Goal: Transaction & Acquisition: Purchase product/service

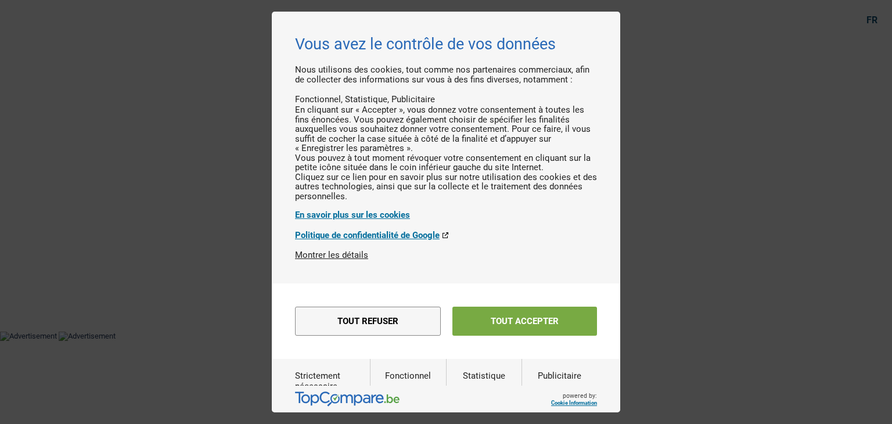
click at [537, 336] on button "Tout accepter" at bounding box center [524, 321] width 145 height 29
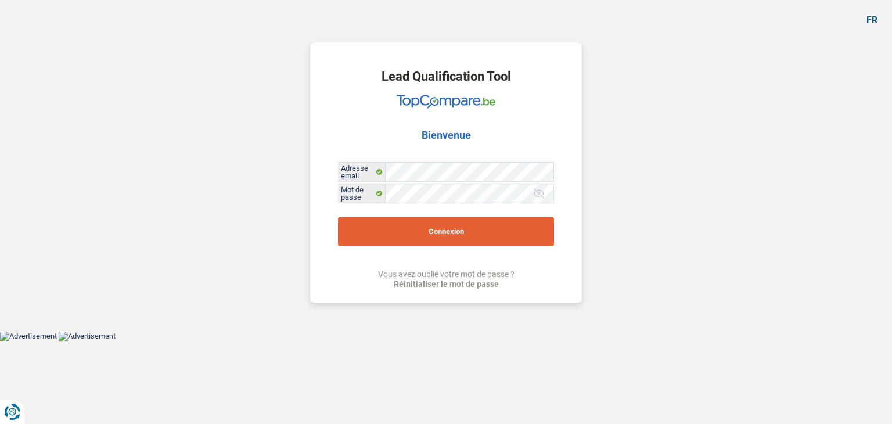
click at [456, 226] on button "Connexion" at bounding box center [446, 231] width 216 height 29
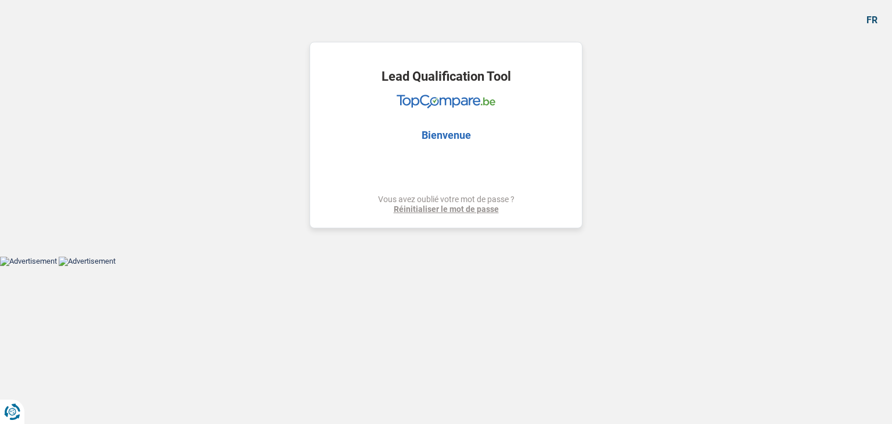
select select "houseOrGarden"
select select "120"
select select "houseOrGarden"
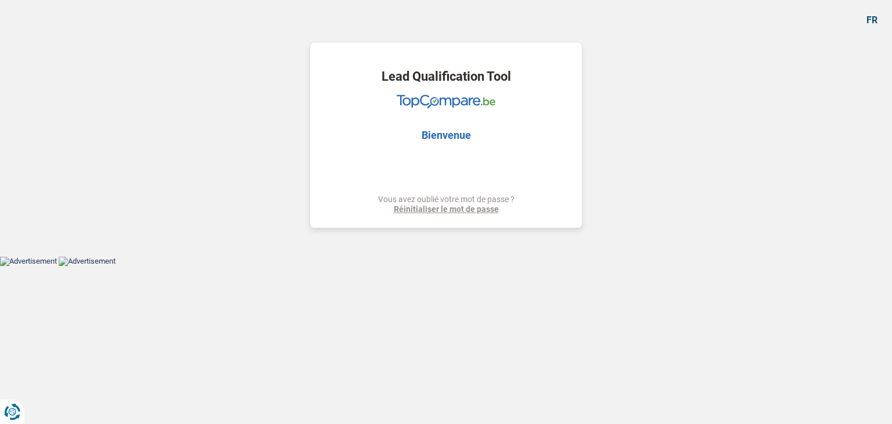
select select "yes"
select select "120"
select select "publicEmployee"
select select "worker"
select select "netSalary"
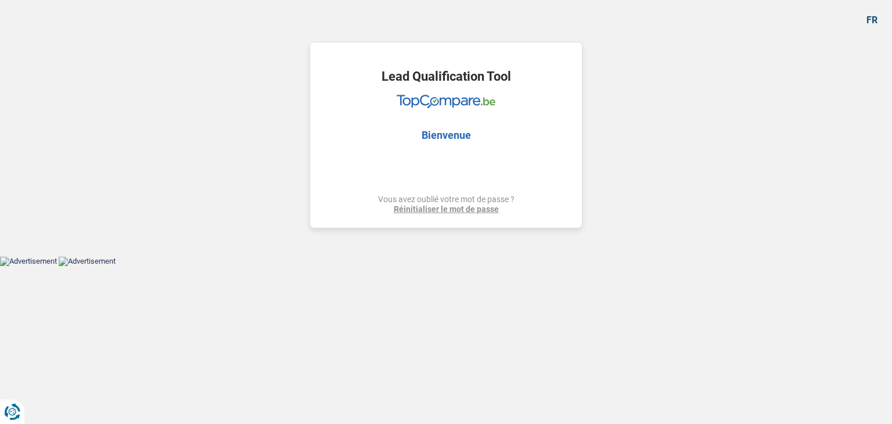
select select "mealVouchers"
select select "netSalary"
select select "mealVouchers"
select select "familyAllowances"
select select "alimony"
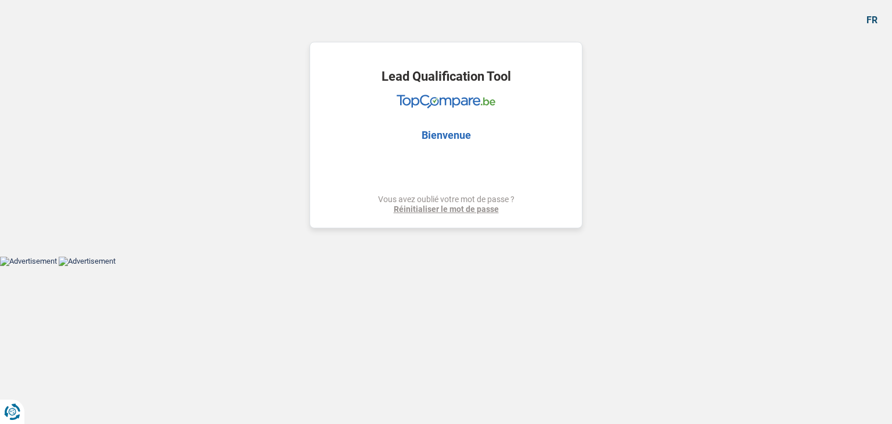
select select "ownerWithMortgage"
select select "mortgage"
select select "240"
select select "personalLoan"
select select "other"
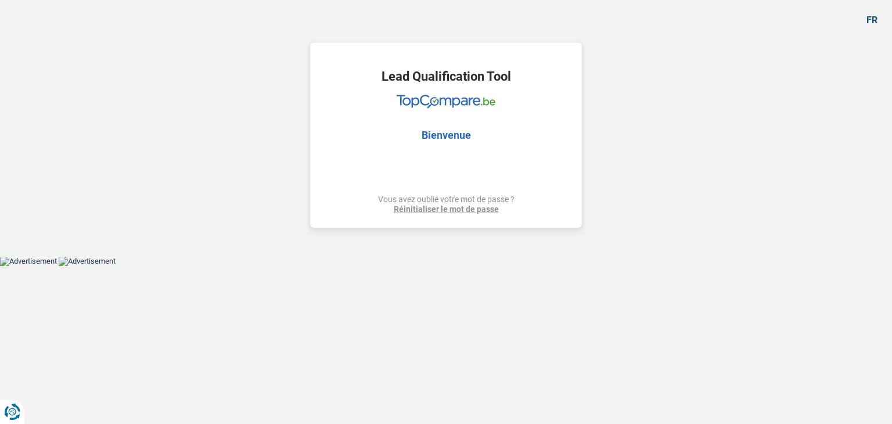
select select "30"
select select "houseOrGarden"
select select "yes"
select select "120"
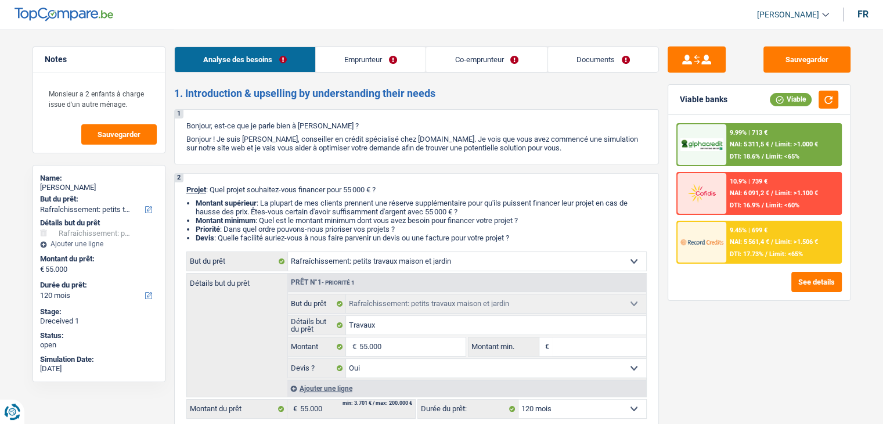
click at [638, 59] on link "Documents" at bounding box center [603, 59] width 110 height 25
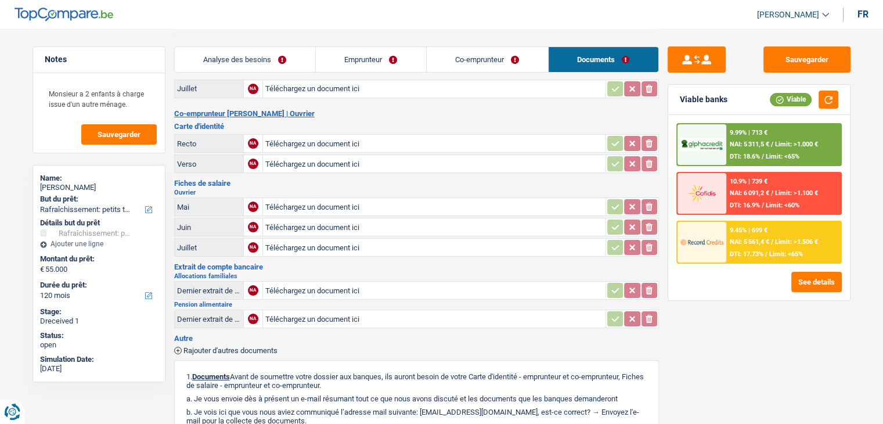
scroll to position [232, 0]
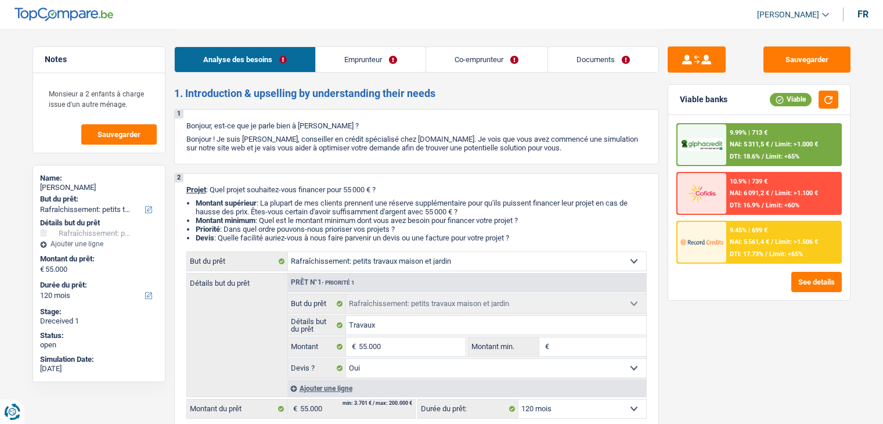
select select "houseOrGarden"
select select "120"
select select "32"
select select "single"
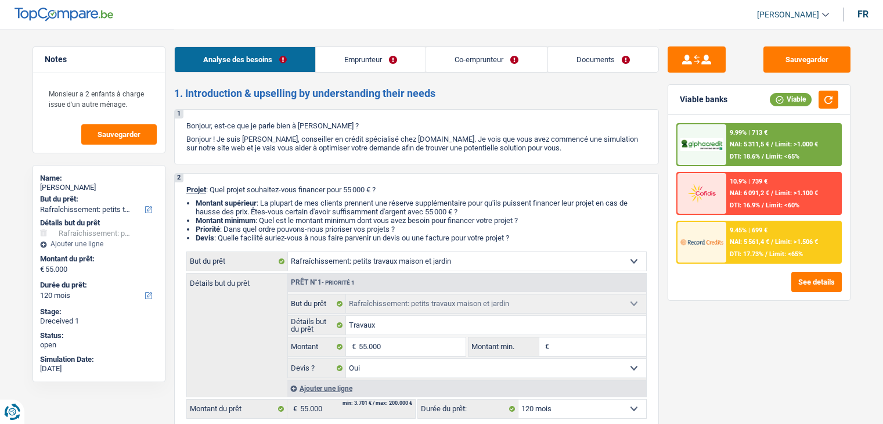
select select "worker"
select select "netSalary"
select select "mealVouchers"
select select "familyAllowances"
select select "alimony"
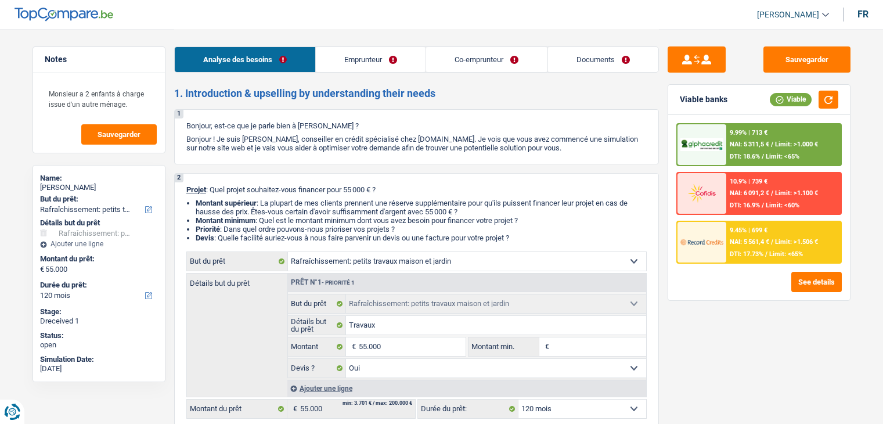
click at [506, 59] on link "Co-emprunteur" at bounding box center [486, 59] width 121 height 25
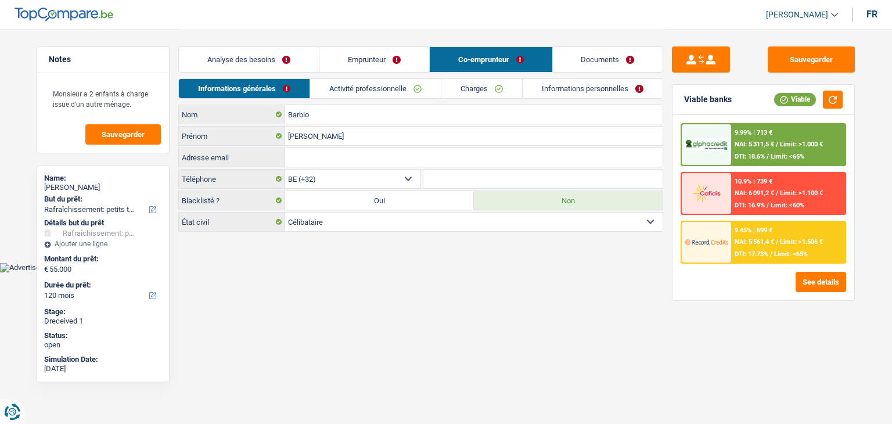
drag, startPoint x: 341, startPoint y: 88, endPoint x: 351, endPoint y: 88, distance: 9.9
click at [341, 87] on link "Activité professionnelle" at bounding box center [375, 88] width 131 height 19
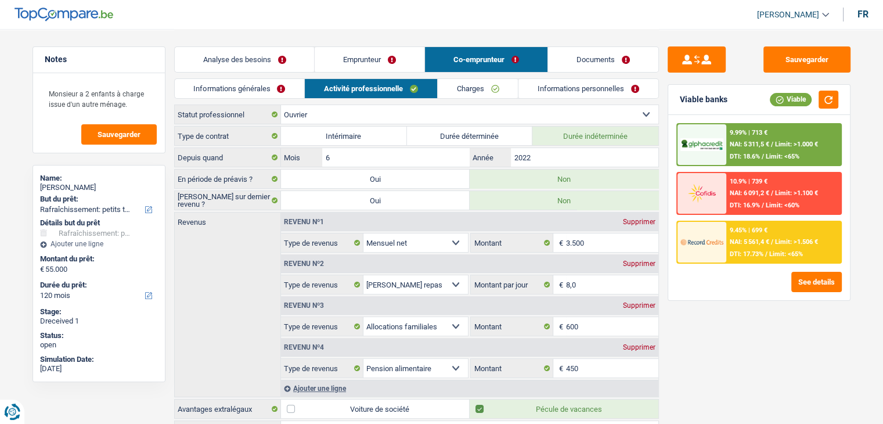
click at [401, 63] on link "Emprunteur" at bounding box center [370, 59] width 110 height 25
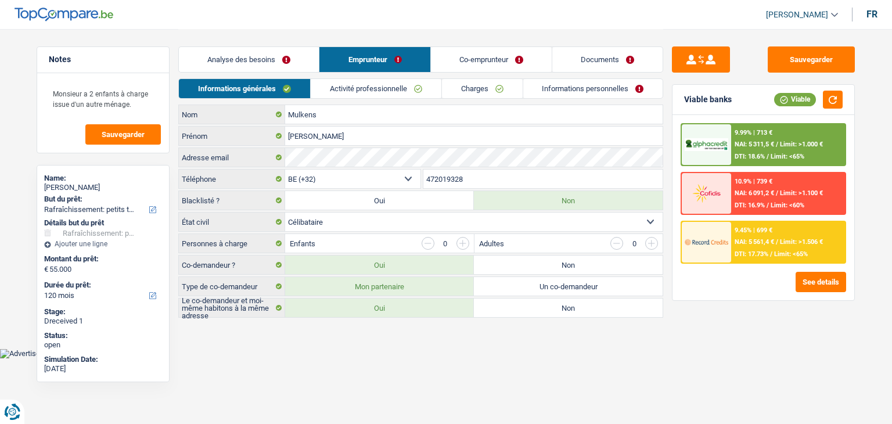
click at [376, 94] on link "Activité professionnelle" at bounding box center [376, 88] width 131 height 19
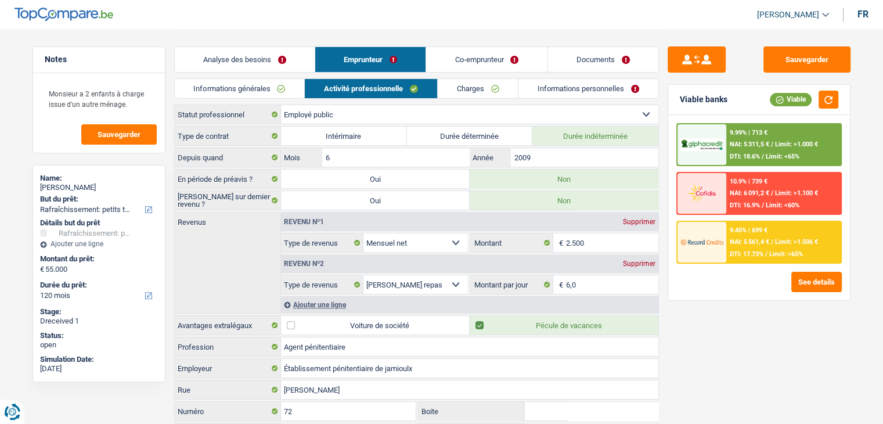
click at [484, 57] on link "Co-emprunteur" at bounding box center [486, 59] width 121 height 25
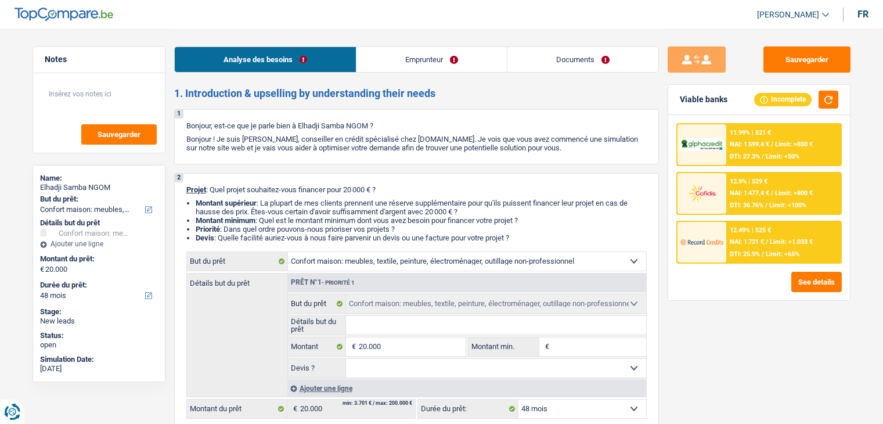
select select "household"
select select "48"
click at [599, 61] on link "Documents" at bounding box center [583, 59] width 151 height 25
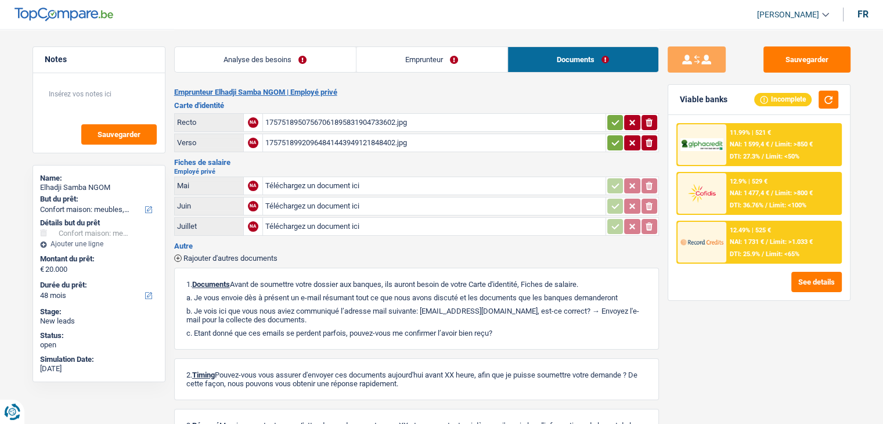
click at [292, 54] on link "Analyse des besoins" at bounding box center [265, 59] width 181 height 25
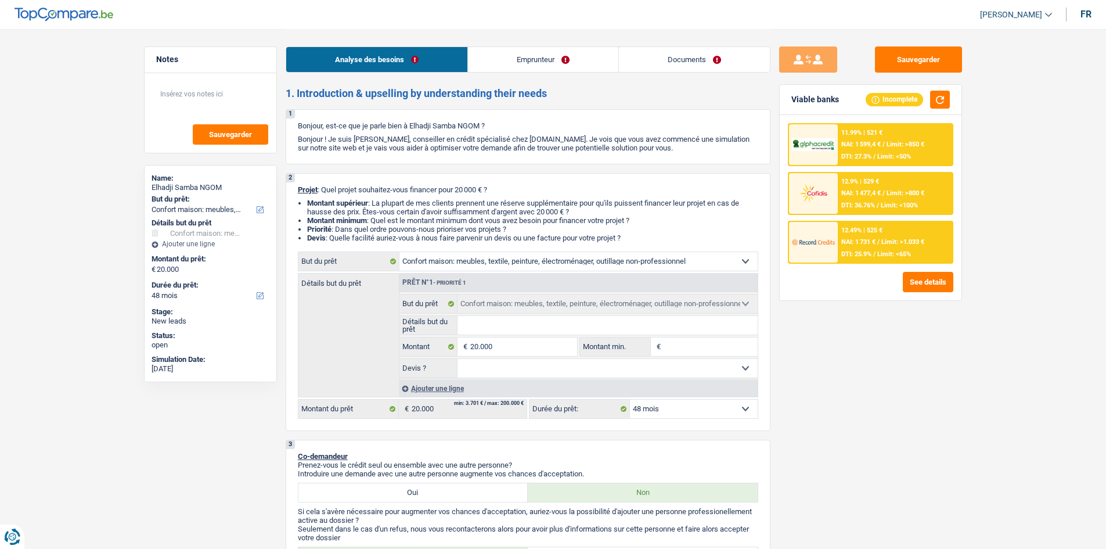
click at [544, 275] on div "Prêt n°1 - Priorité 1" at bounding box center [579, 283] width 358 height 19
click at [533, 347] on input "20.000" at bounding box center [523, 346] width 106 height 19
type input "2.000"
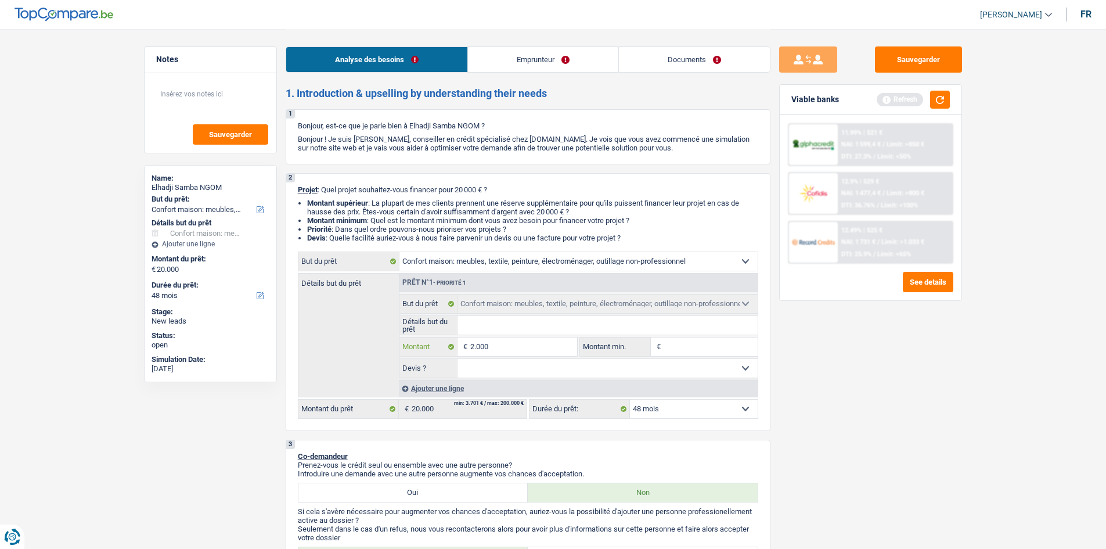
type input "200"
type input "20"
type input "2"
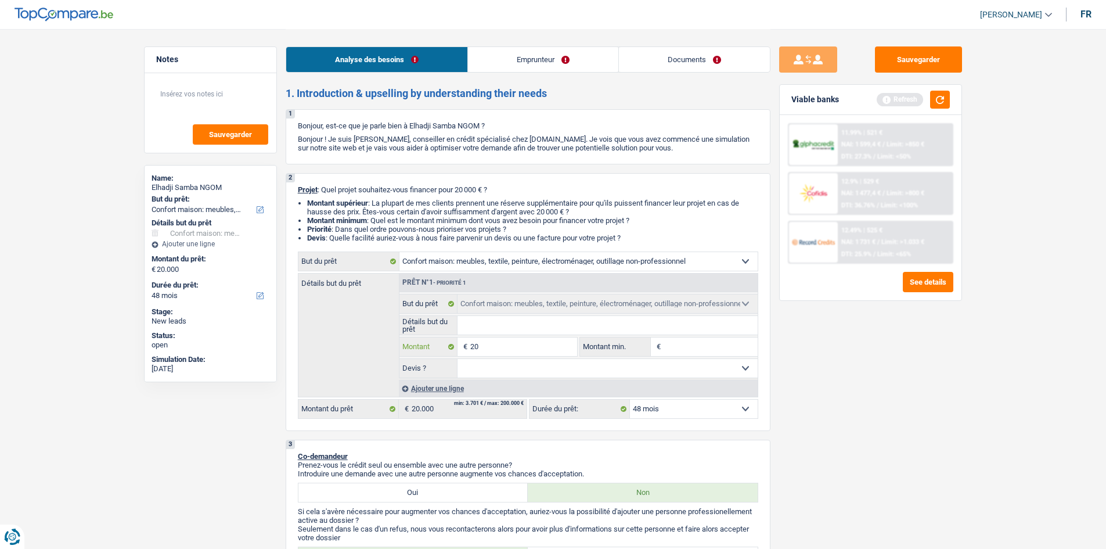
type input "2"
type input "1"
type input "15"
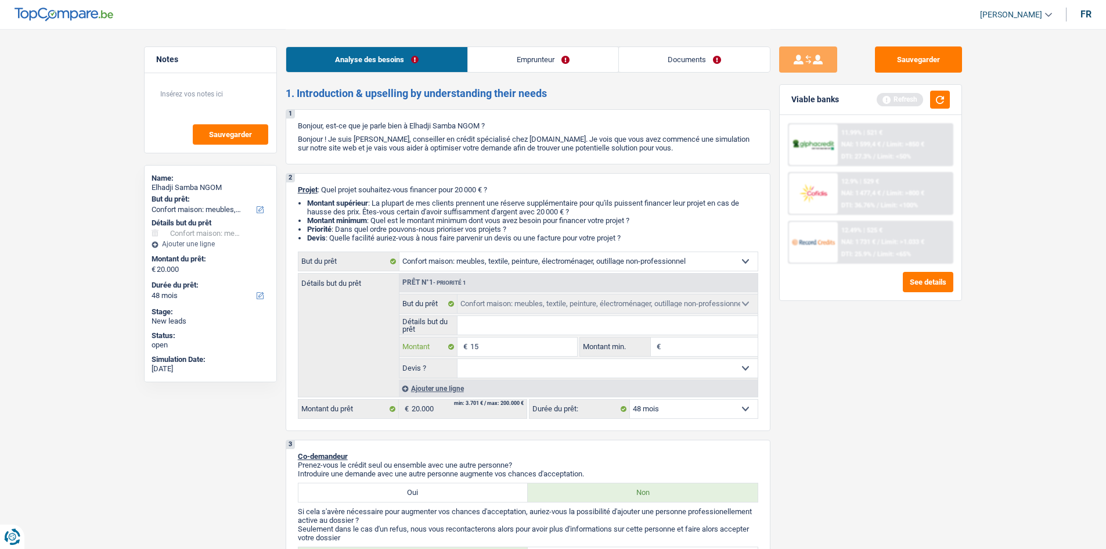
type input "150"
type input "1.500"
type input "15.000"
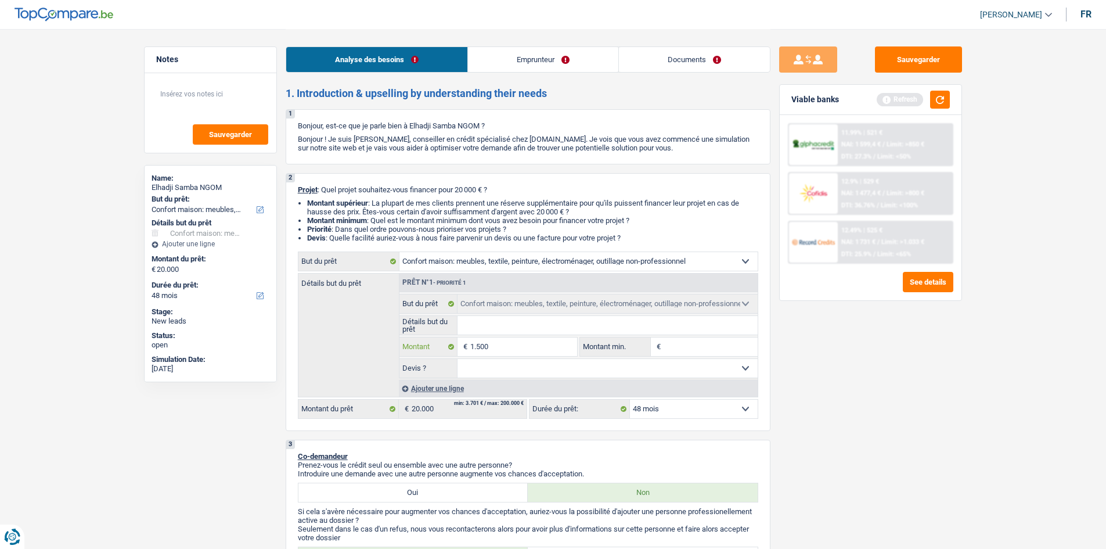
type input "15.000"
select select "60"
type input "15.000"
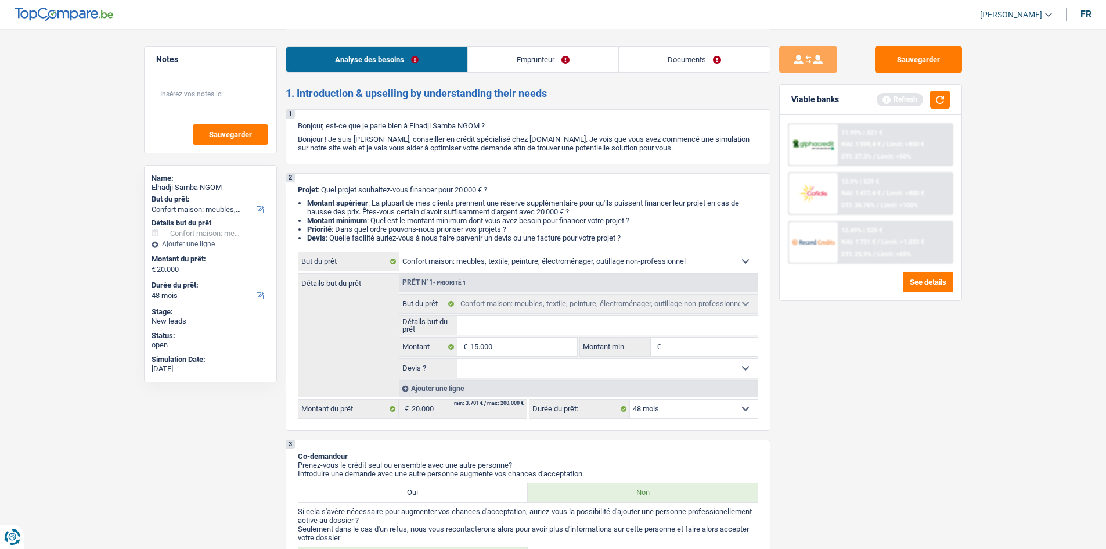
select select "60"
type input "15.000"
select select "60"
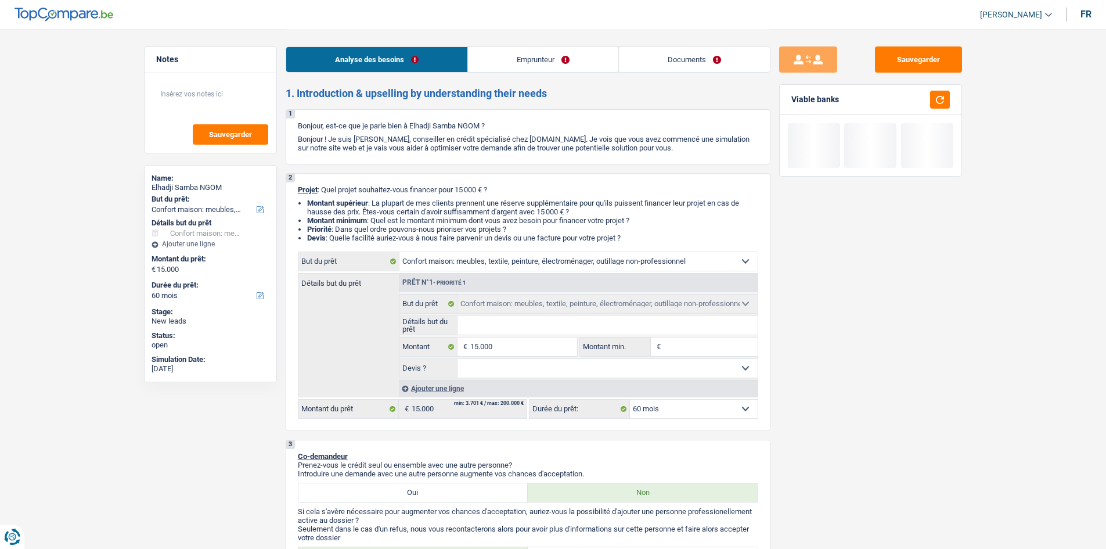
drag, startPoint x: 966, startPoint y: 402, endPoint x: 779, endPoint y: 439, distance: 191.1
click at [883, 398] on div "Sauvegarder Viable banks" at bounding box center [871, 288] width 200 height 484
click at [433, 393] on div "Ajouter une ligne" at bounding box center [578, 388] width 359 height 17
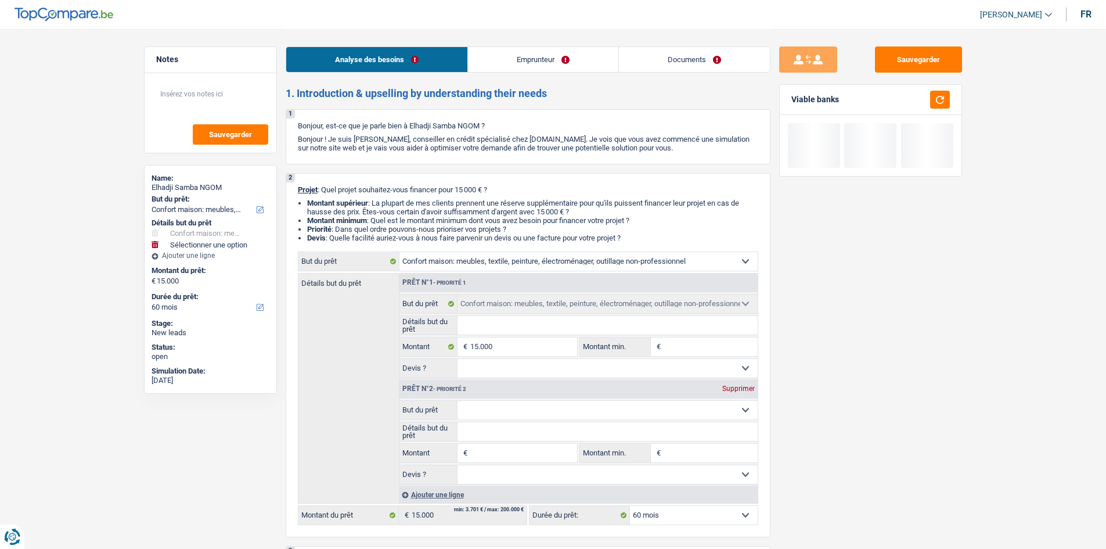
click at [488, 411] on select "Confort maison: meubles, textile, peinture, électroménager, outillage non-profe…" at bounding box center [608, 410] width 300 height 19
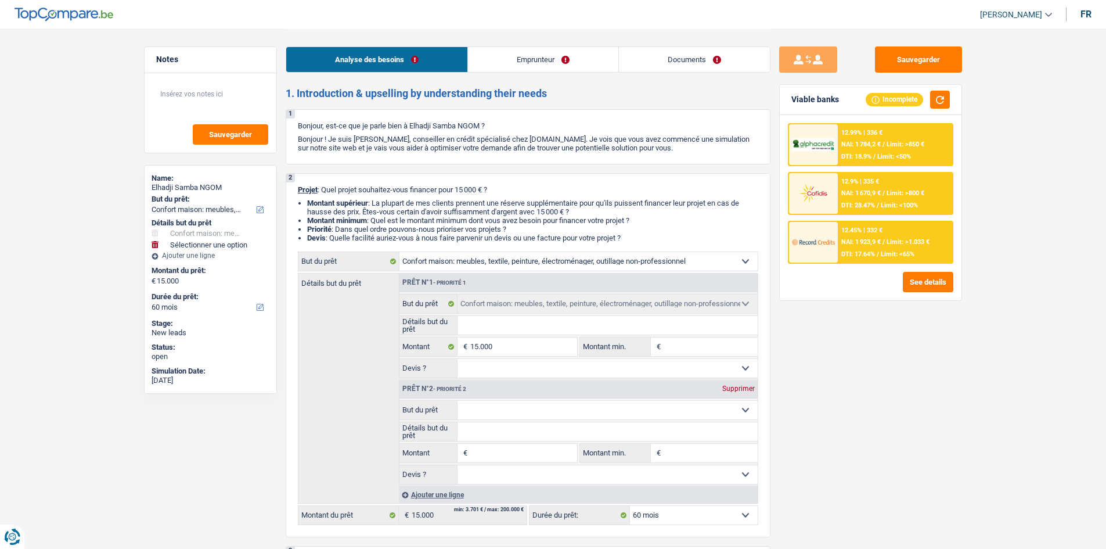
click at [883, 373] on div "Sauvegarder Viable banks Incomplete 12.99% | 336 € NAI: 1 784,2 € / Limit: >850…" at bounding box center [871, 288] width 200 height 484
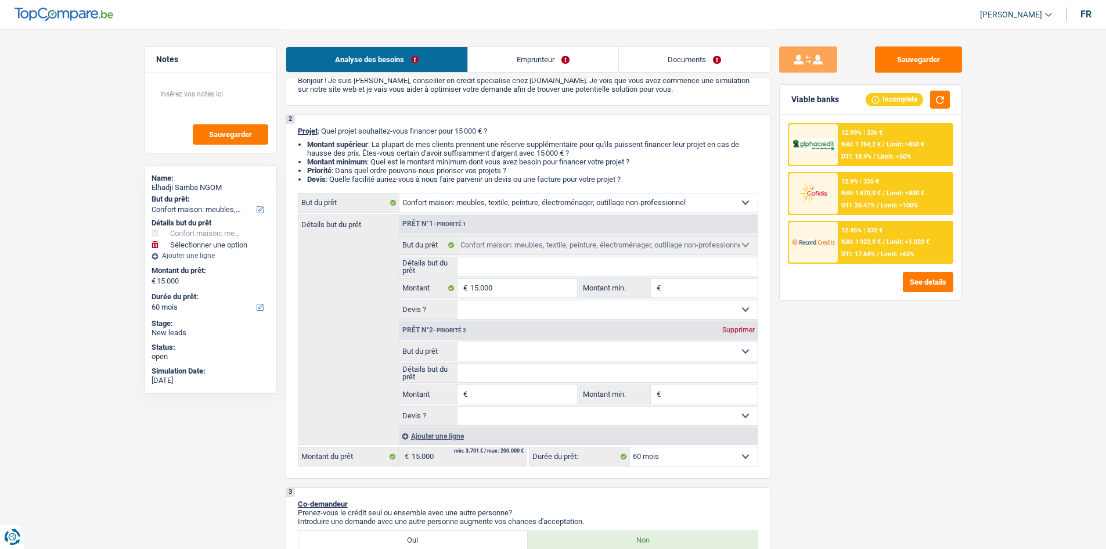
scroll to position [58, 0]
click at [507, 280] on input "15.000" at bounding box center [523, 288] width 106 height 19
type input "1.500"
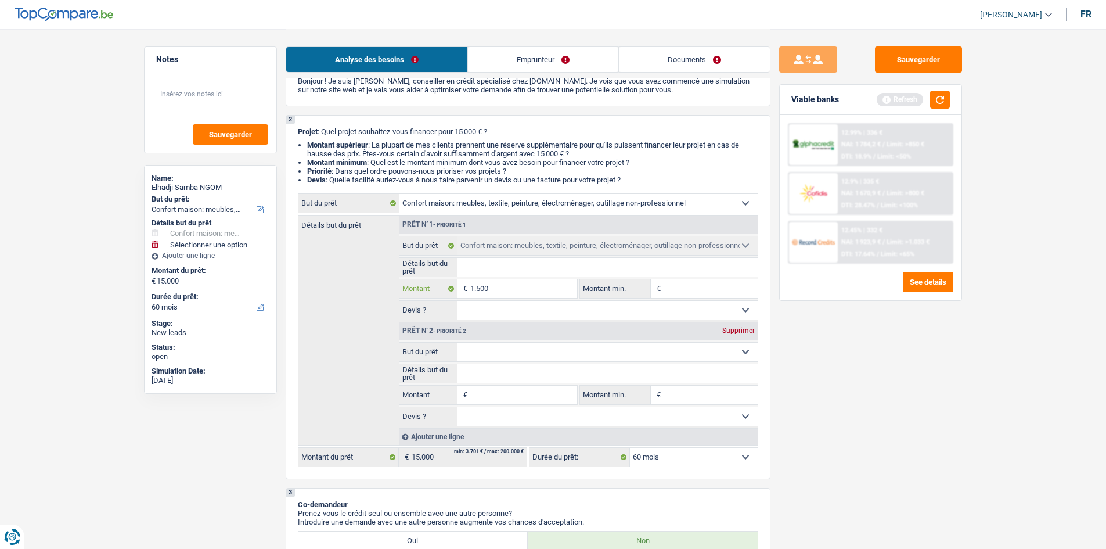
type input "150"
type input "15"
type input "1"
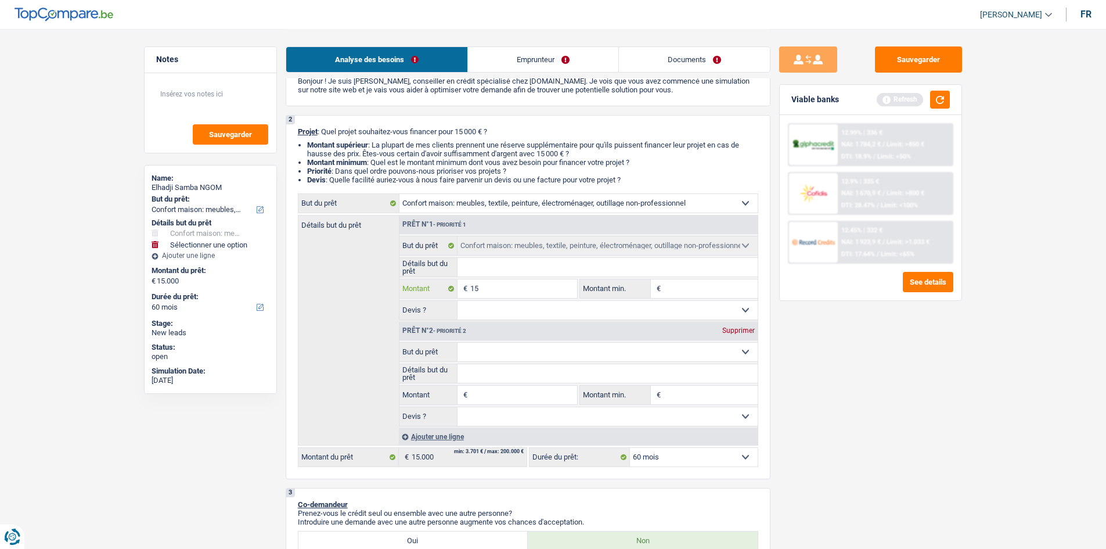
type input "1"
type input "2"
type input "20"
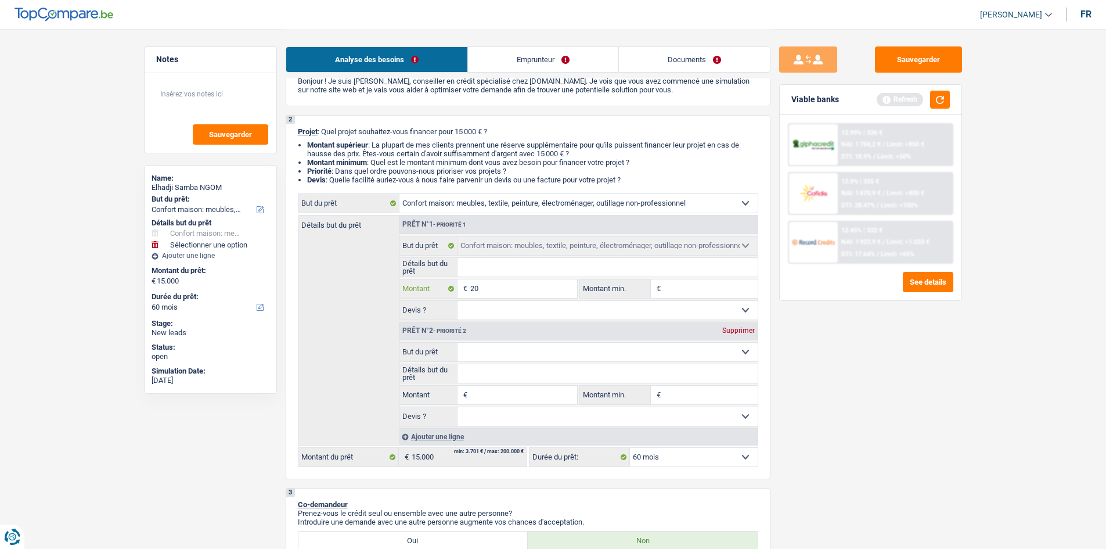
type input "200"
type input "2.000"
type input "20.000"
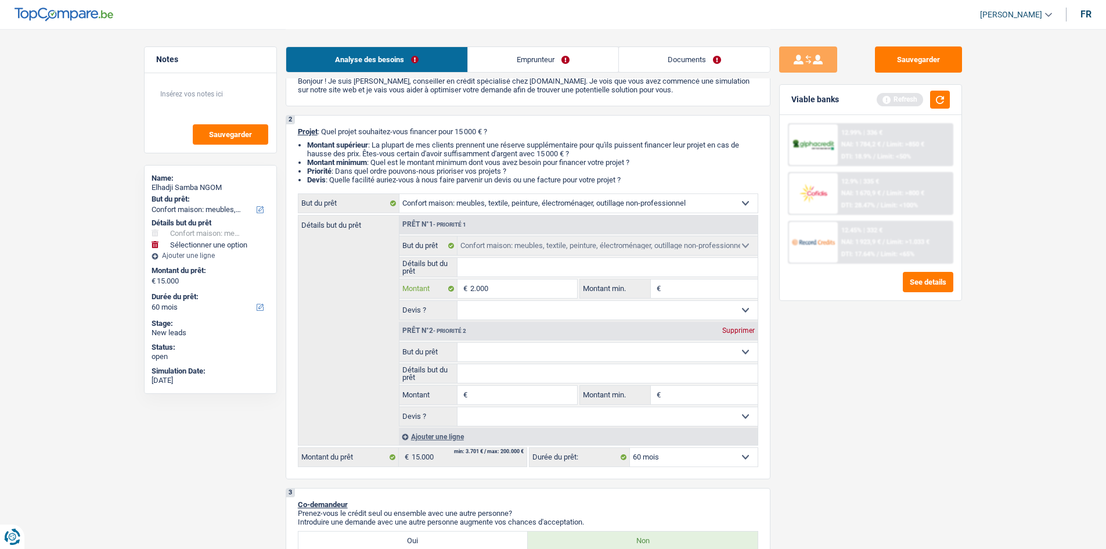
type input "20.000"
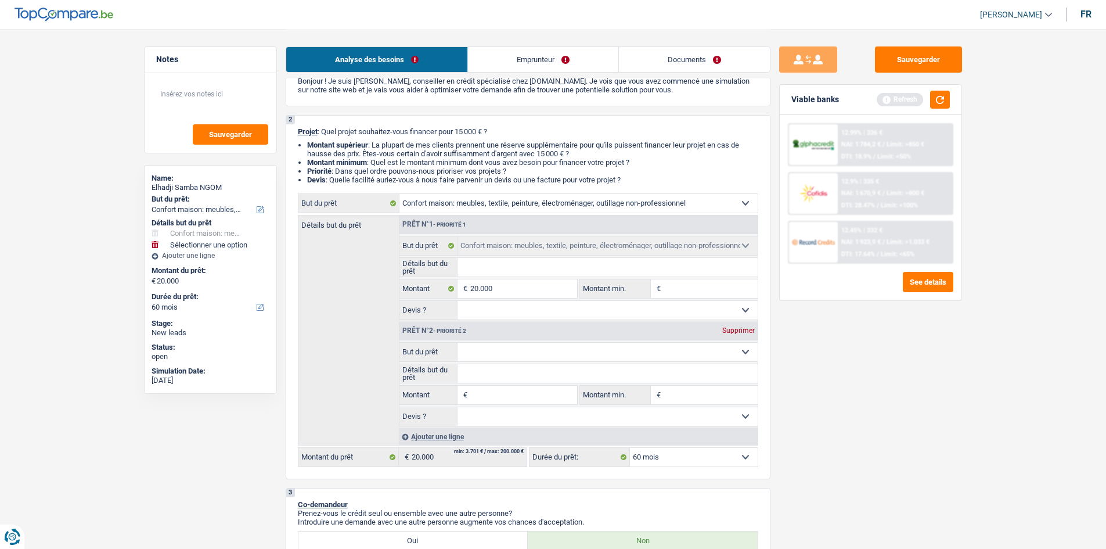
select select "84"
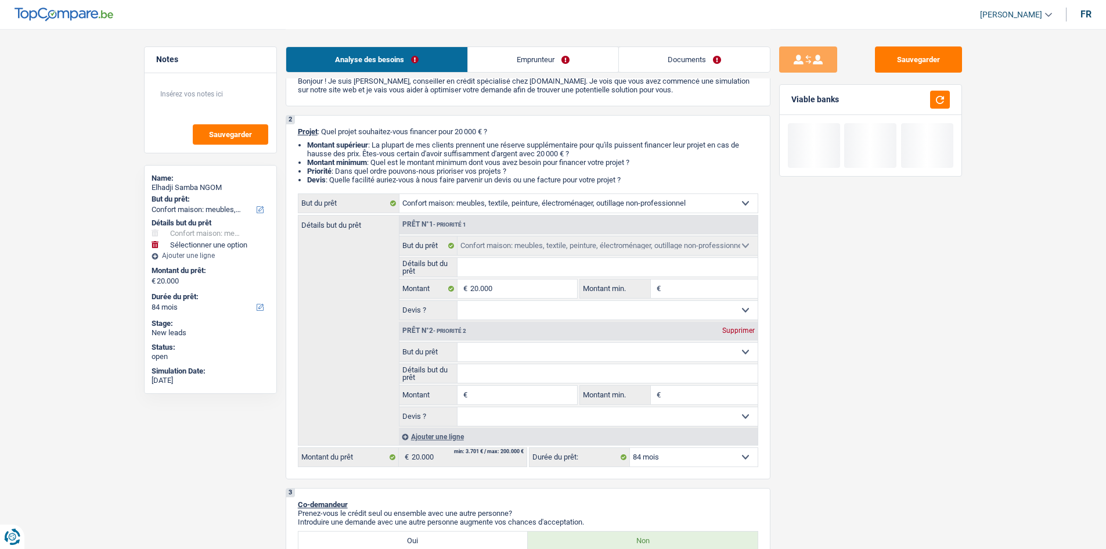
click at [746, 334] on div "Supprimer" at bounding box center [738, 330] width 38 height 7
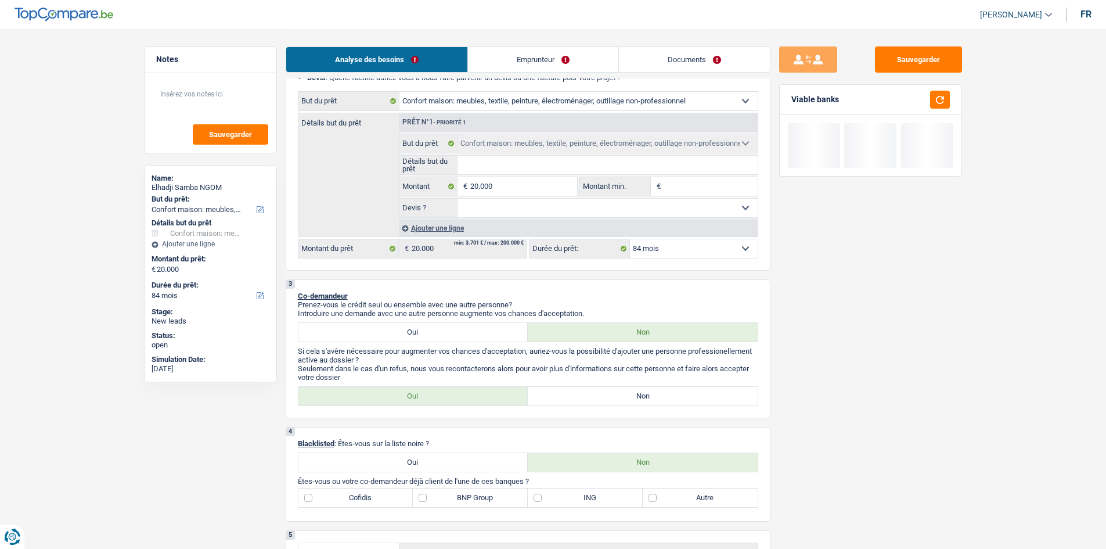
scroll to position [290, 0]
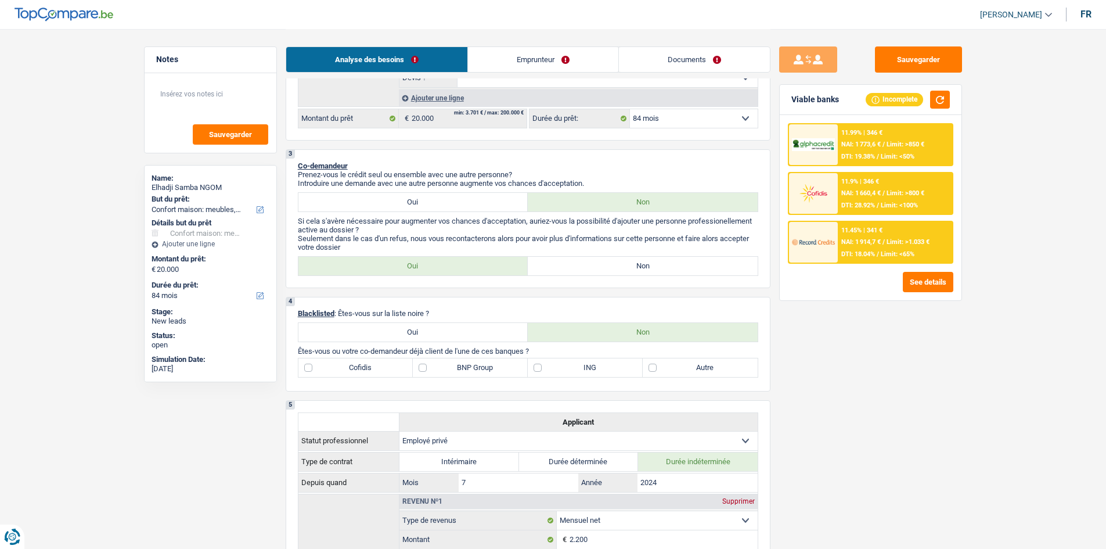
click at [537, 57] on link "Emprunteur" at bounding box center [543, 59] width 150 height 25
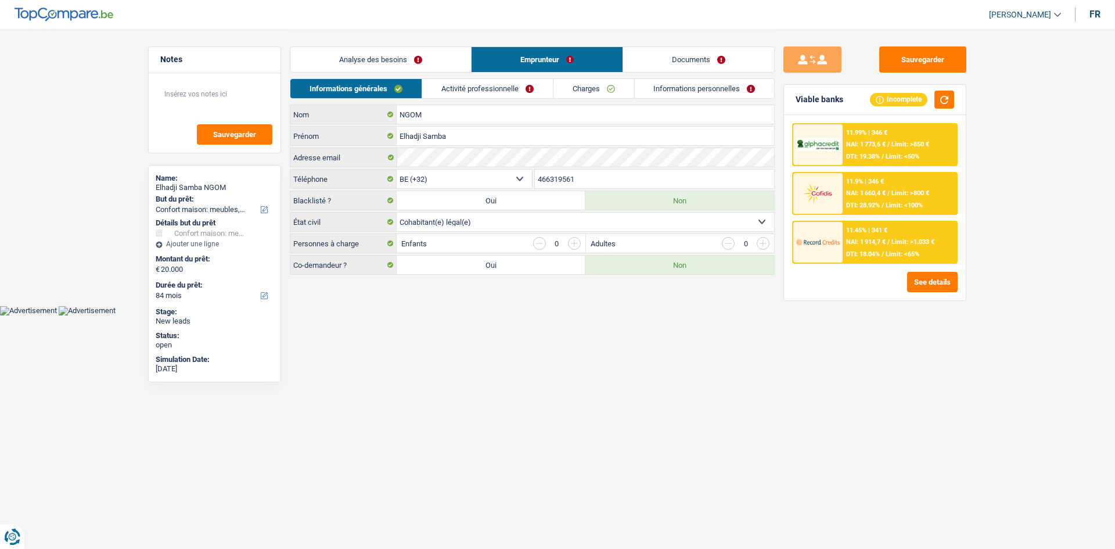
click at [427, 66] on link "Analyse des besoins" at bounding box center [380, 59] width 181 height 25
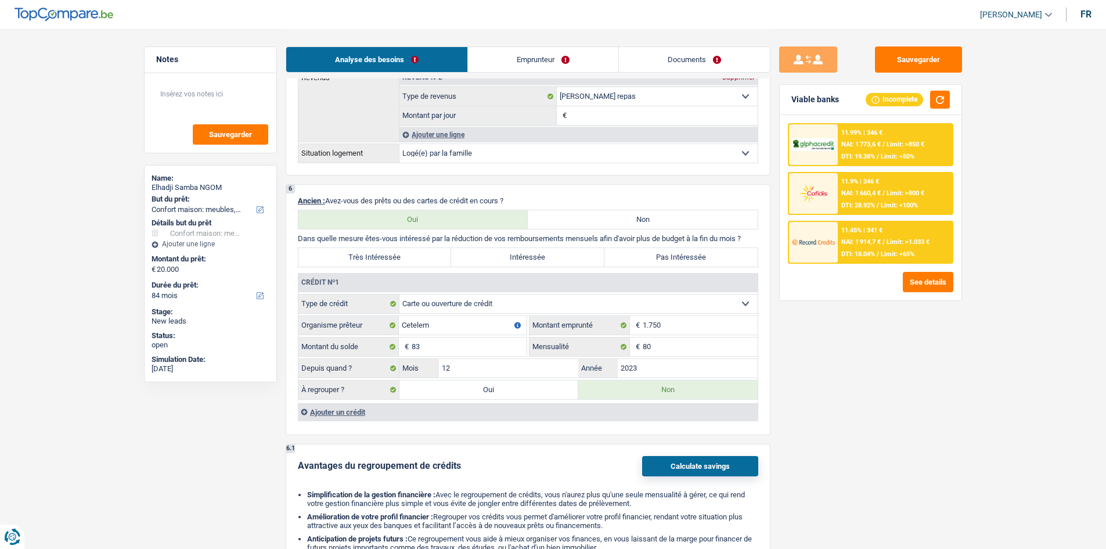
scroll to position [929, 0]
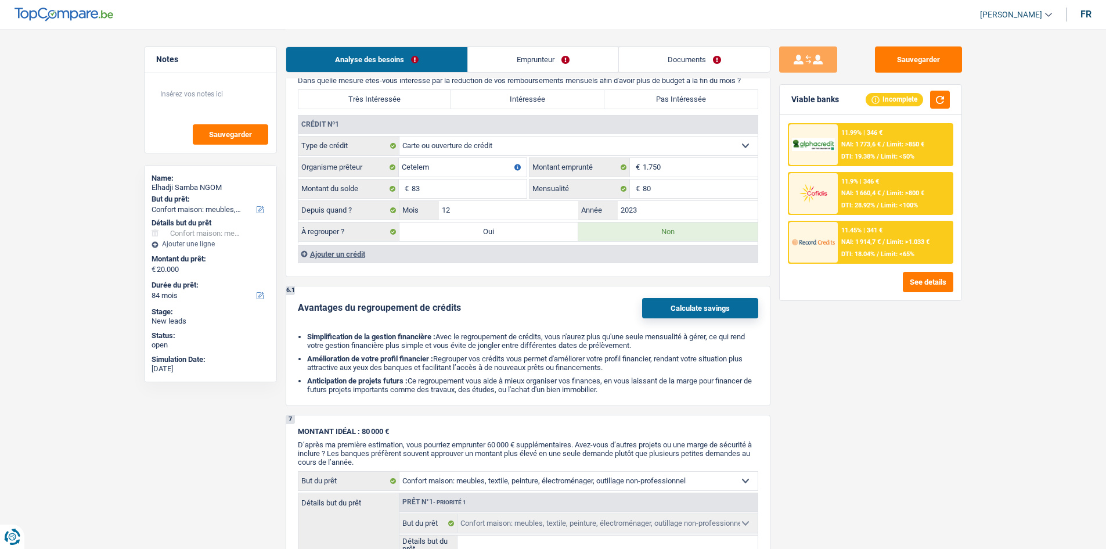
click at [416, 238] on label "Oui" at bounding box center [489, 231] width 179 height 19
click at [416, 238] on input "Oui" at bounding box center [489, 231] width 179 height 19
radio input "true"
type input "20.083"
type input "83"
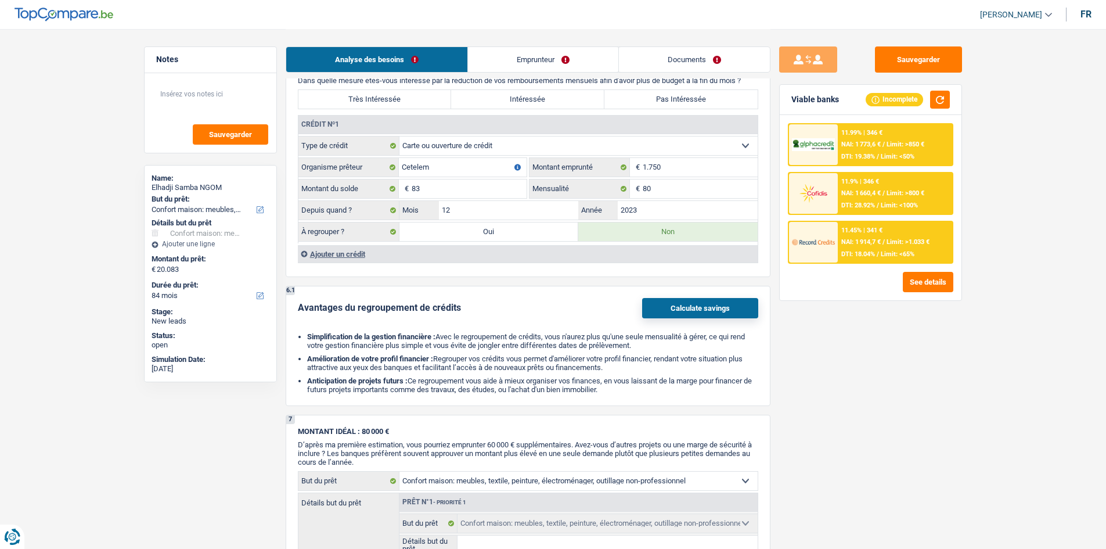
radio input "false"
type input "83"
select select "refinancing"
select select "120"
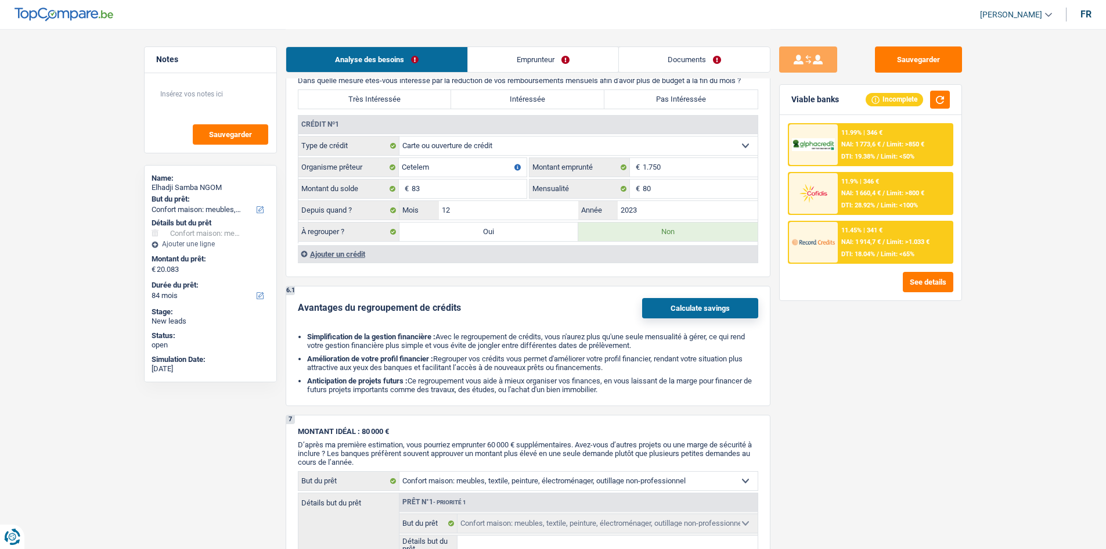
select select "refinancing"
select select "120"
select select "refinancing"
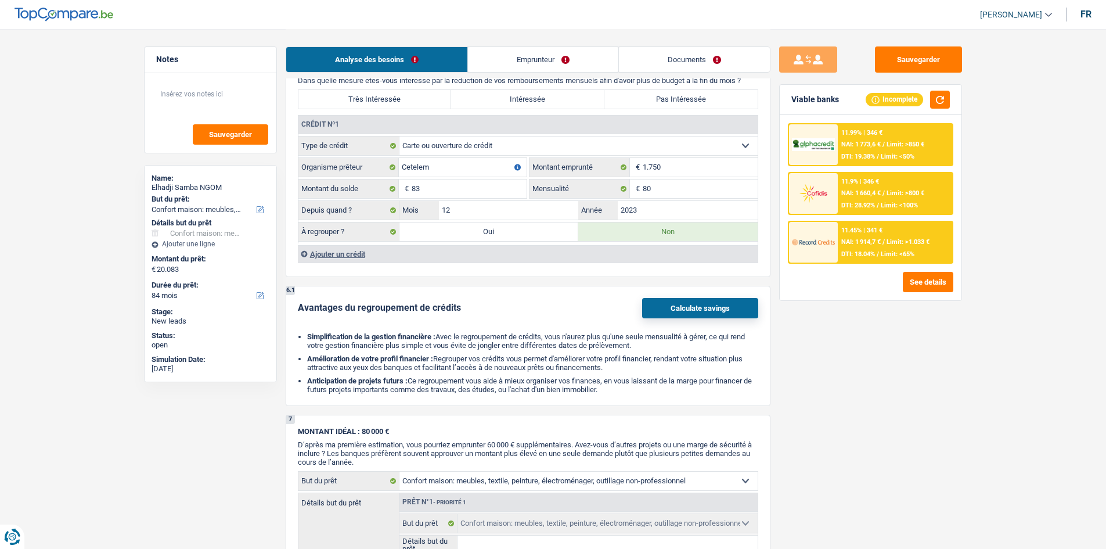
select select "120"
select select "household"
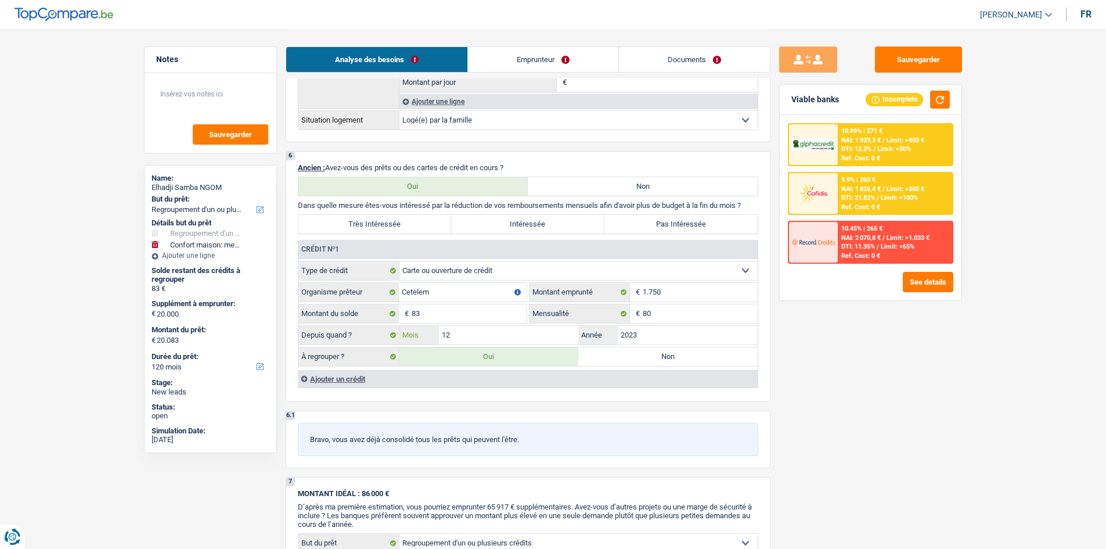
click at [452, 326] on input "12" at bounding box center [509, 335] width 140 height 19
click at [476, 311] on input "83" at bounding box center [469, 313] width 115 height 19
type input "8"
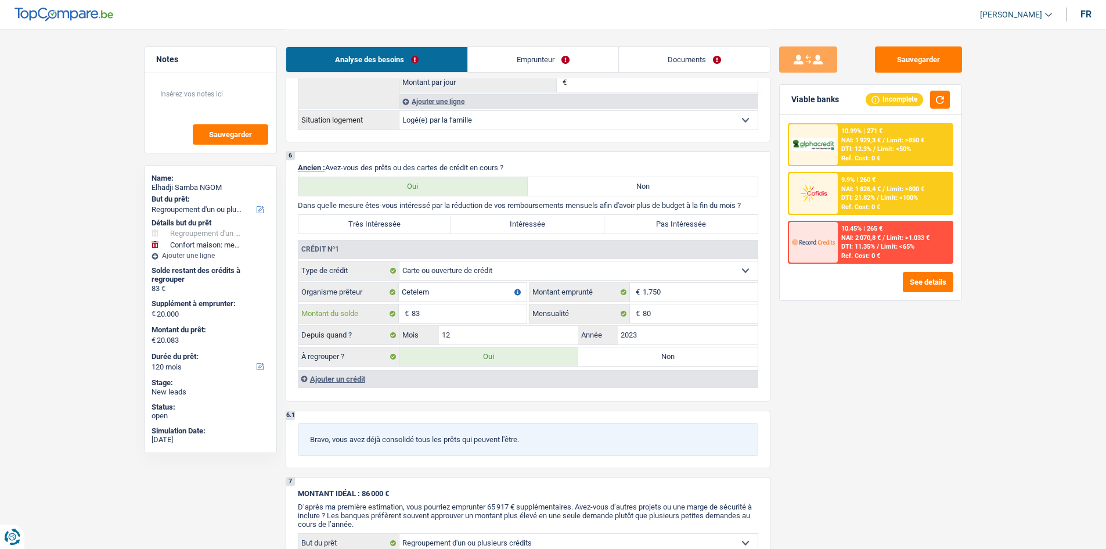
type input "20.008"
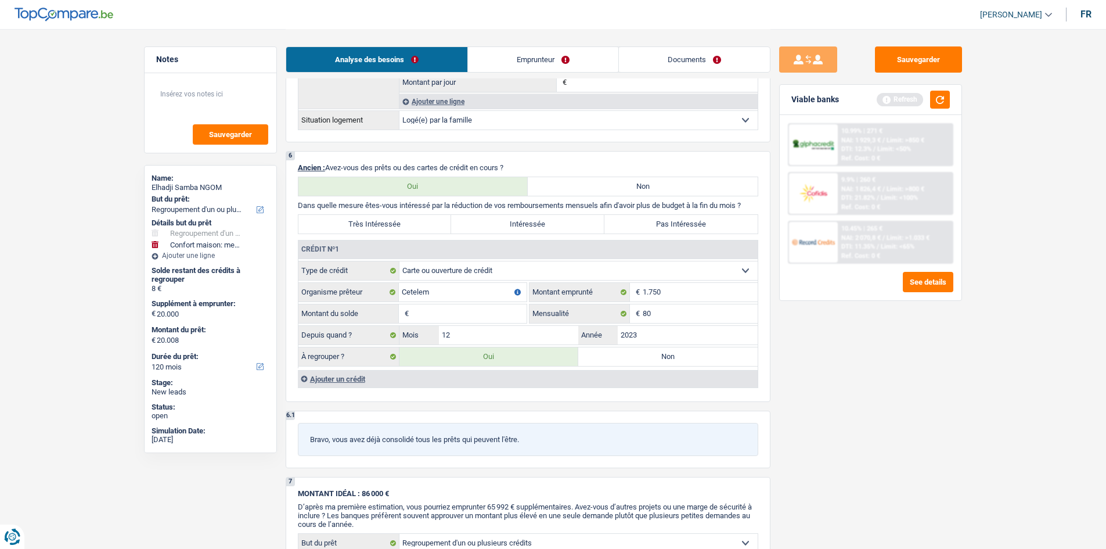
type input "1"
type input "20.001"
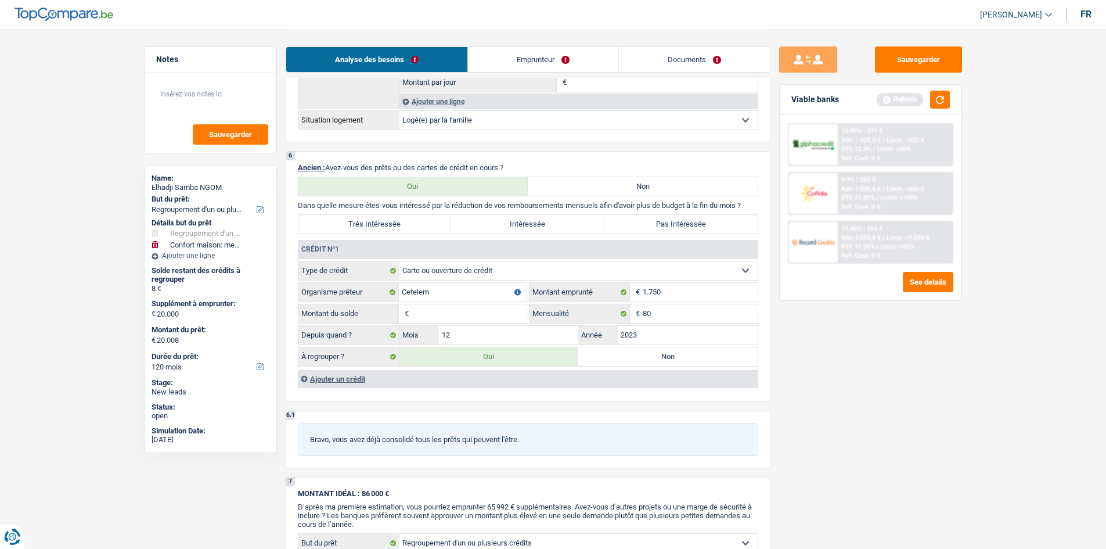
type input "20.001"
type input "17"
type input "20.017"
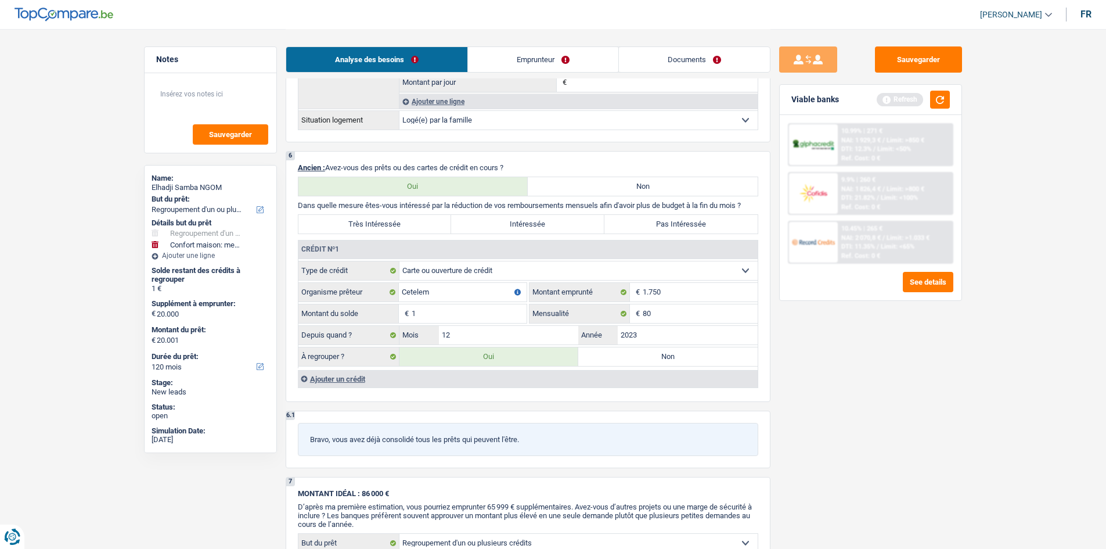
type input "20.017"
type input "175"
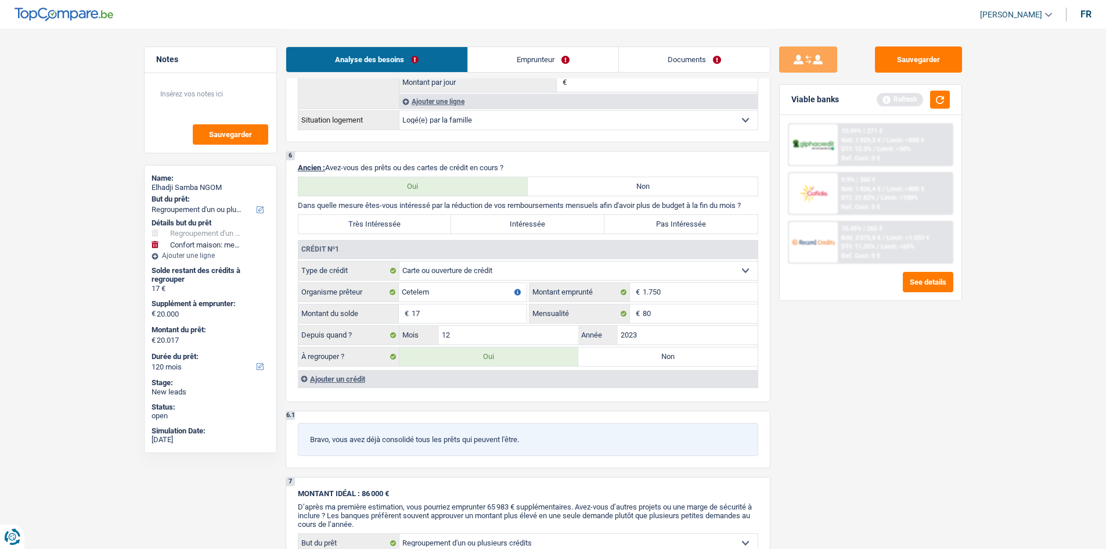
type input "20.175"
type input "1.750"
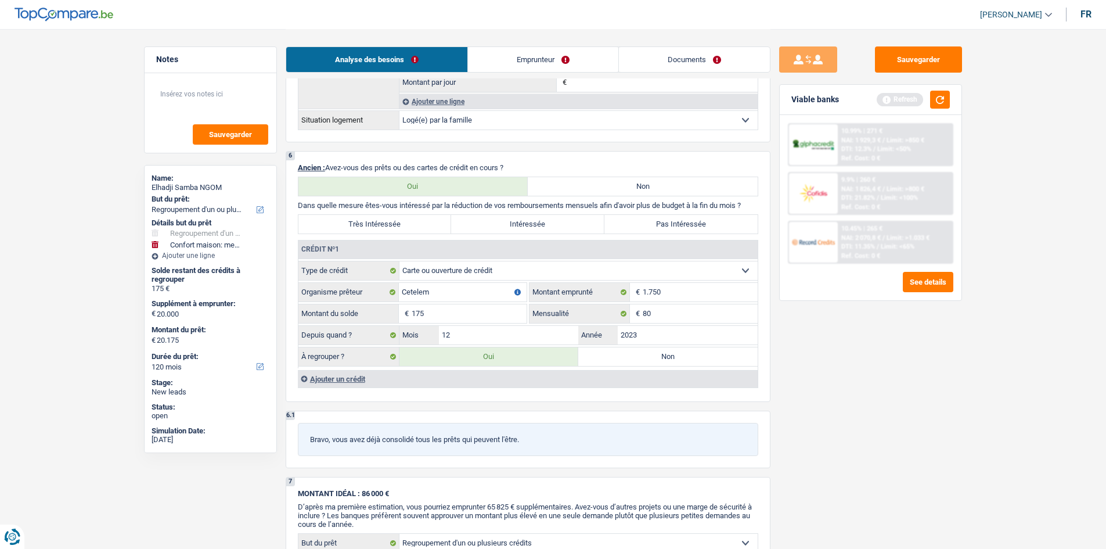
type input "1.750"
type input "21.750"
type input "1.750"
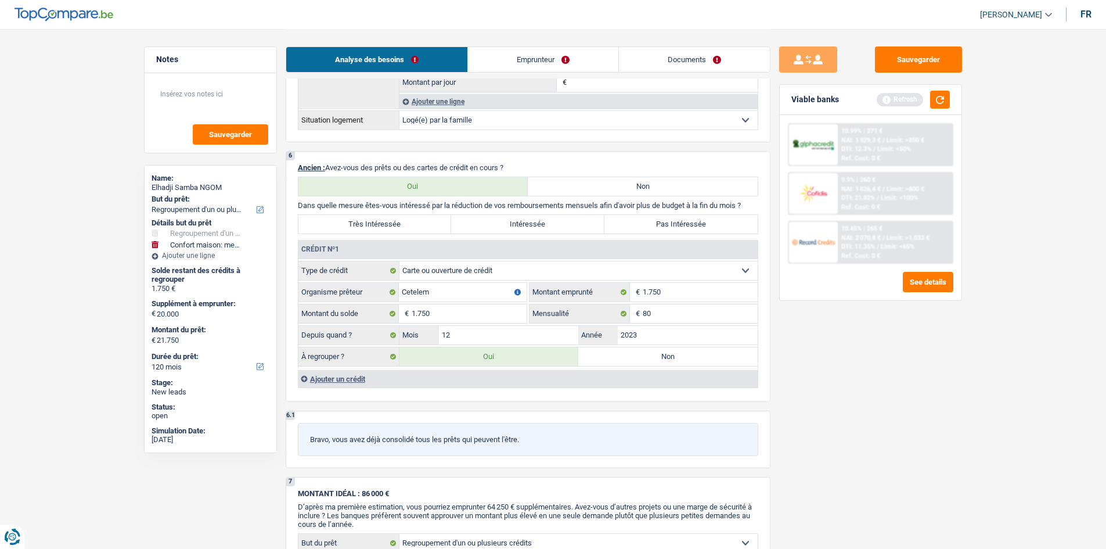
click at [862, 367] on div "Sauvegarder Viable banks Refresh 10.99% | 271 € NAI: 1 929,3 € / Limit: >850 € …" at bounding box center [871, 288] width 200 height 484
click at [883, 89] on div "Viable banks Refresh" at bounding box center [871, 100] width 182 height 30
click at [883, 106] on button "button" at bounding box center [940, 100] width 20 height 18
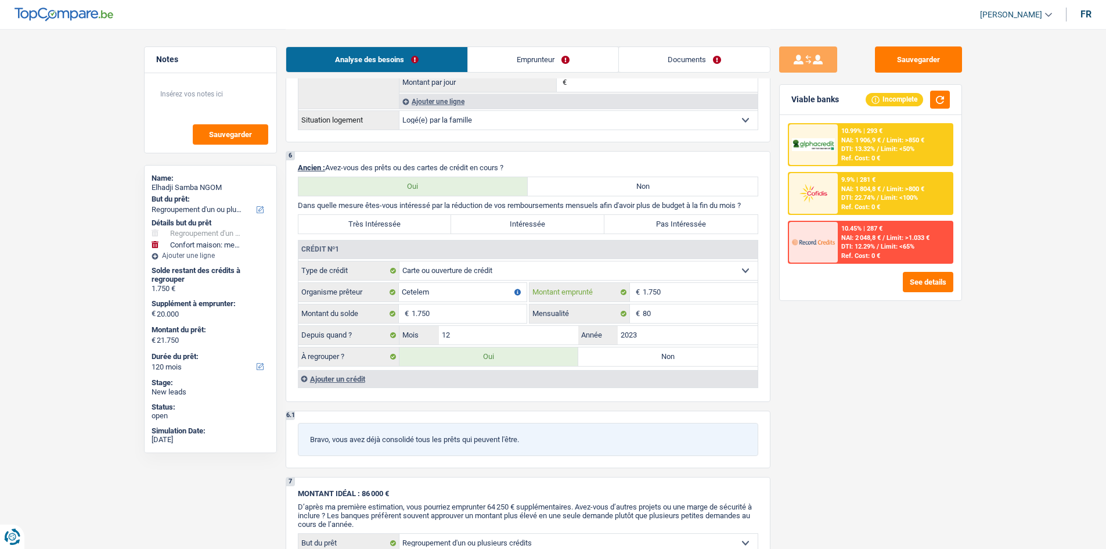
drag, startPoint x: 674, startPoint y: 292, endPoint x: 675, endPoint y: 283, distance: 8.2
click at [675, 285] on input "1.750" at bounding box center [700, 292] width 115 height 19
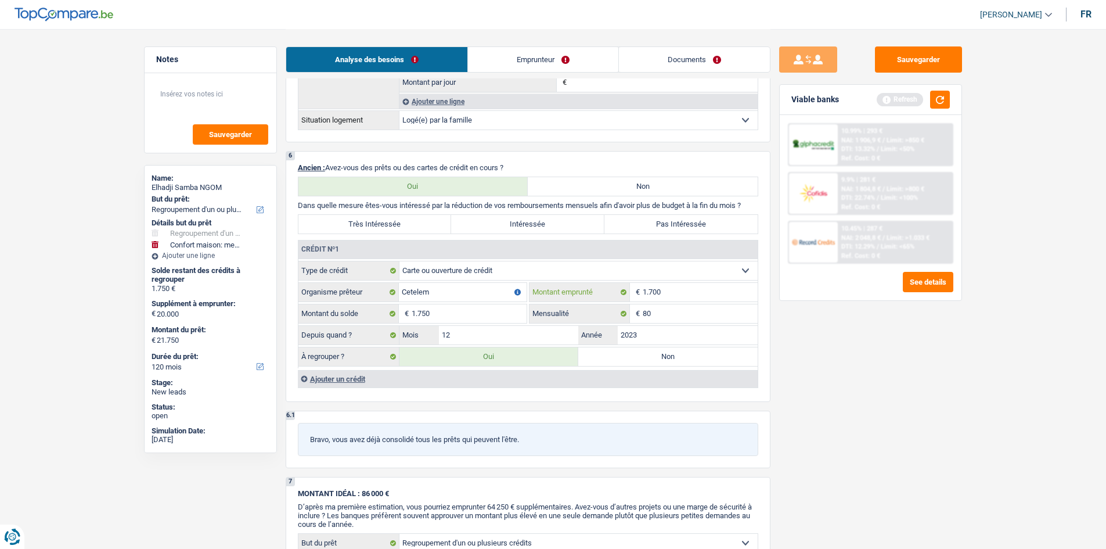
type input "1.700"
click at [432, 313] on input "1.750" at bounding box center [469, 313] width 115 height 19
type input "175"
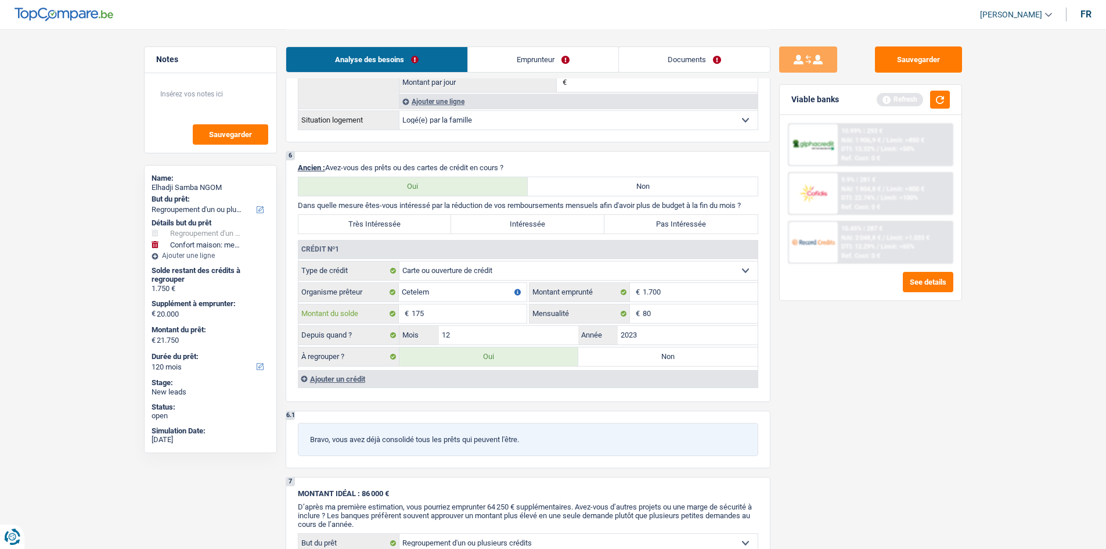
type input "20.175"
type input "17"
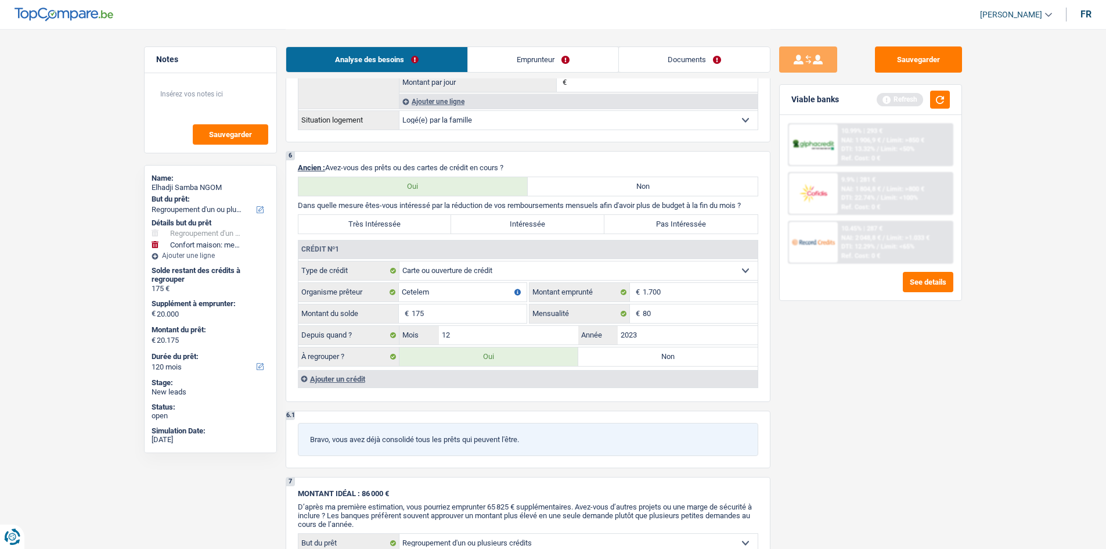
type input "17"
type input "20.017"
type input "170"
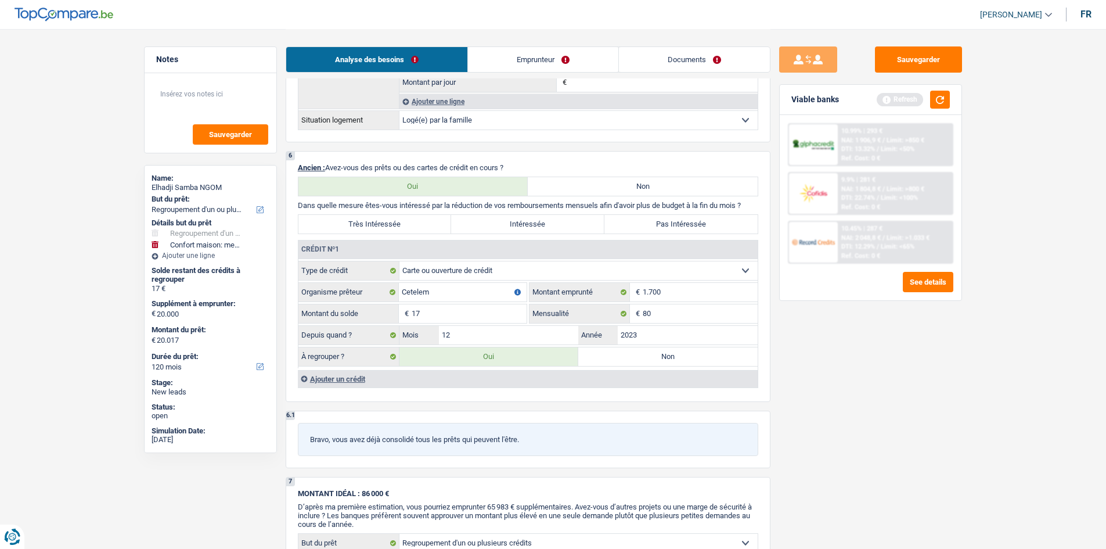
type input "170"
type input "20.170"
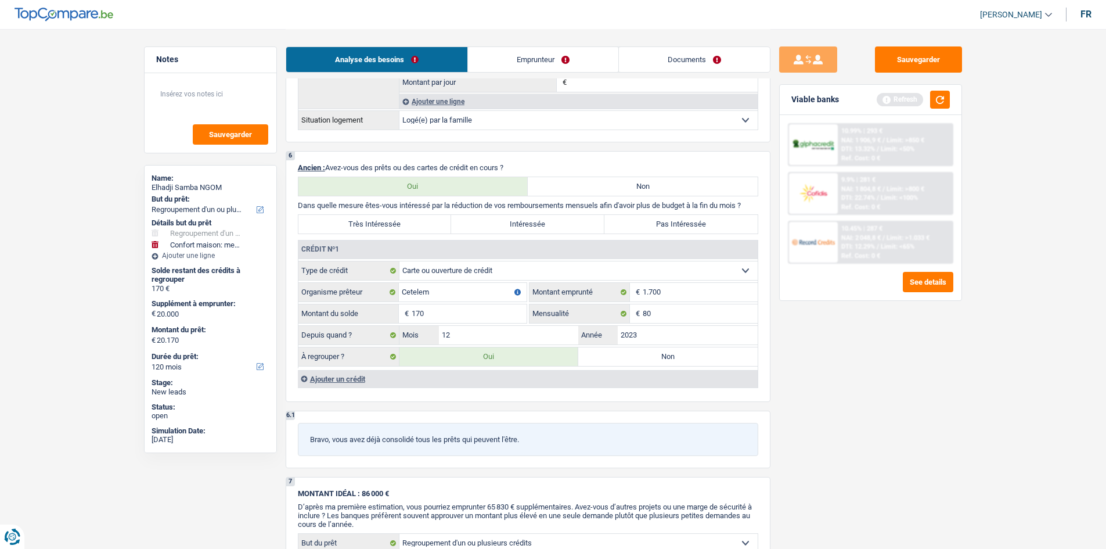
type input "1.700"
type input "21.700"
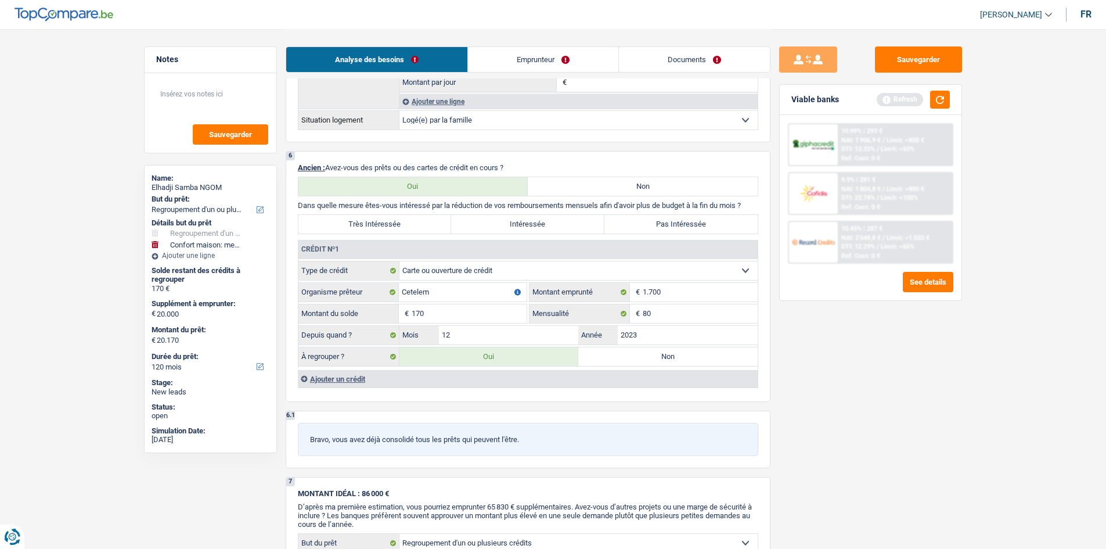
type input "21.700"
type input "1.700"
click at [883, 423] on div "Sauvegarder Viable banks Refresh 10.99% | 293 € NAI: 1 906,9 € / Limit: >850 € …" at bounding box center [871, 288] width 200 height 484
click at [339, 371] on div "Ajouter un crédit" at bounding box center [528, 378] width 460 height 17
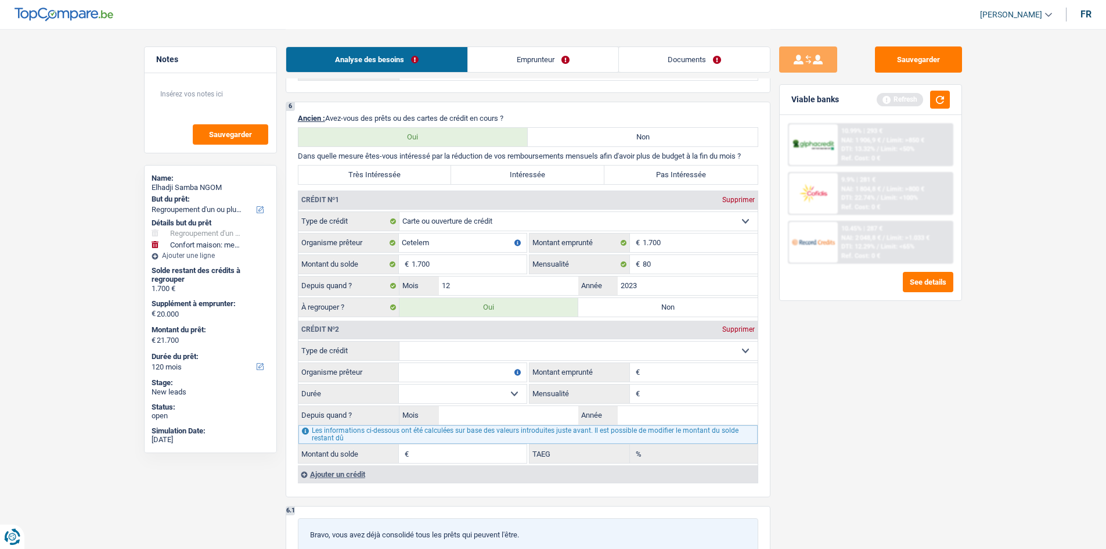
scroll to position [1045, 0]
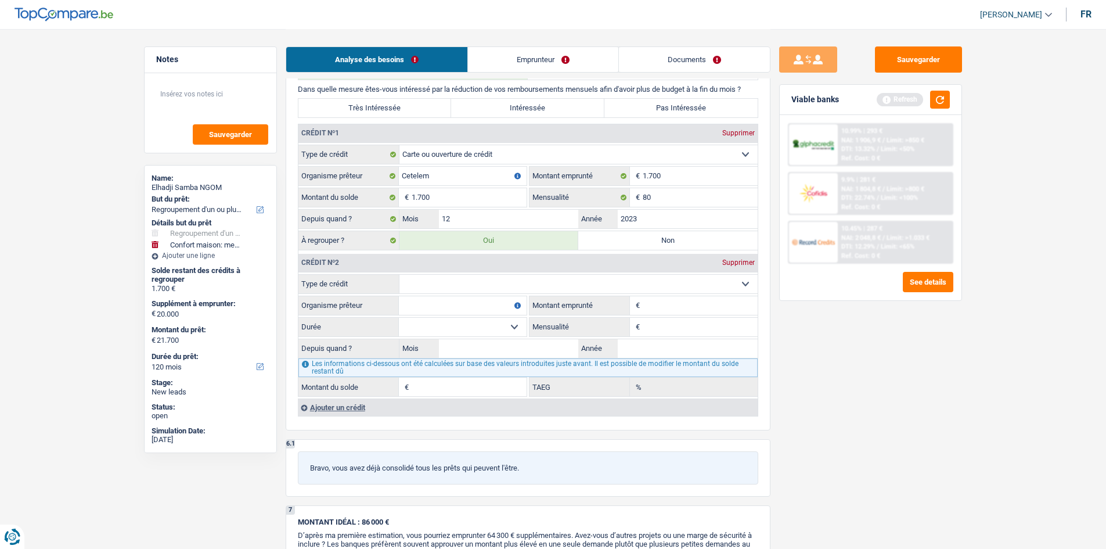
click at [474, 285] on select "Carte ou ouverture de crédit Prêt hypothécaire Vente à tempérament Prêt à tempé…" at bounding box center [579, 284] width 358 height 19
select select "personalLoan"
type input "0"
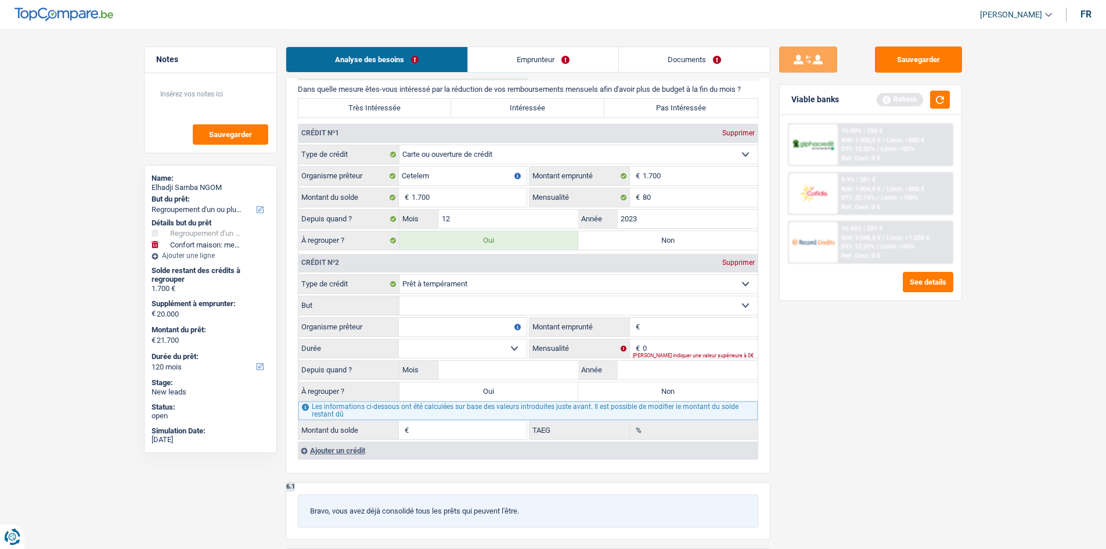
click at [460, 301] on select "Confort maison: meubles, textile, peinture, électroménager, outillage non-profe…" at bounding box center [579, 305] width 358 height 19
select select "homeFurnishingOrRelocation"
click at [400, 296] on select "Confort maison: meubles, textile, peinture, électroménager, outillage non-profe…" at bounding box center [579, 305] width 358 height 19
click at [697, 327] on input "Montant" at bounding box center [700, 327] width 115 height 19
type input "16.000"
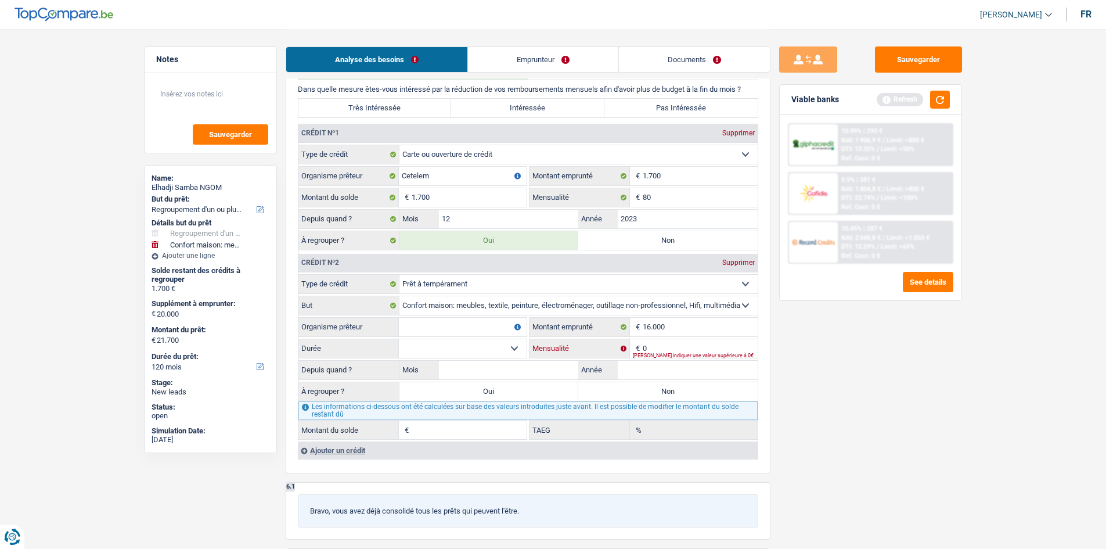
click at [680, 344] on input "0" at bounding box center [700, 348] width 115 height 19
type input "492"
click at [677, 369] on input "Année" at bounding box center [688, 370] width 140 height 19
type input "2025"
click at [488, 367] on input "Mois" at bounding box center [509, 370] width 140 height 19
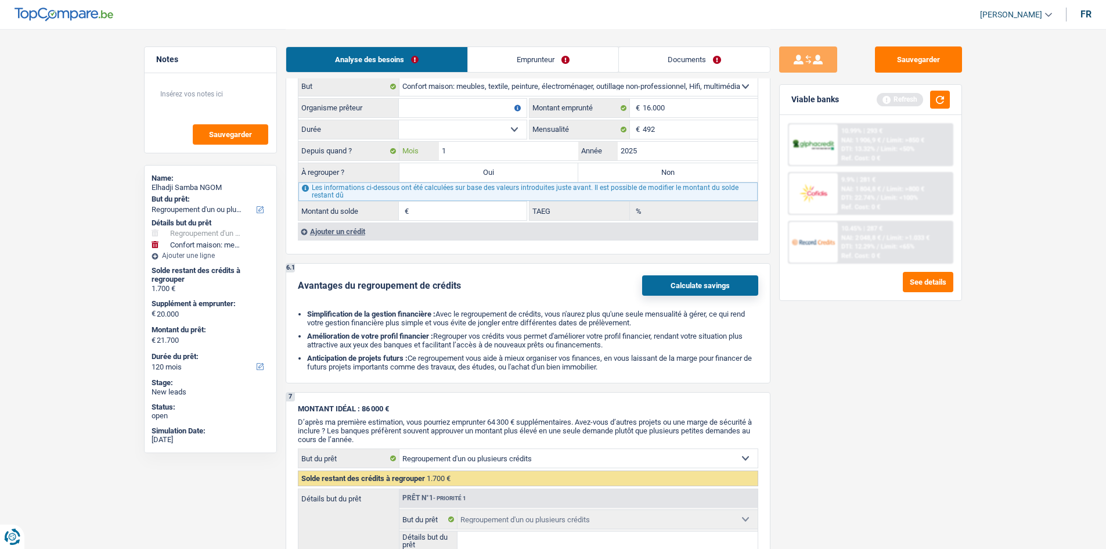
scroll to position [1118, 0]
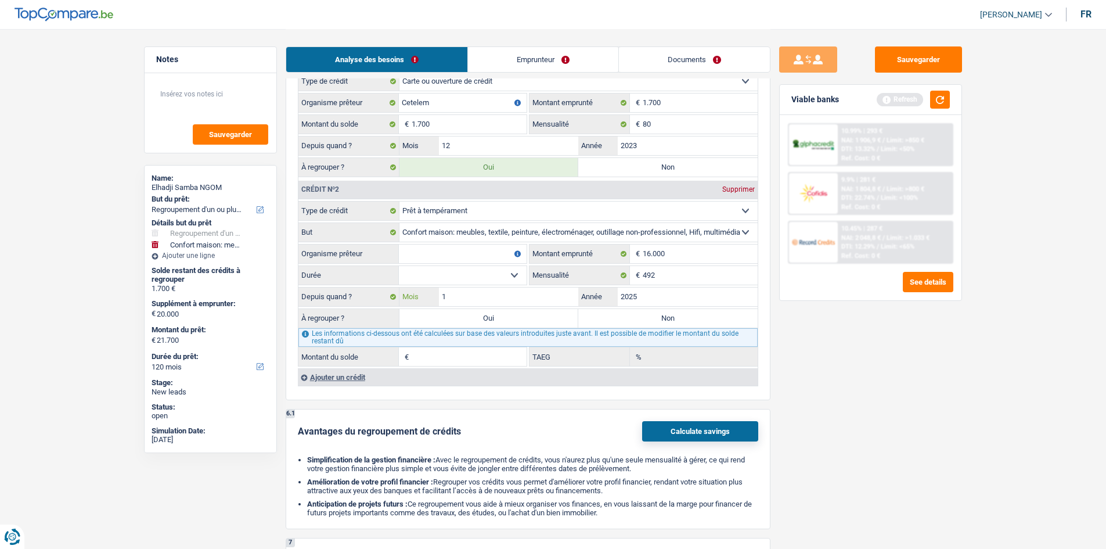
type input "1"
click at [451, 278] on select "12 mois 18 mois 24 mois 30 mois 36 mois 42 mois 48 mois 60 mois 72 mois 84 mois…" at bounding box center [463, 275] width 128 height 19
click at [424, 423] on div "Avantages du regroupement de crédits" at bounding box center [379, 431] width 163 height 11
click at [475, 283] on select "12 mois 18 mois 24 mois 30 mois 36 mois 42 mois 48 mois 60 mois 72 mois 84 mois…" at bounding box center [463, 275] width 128 height 19
select select "30"
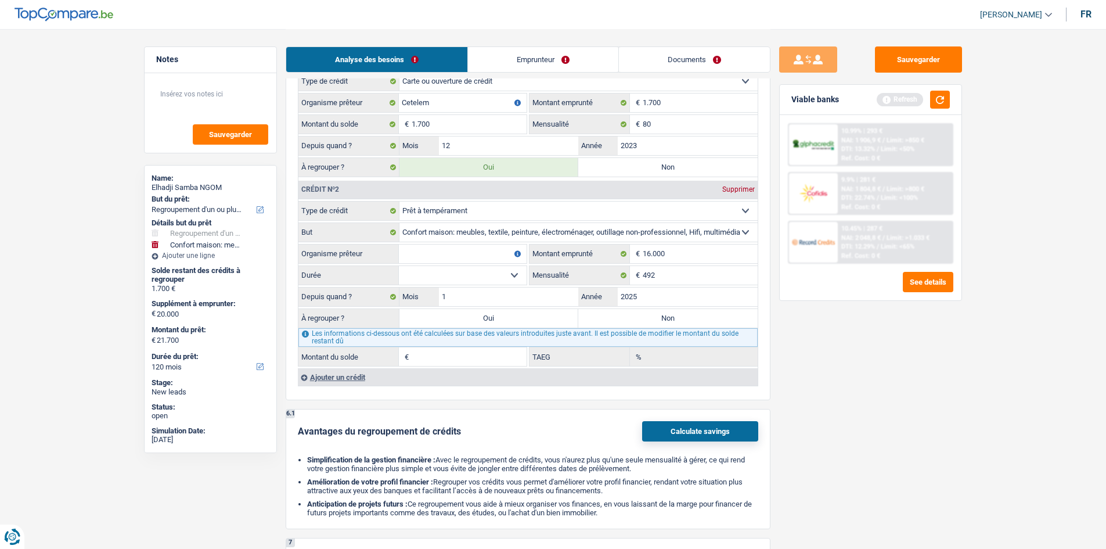
click at [399, 266] on select "12 mois 18 mois 24 mois 30 mois 36 mois 42 mois 48 mois 60 mois 72 mois 84 mois…" at bounding box center [463, 275] width 128 height 19
type input "11.490"
type input "0,00"
click at [459, 273] on select "12 mois 18 mois 24 mois 30 mois 36 mois 42 mois 48 mois 60 mois 72 mois 84 mois…" at bounding box center [463, 275] width 128 height 19
select select "36"
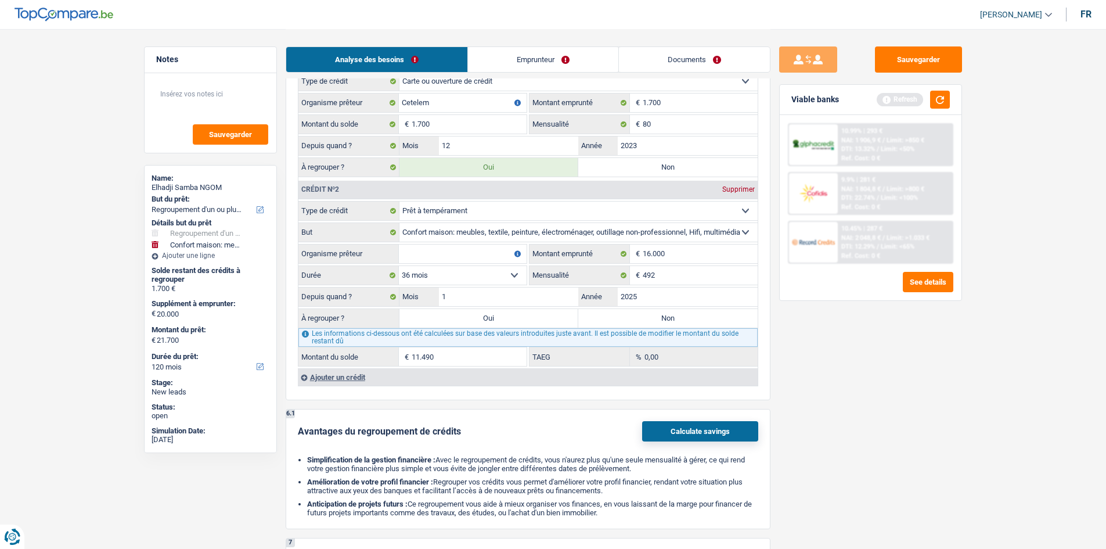
click at [399, 266] on select "12 mois 18 mois 24 mois 30 mois 36 mois 42 mois 48 mois 60 mois 72 mois 84 mois…" at bounding box center [463, 275] width 128 height 19
type input "12.718"
type input "6,93"
click at [454, 254] on input "Organisme prêteur" at bounding box center [463, 253] width 128 height 19
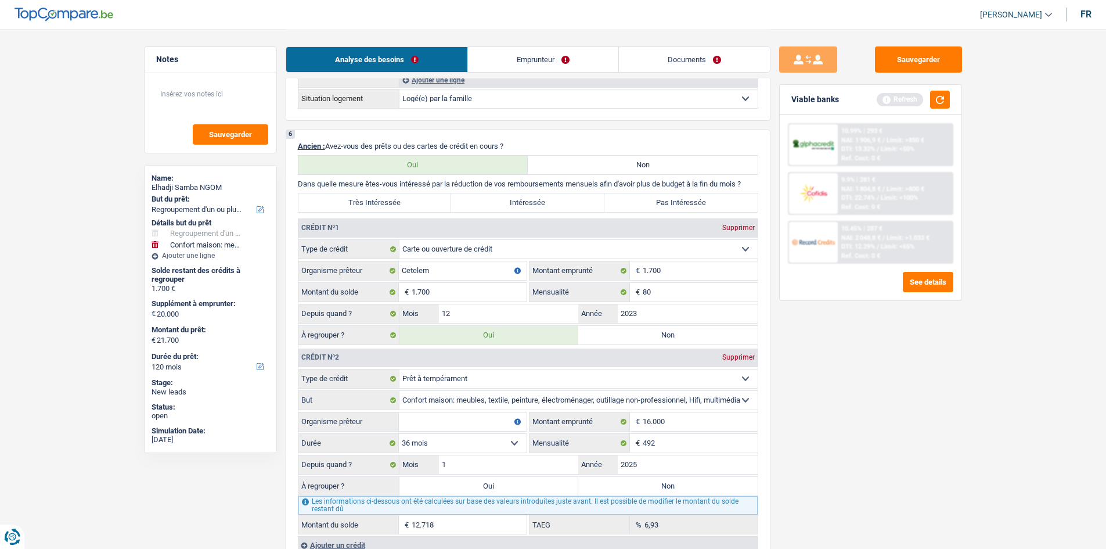
scroll to position [944, 0]
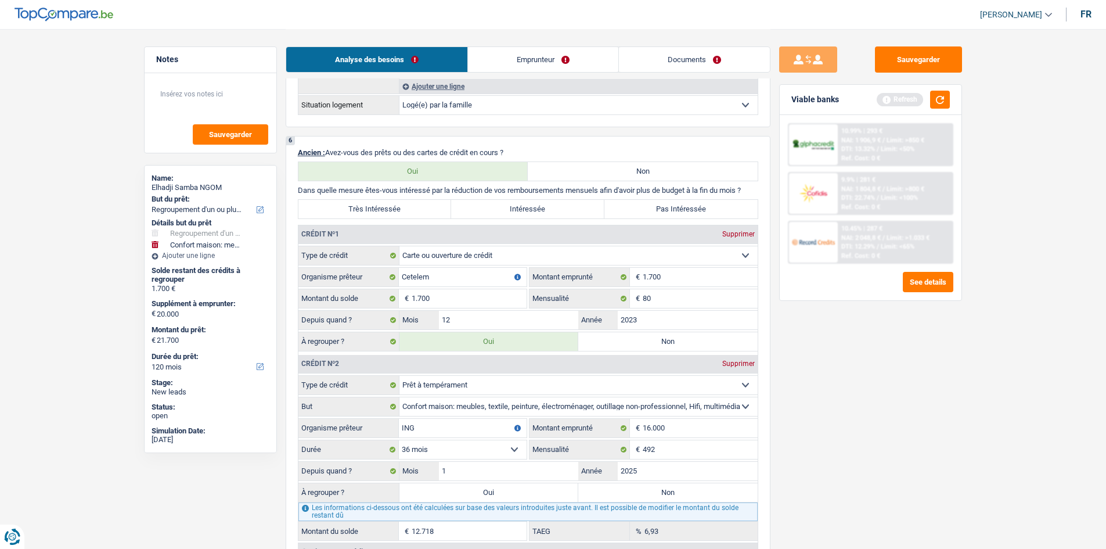
type input "ING"
click at [883, 419] on div "Sauvegarder Viable banks Refresh 10.99% | 293 € NAI: 1 906,9 € / Limit: >850 € …" at bounding box center [871, 288] width 200 height 484
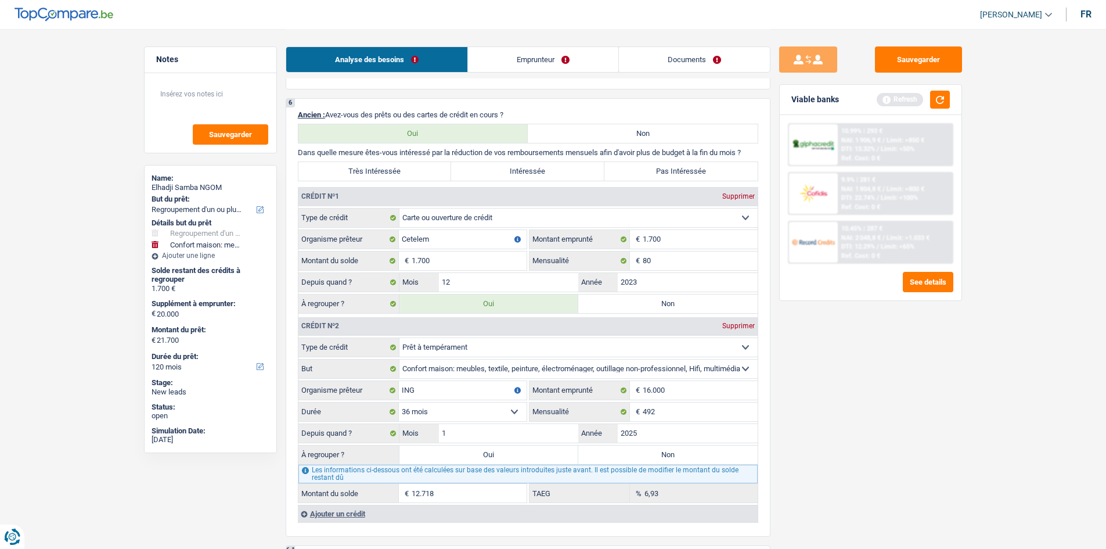
scroll to position [1002, 0]
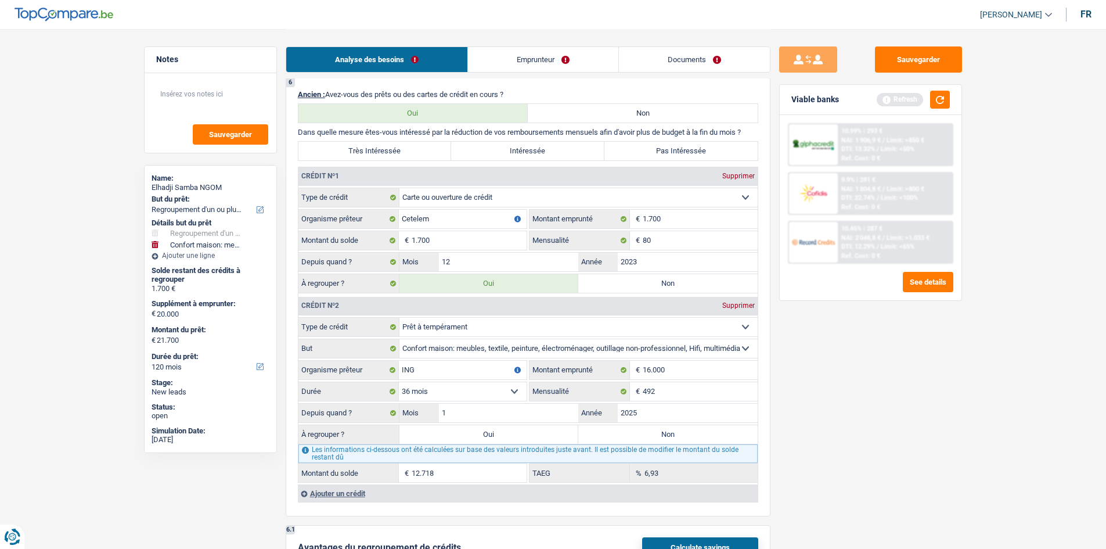
click at [489, 423] on label "Oui" at bounding box center [489, 434] width 179 height 19
click at [489, 423] on input "Oui" at bounding box center [489, 434] width 179 height 19
radio input "true"
type input "14.418"
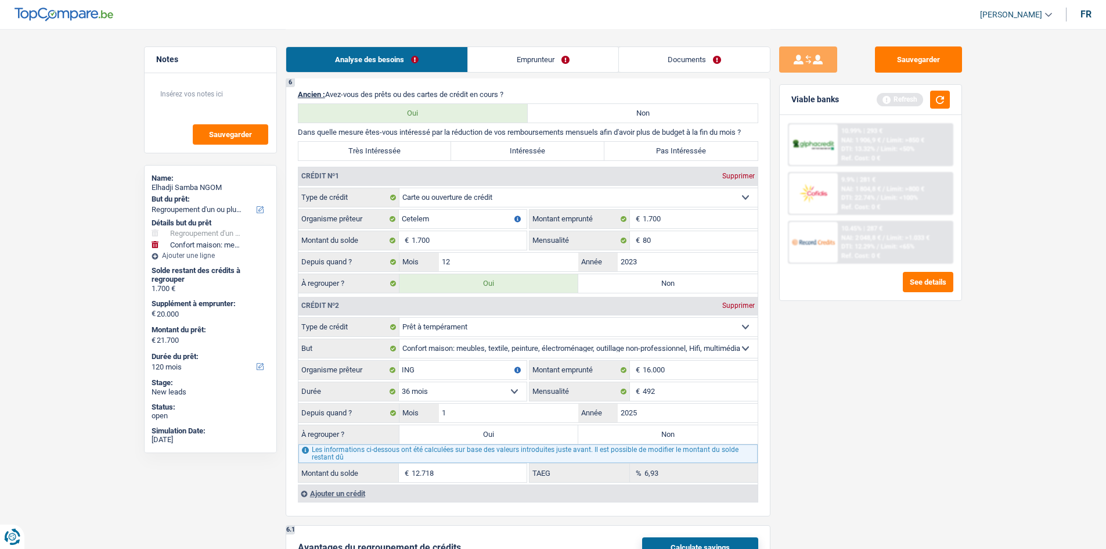
type input "34.418"
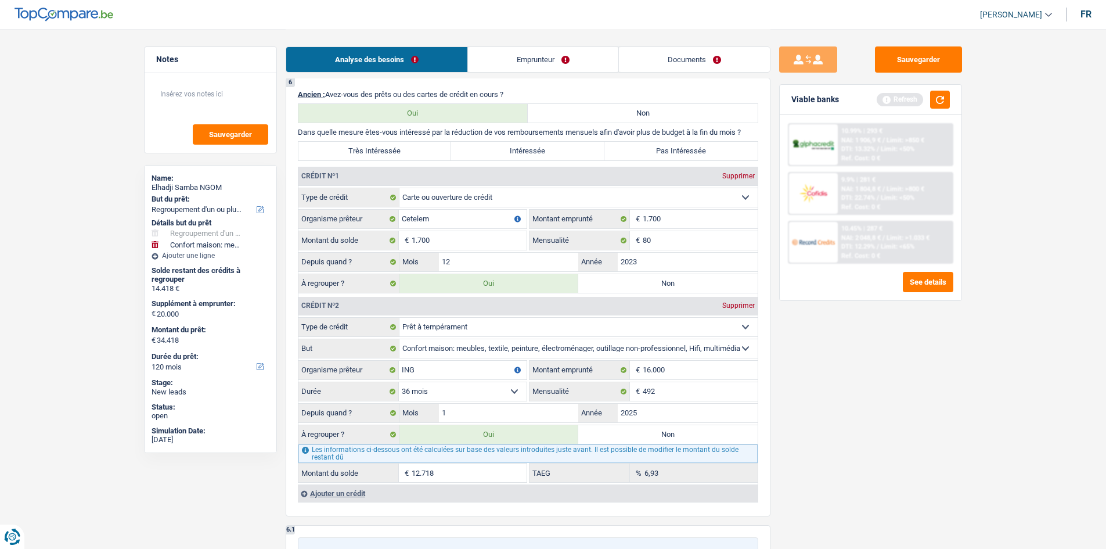
scroll to position [712, 0]
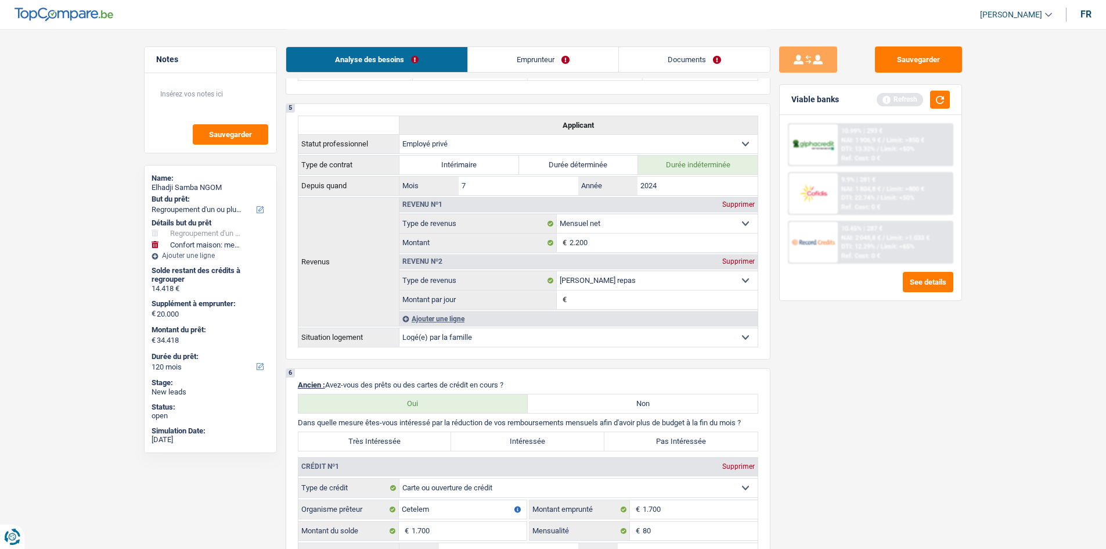
click at [388, 423] on label "Très Intéressée" at bounding box center [374, 441] width 153 height 19
click at [388, 423] on input "Très Intéressée" at bounding box center [374, 441] width 153 height 19
radio input "true"
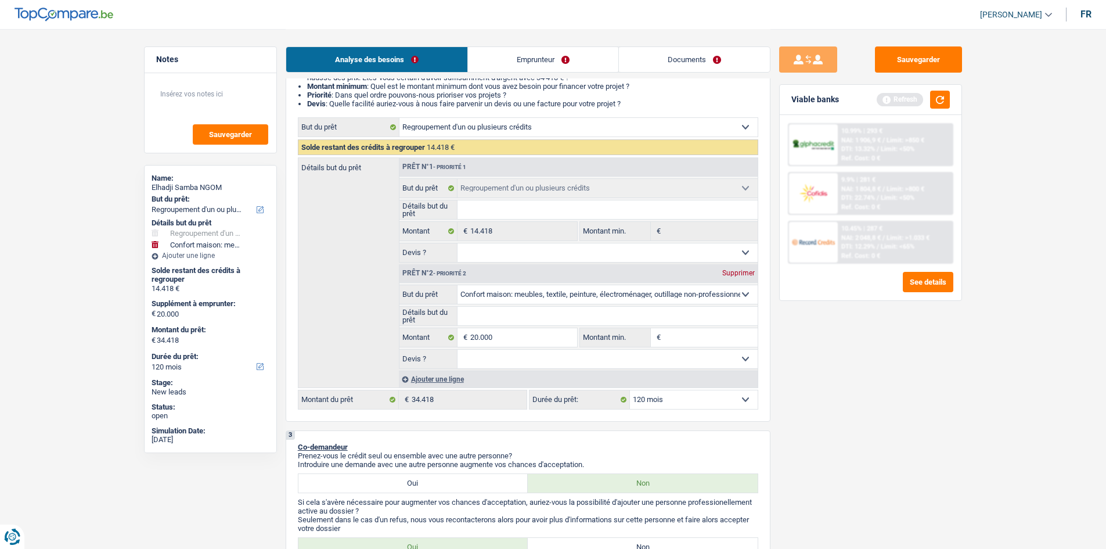
scroll to position [131, 0]
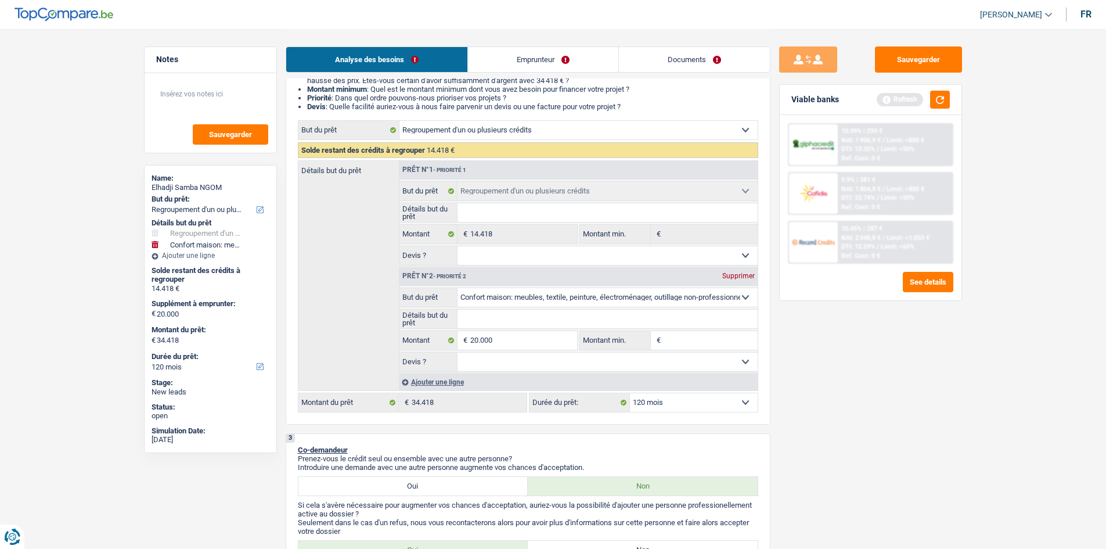
click at [732, 269] on div "Prêt n°2 - Priorité 2 Supprimer" at bounding box center [579, 276] width 358 height 19
click at [743, 275] on div "Supprimer" at bounding box center [738, 275] width 38 height 7
select select "60"
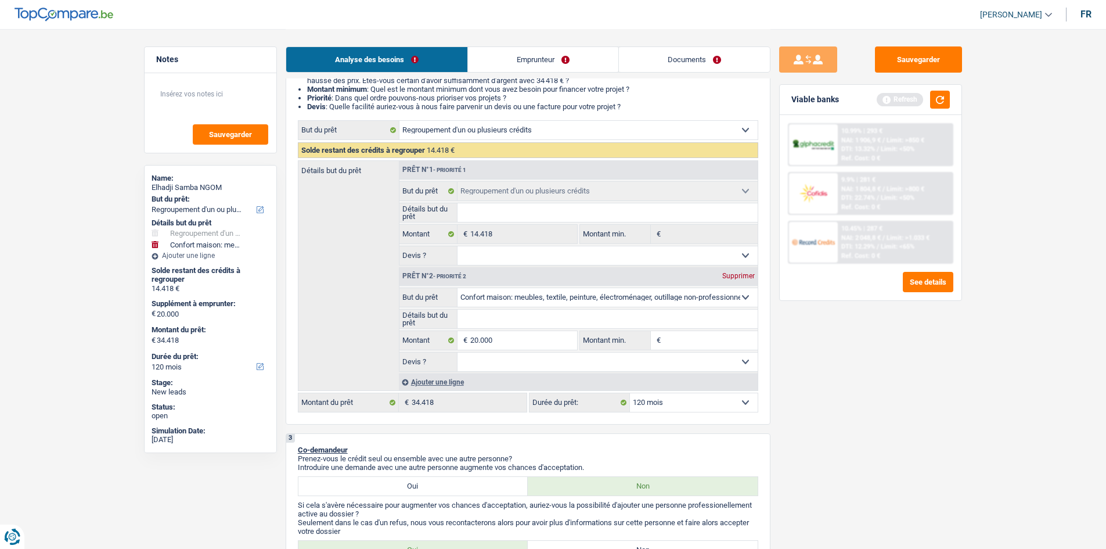
type input "0"
type input "14.418"
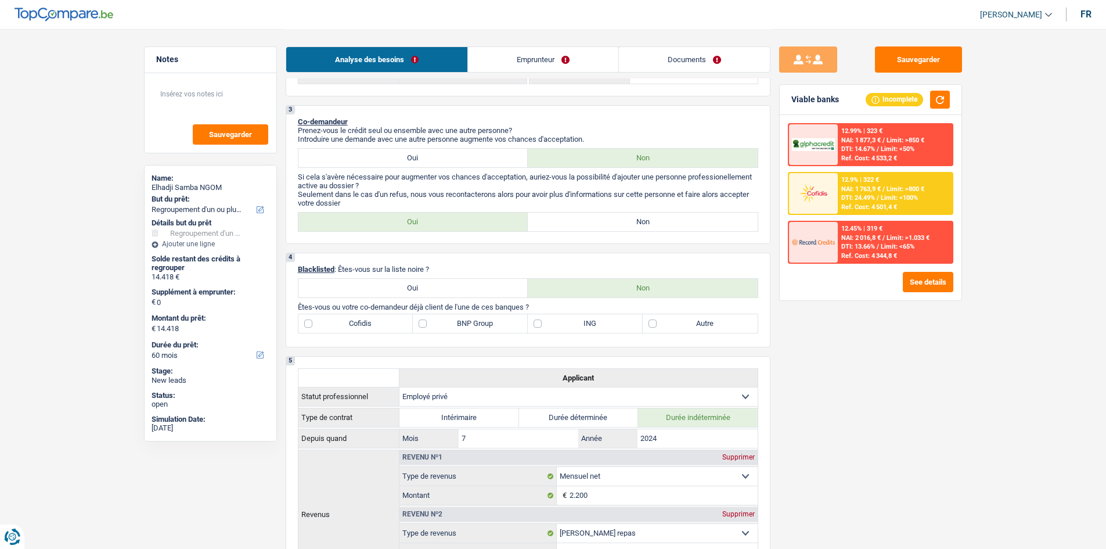
scroll to position [364, 0]
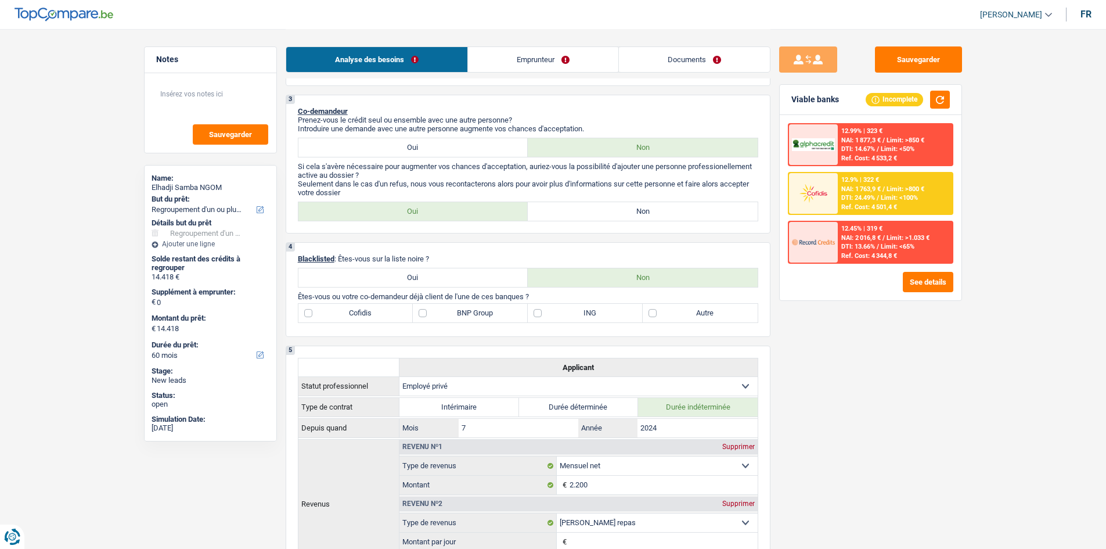
click at [586, 313] on label "ING" at bounding box center [585, 313] width 115 height 19
click at [586, 313] on input "ING" at bounding box center [585, 313] width 115 height 19
checkbox input "true"
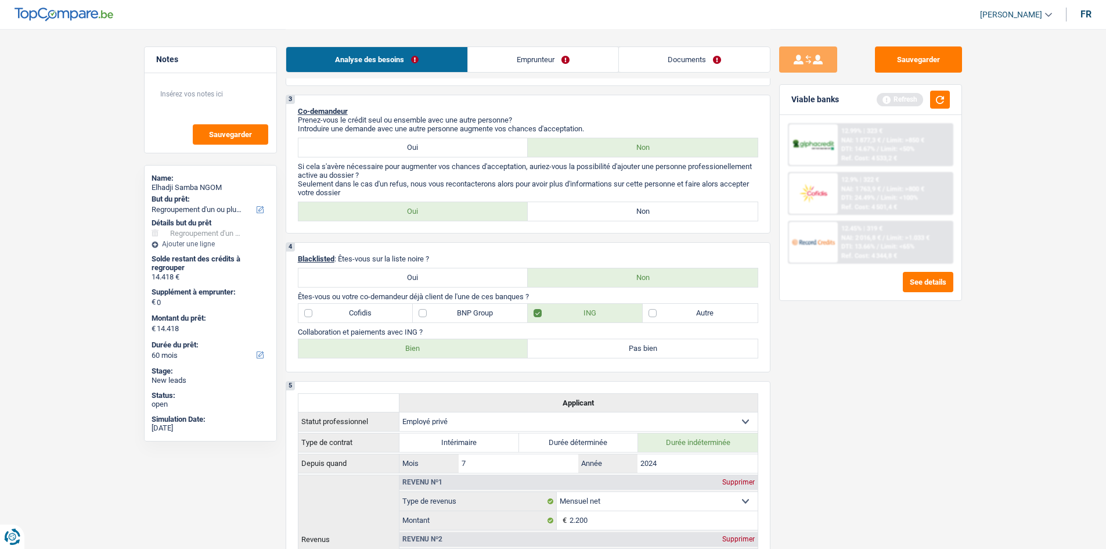
click at [484, 351] on label "Bien" at bounding box center [413, 348] width 230 height 19
click at [484, 351] on input "Bien" at bounding box center [413, 348] width 230 height 19
radio input "true"
click at [463, 312] on label "BNP Group" at bounding box center [470, 313] width 115 height 19
click at [463, 312] on input "BNP Group" at bounding box center [470, 313] width 115 height 19
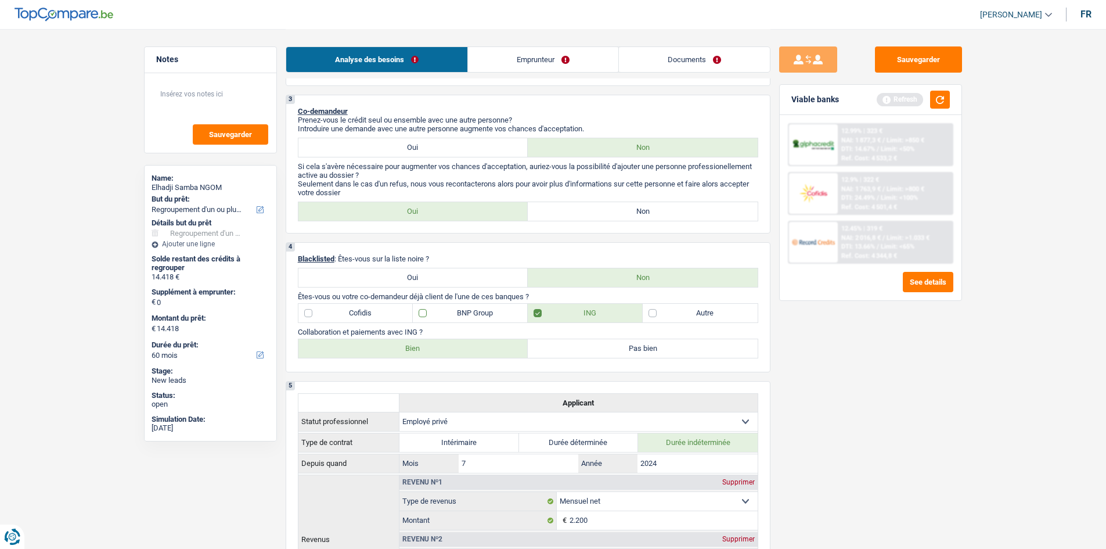
checkbox input "true"
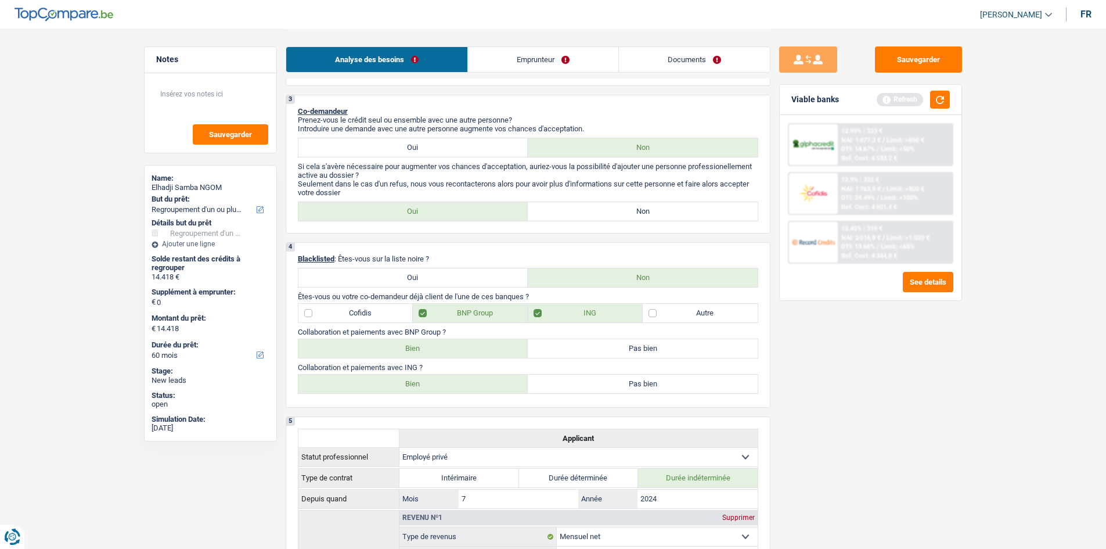
click at [423, 350] on label "Bien" at bounding box center [413, 348] width 230 height 19
click at [423, 350] on input "Bien" at bounding box center [413, 348] width 230 height 19
radio input "true"
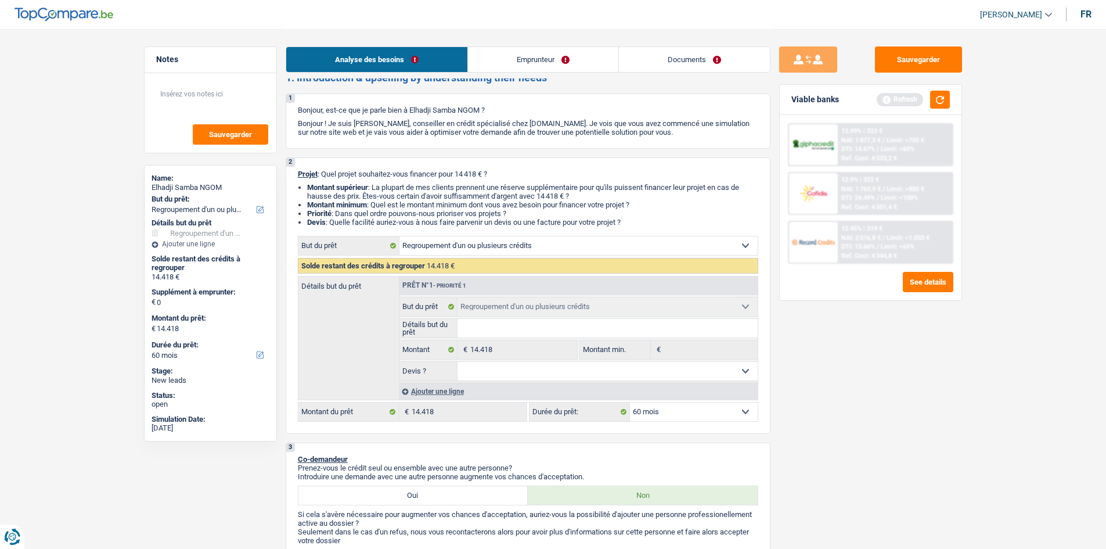
scroll to position [15, 0]
click at [883, 96] on button "button" at bounding box center [940, 100] width 20 height 18
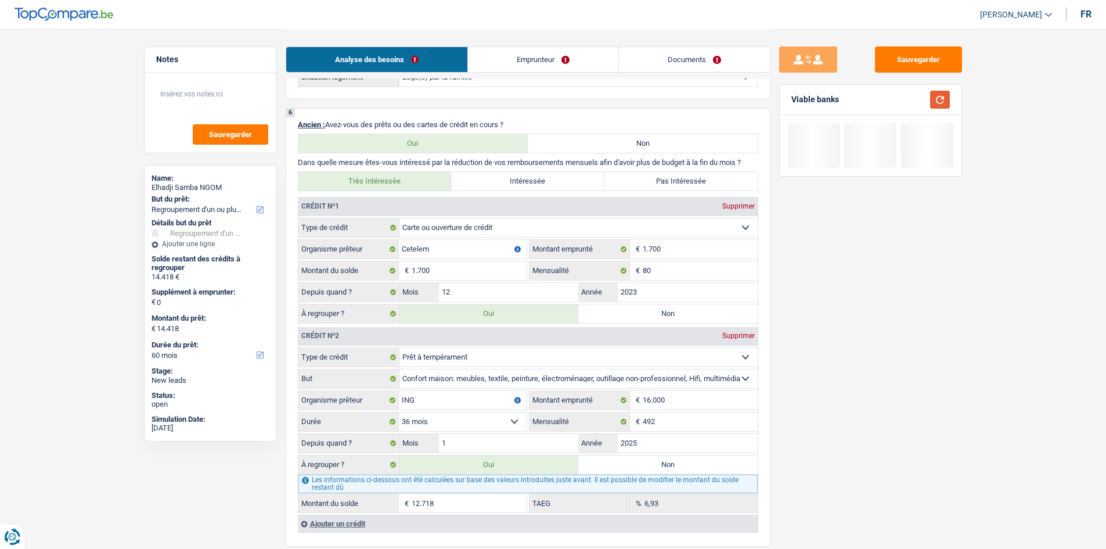
scroll to position [1002, 0]
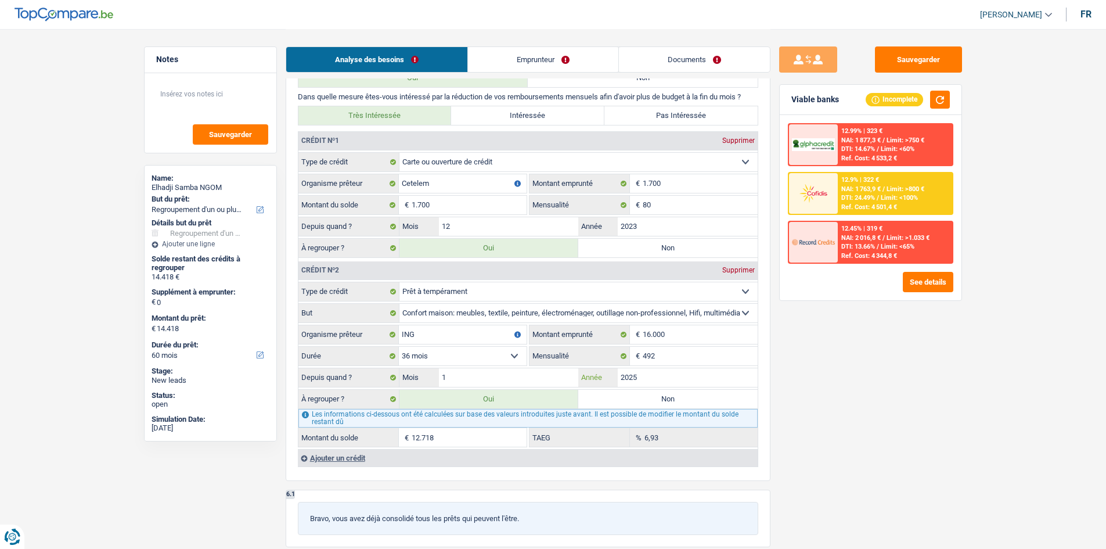
click at [729, 383] on input "2025" at bounding box center [688, 377] width 140 height 19
click at [719, 361] on input "492" at bounding box center [700, 356] width 115 height 19
click at [649, 210] on input "80" at bounding box center [700, 205] width 115 height 19
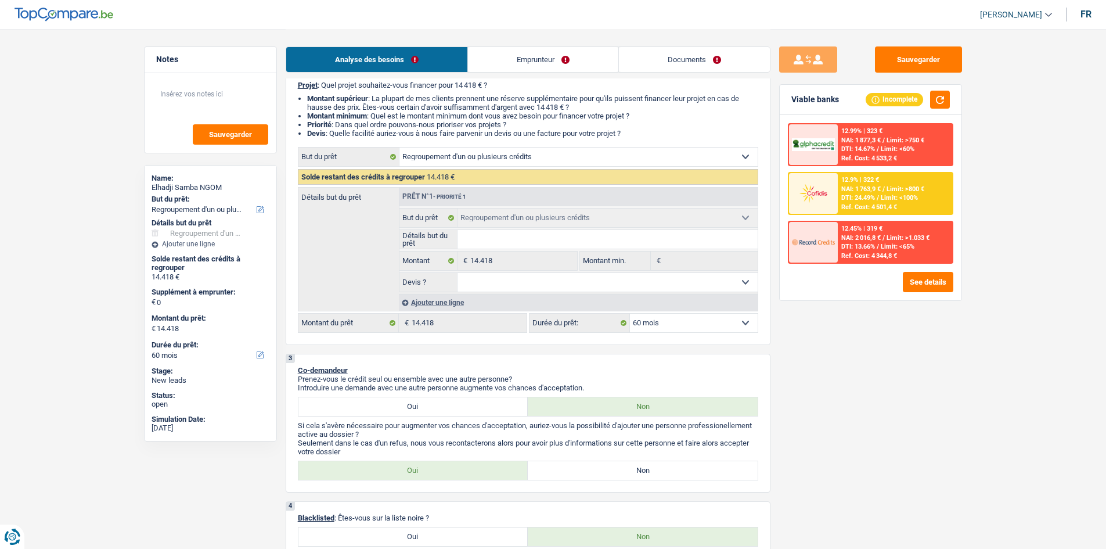
scroll to position [116, 0]
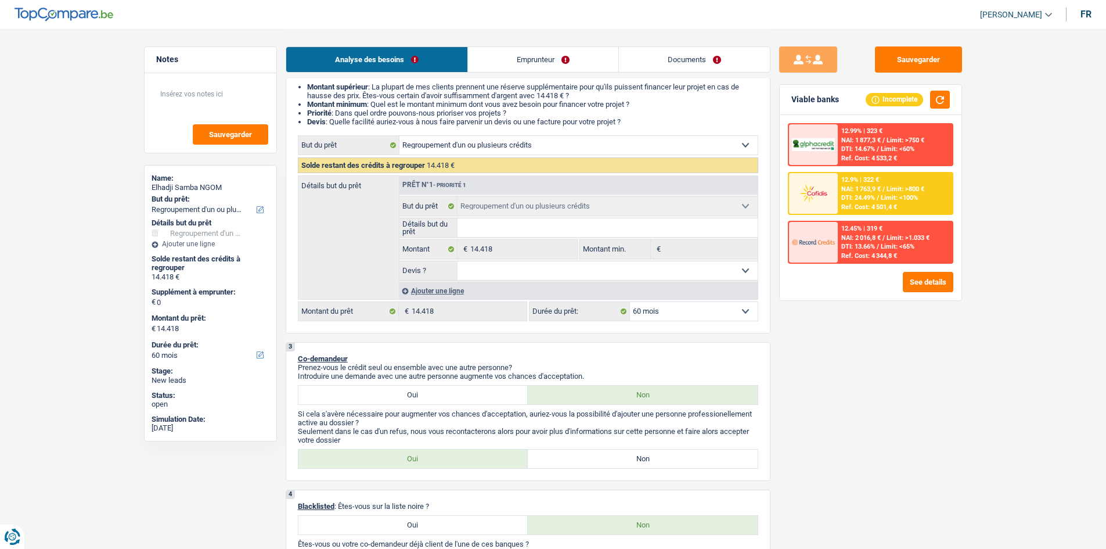
click at [659, 310] on select "12 mois 18 mois 24 mois 30 mois 36 mois 42 mois 48 mois 60 mois Sélectionner un…" at bounding box center [694, 311] width 128 height 19
select select "48"
click at [630, 302] on select "12 mois 18 mois 24 mois 30 mois 36 mois 42 mois 48 mois 60 mois Sélectionner un…" at bounding box center [694, 311] width 128 height 19
select select "48"
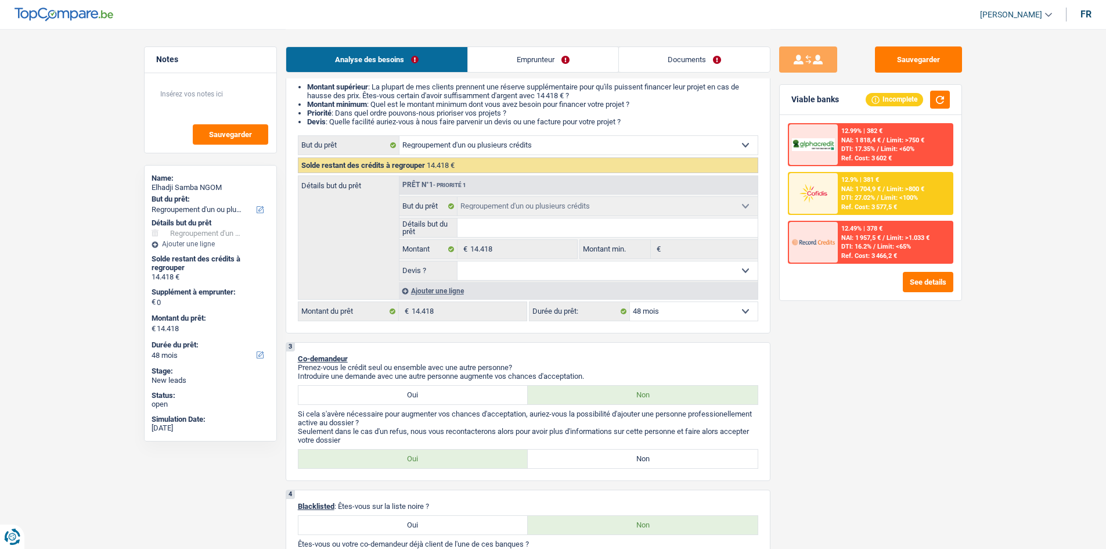
click at [868, 209] on div "Ref. Cost: 3 577,5 €" at bounding box center [869, 207] width 56 height 8
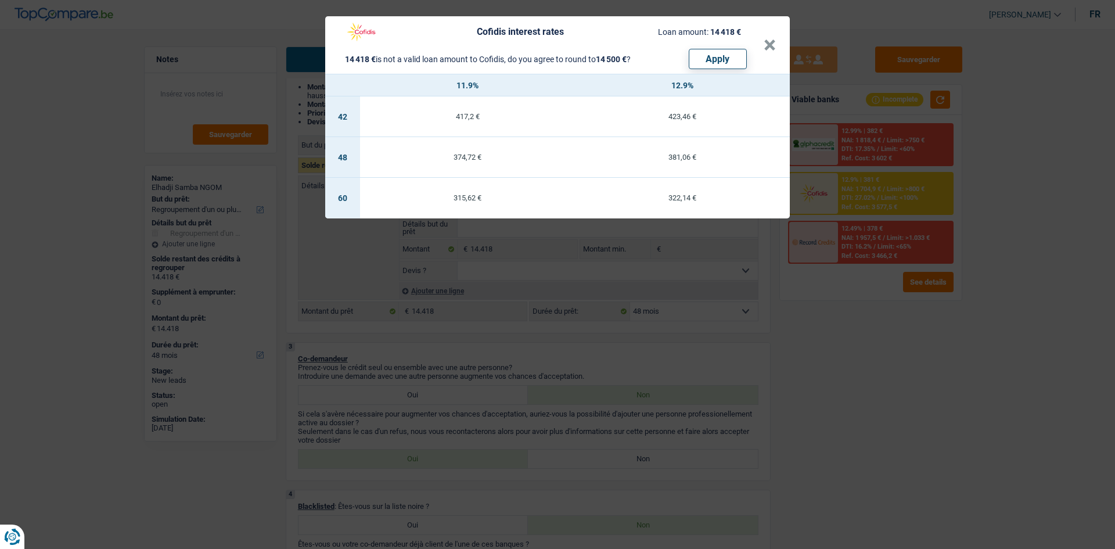
click at [491, 336] on div "Cofidis interest rates Loan amount: 14 418 € 14 418 € is not a valid loan amoun…" at bounding box center [557, 274] width 1115 height 549
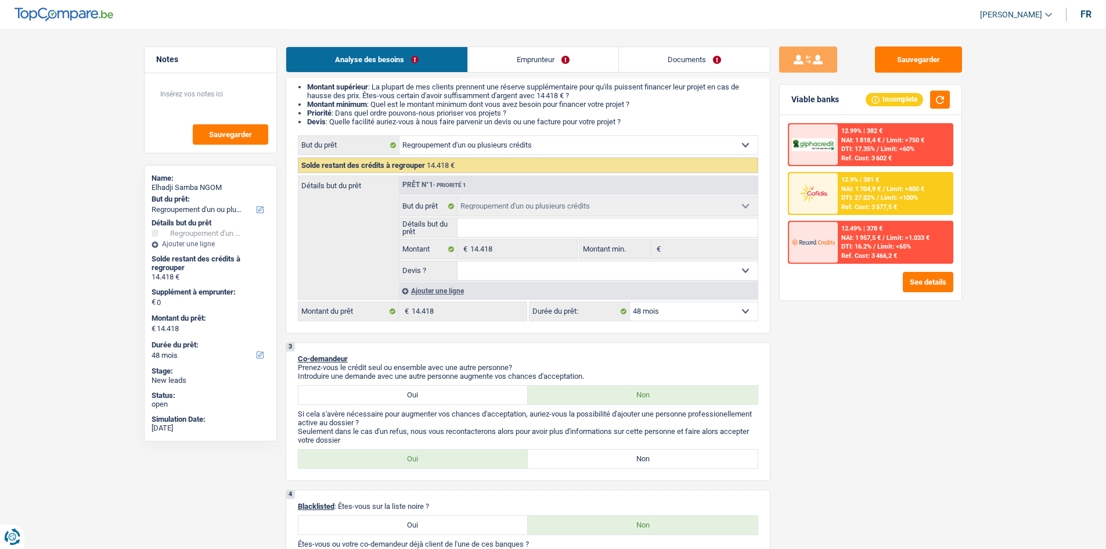
click at [465, 293] on div "Ajouter une ligne" at bounding box center [578, 290] width 359 height 17
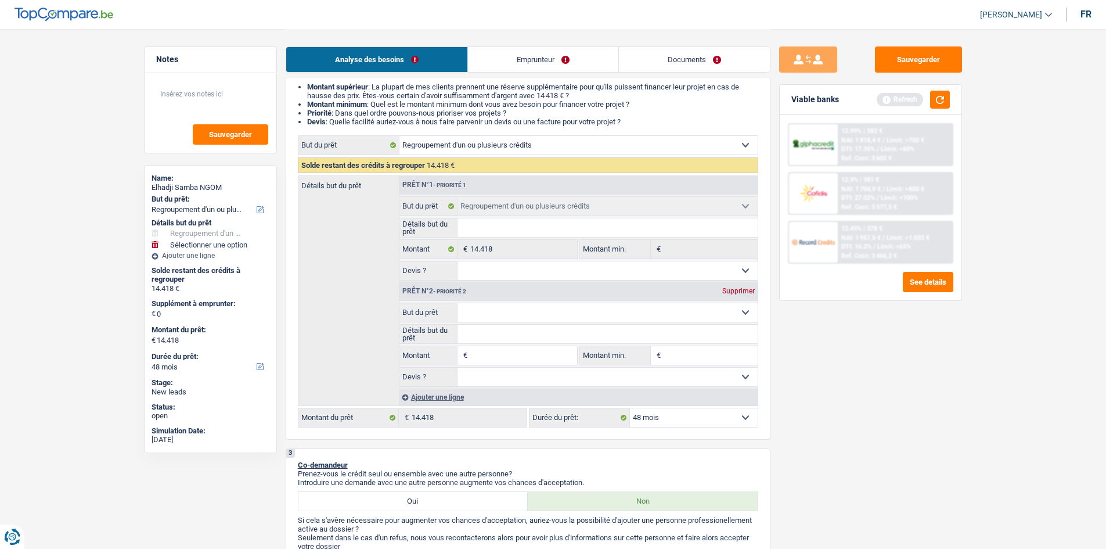
click at [489, 306] on select "Confort maison: meubles, textile, peinture, électroménager, outillage non-profe…" at bounding box center [608, 312] width 300 height 19
select select "tech"
click at [458, 303] on select "Confort maison: meubles, textile, peinture, électroménager, outillage non-profe…" at bounding box center [608, 312] width 300 height 19
select select "tech"
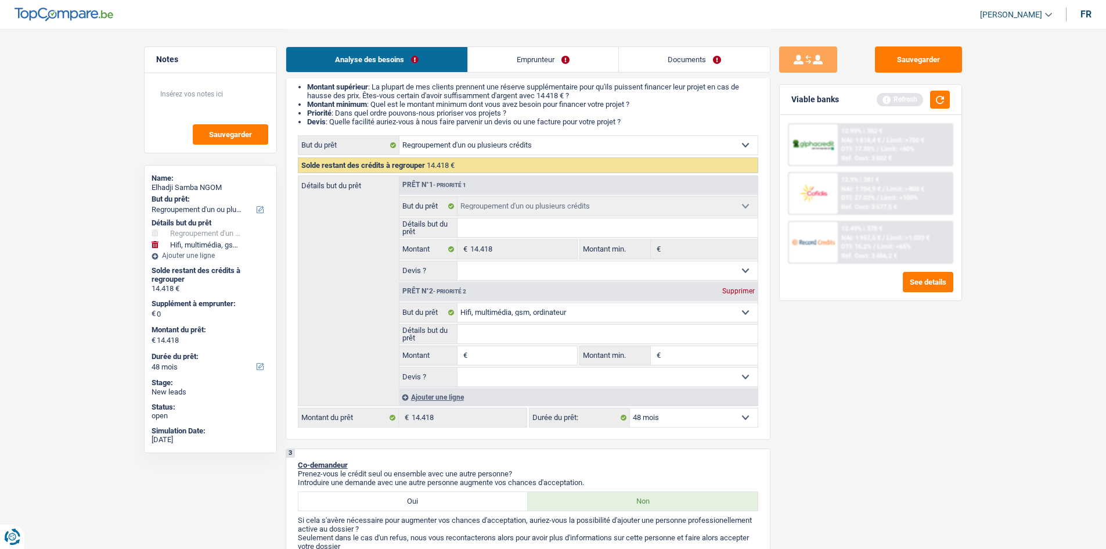
click at [501, 362] on input "Montant" at bounding box center [523, 355] width 106 height 19
type input "1"
type input "10"
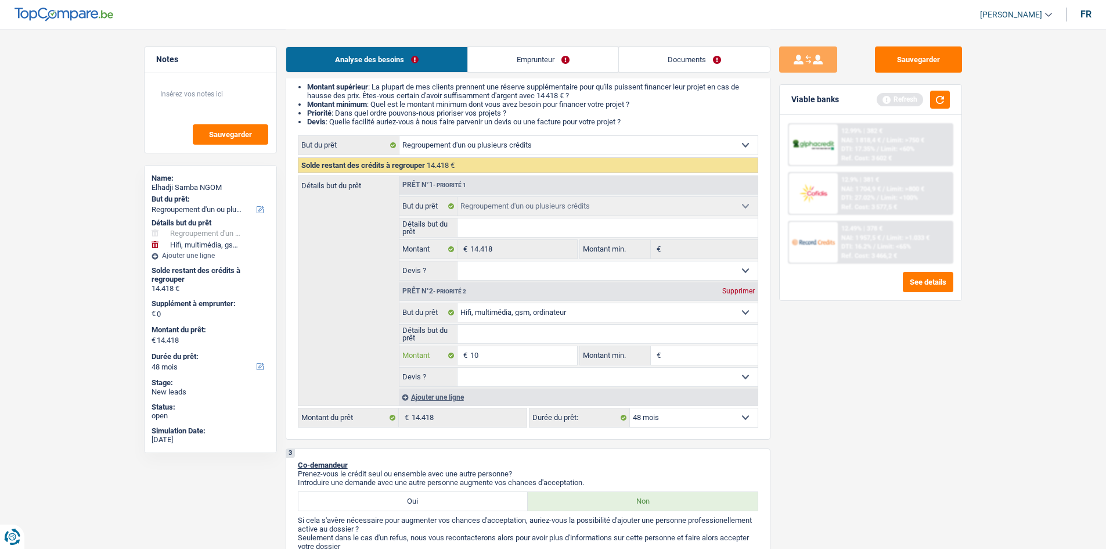
type input "100"
type input "1.000"
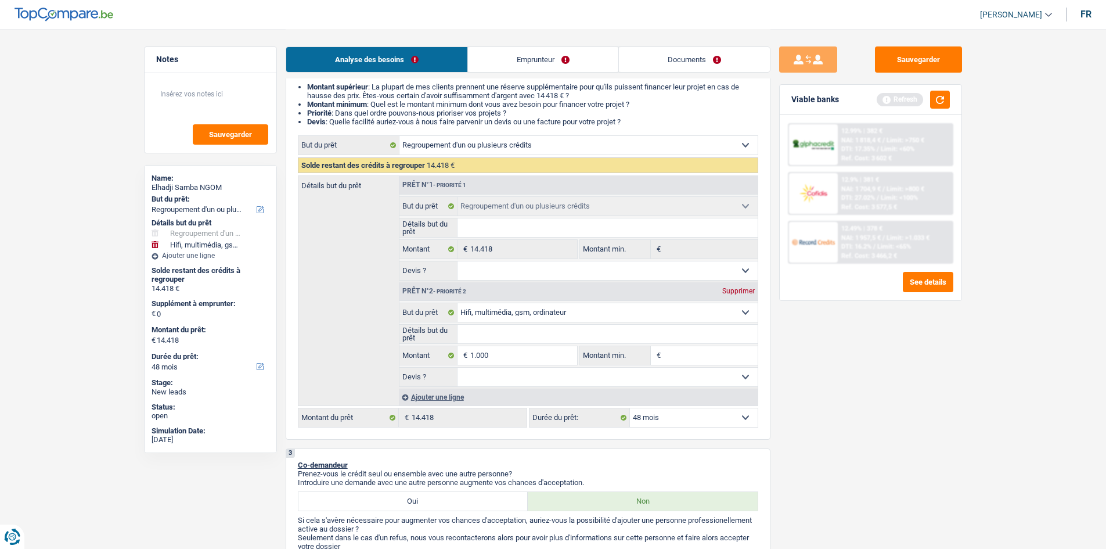
click at [883, 386] on div "Sauvegarder Viable banks Refresh 12.99% | 382 € NAI: 1 818,4 € / Limit: >750 € …" at bounding box center [871, 288] width 200 height 484
type input "1.000"
type input "15.418"
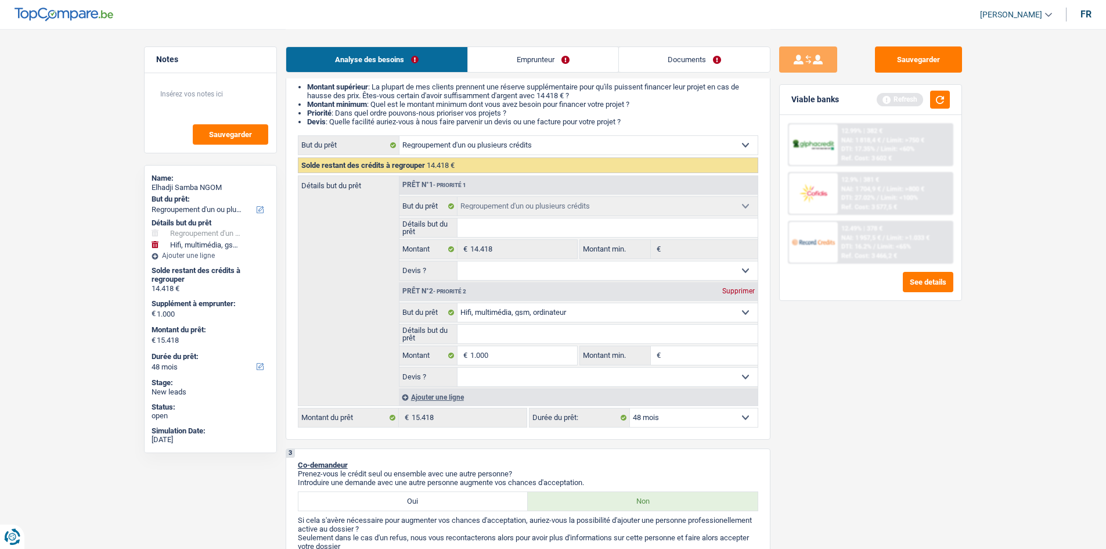
select select "84"
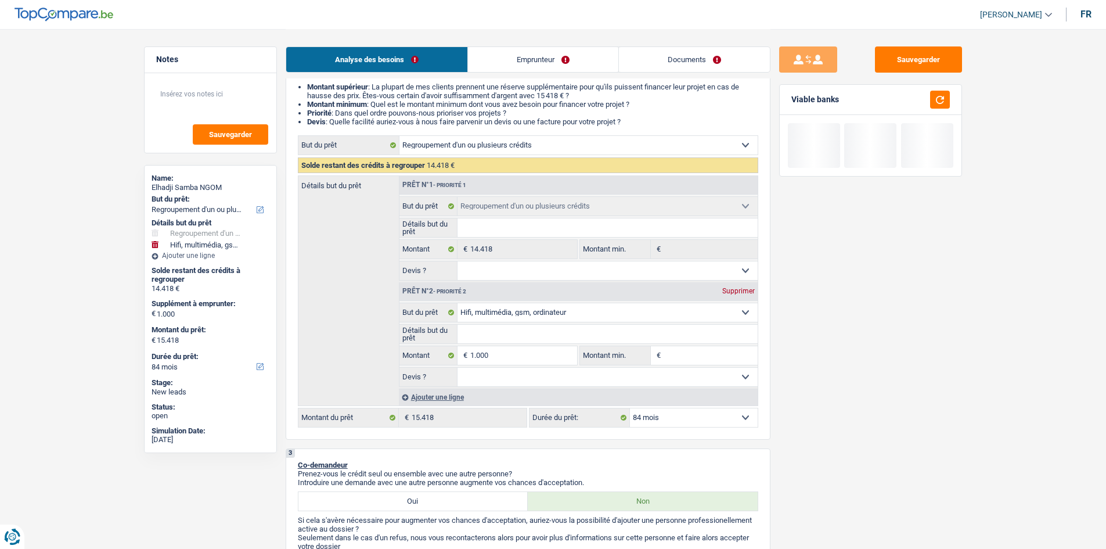
click at [718, 411] on select "12 mois 18 mois 24 mois 30 mois 36 mois 42 mois 48 mois 60 mois 72 mois 84 mois…" at bounding box center [694, 417] width 128 height 19
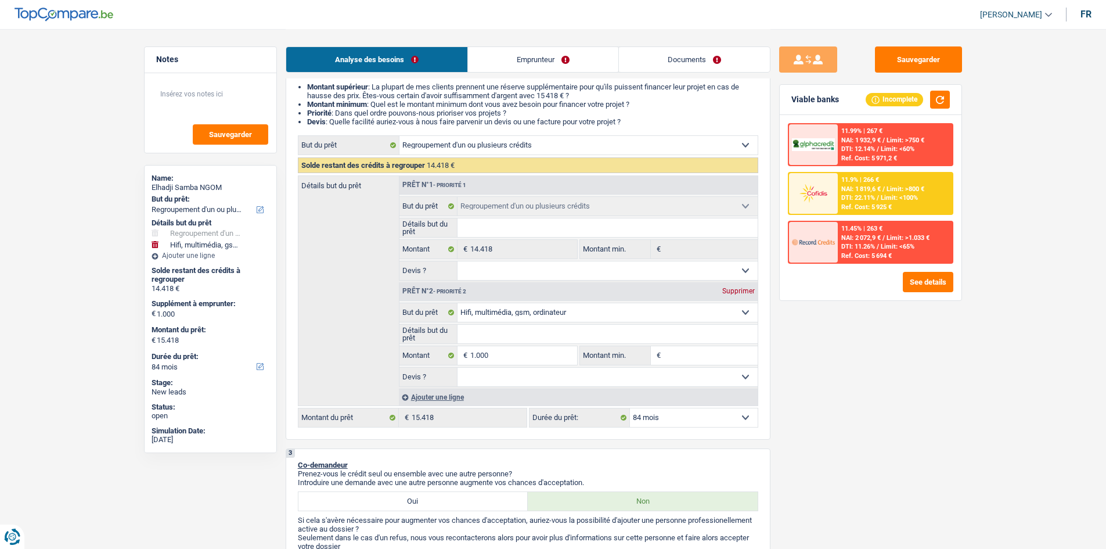
select select "48"
click at [630, 408] on select "12 mois 18 mois 24 mois 30 mois 36 mois 42 mois 48 mois 60 mois 72 mois 84 mois…" at bounding box center [694, 417] width 128 height 19
select select "48"
click at [872, 187] on span "NAI: 1 685,3 €" at bounding box center [860, 189] width 39 height 8
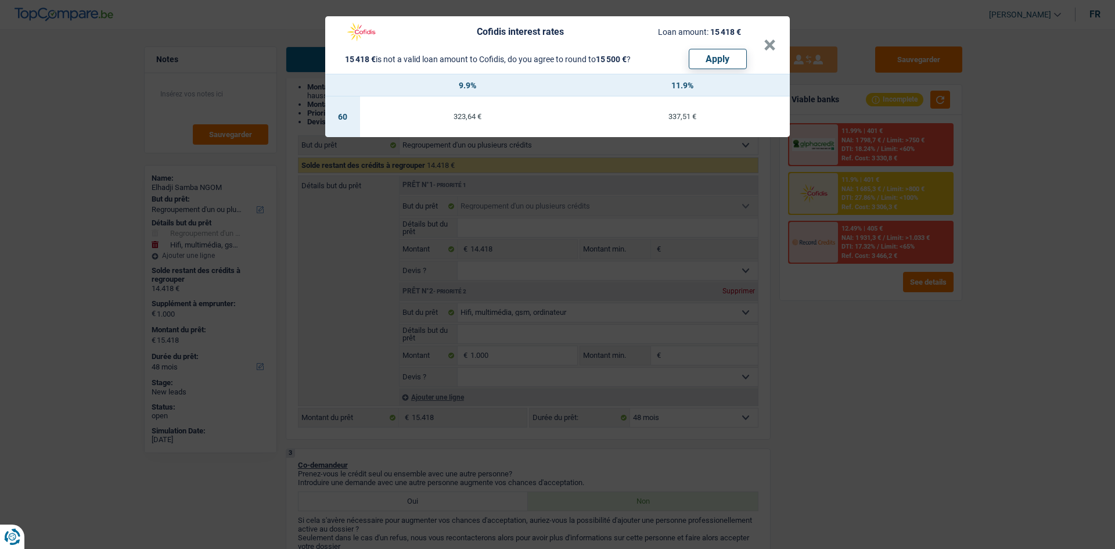
click at [822, 361] on div "Cofidis interest rates Loan amount: 15 418 € 15 418 € is not a valid loan amoun…" at bounding box center [557, 274] width 1115 height 549
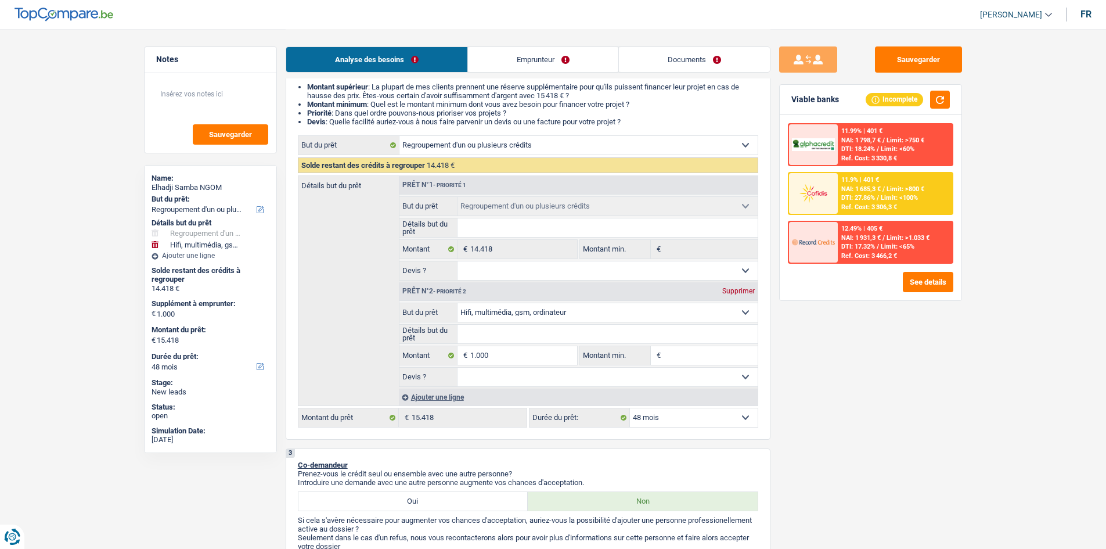
click at [535, 317] on select "Confort maison: meubles, textile, peinture, électroménager, outillage non-profe…" at bounding box center [608, 312] width 300 height 19
select select "household"
click at [458, 303] on select "Confort maison: meubles, textile, peinture, électroménager, outillage non-profe…" at bounding box center [608, 312] width 300 height 19
select select "household"
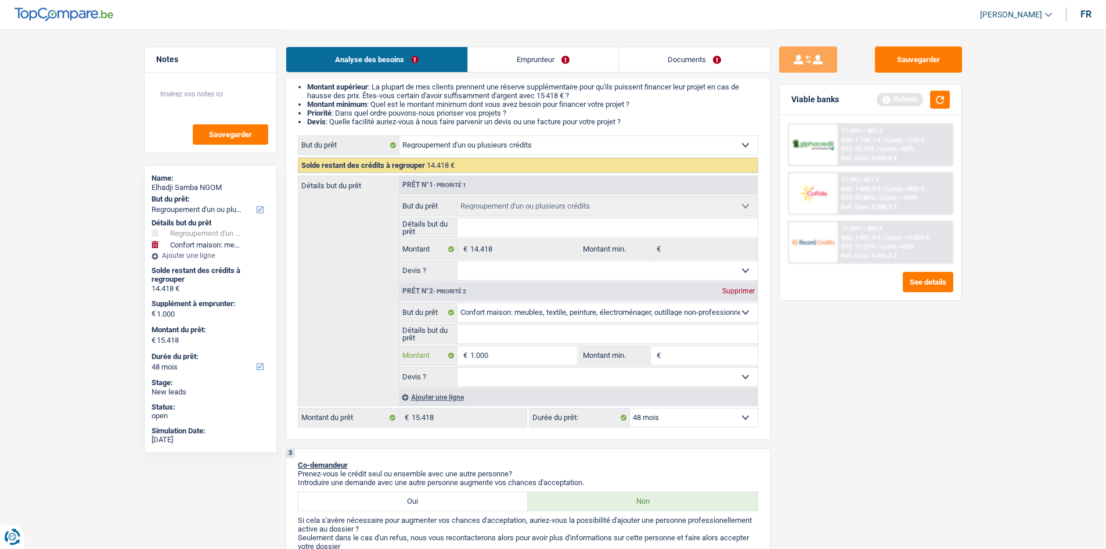
click at [496, 361] on input "1.000" at bounding box center [523, 355] width 106 height 19
type input "100"
type input "10"
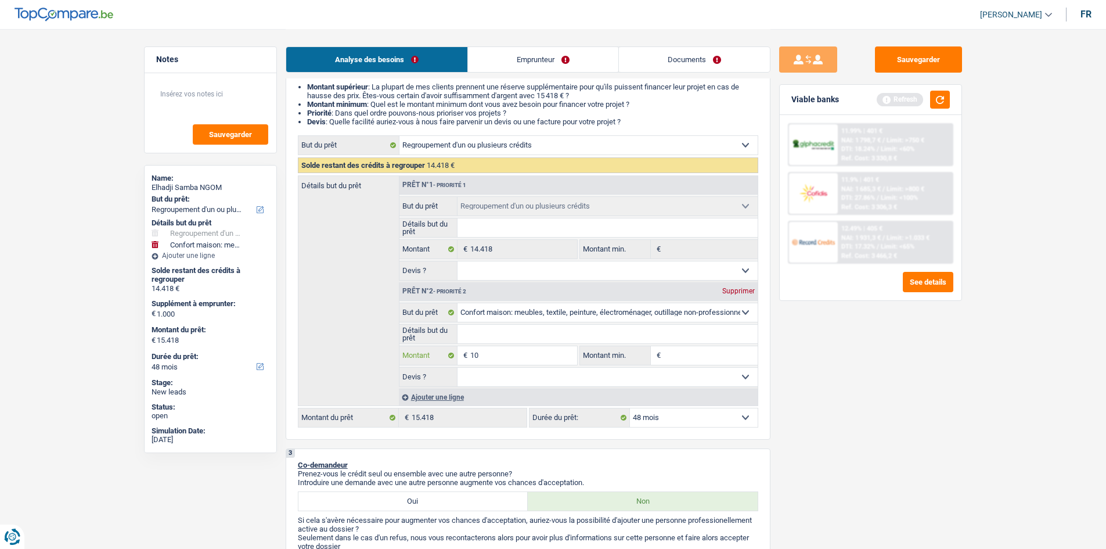
type input "1"
drag, startPoint x: 905, startPoint y: 437, endPoint x: 893, endPoint y: 436, distance: 12.2
click at [883, 423] on div "Sauvegarder Viable banks Refresh 11.99% | 401 € NAI: 1 798,7 € / Limit: >750 € …" at bounding box center [871, 288] width 200 height 484
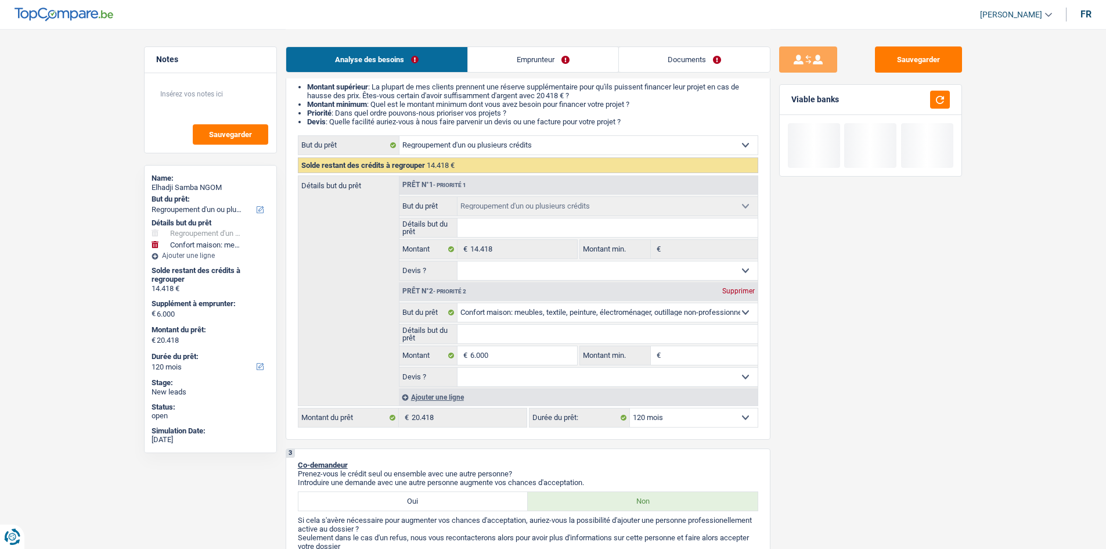
click at [654, 423] on select "12 mois 18 mois 24 mois 30 mois 36 mois 42 mois 48 mois 60 mois 72 mois 84 mois…" at bounding box center [694, 417] width 128 height 19
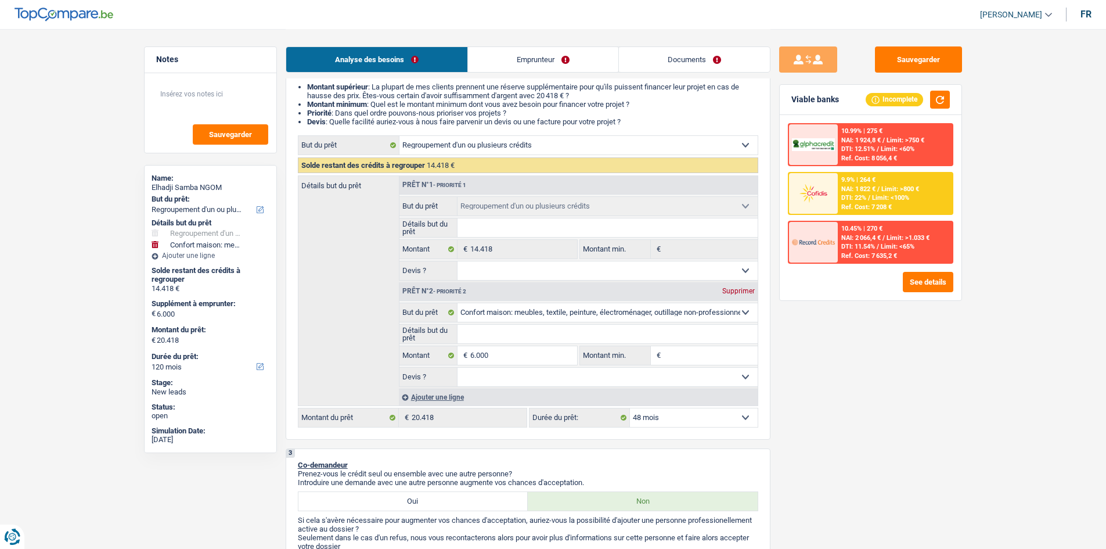
click at [630, 408] on select "12 mois 18 mois 24 mois 30 mois 36 mois 42 mois 48 mois 60 mois 72 mois 84 mois…" at bounding box center [694, 417] width 128 height 19
click at [562, 370] on select "Oui Non Non répondu Sélectionner une option" at bounding box center [608, 377] width 300 height 19
click at [458, 368] on select "Oui Non Non répondu Sélectionner une option" at bounding box center [608, 377] width 300 height 19
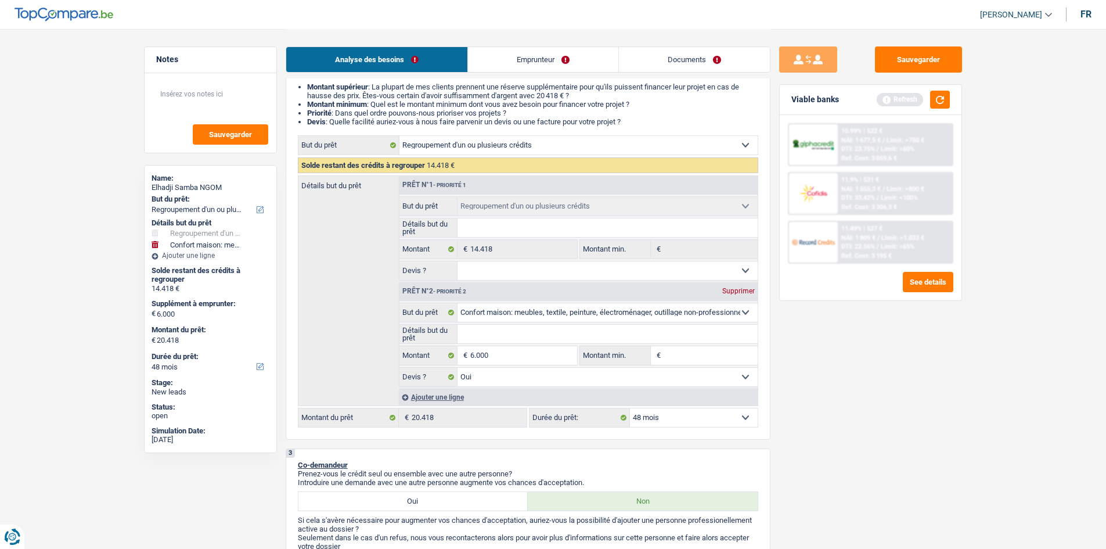
click at [522, 336] on input "Détails but du prêt" at bounding box center [608, 334] width 300 height 19
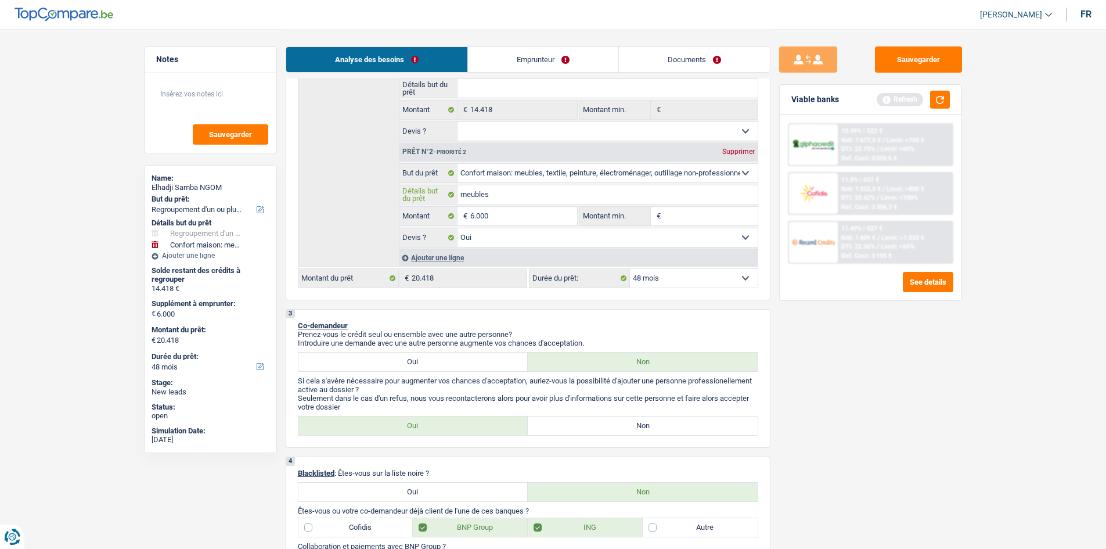
scroll to position [348, 0]
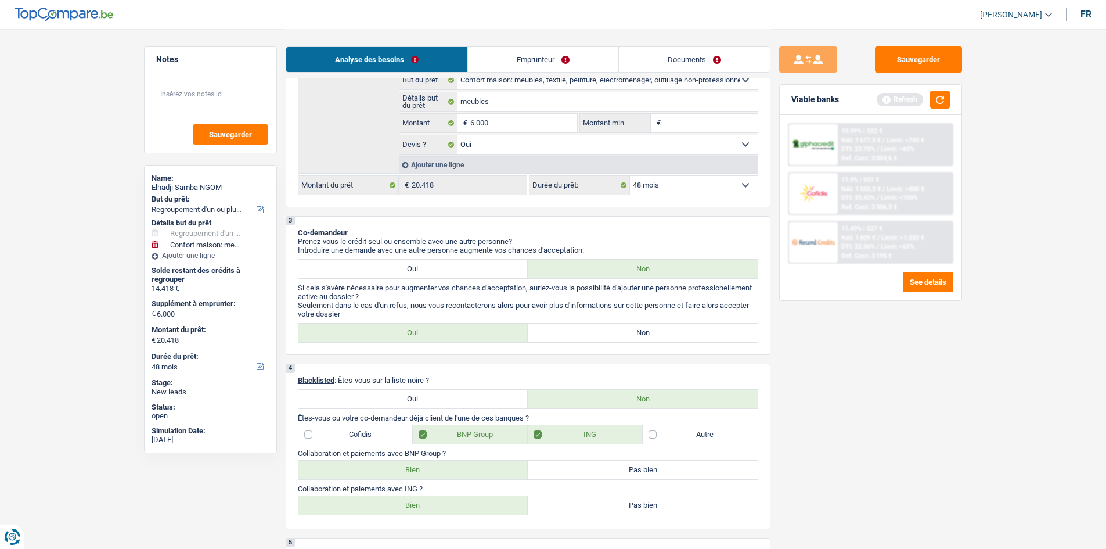
click at [714, 346] on div "3 Co-demandeur Prenez-vous le crédit seul ou ensemble avec une autre personne? …" at bounding box center [528, 285] width 485 height 139
click at [740, 347] on div "3 Co-demandeur Prenez-vous le crédit seul ou ensemble avec une autre personne? …" at bounding box center [528, 285] width 485 height 139
click at [735, 333] on label "Non" at bounding box center [643, 332] width 230 height 19
click at [735, 333] on input "Non" at bounding box center [643, 332] width 230 height 19
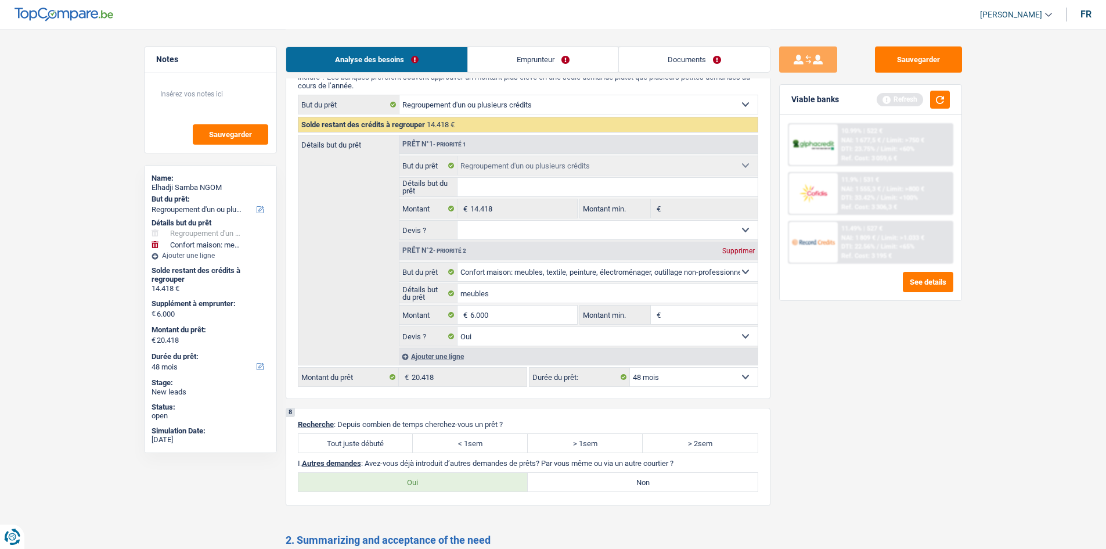
scroll to position [1862, 0]
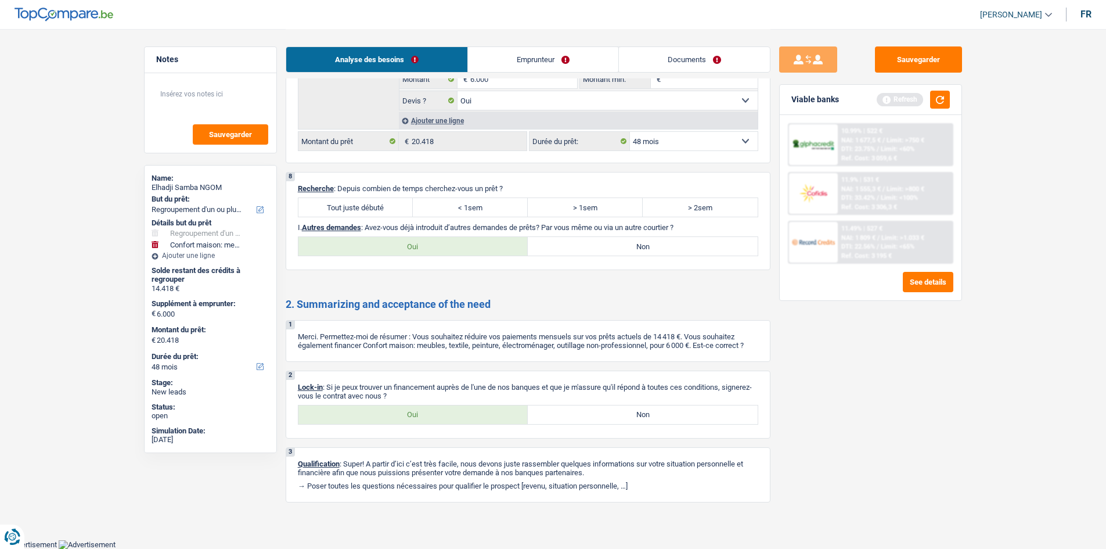
click at [298, 207] on div "Tout juste débuté < 1sem > 1sem > 2sem Tous les champs sont obligatoires. Veuil…" at bounding box center [528, 207] width 460 height 20
click at [344, 405] on label "Oui" at bounding box center [413, 414] width 230 height 19
click at [344, 405] on input "Oui" at bounding box center [413, 414] width 230 height 19
click at [388, 214] on label "Tout juste débuté" at bounding box center [355, 207] width 115 height 19
click at [388, 214] on input "Tout juste débuté" at bounding box center [355, 207] width 115 height 19
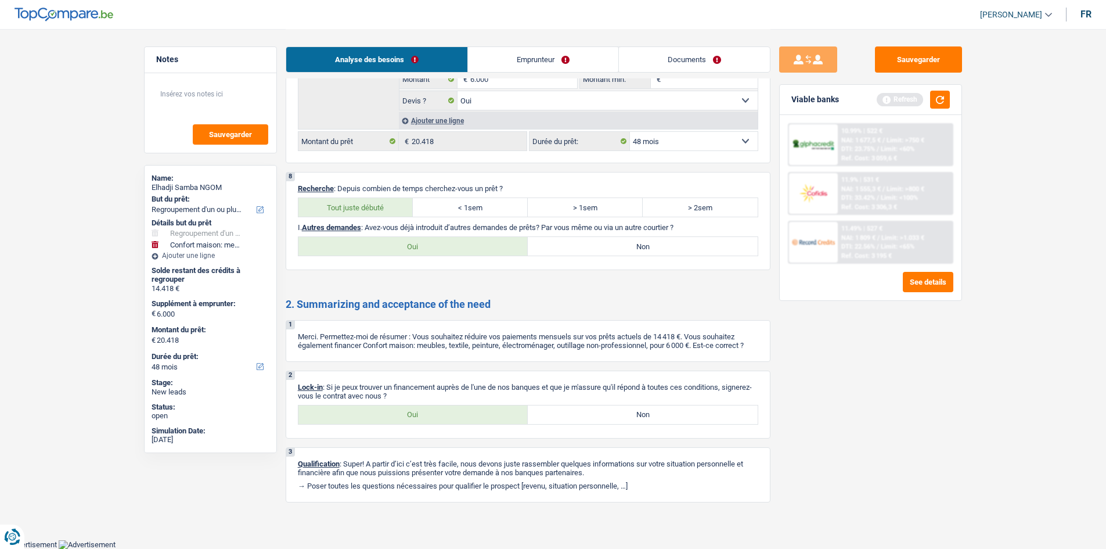
click at [653, 243] on label "Non" at bounding box center [643, 246] width 230 height 19
click at [653, 243] on input "Non" at bounding box center [643, 246] width 230 height 19
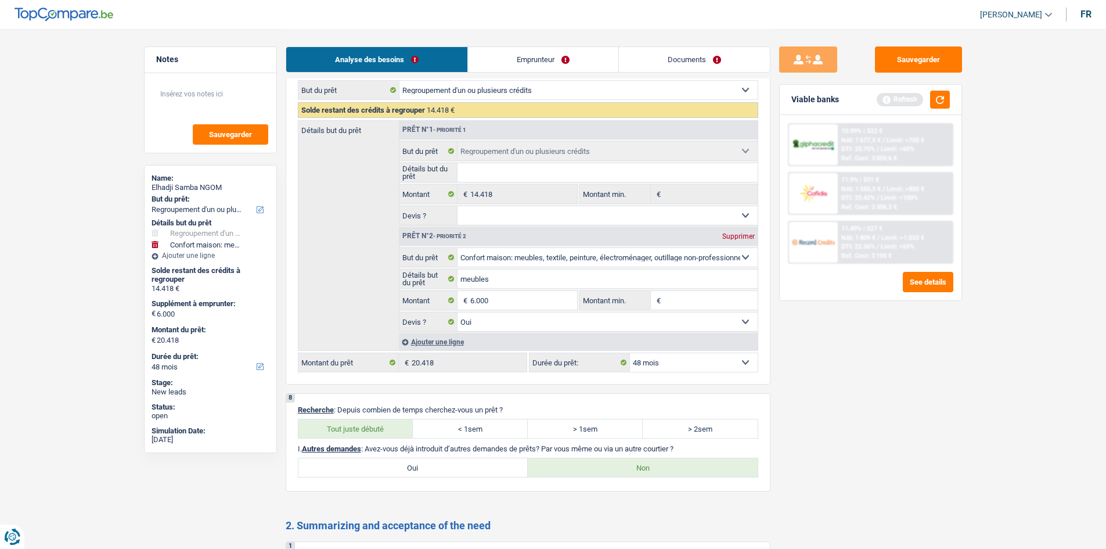
scroll to position [1513, 0]
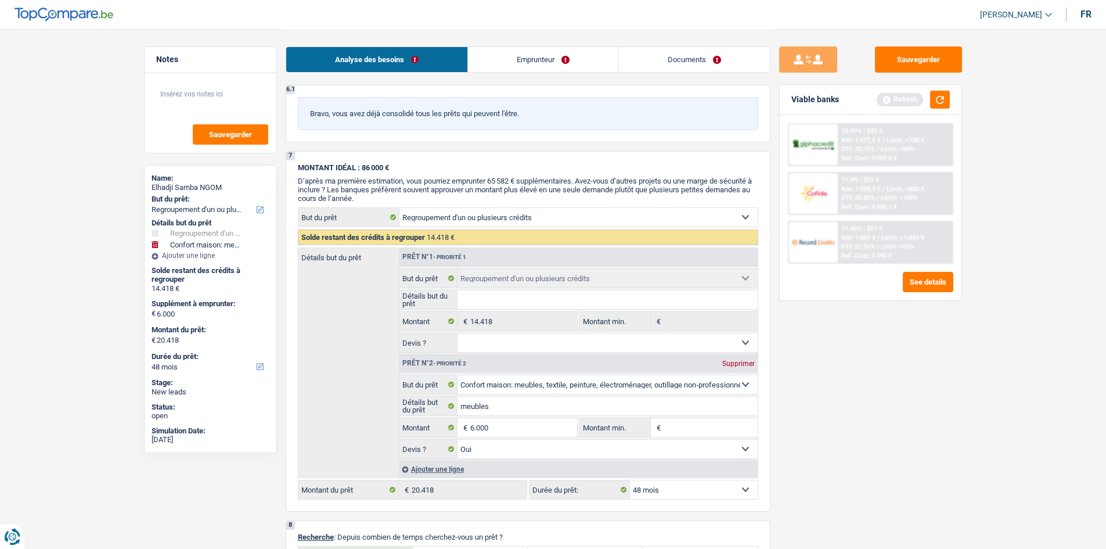
click at [525, 68] on link "Emprunteur" at bounding box center [543, 59] width 150 height 25
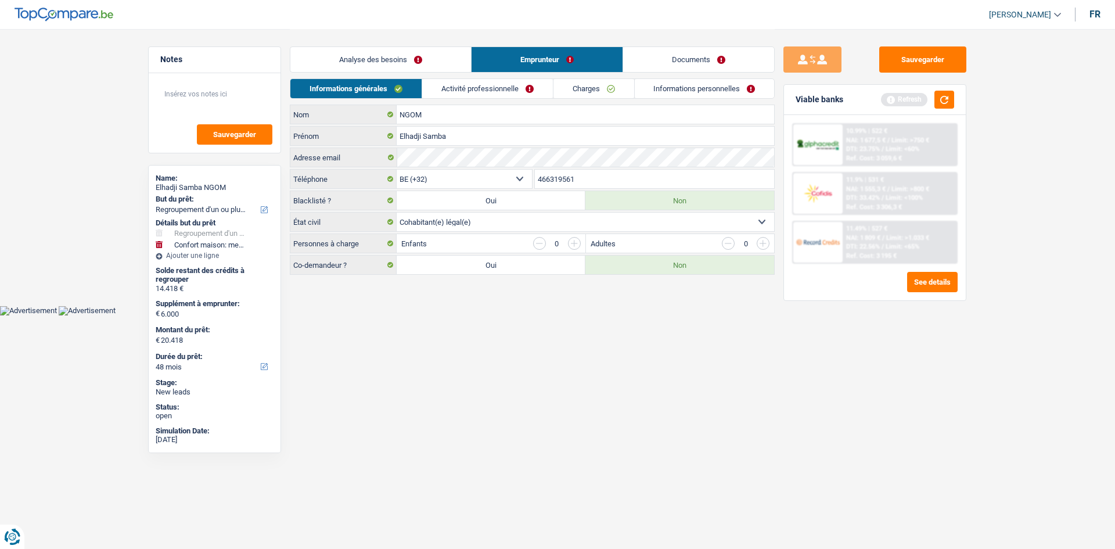
click at [458, 90] on link "Activité professionnelle" at bounding box center [487, 88] width 131 height 19
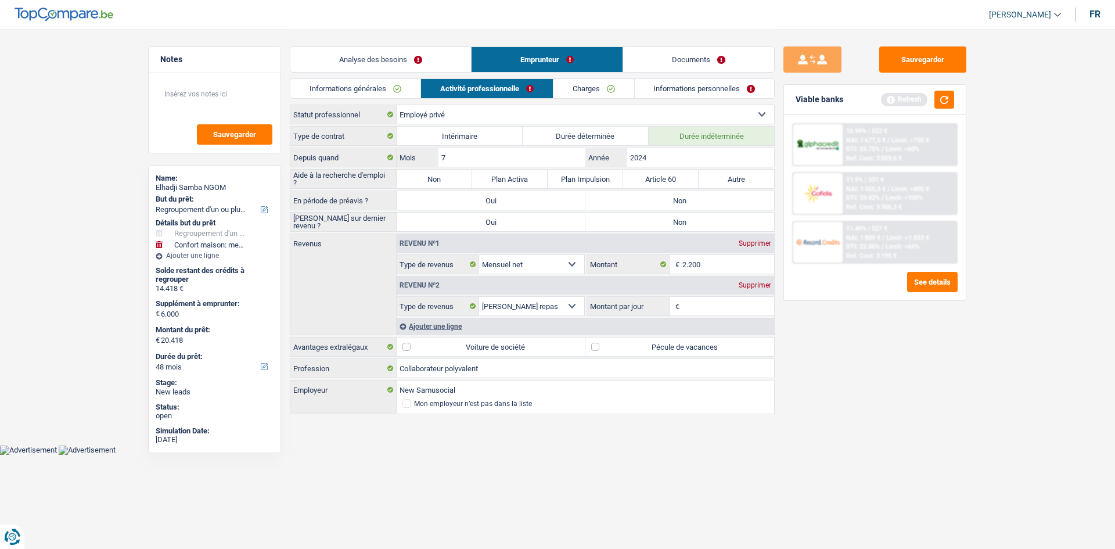
click at [425, 168] on div "Type de contrat Intérimaire Durée déterminée Durée indéterminée Depuis quand 7 …" at bounding box center [532, 271] width 485 height 290
click at [664, 197] on label "Non" at bounding box center [679, 200] width 189 height 19
click at [664, 197] on input "Non" at bounding box center [679, 200] width 189 height 19
click at [650, 216] on label "Non" at bounding box center [679, 222] width 189 height 19
click at [650, 216] on input "Non" at bounding box center [679, 222] width 189 height 19
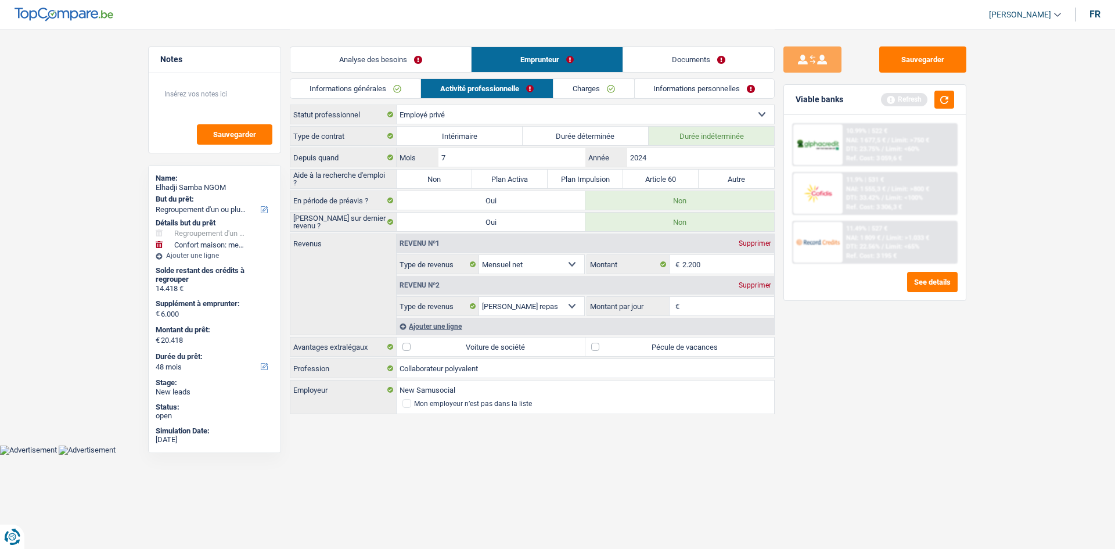
click at [422, 171] on label "Non" at bounding box center [434, 179] width 75 height 19
click at [422, 171] on input "Non" at bounding box center [434, 179] width 75 height 19
click at [732, 99] on div "Informations générales Activité professionnelle Charges Informations personnell…" at bounding box center [532, 91] width 485 height 26
click at [710, 87] on link "Informations personnelles" at bounding box center [705, 88] width 140 height 19
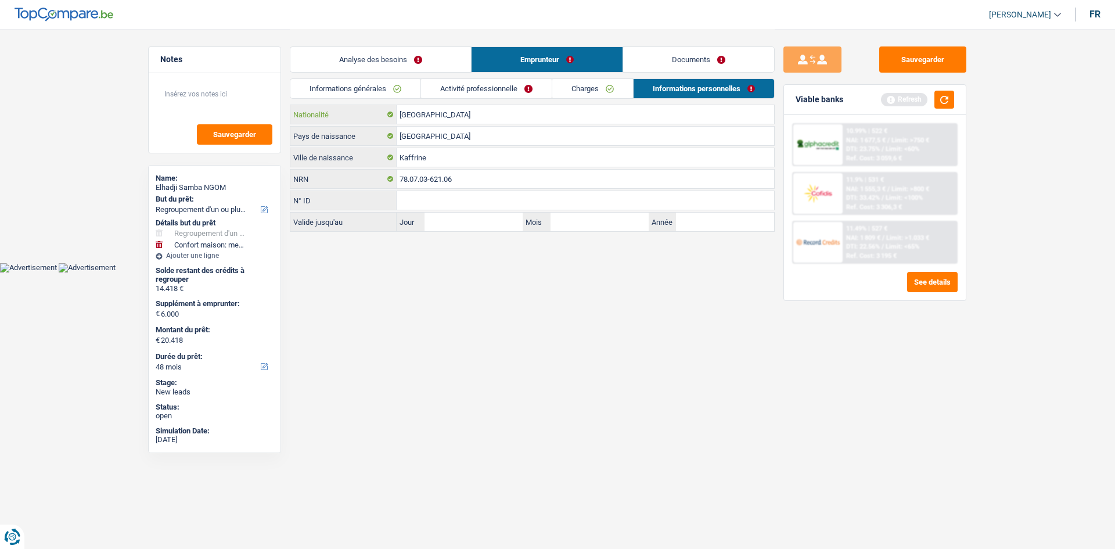
click at [476, 120] on input "[GEOGRAPHIC_DATA]" at bounding box center [585, 114] width 377 height 19
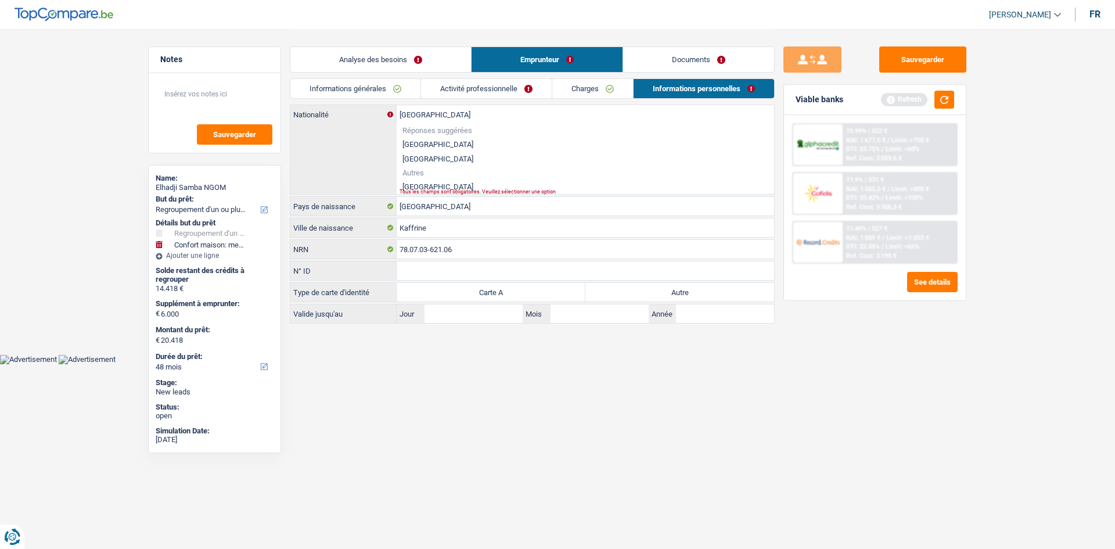
click at [424, 185] on li "[GEOGRAPHIC_DATA]" at bounding box center [585, 186] width 377 height 15
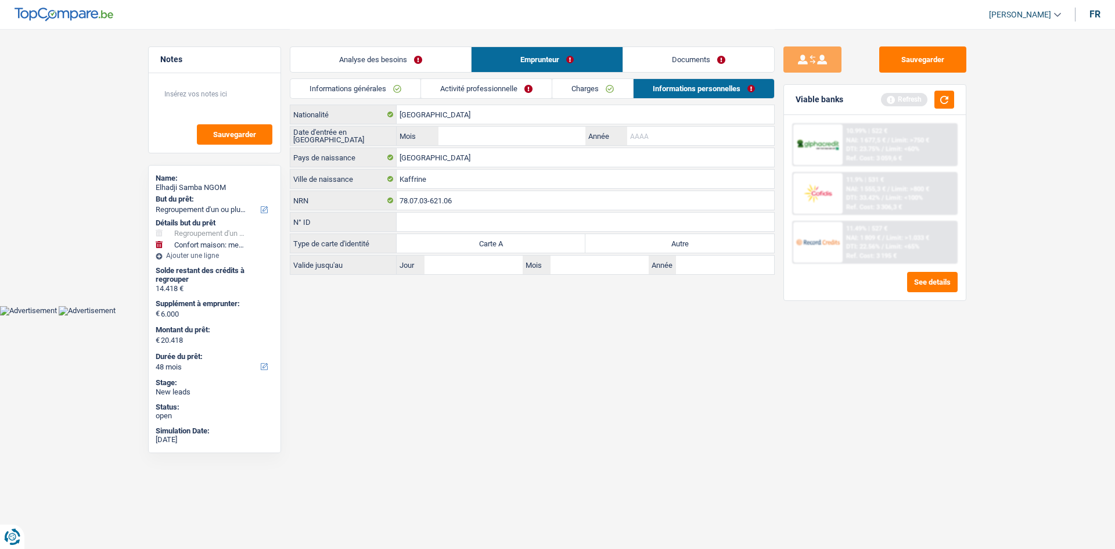
click at [672, 142] on input "Année" at bounding box center [700, 136] width 147 height 19
click at [523, 141] on input "Mois" at bounding box center [511, 136] width 147 height 19
click at [671, 240] on label "Autre" at bounding box center [679, 243] width 189 height 19
click at [671, 240] on input "Autre" at bounding box center [679, 243] width 189 height 19
click at [460, 137] on input "Mois" at bounding box center [511, 136] width 147 height 19
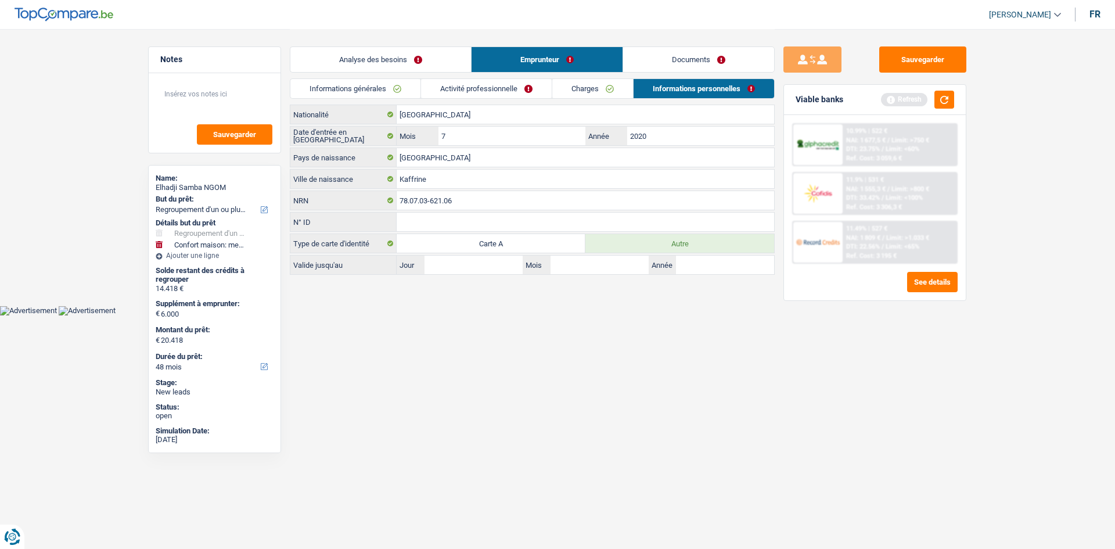
click at [447, 315] on html "Vous avez le contrôle de vos données Nous utilisons des cookies, tout comme nos…" at bounding box center [557, 157] width 1115 height 315
click at [349, 90] on link "Informations générales" at bounding box center [355, 88] width 130 height 19
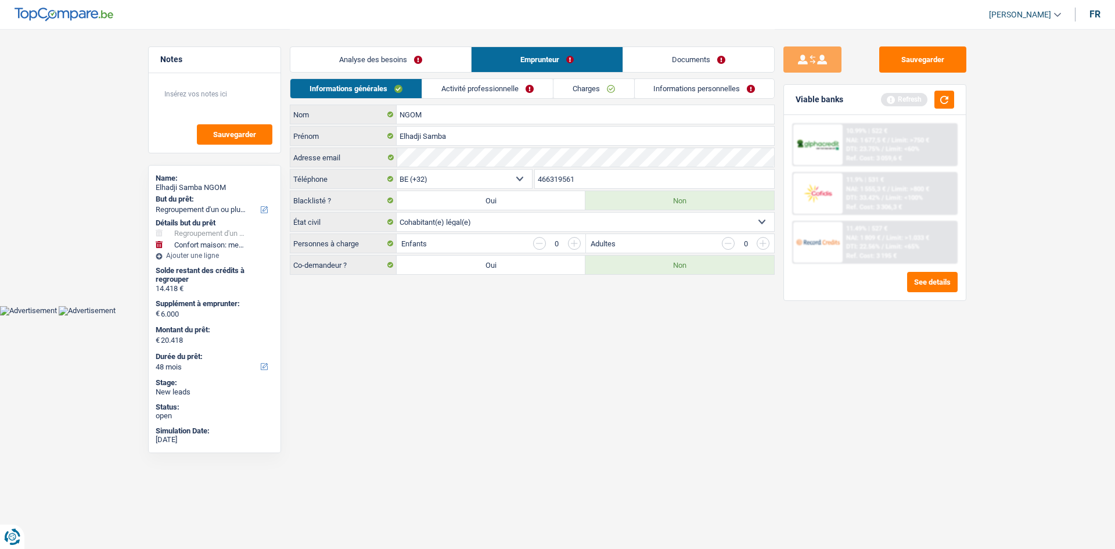
click at [481, 86] on link "Activité professionnelle" at bounding box center [487, 88] width 131 height 19
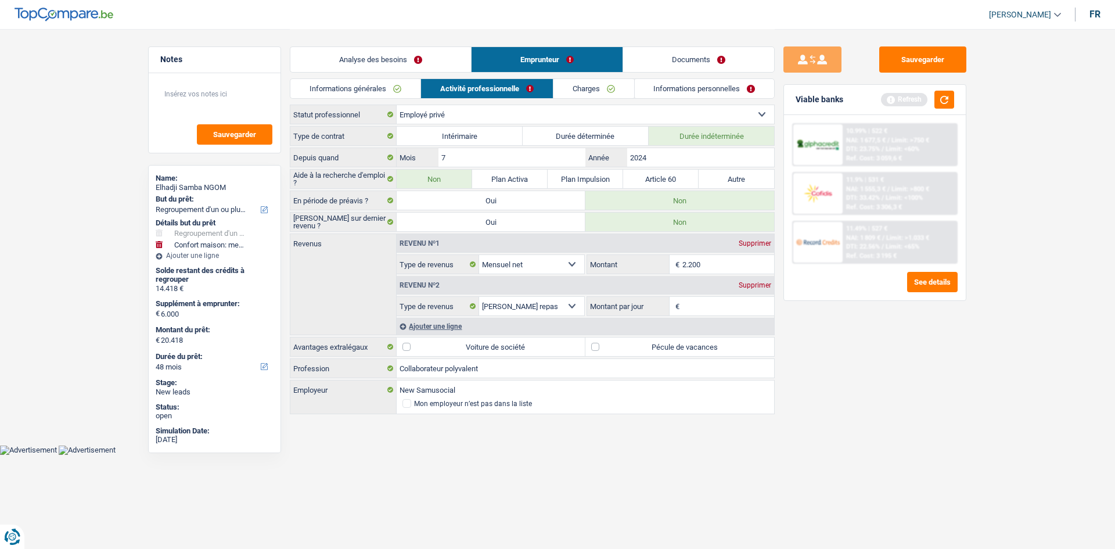
click at [650, 355] on label "Pécule de vacances" at bounding box center [679, 346] width 189 height 19
click at [650, 355] on input "Pécule de vacances" at bounding box center [679, 346] width 189 height 19
drag, startPoint x: 708, startPoint y: 304, endPoint x: 776, endPoint y: 314, distance: 68.1
click at [713, 301] on input "Montant par jour" at bounding box center [728, 306] width 92 height 19
click at [559, 84] on link "Charges" at bounding box center [593, 88] width 81 height 19
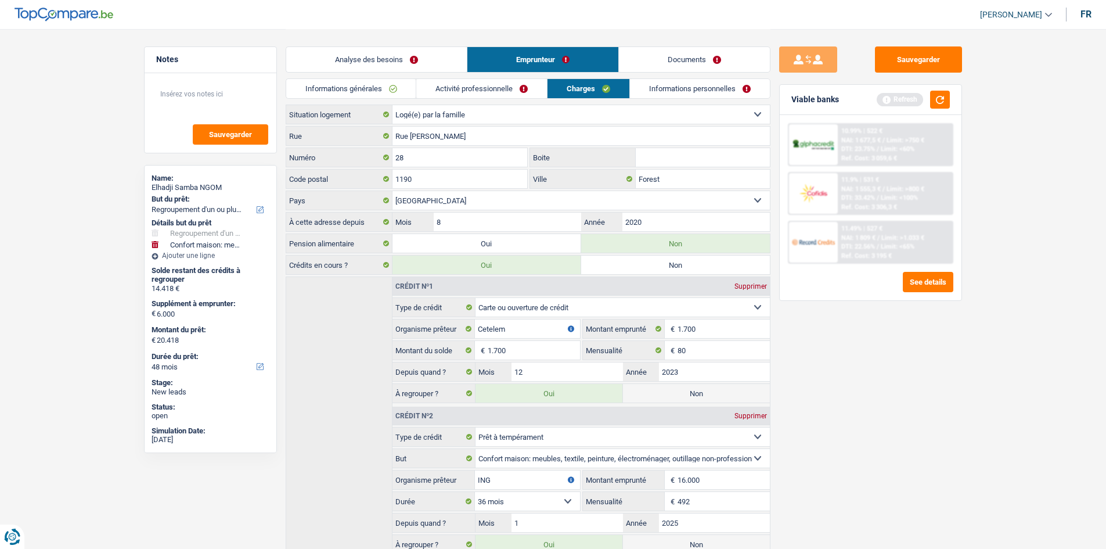
click at [127, 73] on main "Notes Sauvegarder Name: Elhadji Samba NGOM But du prêt: Confort maison: meubles…" at bounding box center [553, 321] width 1106 height 643
drag, startPoint x: 217, startPoint y: 76, endPoint x: 210, endPoint y: 78, distance: 7.3
click at [217, 76] on div "Sauvegarder" at bounding box center [211, 113] width 132 height 80
click at [210, 78] on div "Sauvegarder" at bounding box center [211, 113] width 132 height 80
click at [208, 82] on textarea at bounding box center [211, 98] width 116 height 35
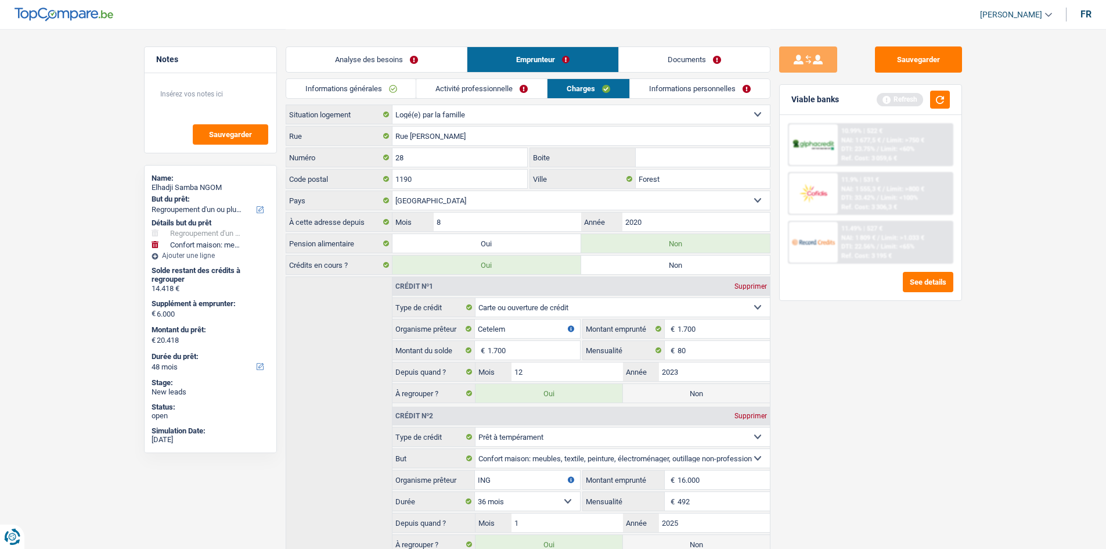
click at [718, 100] on div "Informations générales Activité professionnelle Charges Informations personnell…" at bounding box center [528, 91] width 485 height 26
click at [702, 81] on link "Informations personnelles" at bounding box center [700, 88] width 140 height 19
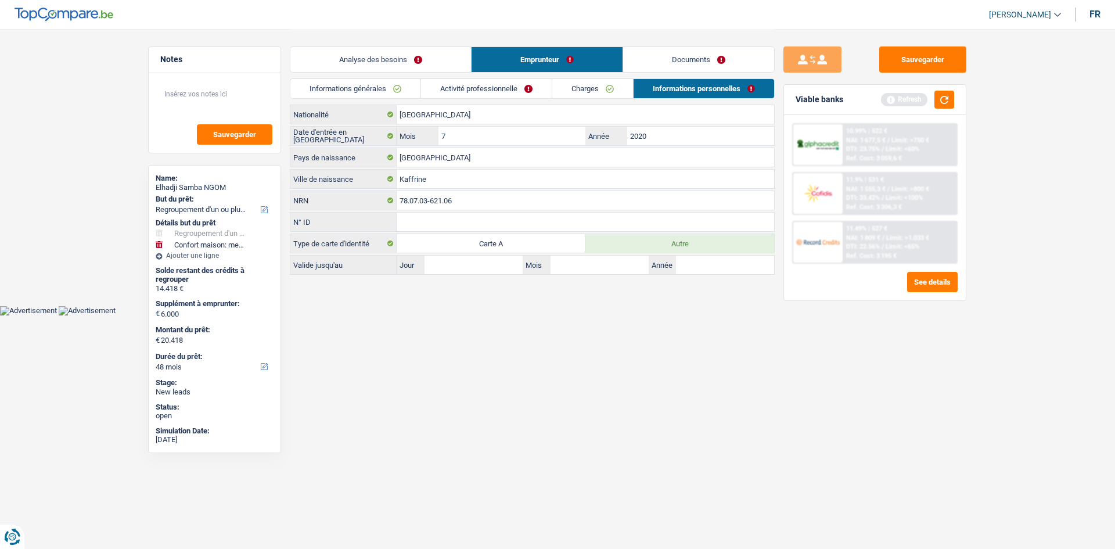
click at [353, 87] on link "Informations générales" at bounding box center [355, 88] width 130 height 19
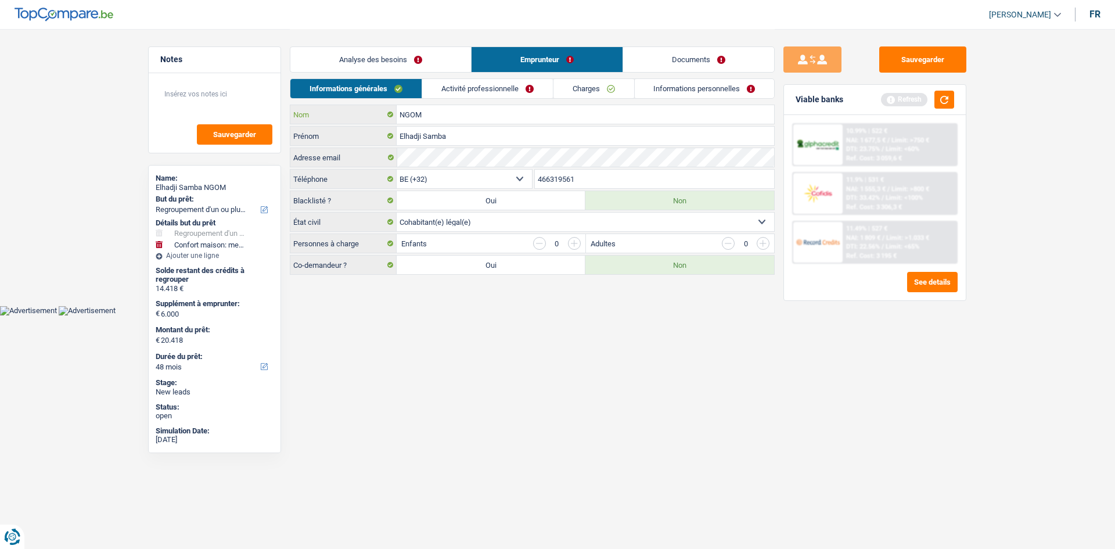
click at [530, 106] on input "NGOM" at bounding box center [585, 114] width 377 height 19
drag, startPoint x: 516, startPoint y: 89, endPoint x: 524, endPoint y: 102, distance: 15.1
click at [516, 88] on link "Activité professionnelle" at bounding box center [487, 88] width 131 height 19
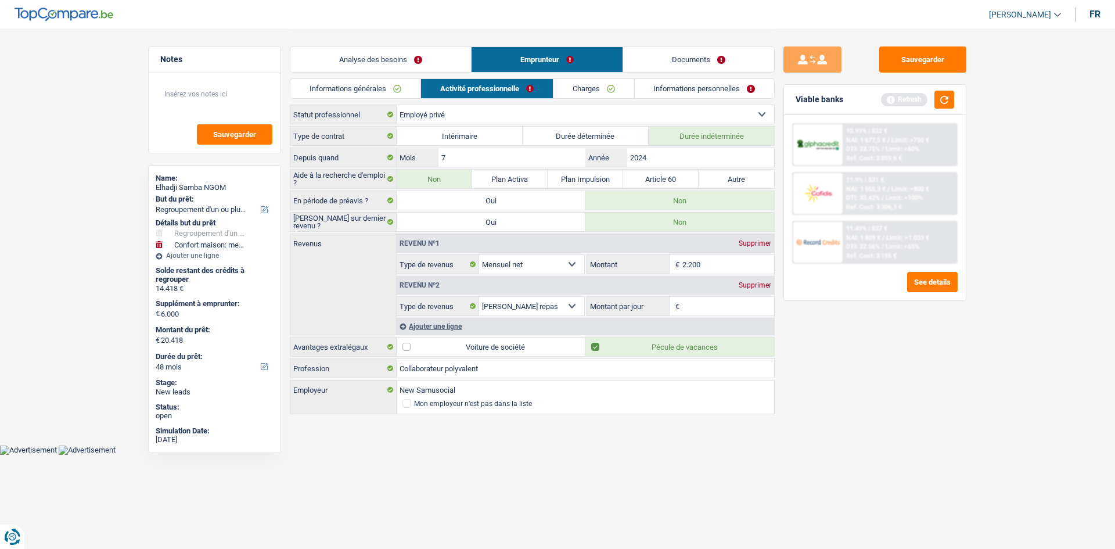
click at [750, 65] on link "Documents" at bounding box center [698, 59] width 151 height 25
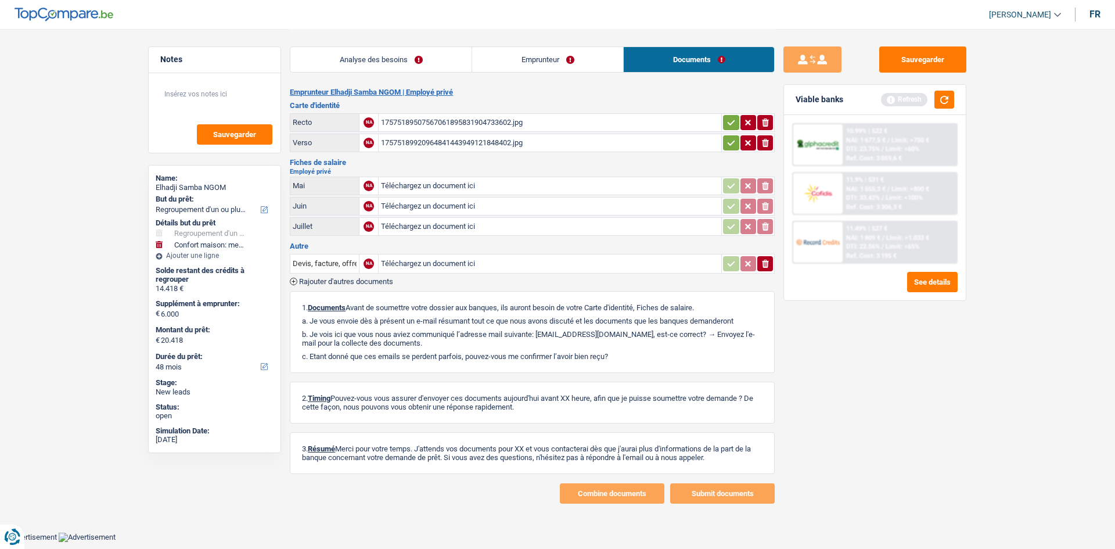
click at [436, 53] on link "Analyse des besoins" at bounding box center [380, 59] width 181 height 25
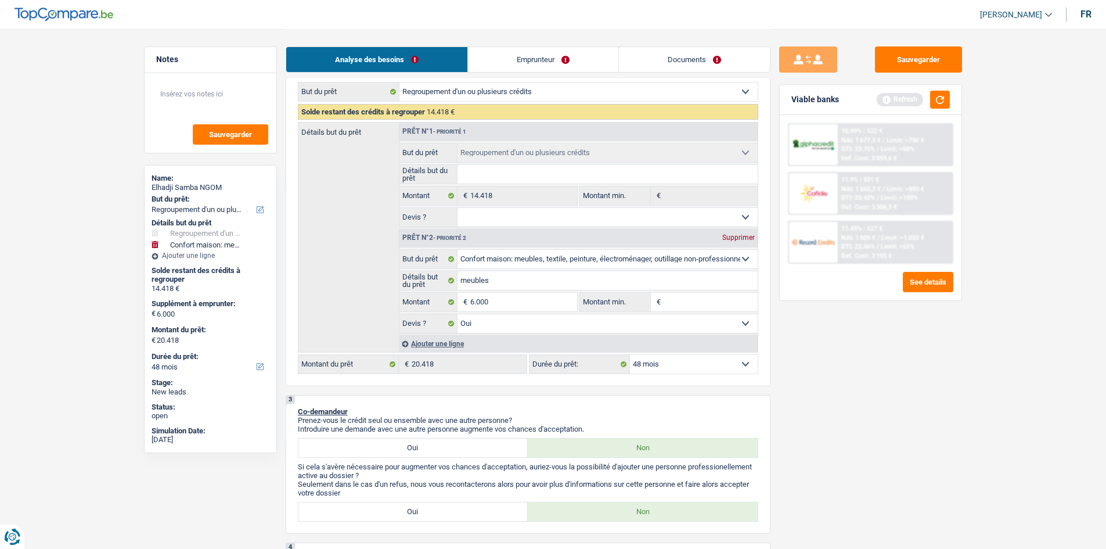
scroll to position [156, 0]
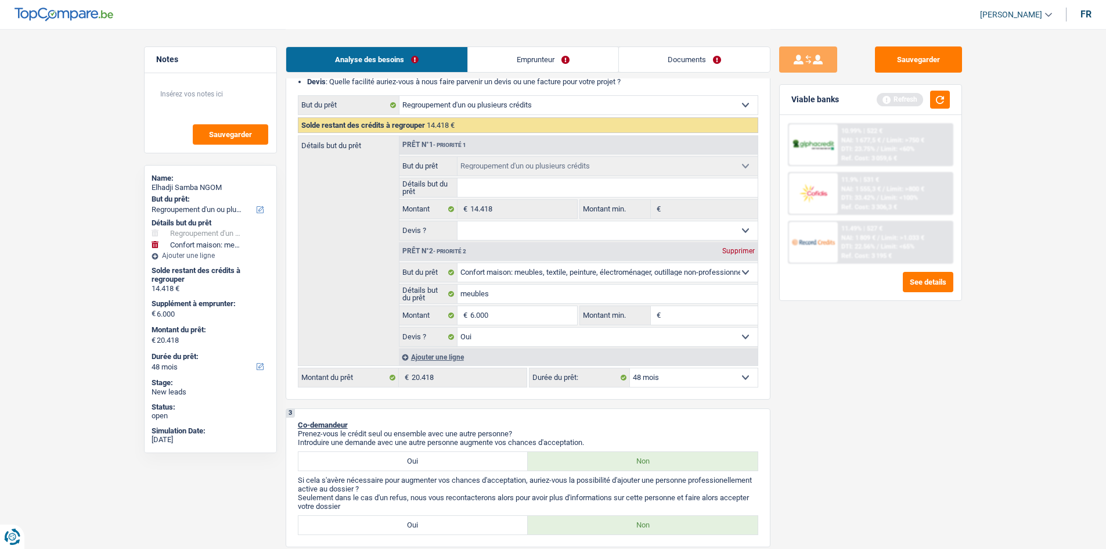
click at [542, 56] on link "Emprunteur" at bounding box center [543, 59] width 150 height 25
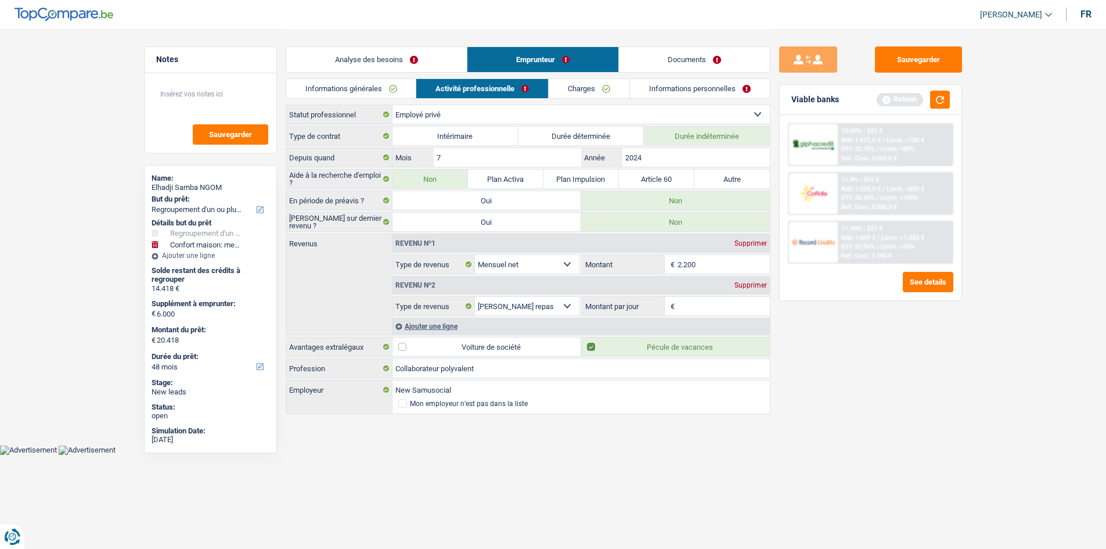
scroll to position [0, 0]
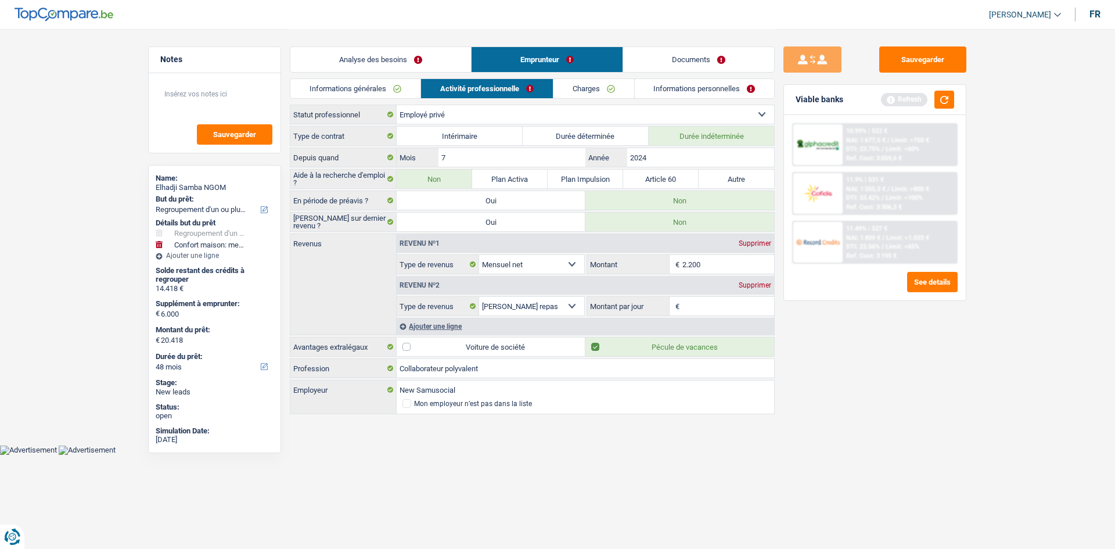
click at [608, 80] on link "Charges" at bounding box center [593, 88] width 81 height 19
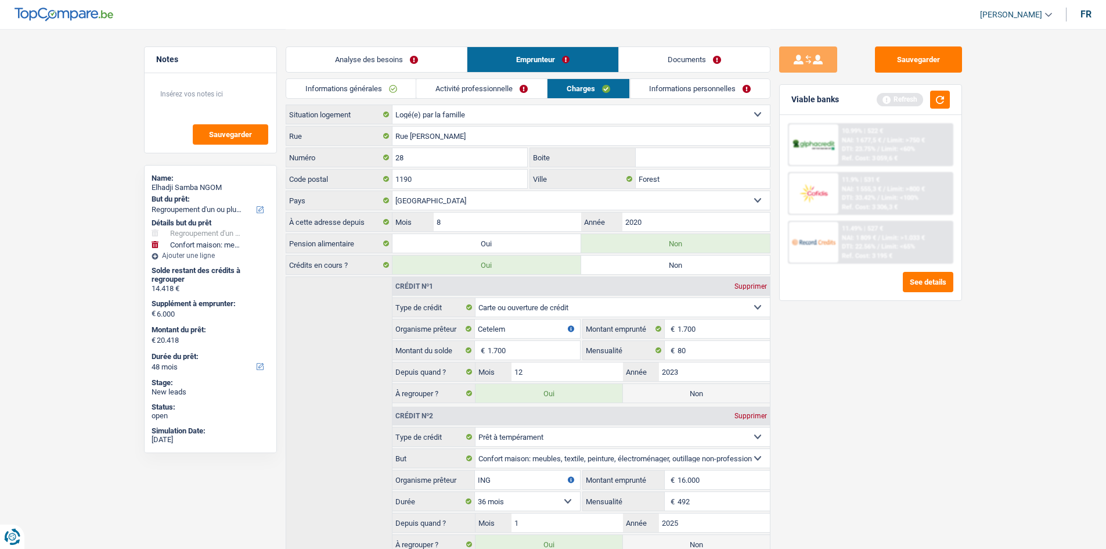
click at [674, 83] on link "Informations personnelles" at bounding box center [700, 88] width 140 height 19
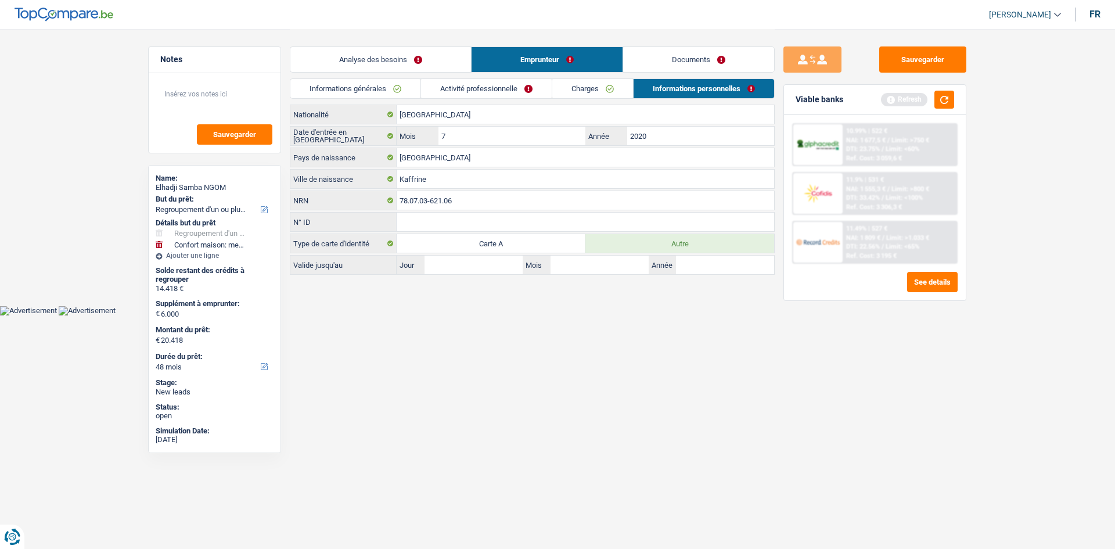
click at [382, 91] on link "Informations générales" at bounding box center [355, 88] width 130 height 19
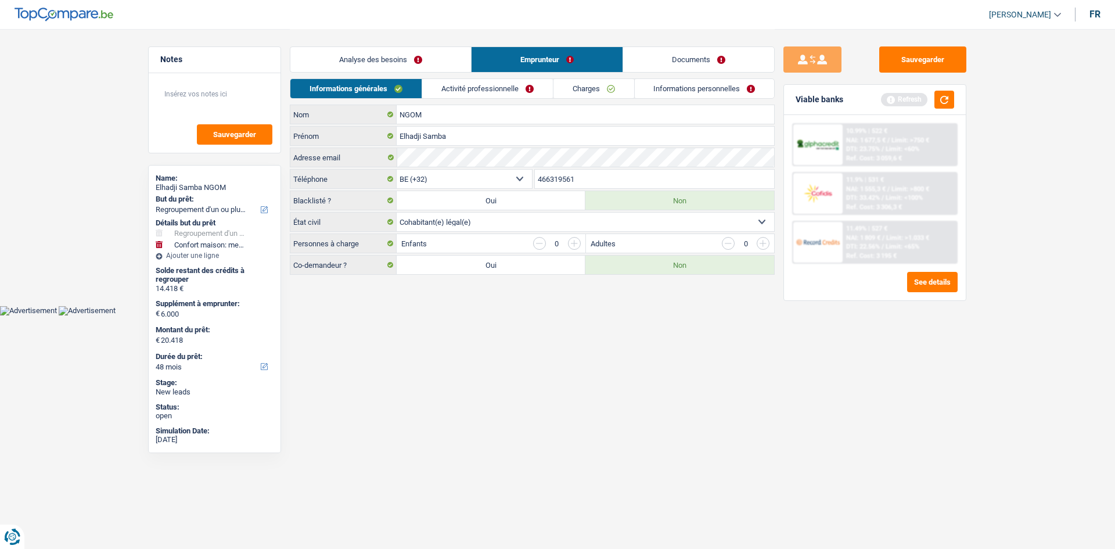
click at [477, 93] on link "Activité professionnelle" at bounding box center [487, 88] width 131 height 19
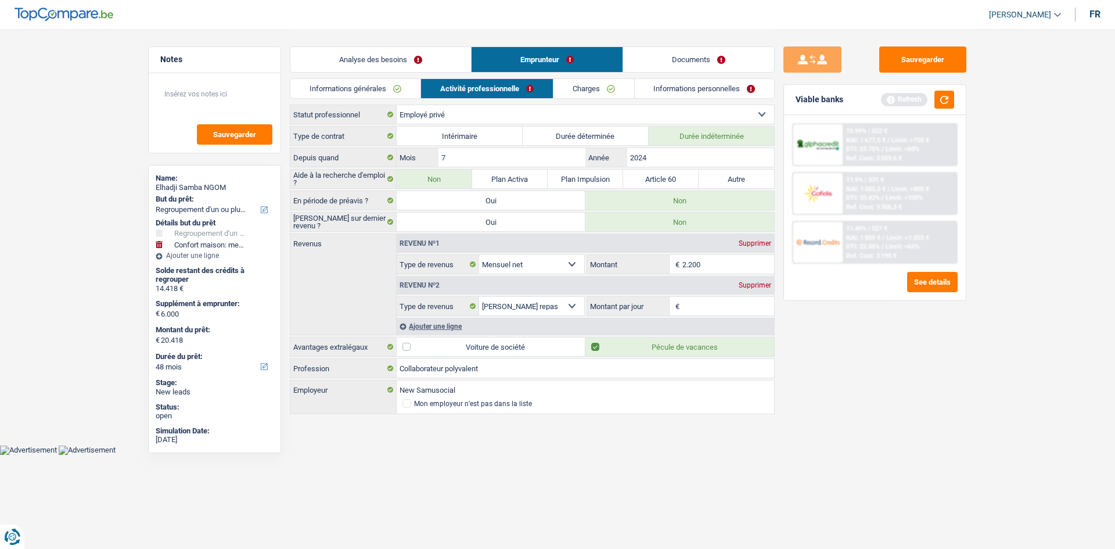
click at [695, 77] on div "Analyse des besoins Emprunteur Documents" at bounding box center [532, 53] width 485 height 49
click at [695, 95] on link "Informations personnelles" at bounding box center [705, 88] width 140 height 19
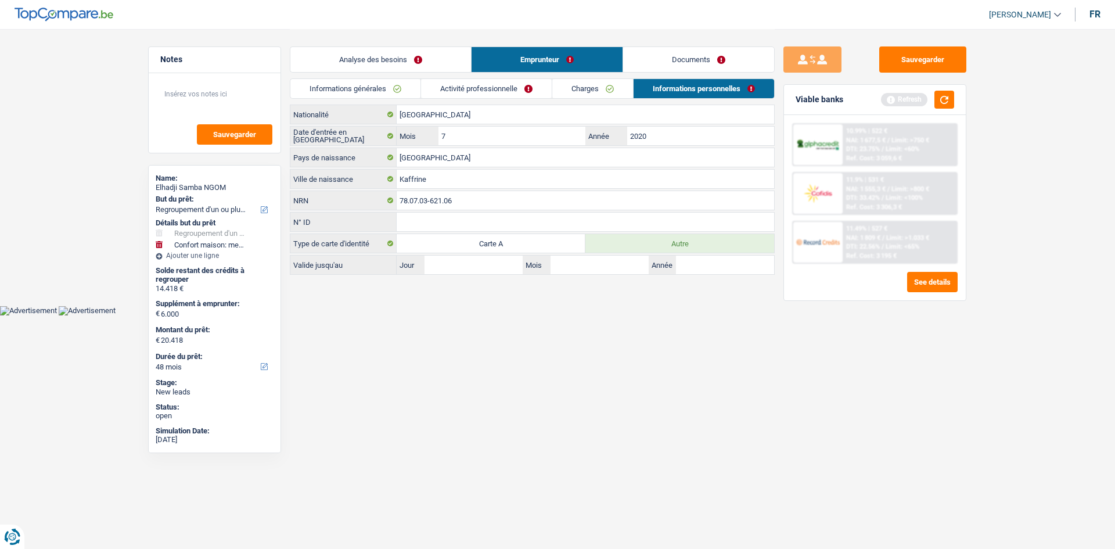
click at [621, 95] on link "Charges" at bounding box center [592, 88] width 81 height 19
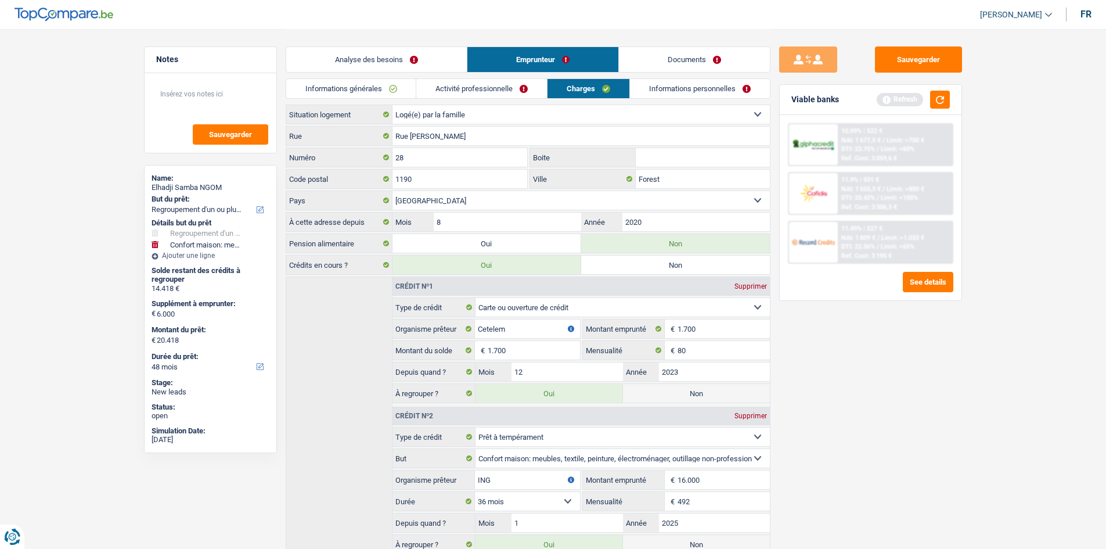
click at [491, 91] on link "Activité professionnelle" at bounding box center [481, 88] width 131 height 19
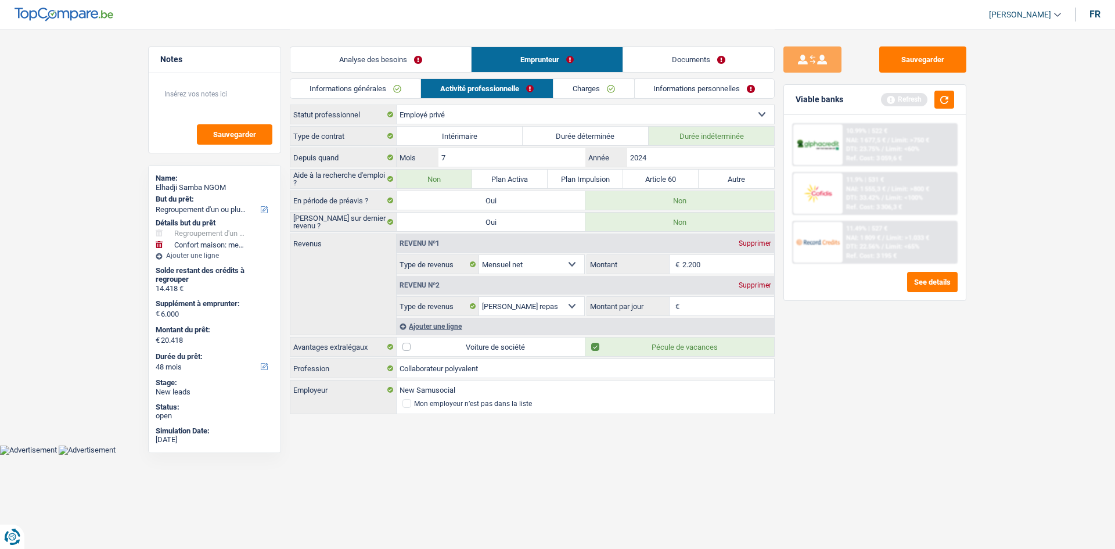
click at [402, 89] on link "Informations générales" at bounding box center [355, 88] width 130 height 19
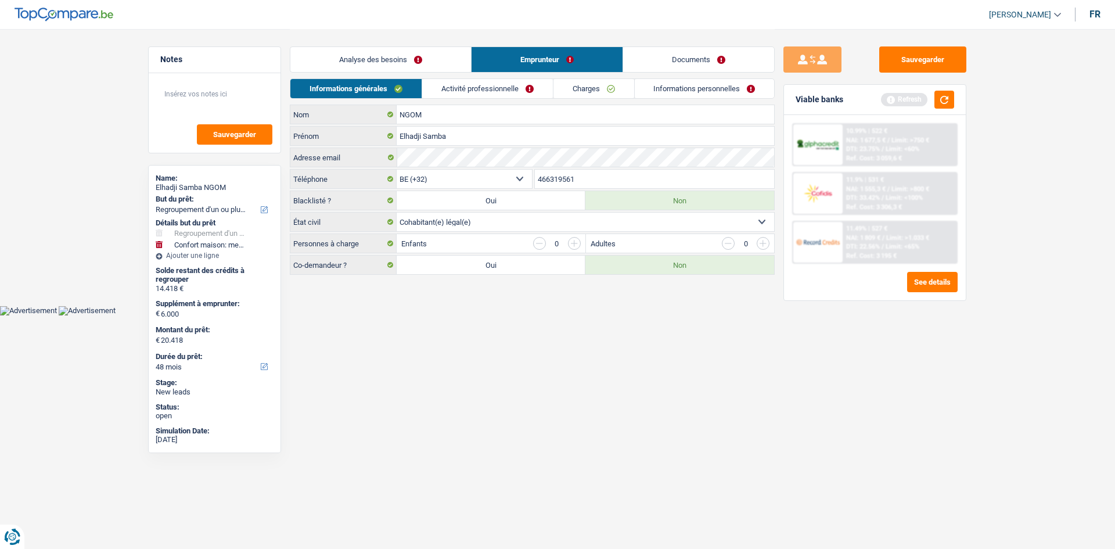
click at [574, 75] on div "Analyse des besoins Emprunteur Documents" at bounding box center [532, 53] width 485 height 49
click at [530, 81] on link "Activité professionnelle" at bounding box center [487, 88] width 131 height 19
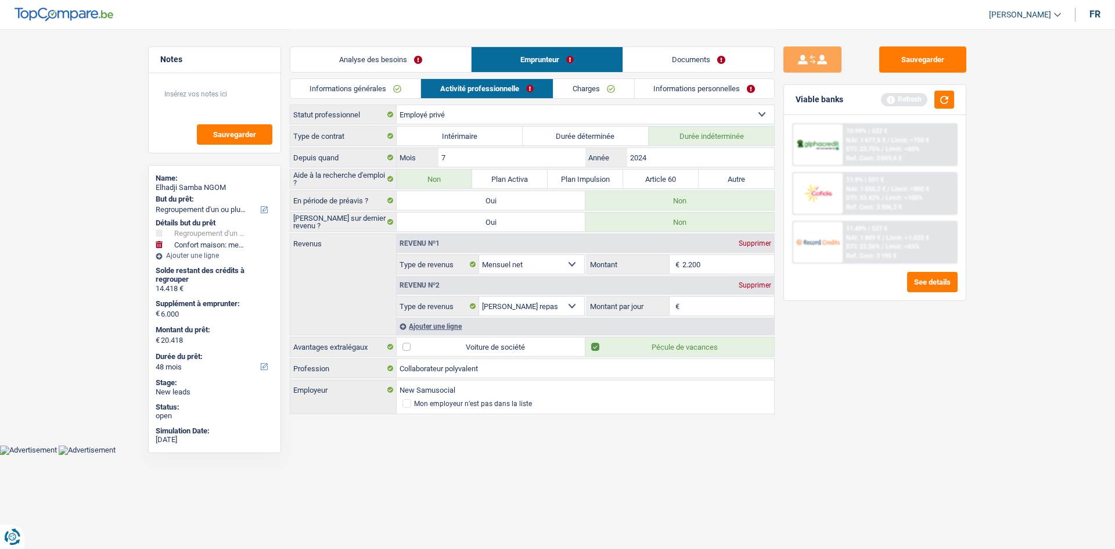
click at [602, 86] on link "Charges" at bounding box center [593, 88] width 81 height 19
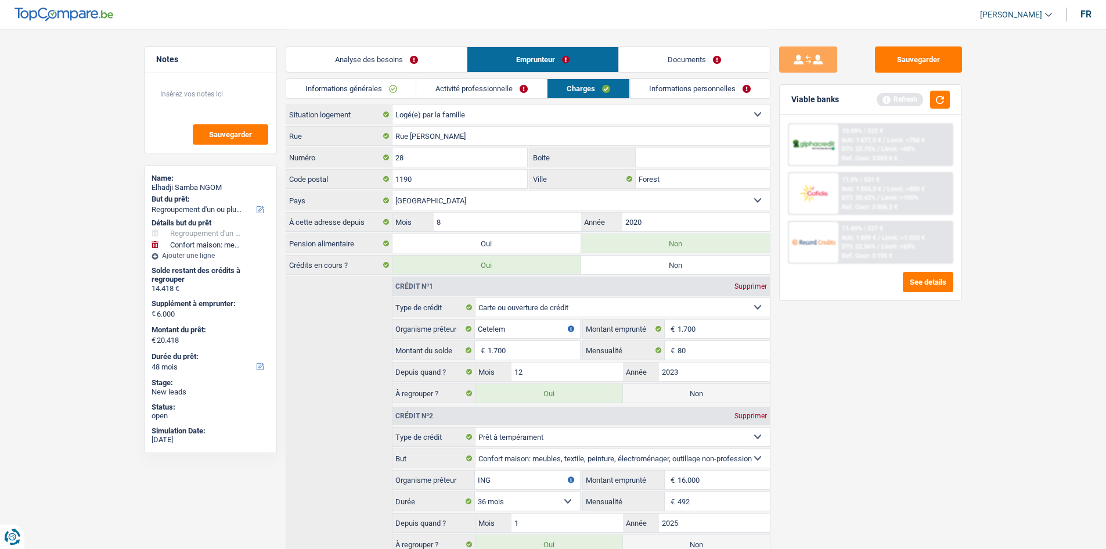
click at [687, 88] on link "Informations personnelles" at bounding box center [700, 88] width 140 height 19
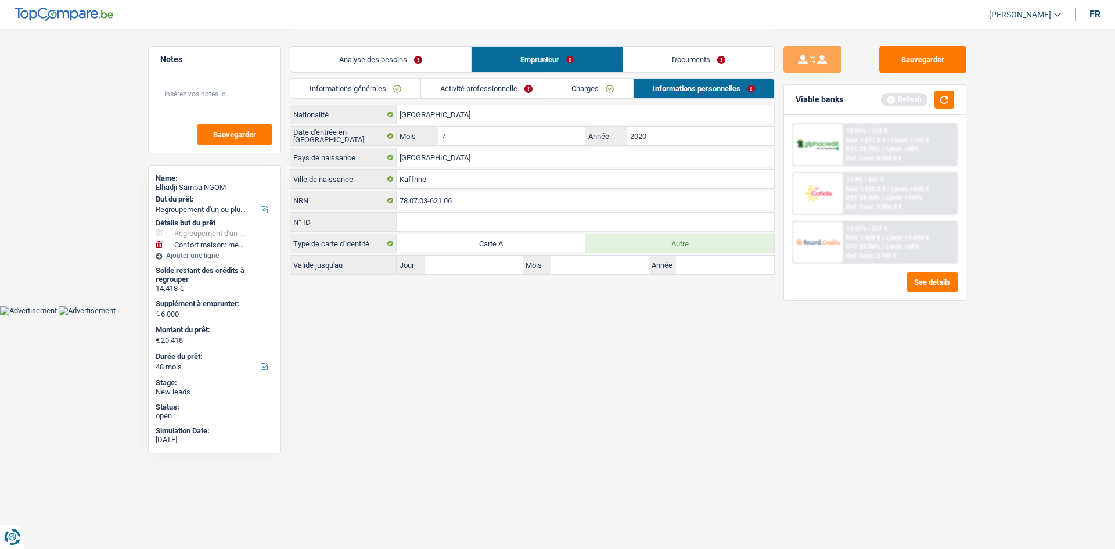
click at [434, 59] on link "Analyse des besoins" at bounding box center [380, 59] width 181 height 25
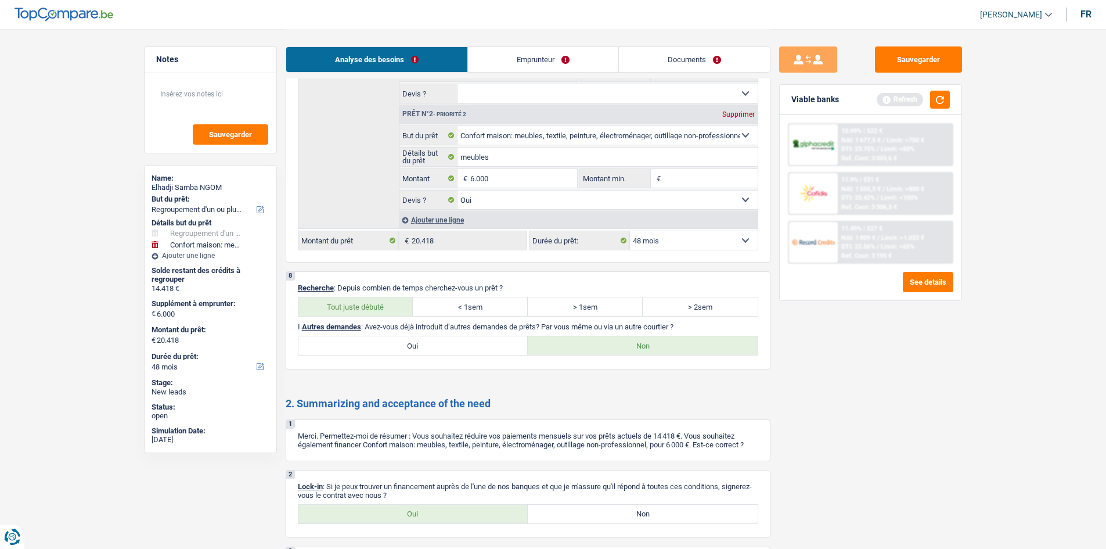
scroll to position [1742, 0]
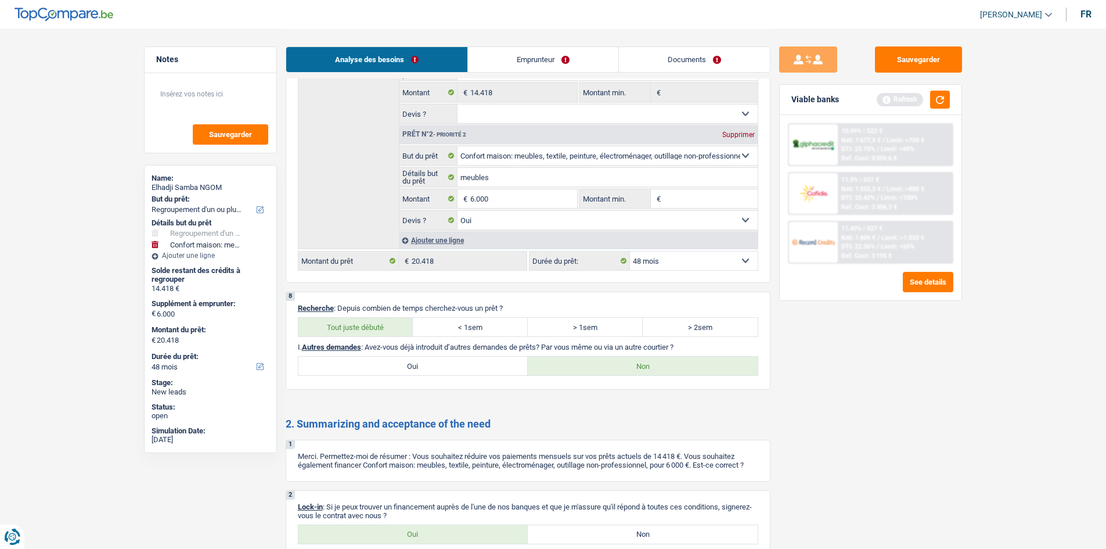
click at [523, 67] on link "Emprunteur" at bounding box center [543, 59] width 150 height 25
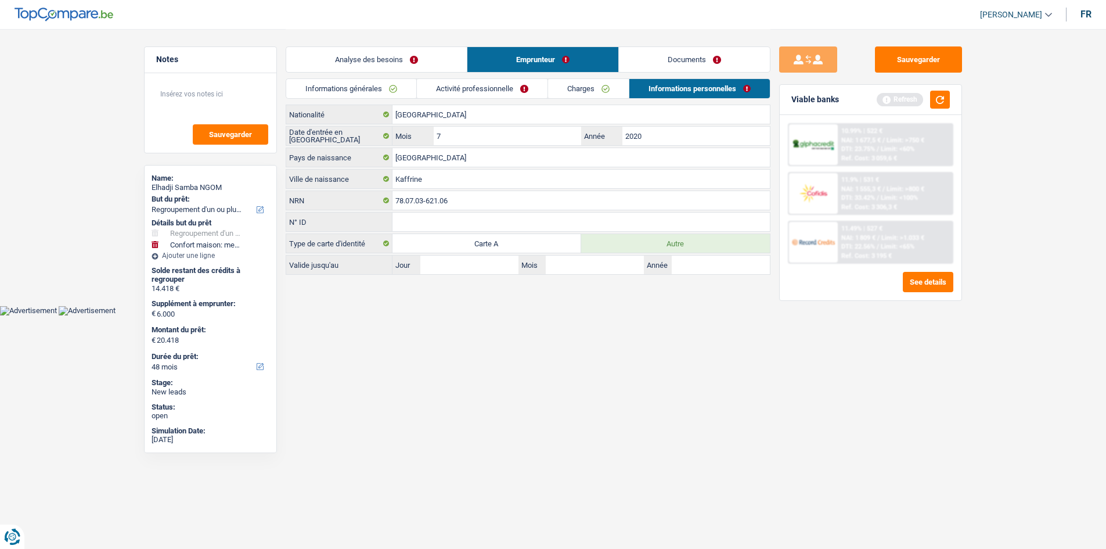
scroll to position [0, 0]
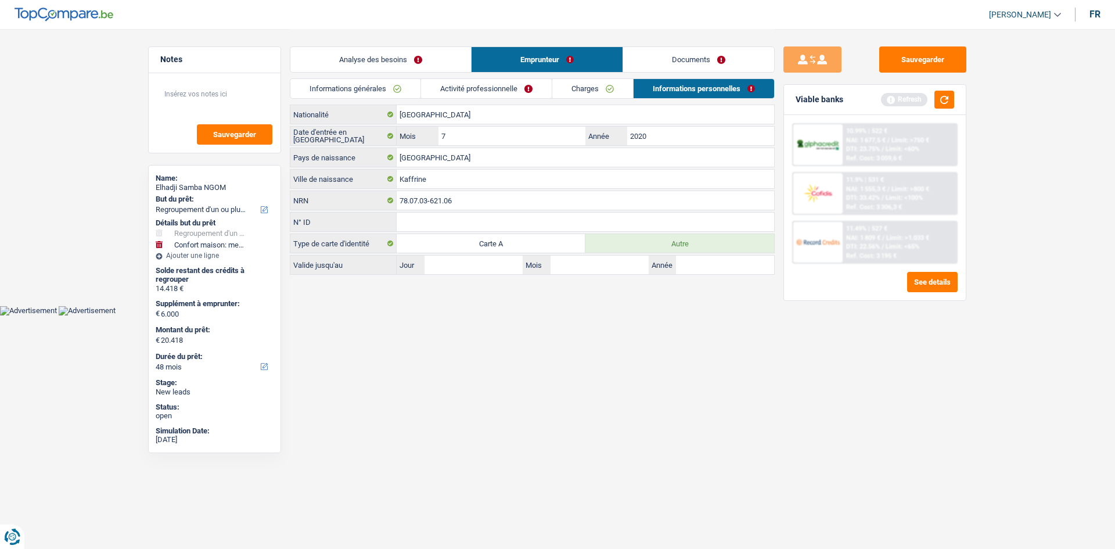
click at [378, 97] on link "Informations générales" at bounding box center [355, 88] width 130 height 19
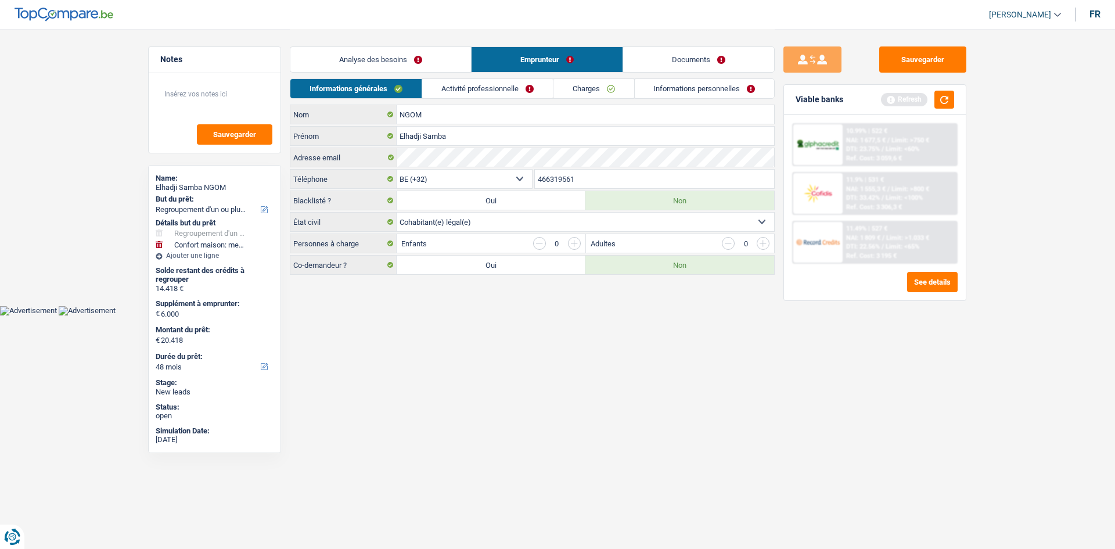
click at [452, 84] on link "Activité professionnelle" at bounding box center [487, 88] width 131 height 19
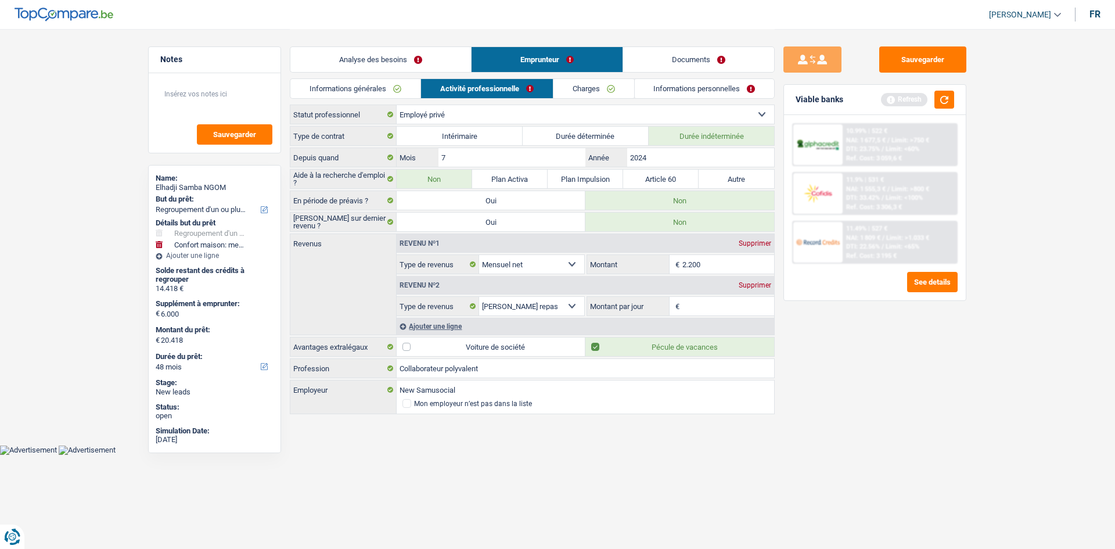
click at [667, 93] on link "Informations personnelles" at bounding box center [705, 88] width 140 height 19
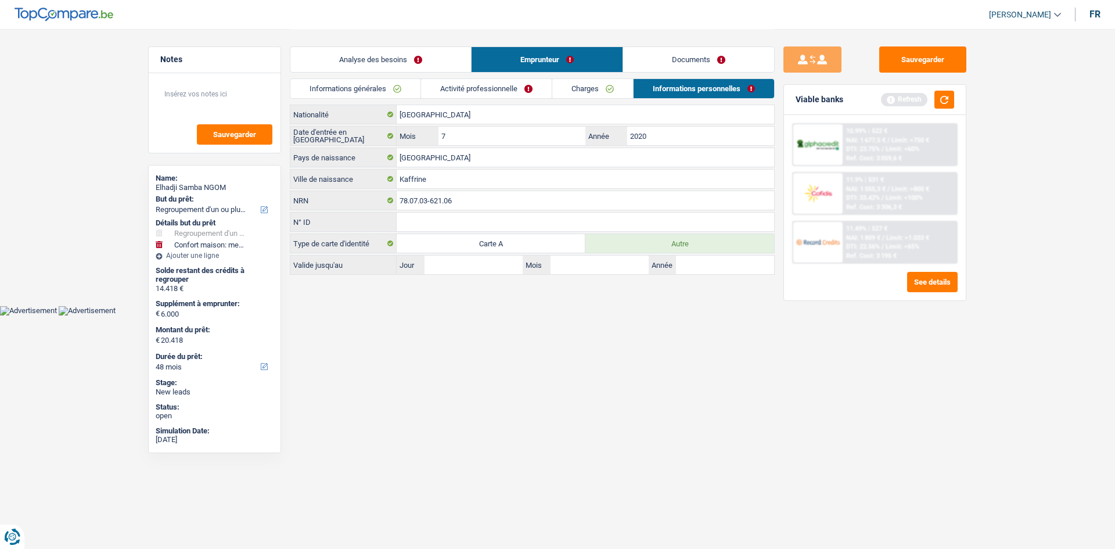
click at [614, 85] on link "Charges" at bounding box center [592, 88] width 81 height 19
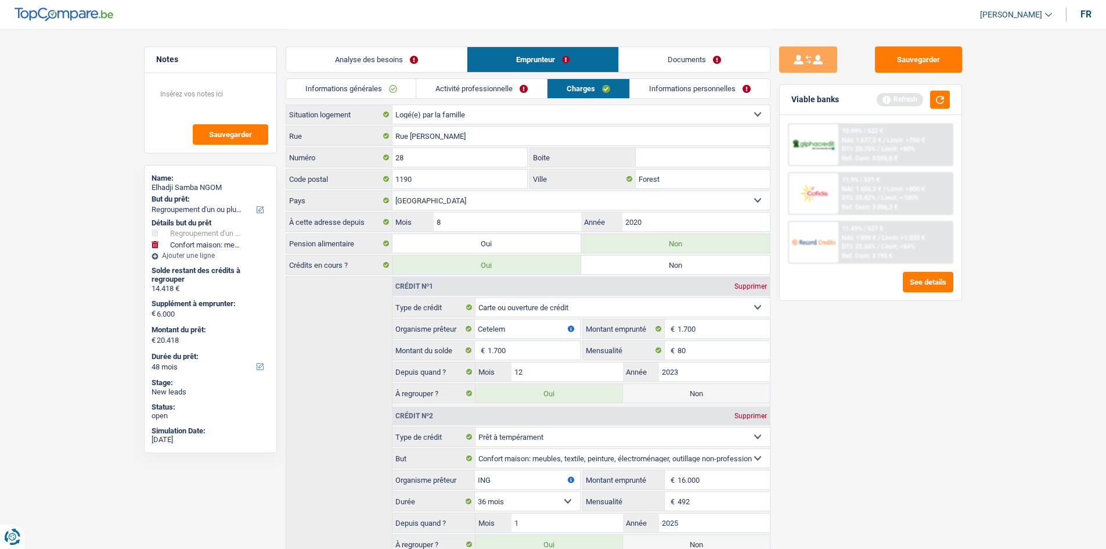
click at [523, 89] on link "Activité professionnelle" at bounding box center [481, 88] width 131 height 19
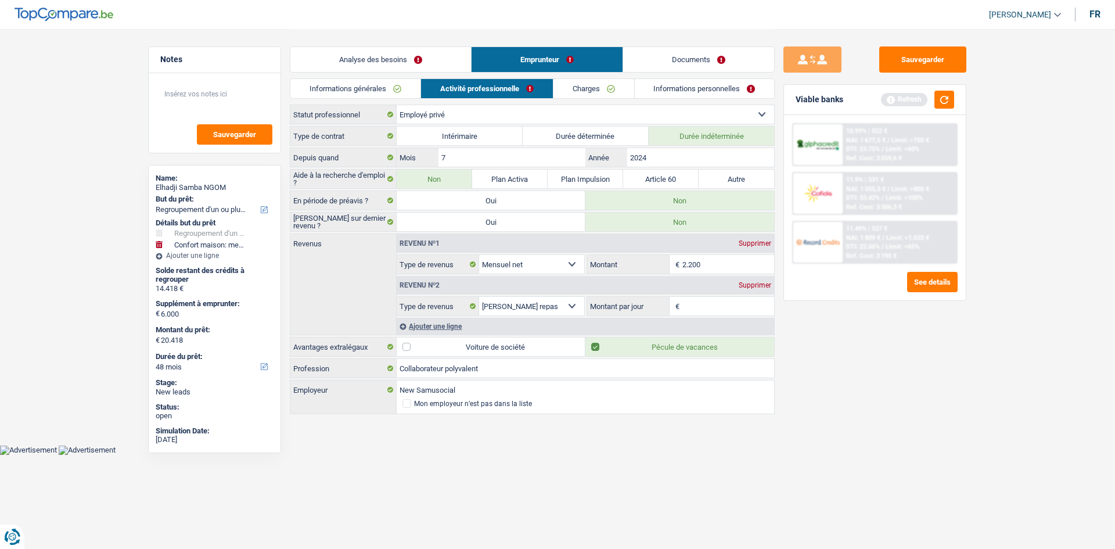
click at [675, 66] on link "Documents" at bounding box center [698, 59] width 151 height 25
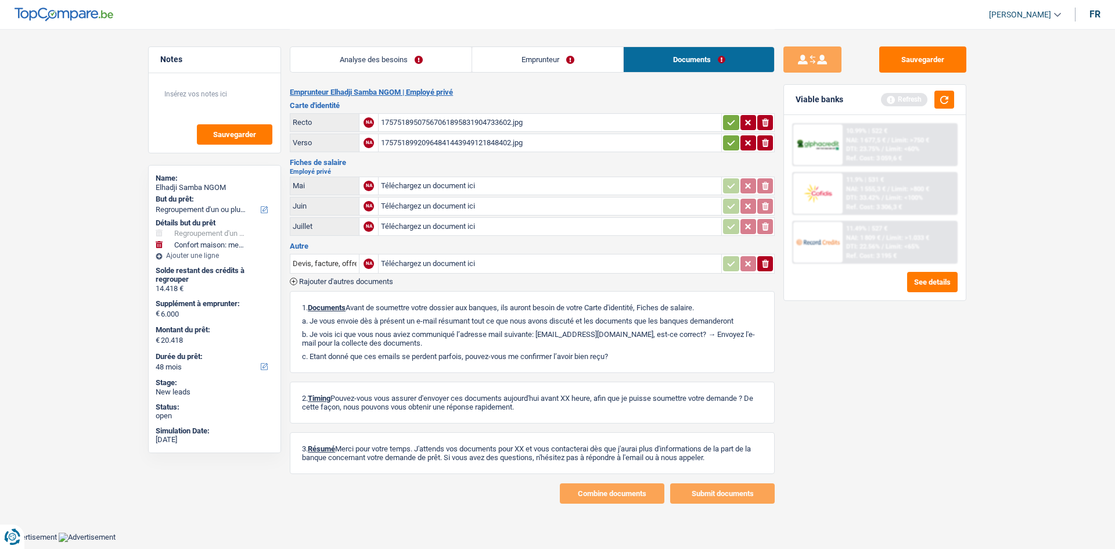
click at [563, 64] on link "Emprunteur" at bounding box center [547, 59] width 151 height 25
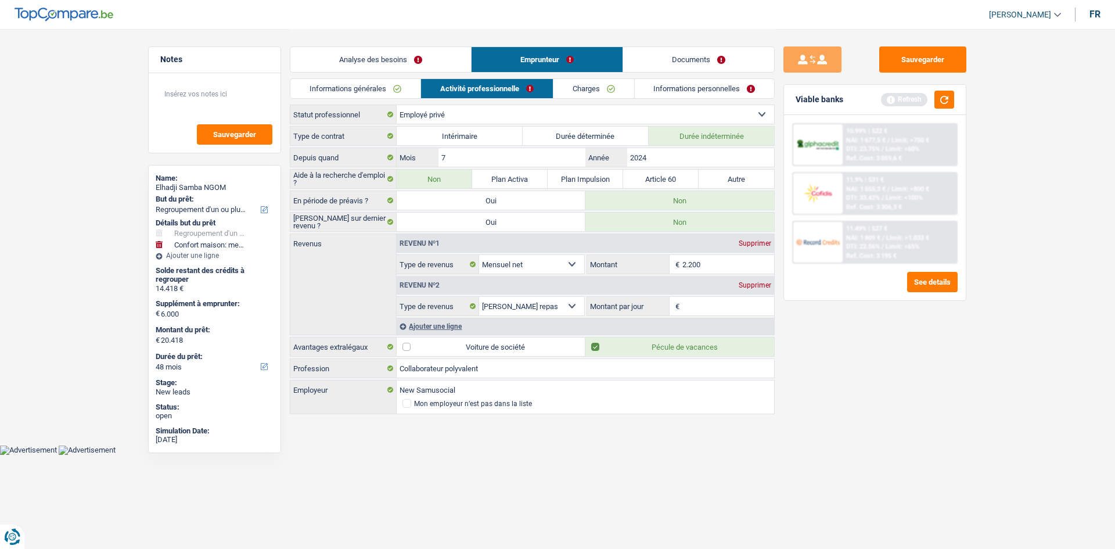
click at [688, 88] on link "Informations personnelles" at bounding box center [705, 88] width 140 height 19
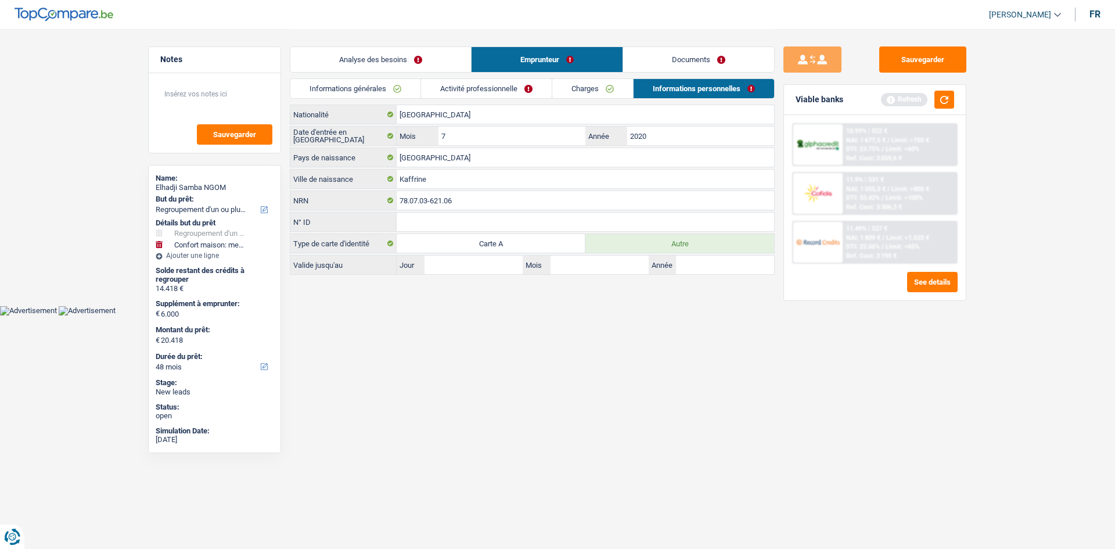
click at [612, 91] on link "Charges" at bounding box center [592, 88] width 81 height 19
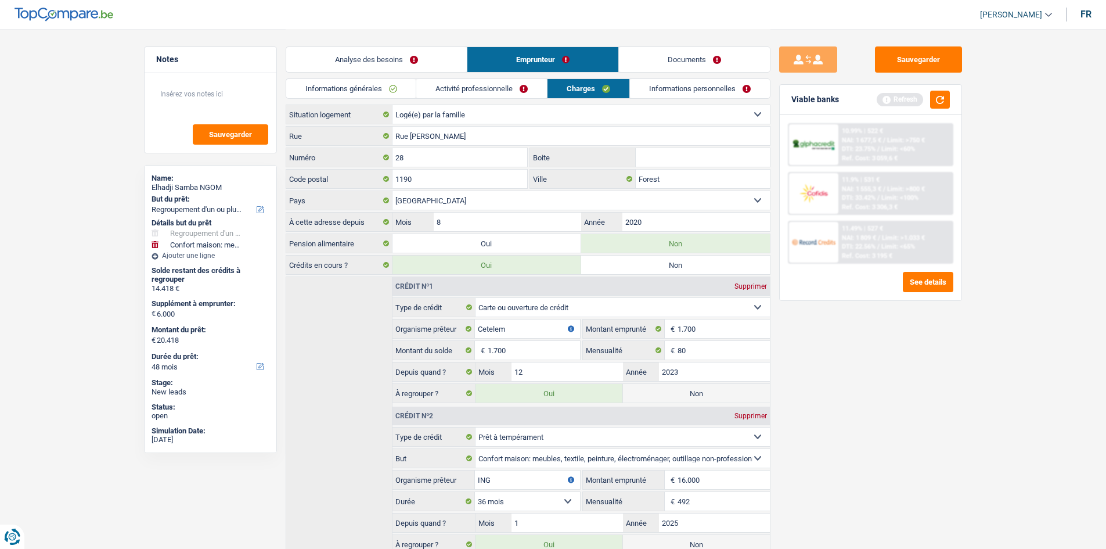
click at [476, 89] on link "Activité professionnelle" at bounding box center [481, 88] width 131 height 19
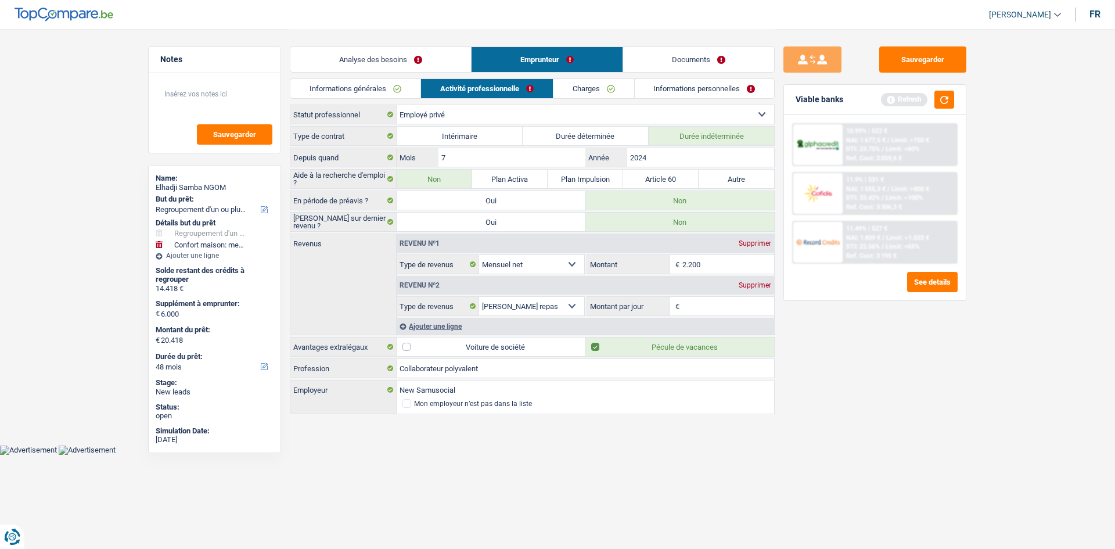
click at [378, 82] on link "Informations générales" at bounding box center [355, 88] width 130 height 19
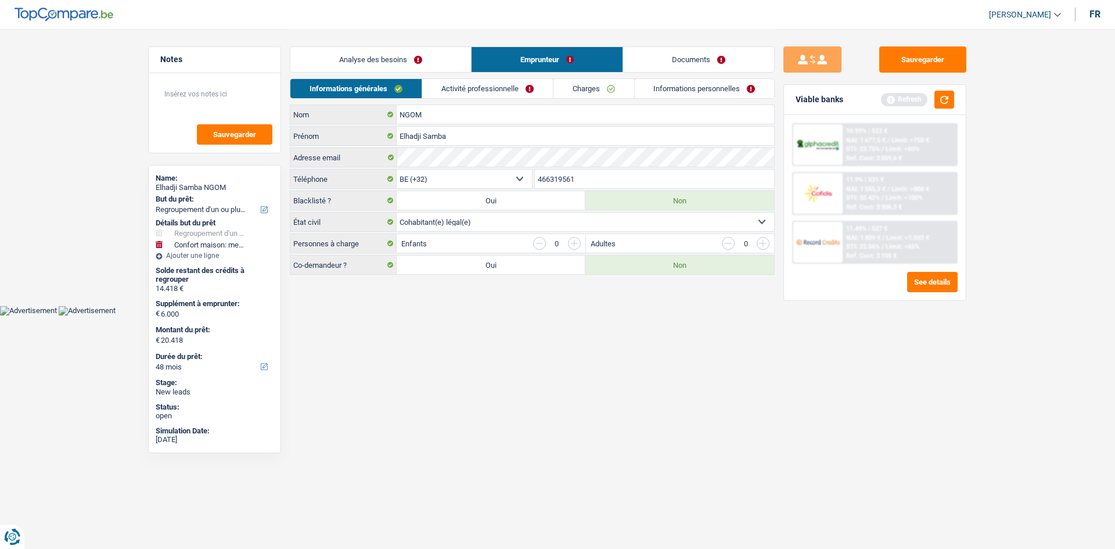
click at [490, 95] on link "Activité professionnelle" at bounding box center [487, 88] width 131 height 19
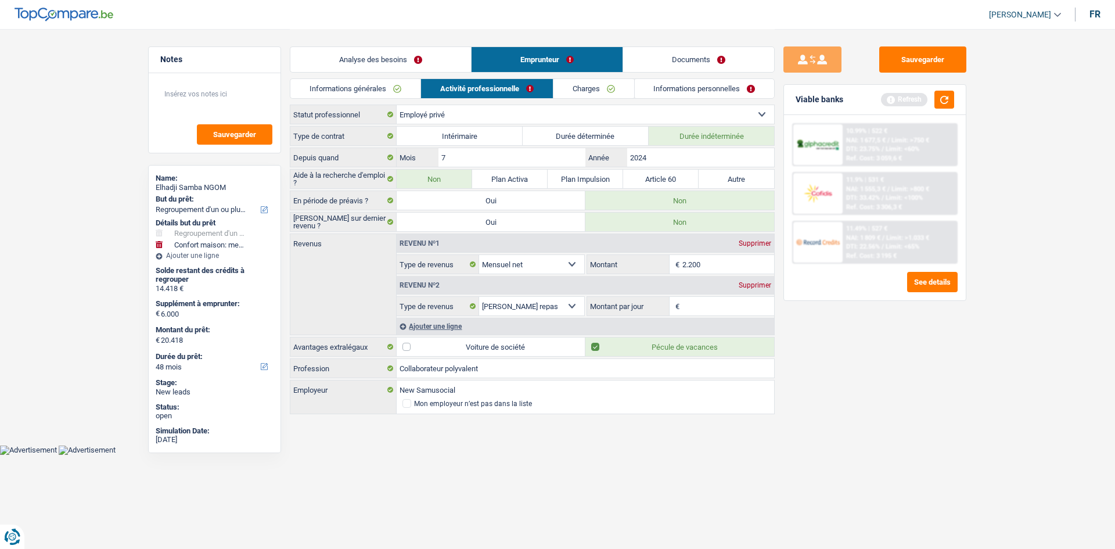
click at [586, 92] on link "Charges" at bounding box center [593, 88] width 81 height 19
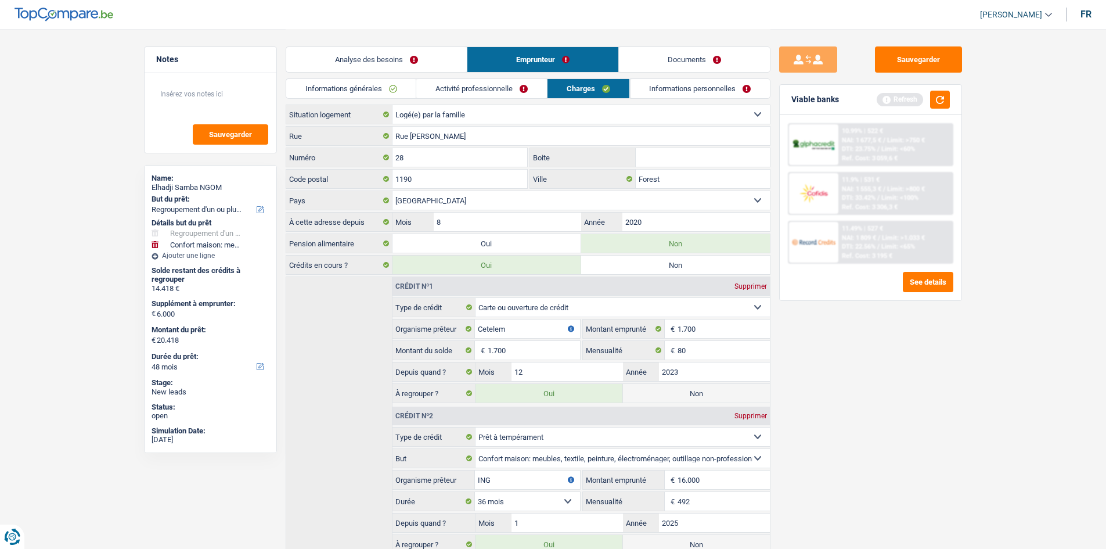
click at [695, 91] on link "Informations personnelles" at bounding box center [700, 88] width 140 height 19
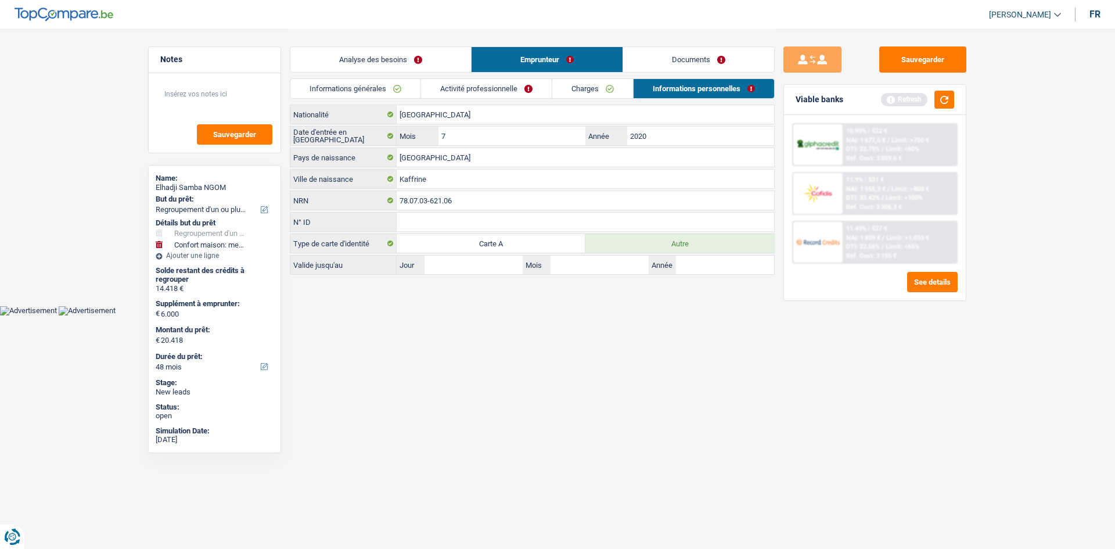
click at [436, 60] on link "Analyse des besoins" at bounding box center [380, 59] width 181 height 25
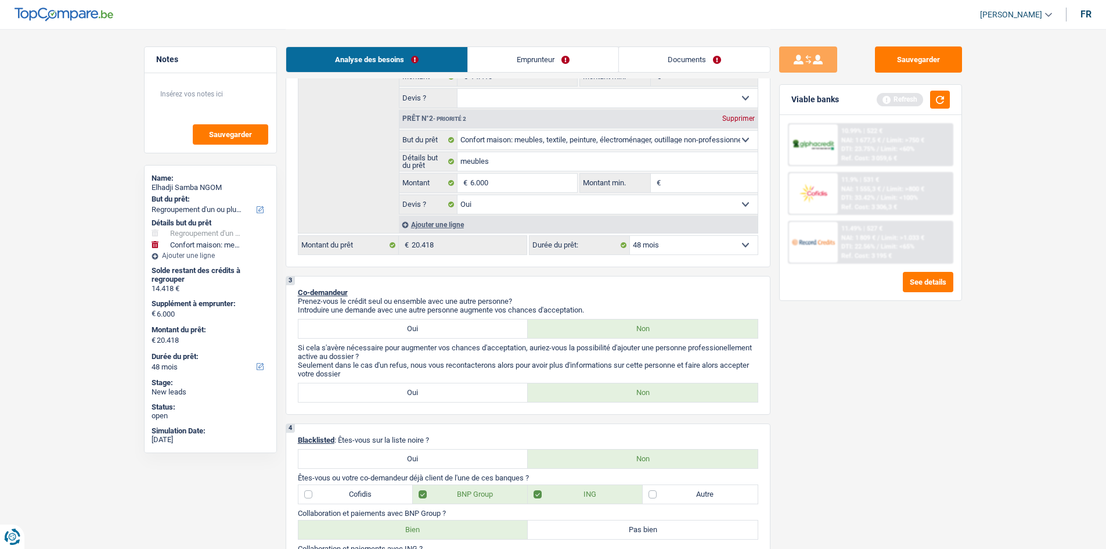
scroll to position [232, 0]
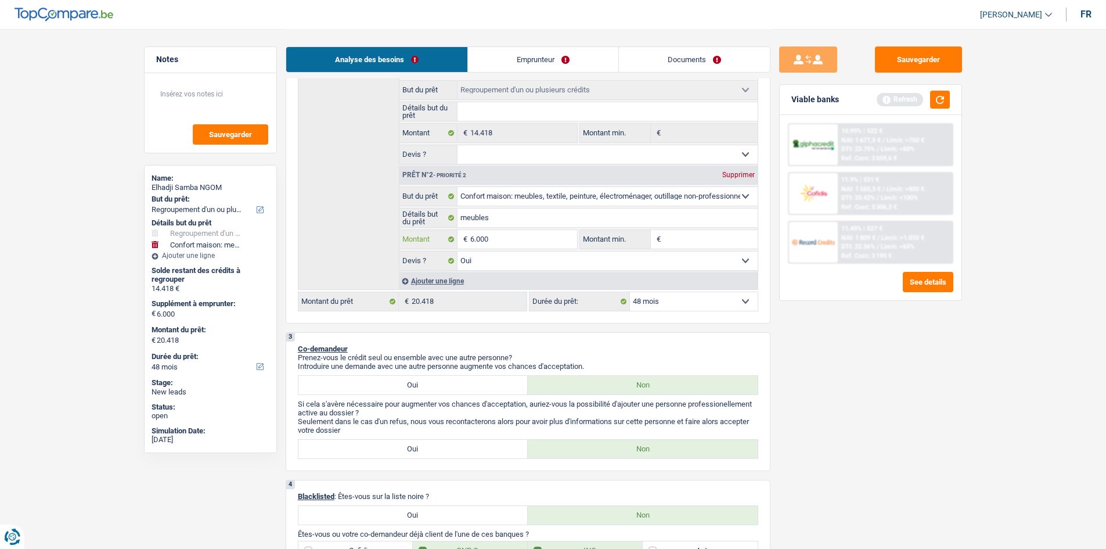
click at [506, 232] on input "6.000" at bounding box center [523, 239] width 106 height 19
click at [553, 51] on link "Emprunteur" at bounding box center [543, 59] width 150 height 25
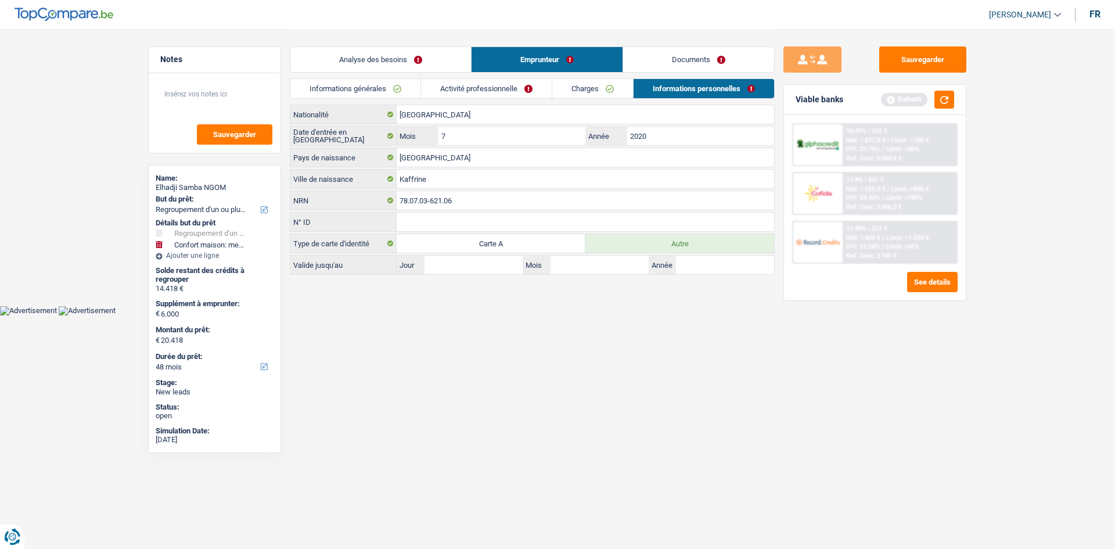
click at [490, 92] on link "Activité professionnelle" at bounding box center [486, 88] width 131 height 19
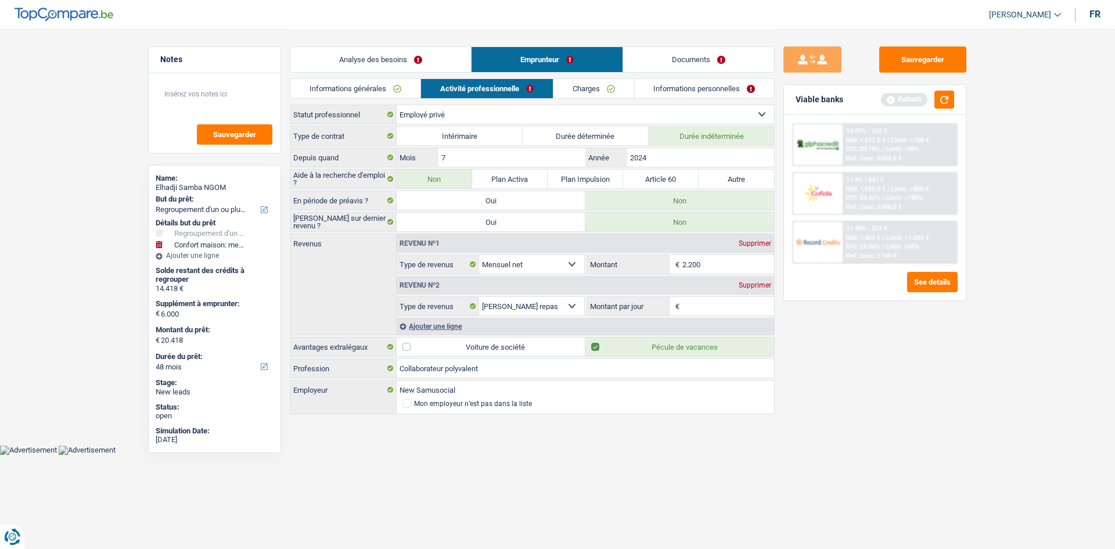
click at [689, 304] on input "Montant par jour" at bounding box center [728, 306] width 92 height 19
drag, startPoint x: 381, startPoint y: 59, endPoint x: 522, endPoint y: 100, distance: 146.8
click at [379, 60] on link "Analyse des besoins" at bounding box center [380, 59] width 181 height 25
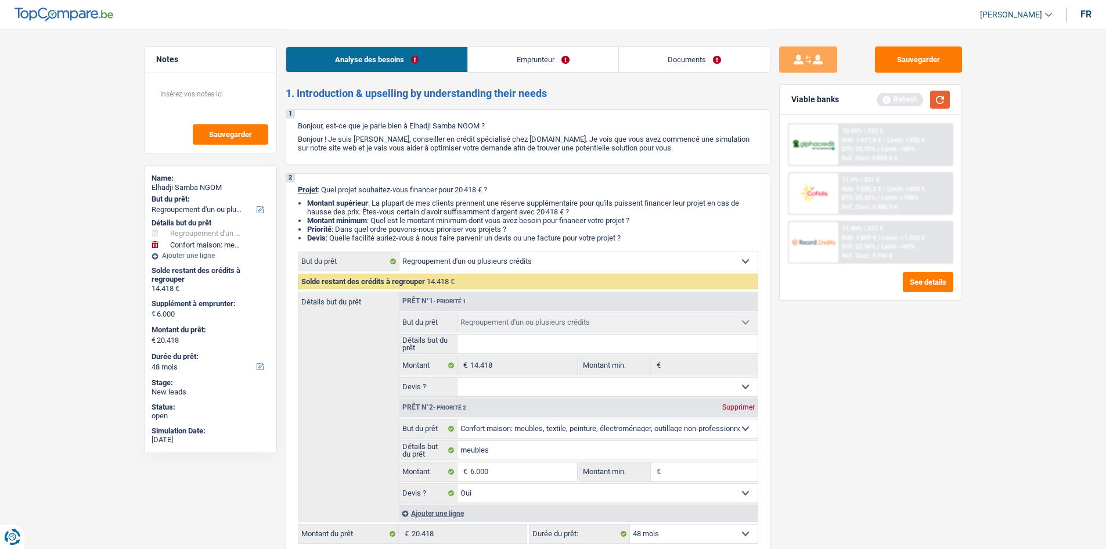
click at [883, 96] on button "button" at bounding box center [940, 100] width 20 height 18
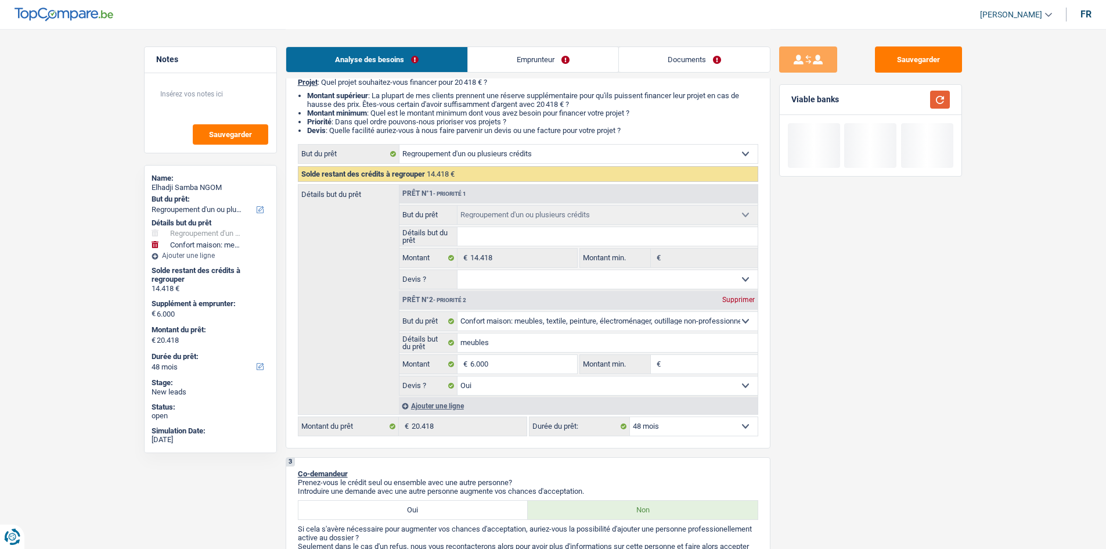
scroll to position [232, 0]
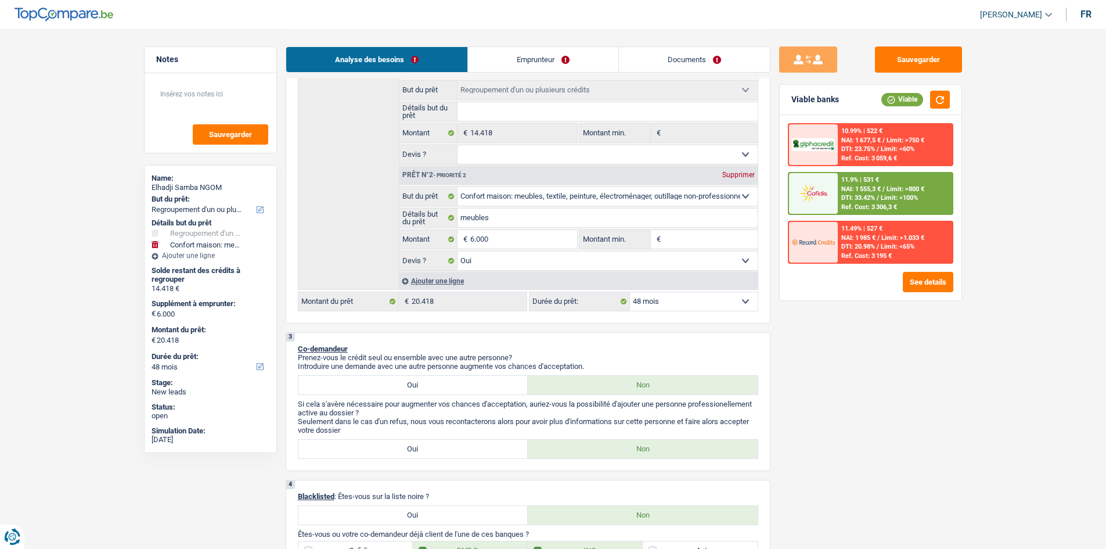
click at [883, 174] on div "11.9% | 531 € NAI: 1 555,3 € / Limit: >800 € DTI: 33.42% / Limit: <100% Ref. Co…" at bounding box center [895, 193] width 114 height 41
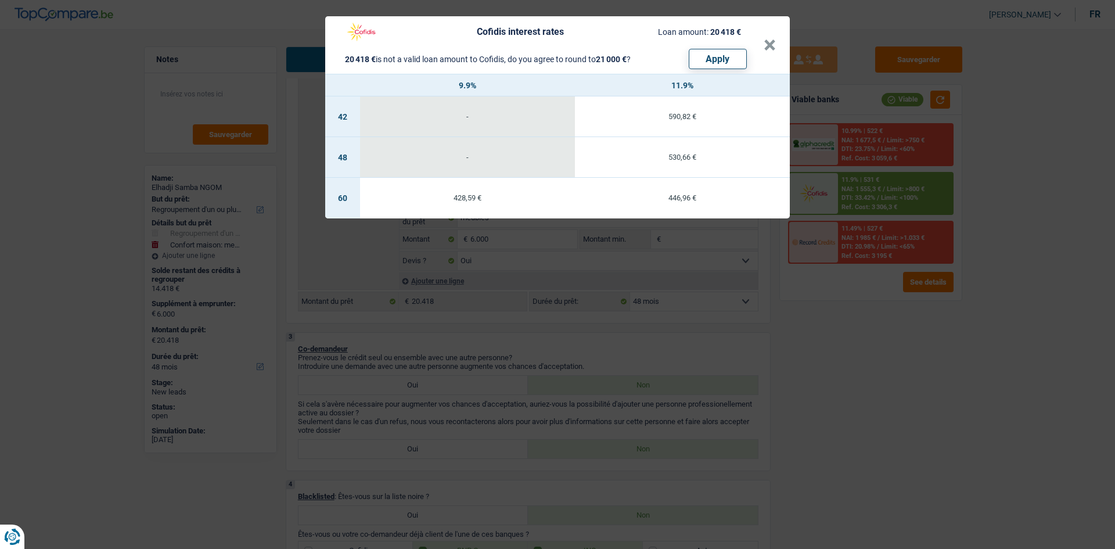
click at [883, 379] on div "Cofidis interest rates Loan amount: 20 418 € 20 418 € is not a valid loan amoun…" at bounding box center [557, 274] width 1115 height 549
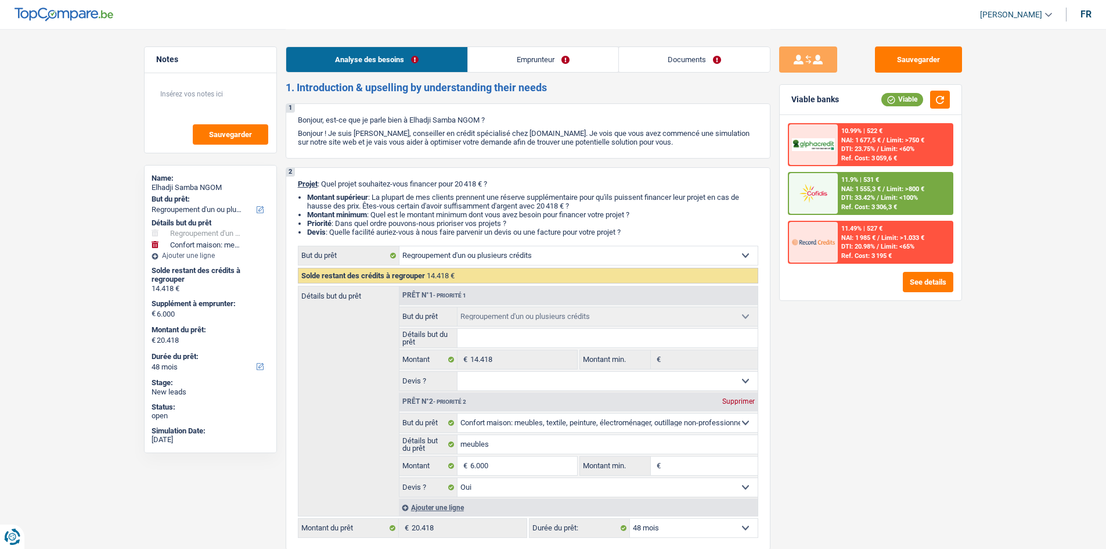
scroll to position [0, 0]
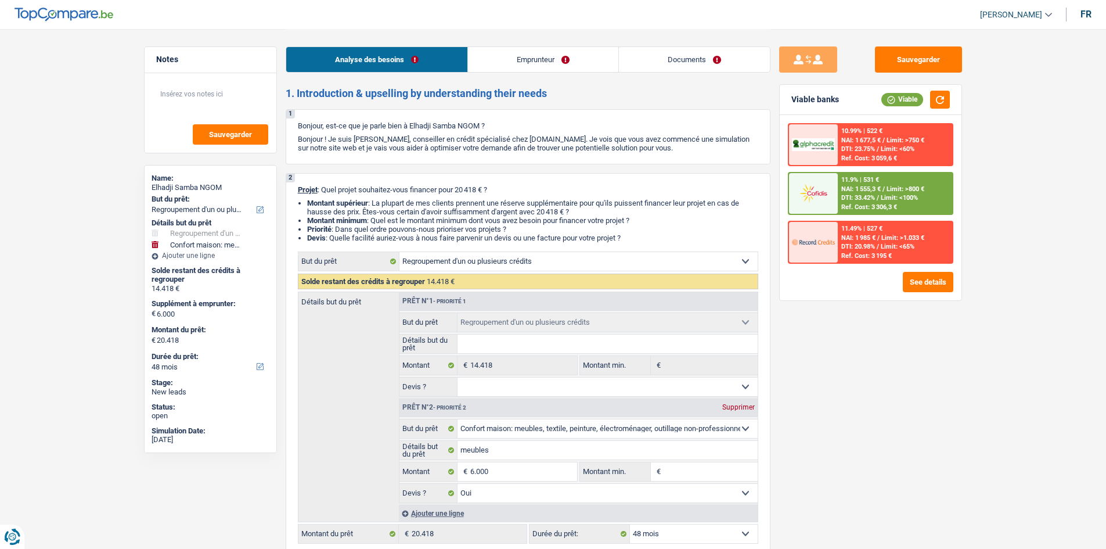
click at [554, 67] on link "Emprunteur" at bounding box center [543, 59] width 150 height 25
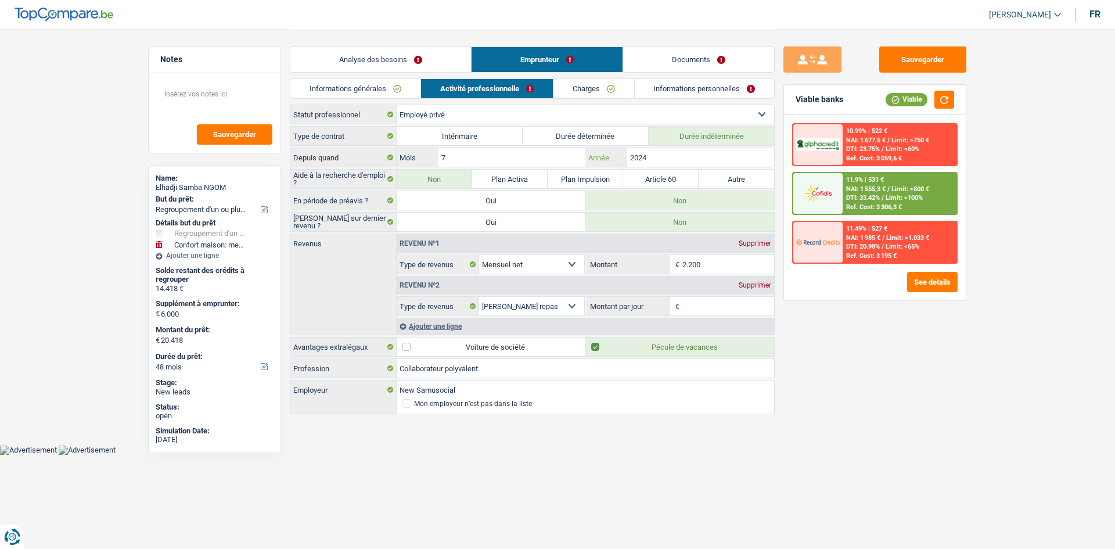
click at [664, 161] on input "2024" at bounding box center [700, 157] width 147 height 19
click at [626, 99] on div "Informations générales Activité professionnelle Charges Informations personnell…" at bounding box center [532, 91] width 485 height 26
click at [609, 85] on link "Charges" at bounding box center [593, 88] width 81 height 19
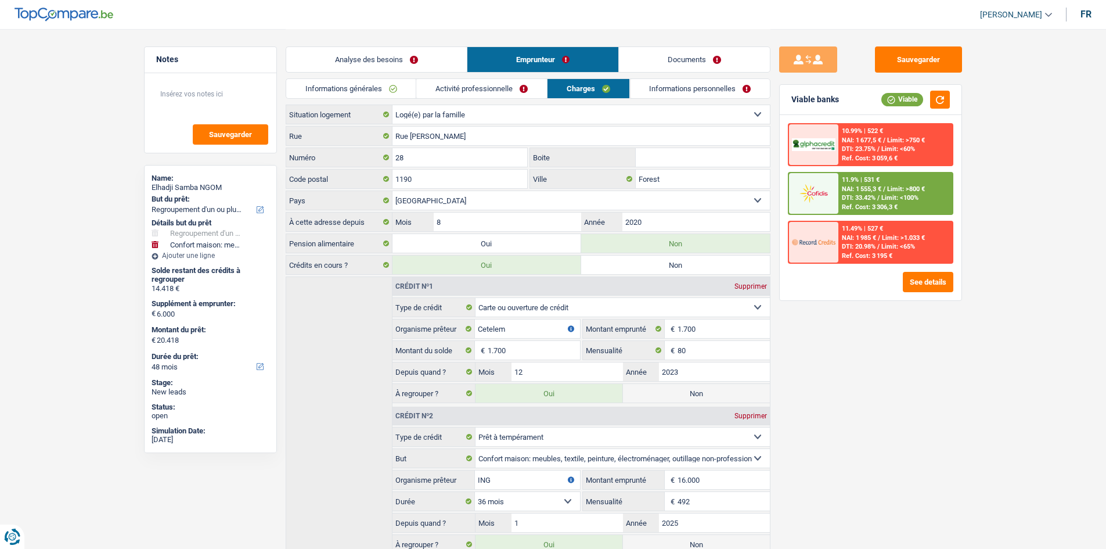
click at [672, 89] on link "Informations personnelles" at bounding box center [700, 88] width 140 height 19
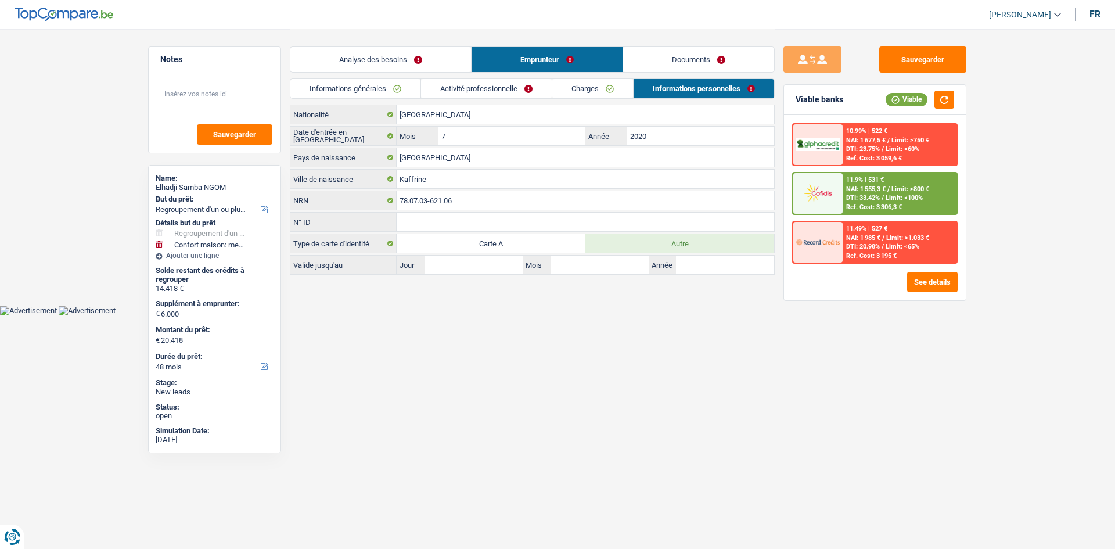
click at [488, 90] on link "Activité professionnelle" at bounding box center [486, 88] width 131 height 19
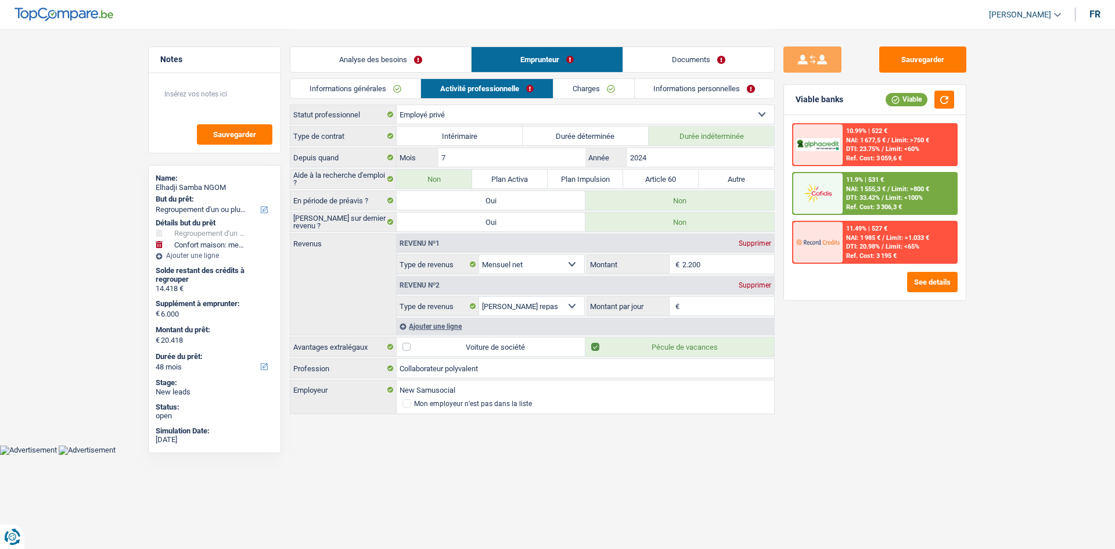
click at [721, 264] on input "2.200" at bounding box center [728, 264] width 92 height 19
click at [733, 311] on input "Montant par jour" at bounding box center [728, 306] width 92 height 19
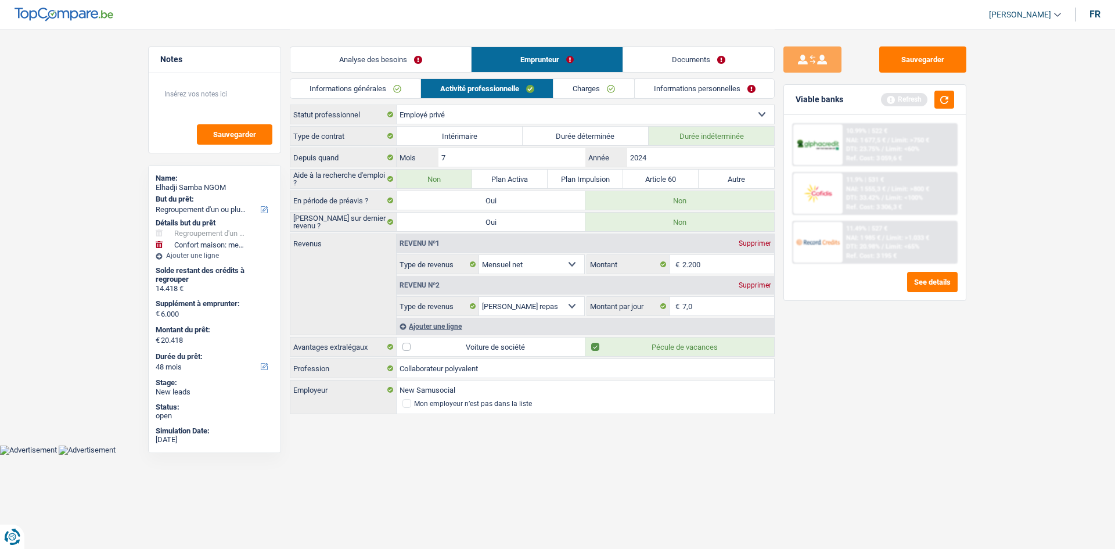
drag, startPoint x: 840, startPoint y: 407, endPoint x: 576, endPoint y: 141, distance: 374.5
click at [840, 406] on div "Sauvegarder Viable banks Refresh 10.99% | 522 € NAI: 1 677,5 € / Limit: >750 € …" at bounding box center [875, 288] width 200 height 484
click at [589, 88] on link "Charges" at bounding box center [593, 88] width 81 height 19
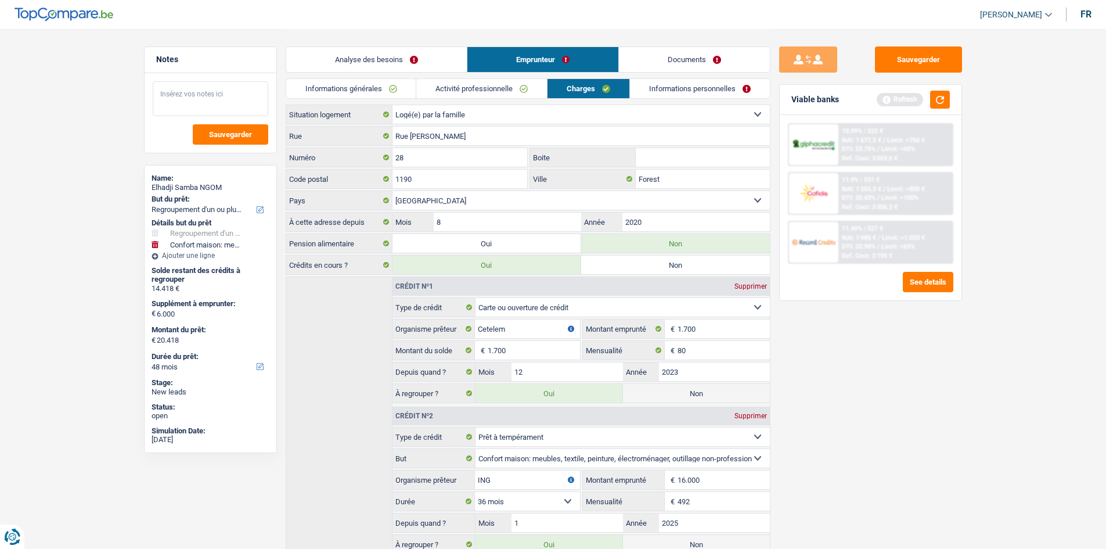
click at [169, 106] on textarea at bounding box center [211, 98] width 116 height 35
click at [250, 134] on span "Sauvegarder" at bounding box center [230, 135] width 43 height 8
click at [678, 88] on link "Informations personnelles" at bounding box center [700, 88] width 140 height 19
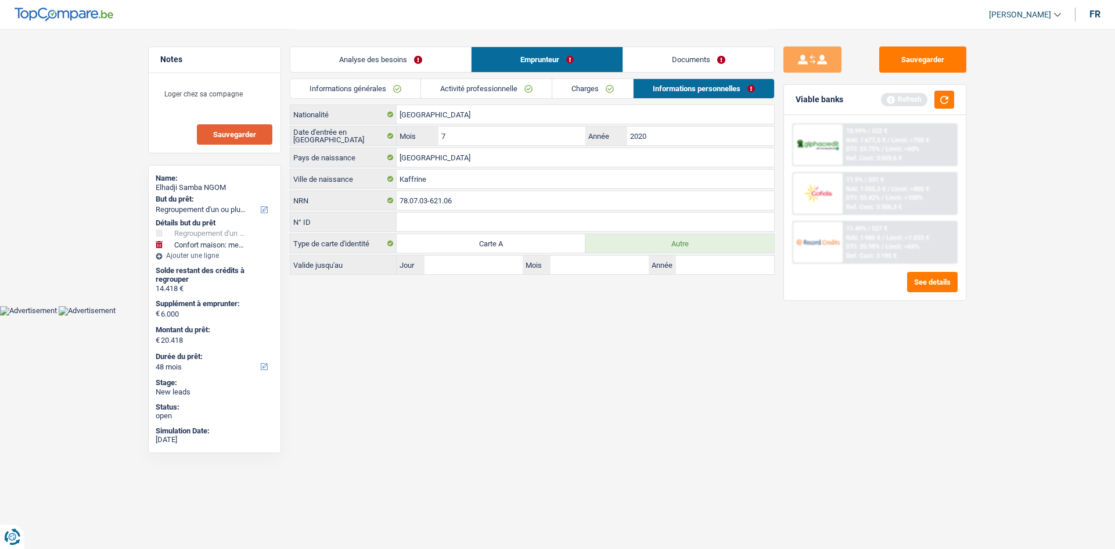
click at [731, 56] on link "Documents" at bounding box center [698, 59] width 151 height 25
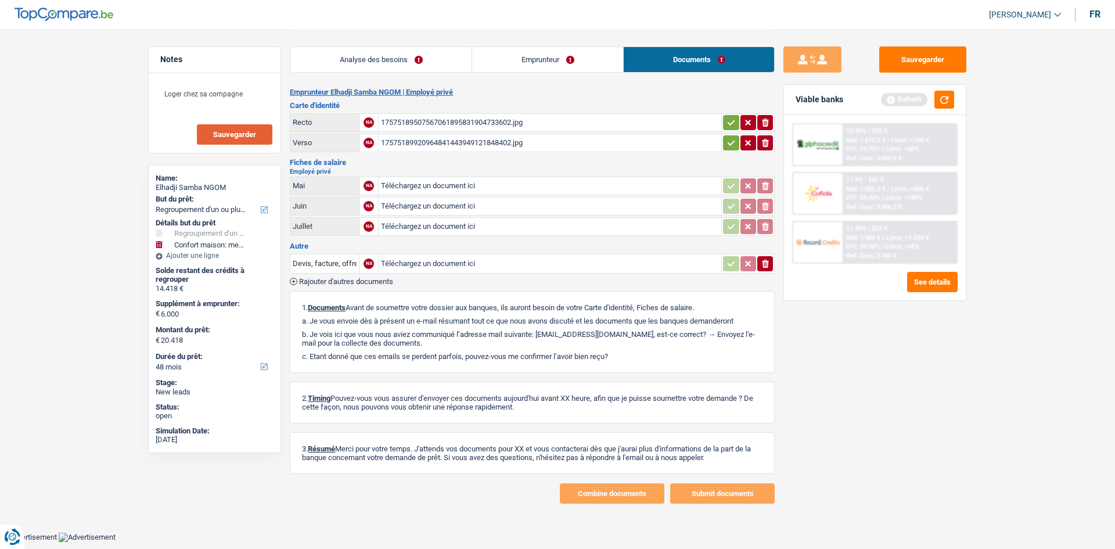
click at [411, 60] on link "Analyse des besoins" at bounding box center [380, 59] width 181 height 25
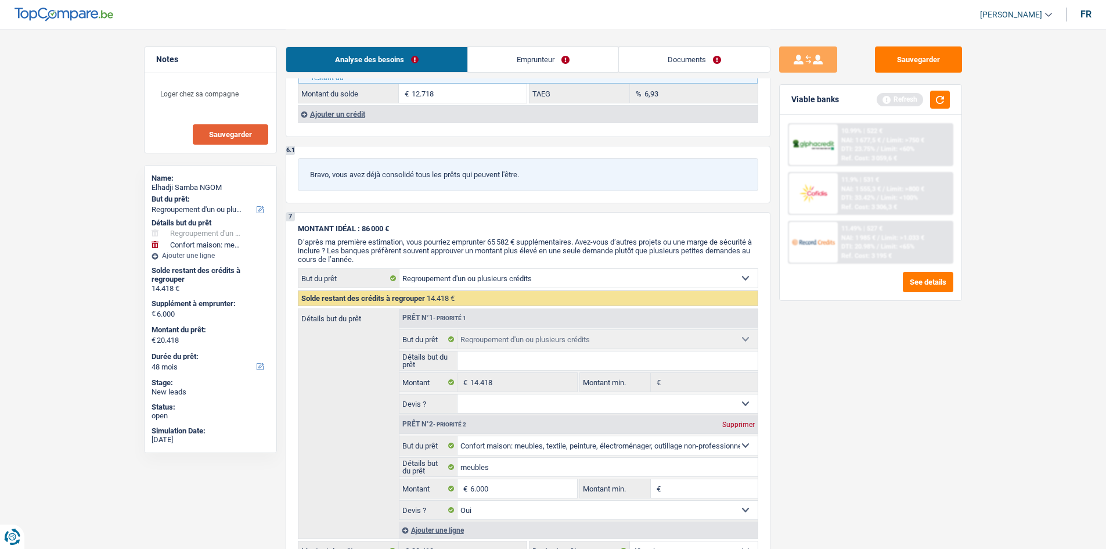
scroll to position [1452, 0]
click at [737, 63] on link "Documents" at bounding box center [694, 59] width 151 height 25
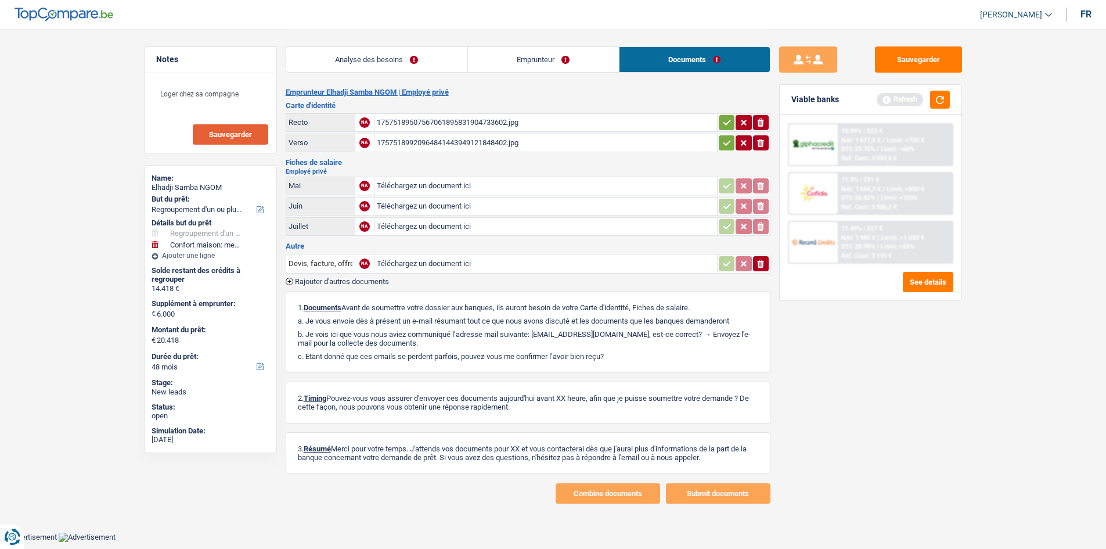
scroll to position [0, 0]
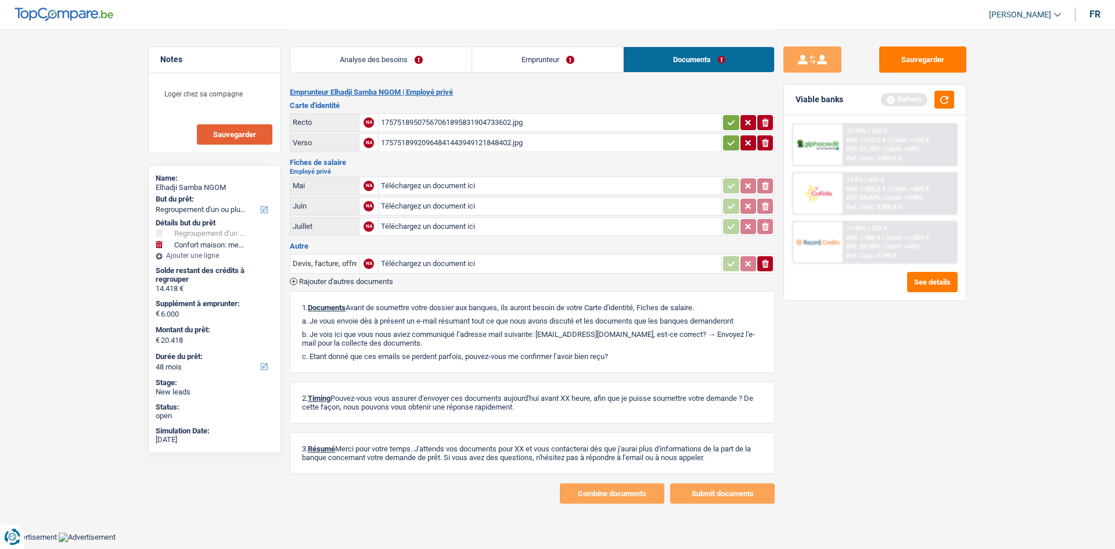
click at [674, 117] on div "17575189507567061895831904733602.jpg" at bounding box center [550, 122] width 338 height 17
click at [524, 122] on div "17575189507567061895831904733602.jpg" at bounding box center [550, 122] width 338 height 17
click at [883, 50] on button "Sauvegarder" at bounding box center [922, 59] width 87 height 26
click at [407, 61] on link "Analyse des besoins" at bounding box center [380, 59] width 181 height 25
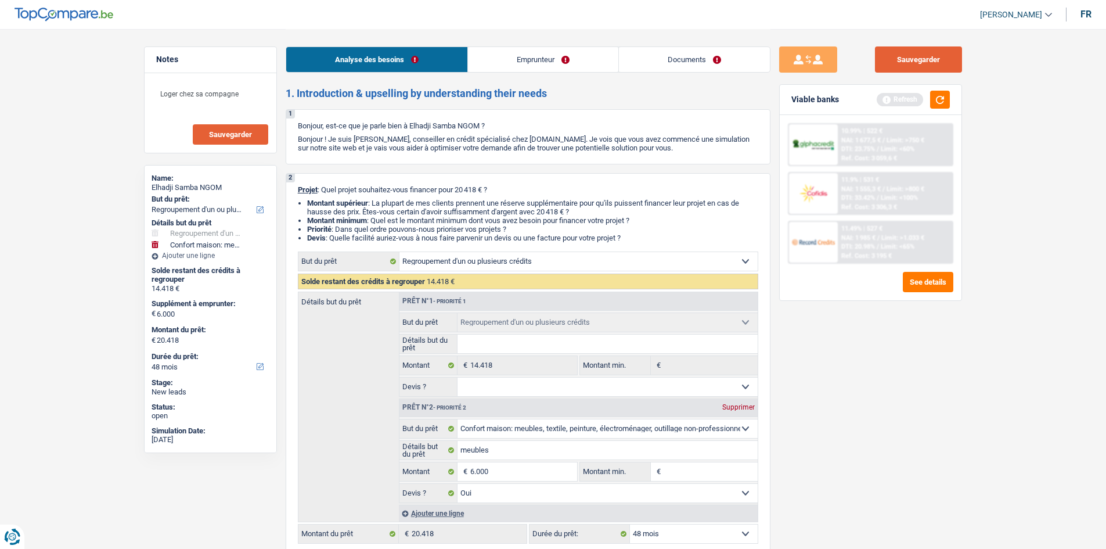
click at [883, 68] on button "Sauvegarder" at bounding box center [918, 59] width 87 height 26
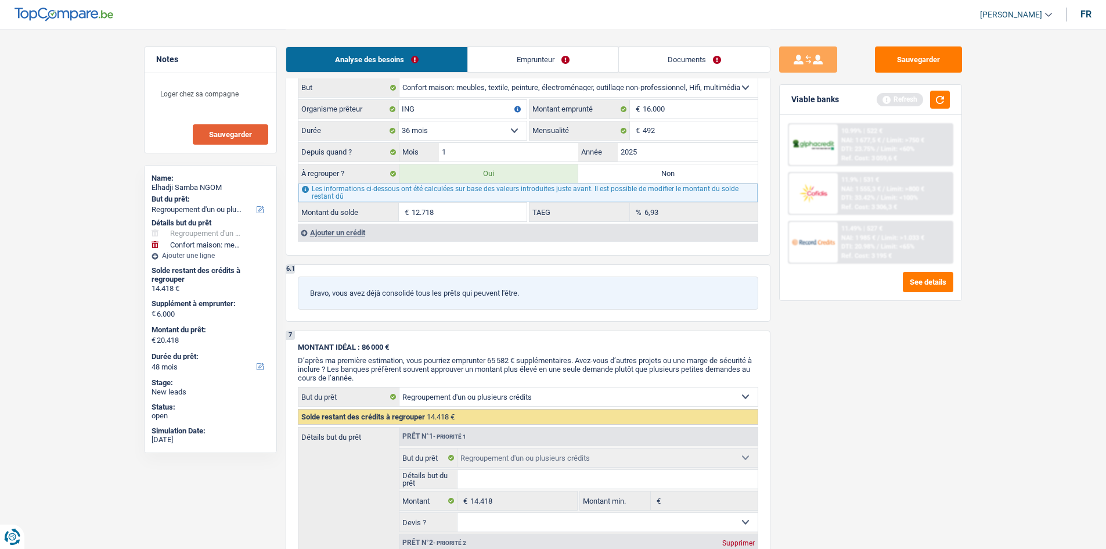
scroll to position [1045, 0]
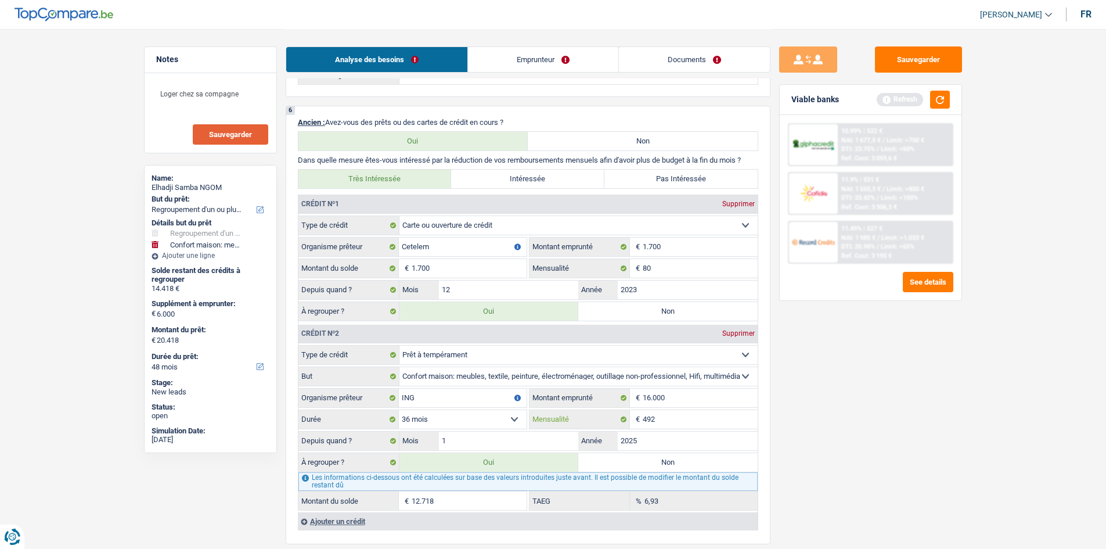
click at [700, 413] on input "492" at bounding box center [700, 419] width 115 height 19
click at [883, 96] on button "button" at bounding box center [940, 100] width 20 height 18
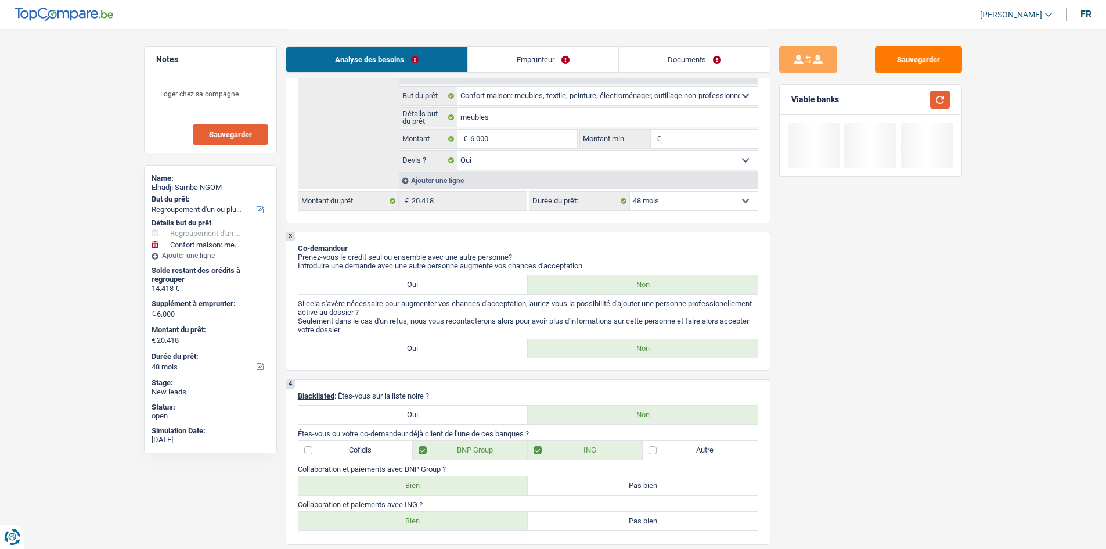
scroll to position [174, 0]
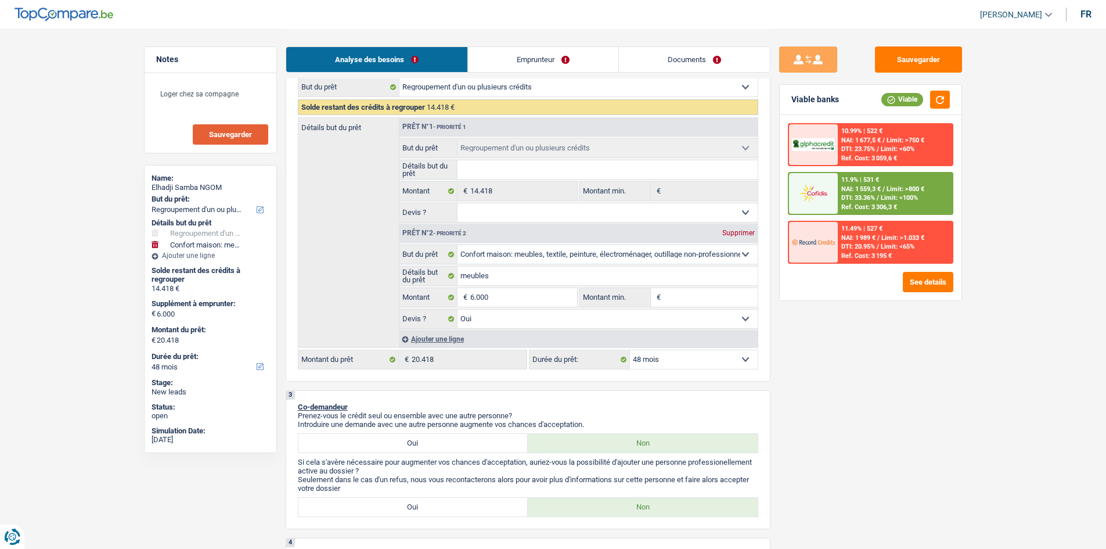
click at [665, 66] on link "Documents" at bounding box center [694, 59] width 151 height 25
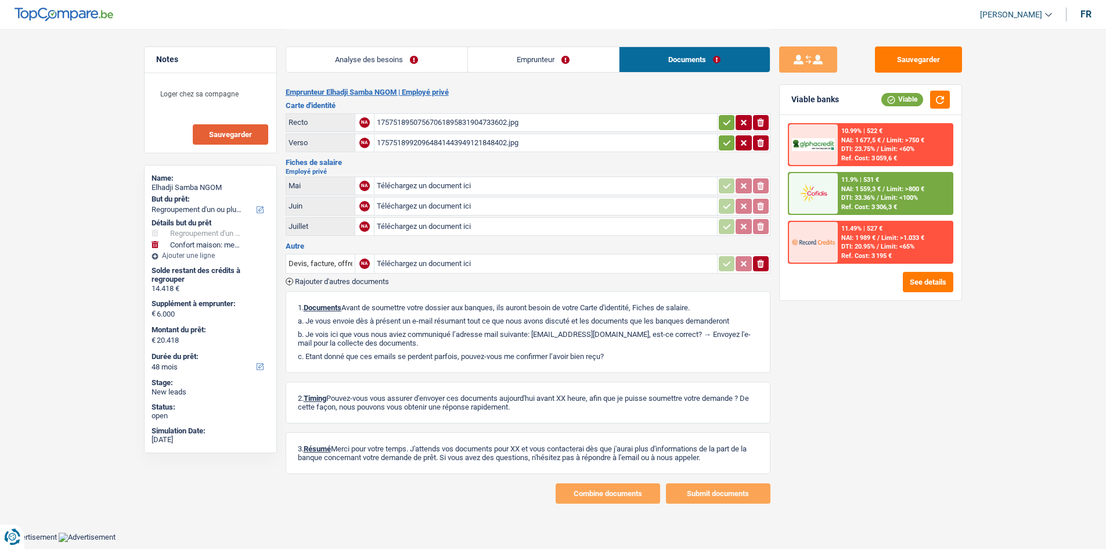
scroll to position [0, 0]
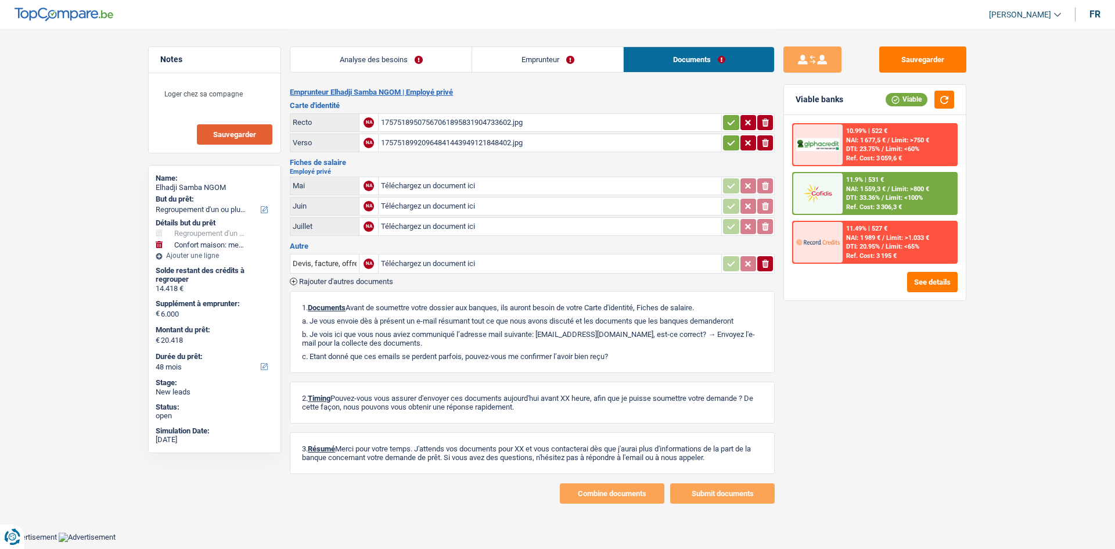
click at [503, 54] on link "Emprunteur" at bounding box center [547, 59] width 151 height 25
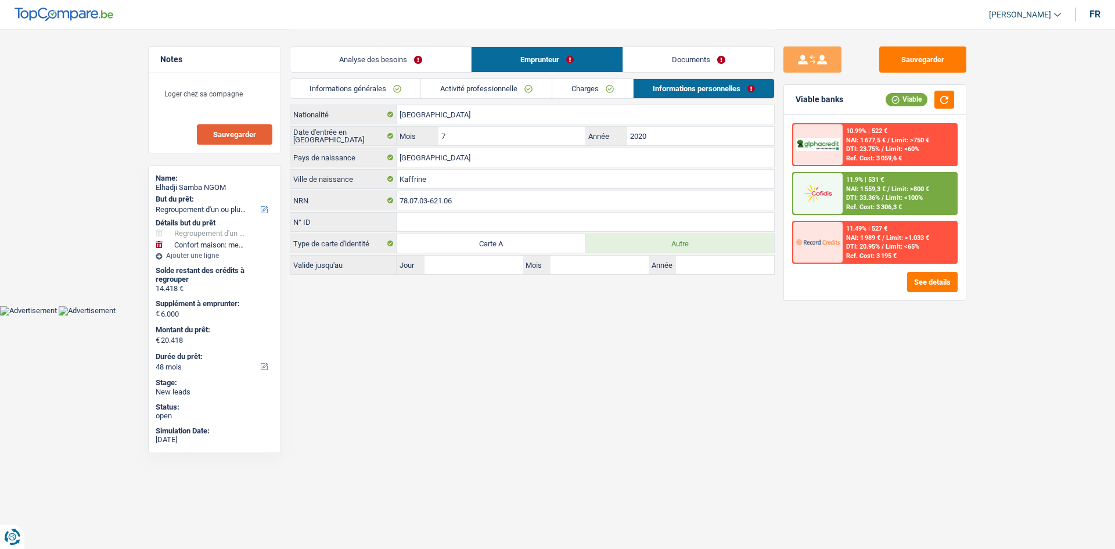
click at [580, 85] on link "Charges" at bounding box center [592, 88] width 81 height 19
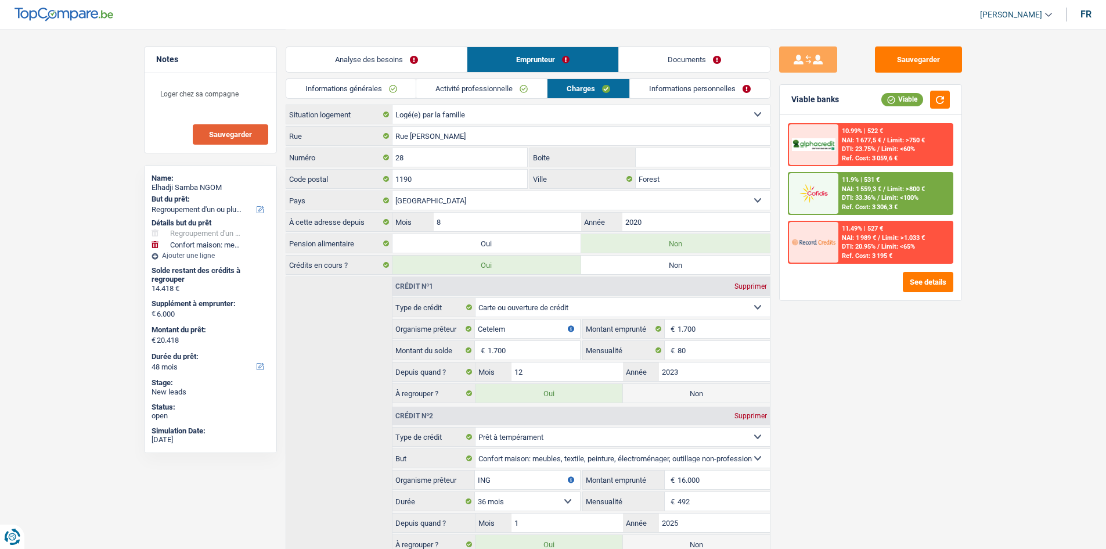
click at [490, 92] on link "Activité professionnelle" at bounding box center [481, 88] width 131 height 19
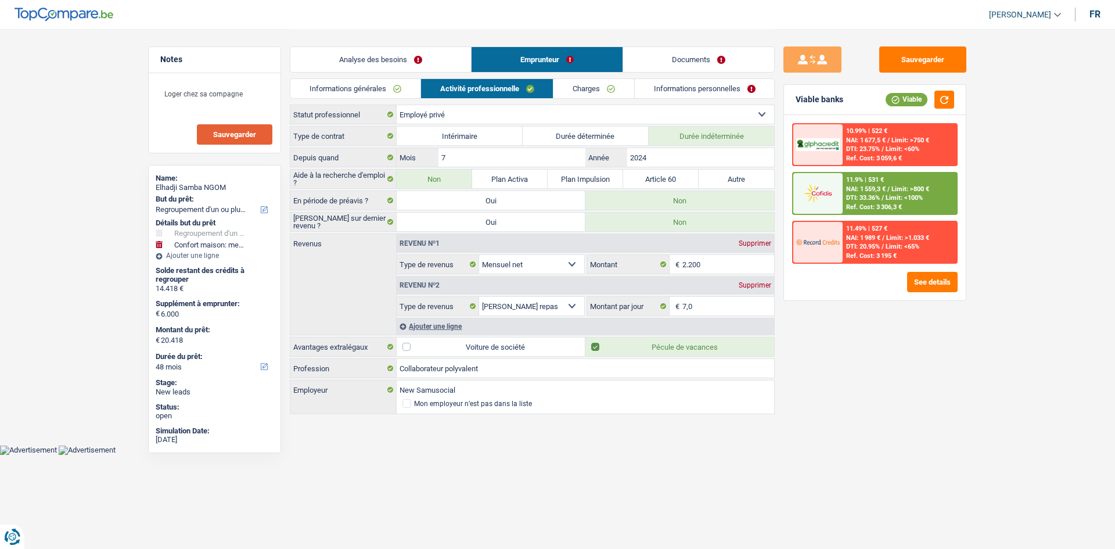
click at [596, 86] on link "Charges" at bounding box center [593, 88] width 81 height 19
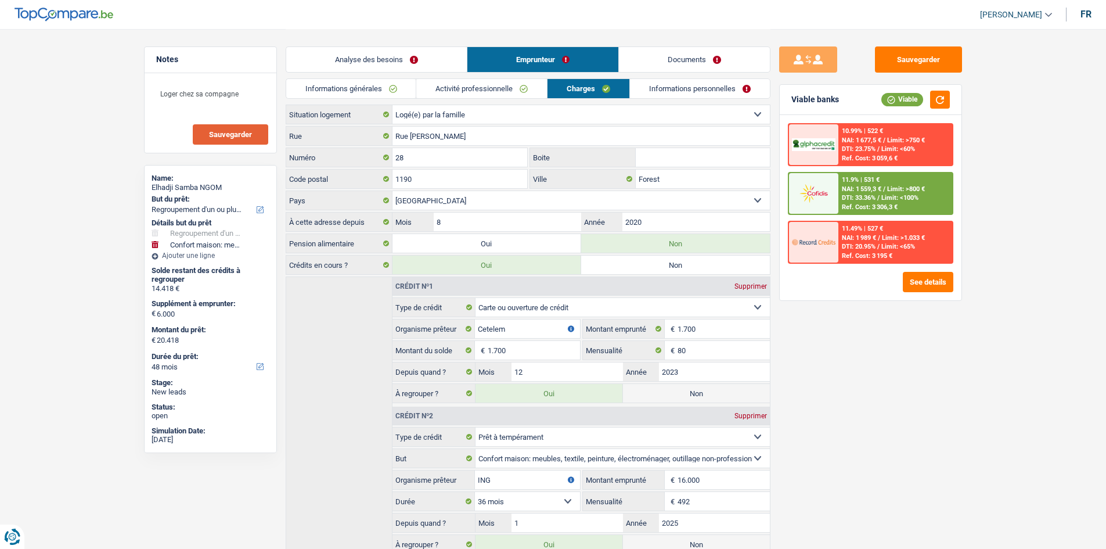
click at [383, 80] on link "Informations générales" at bounding box center [351, 88] width 130 height 19
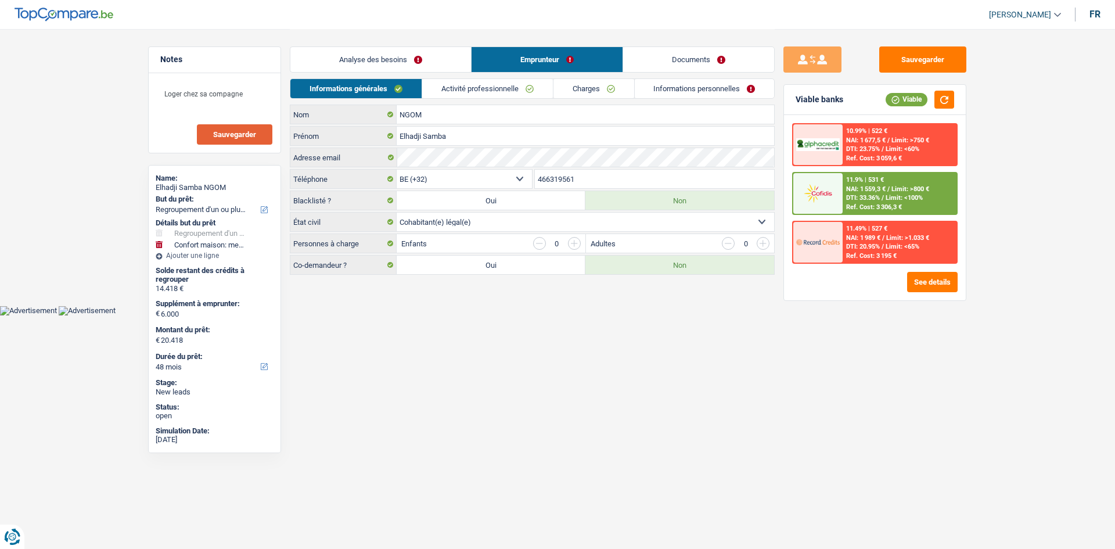
click at [693, 57] on link "Documents" at bounding box center [698, 59] width 151 height 25
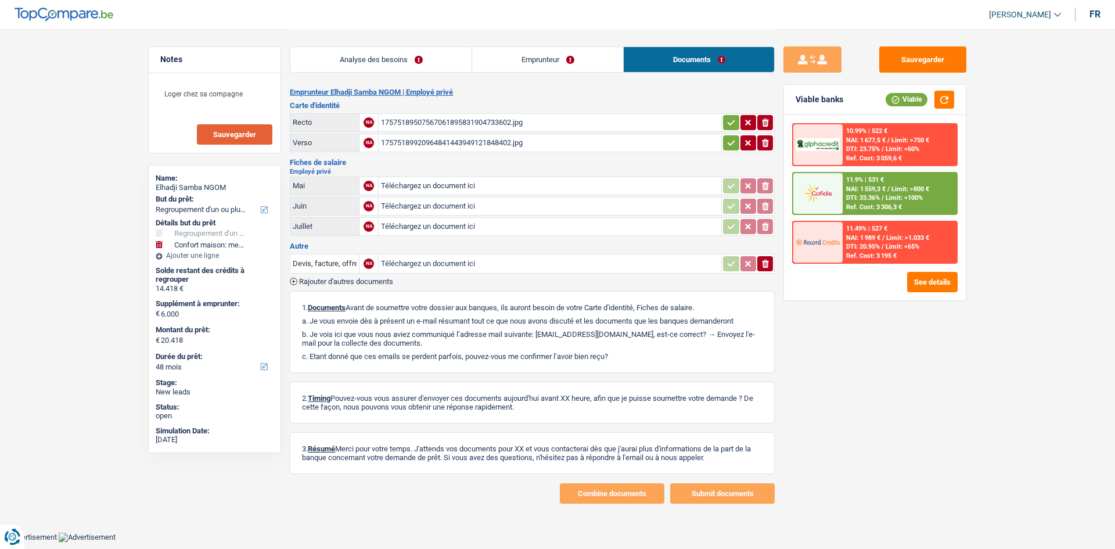
click at [559, 60] on link "Emprunteur" at bounding box center [547, 59] width 151 height 25
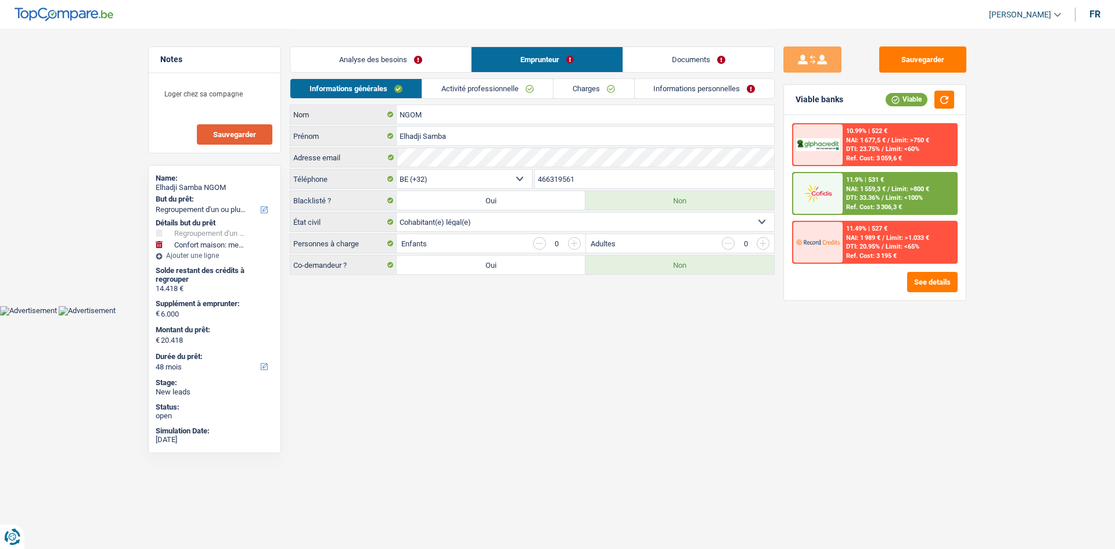
click at [383, 62] on link "Analyse des besoins" at bounding box center [380, 59] width 181 height 25
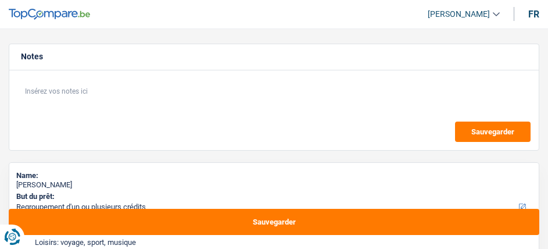
select select "refinancing"
select select "hobbies"
select select "120"
select select "refinancing"
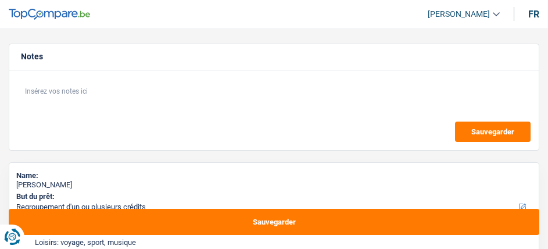
select select "refinancing"
select select "hobbies"
select select "120"
select select "invalid"
select select "worker"
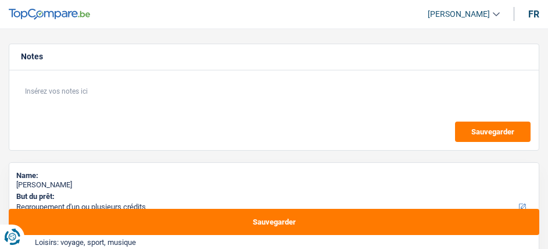
select select "disabilityPension"
select select "netSalary"
select select "rents"
select select "personalLoan"
select select "loanRepayment"
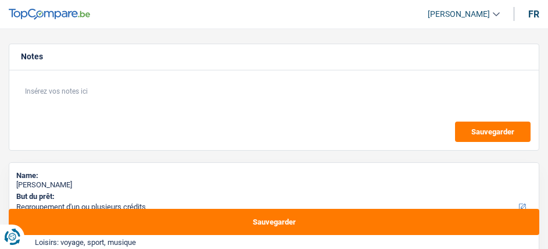
select select "84"
select select "refinancing"
select select "hobbies"
select select "120"
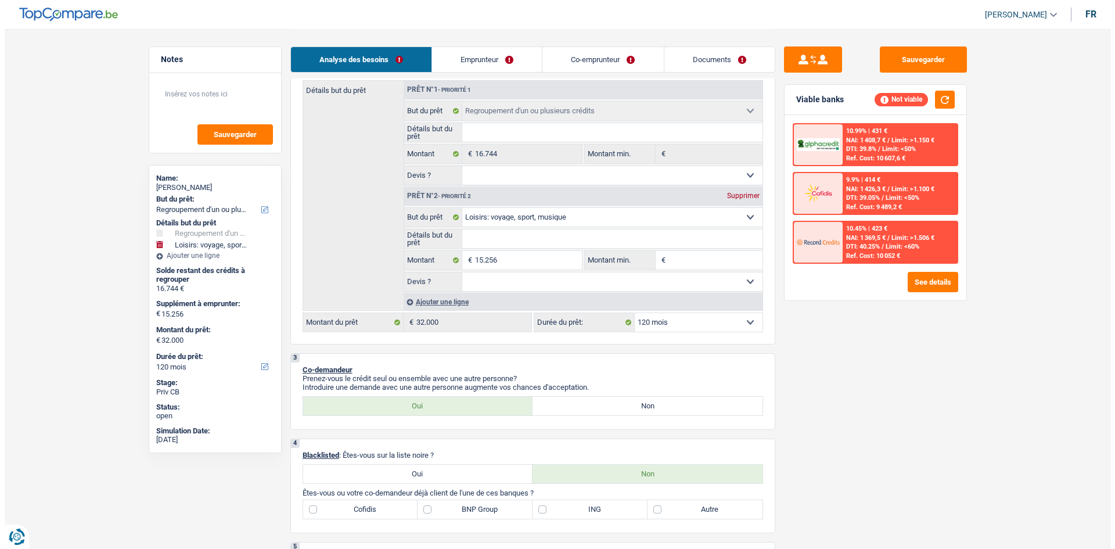
scroll to position [290, 0]
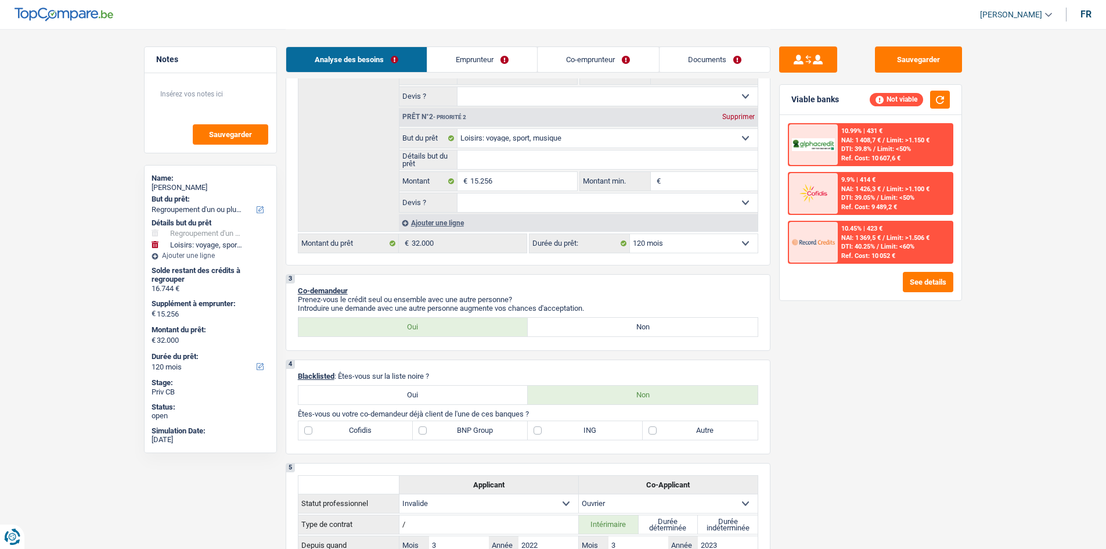
click at [547, 248] on div "10.45% | 423 € NAI: 1 369,5 € / Limit: >1.506 € DTI: 40.25% / Limit: <60% Ref. …" at bounding box center [895, 242] width 114 height 41
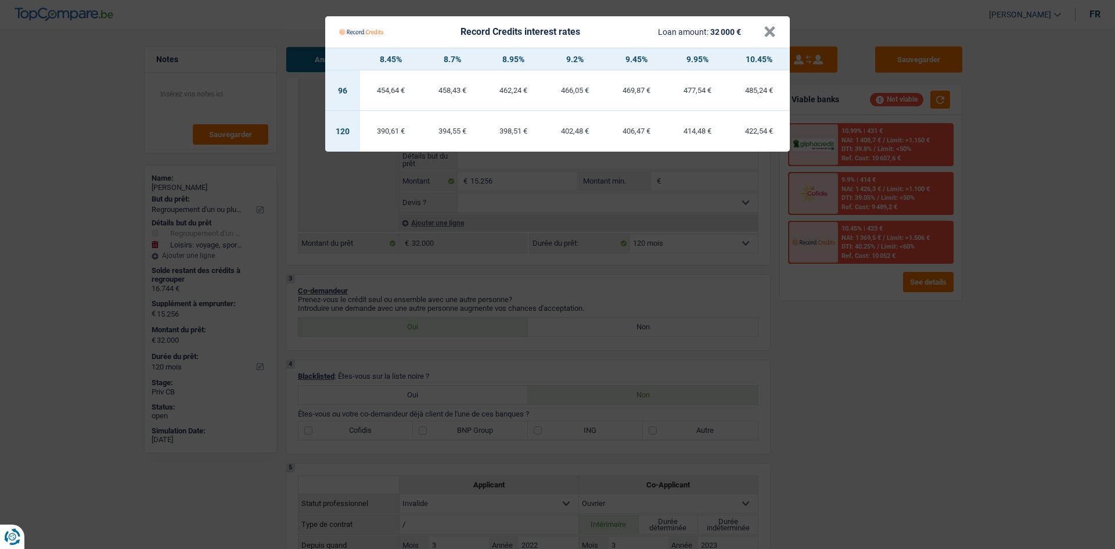
click at [547, 248] on Credits "Record Credits interest rates Loan amount: 32 000 € × 8.45% 8.7% 8.95% 9.2% 9.4…" at bounding box center [557, 274] width 1115 height 549
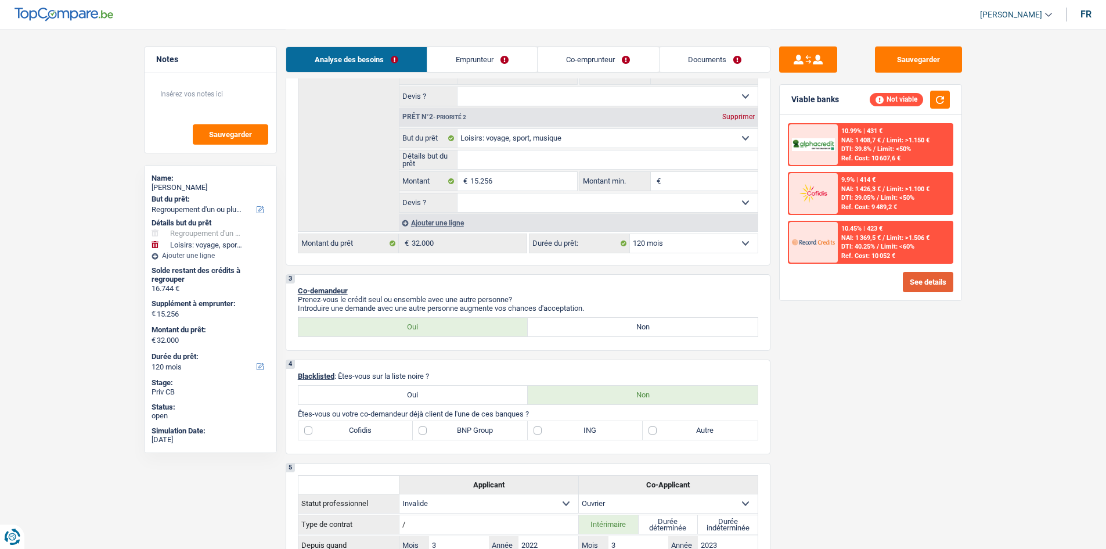
click at [547, 248] on button "See details" at bounding box center [928, 282] width 51 height 20
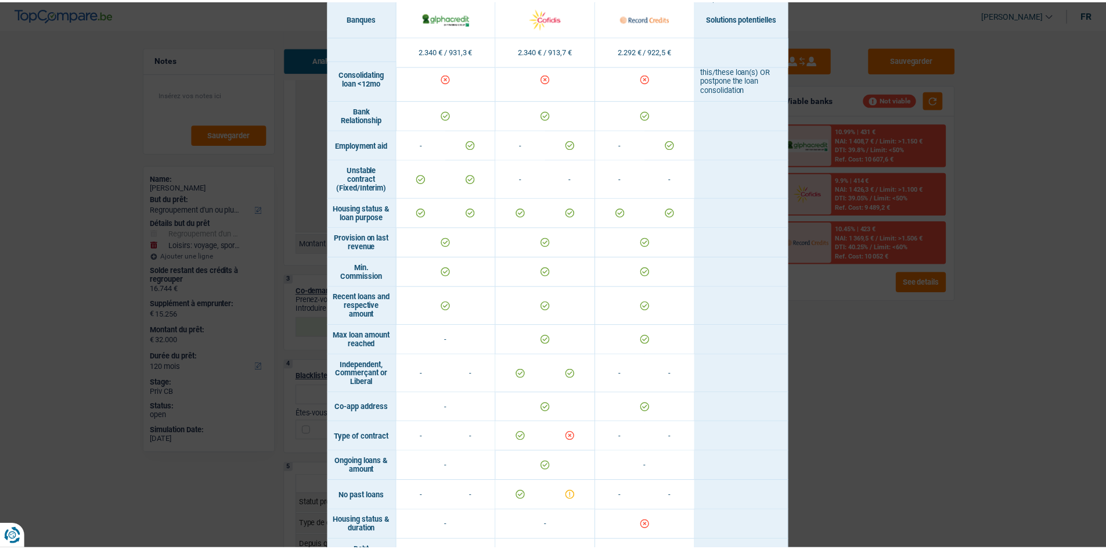
scroll to position [790, 0]
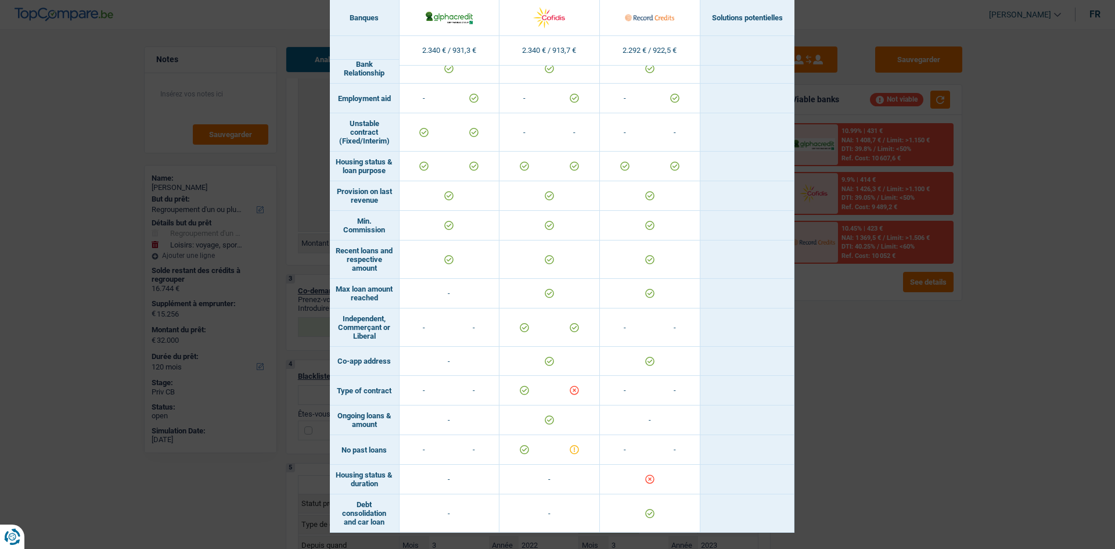
click at [547, 248] on div "Banks conditions × Banques Solutions potentielles Revenus / Charges 2.340 € / 9…" at bounding box center [557, 274] width 1115 height 549
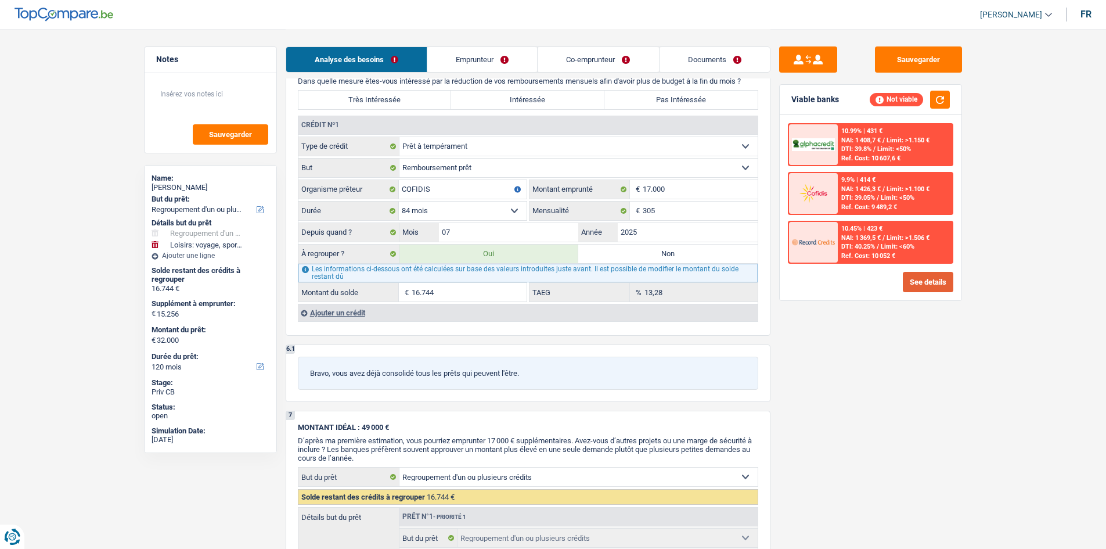
scroll to position [871, 0]
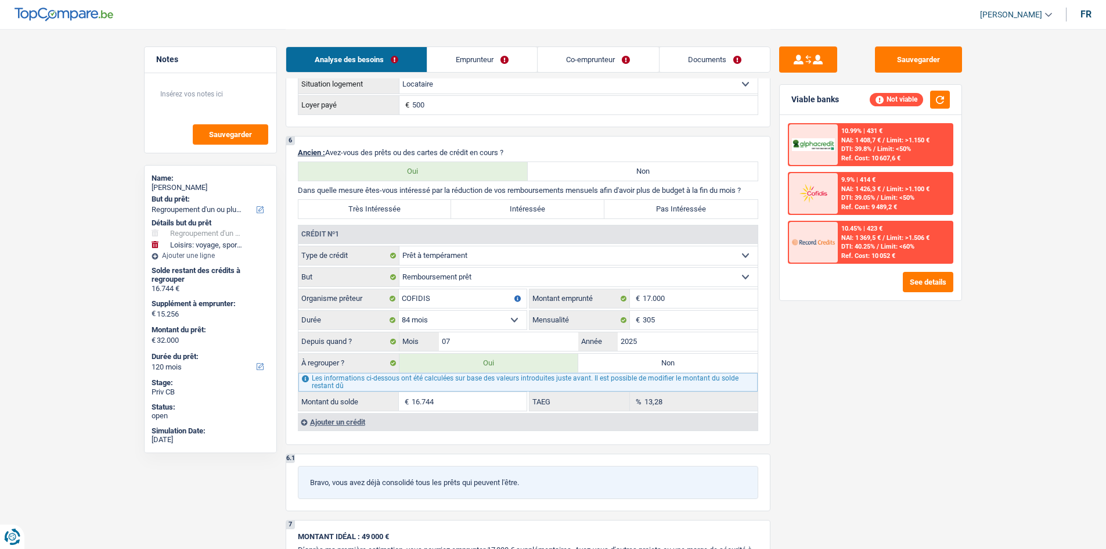
click at [547, 248] on div "Depuis quand ? 07 Mois / 2025 Année" at bounding box center [527, 342] width 459 height 20
click at [547, 248] on input "2025" at bounding box center [688, 341] width 140 height 19
click at [547, 248] on label "Non" at bounding box center [667, 363] width 179 height 19
click at [547, 248] on input "Non" at bounding box center [667, 363] width 179 height 19
radio input "true"
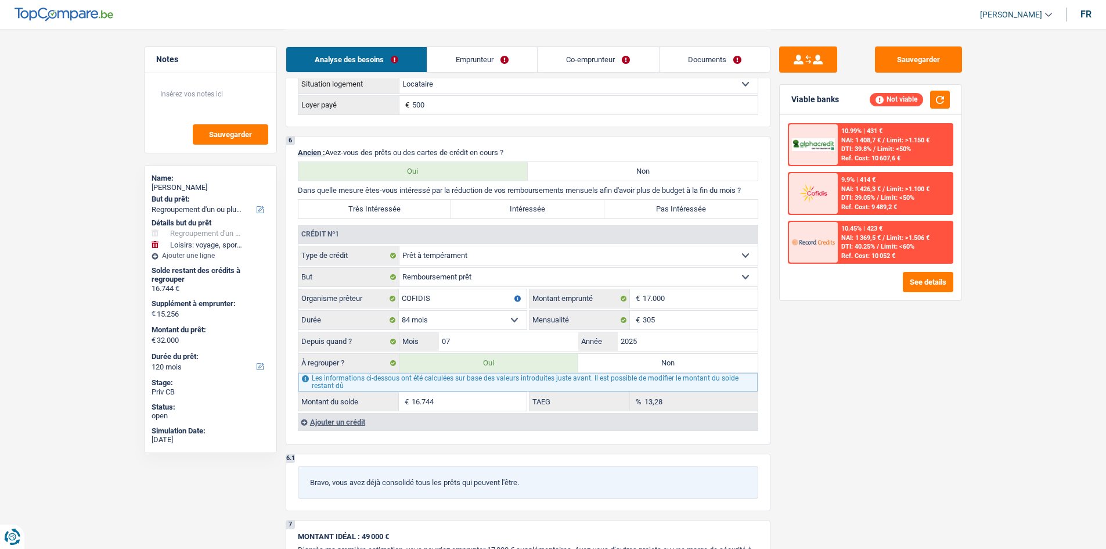
select select "hobbies"
select select "84"
type input "15.256"
type input "47.256"
select select "84"
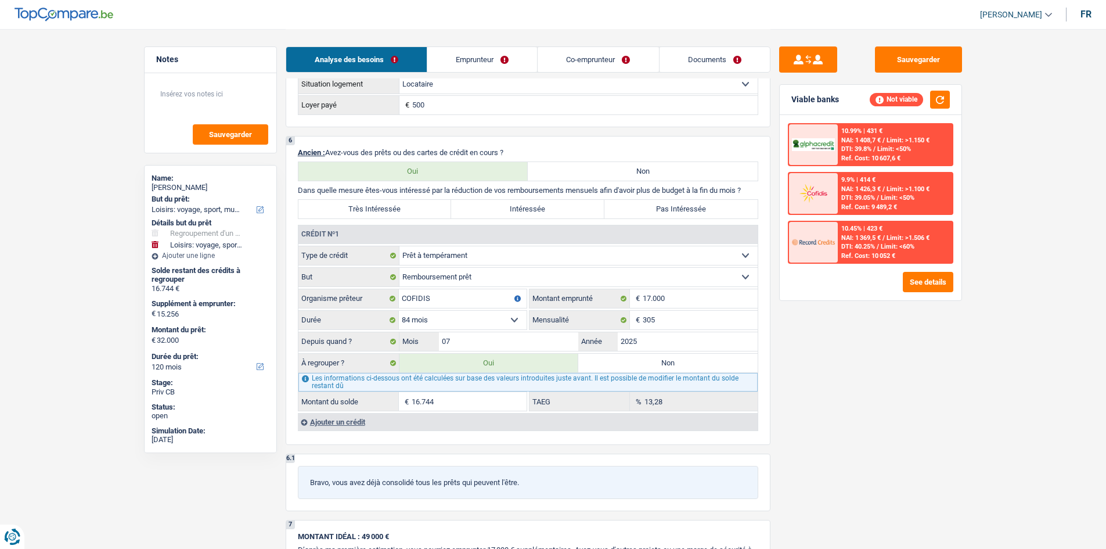
radio input "false"
type input "15.256"
type input "47.256"
select select "84"
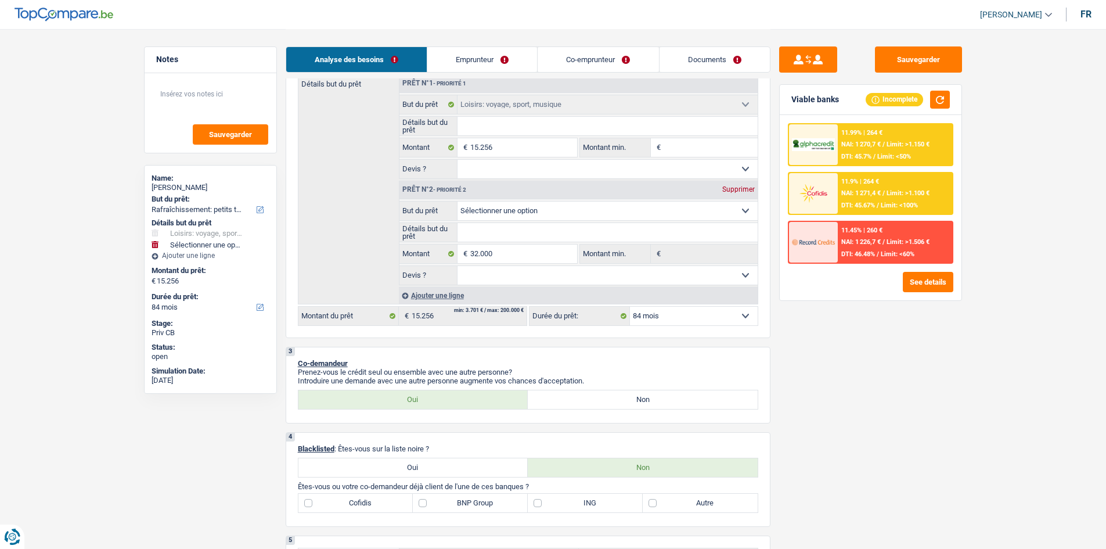
scroll to position [0, 0]
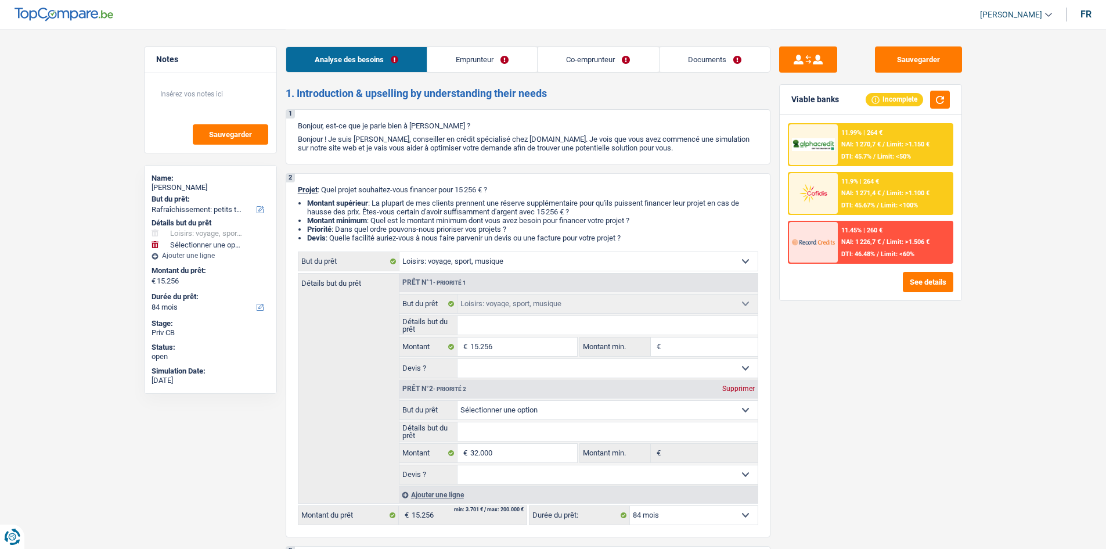
click at [547, 248] on div "Supprimer" at bounding box center [738, 388] width 38 height 7
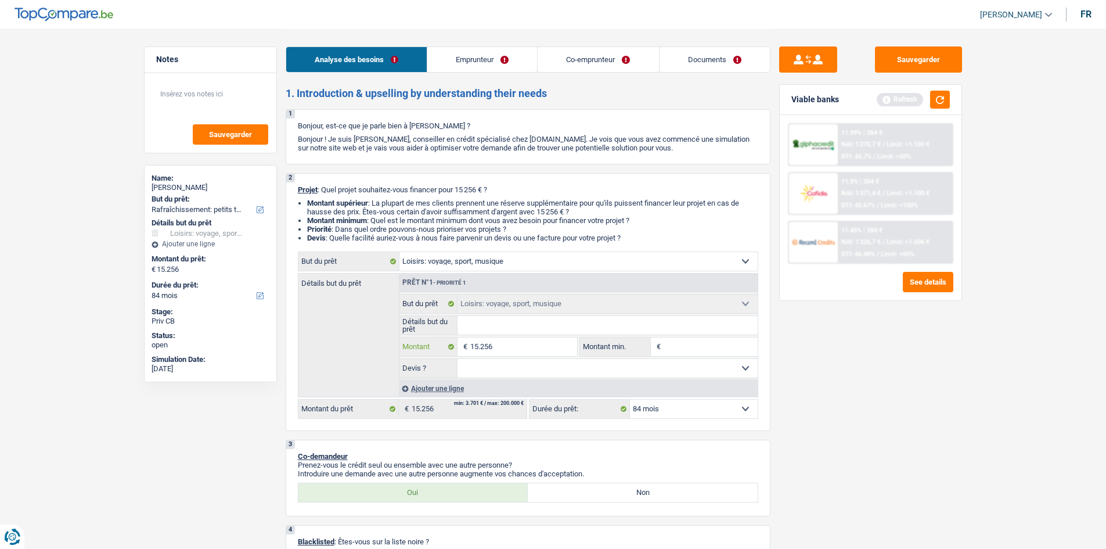
click at [527, 248] on input "15.256" at bounding box center [523, 346] width 106 height 19
click at [480, 248] on input "Détails but du prêt" at bounding box center [608, 325] width 300 height 19
type input "E"
type input "En"
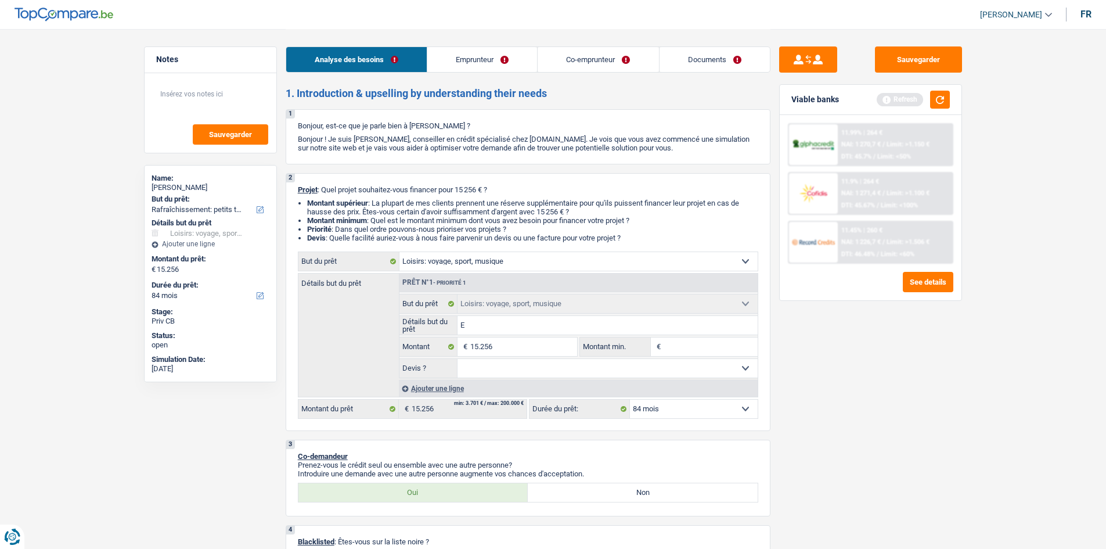
type input "En"
type input "En A"
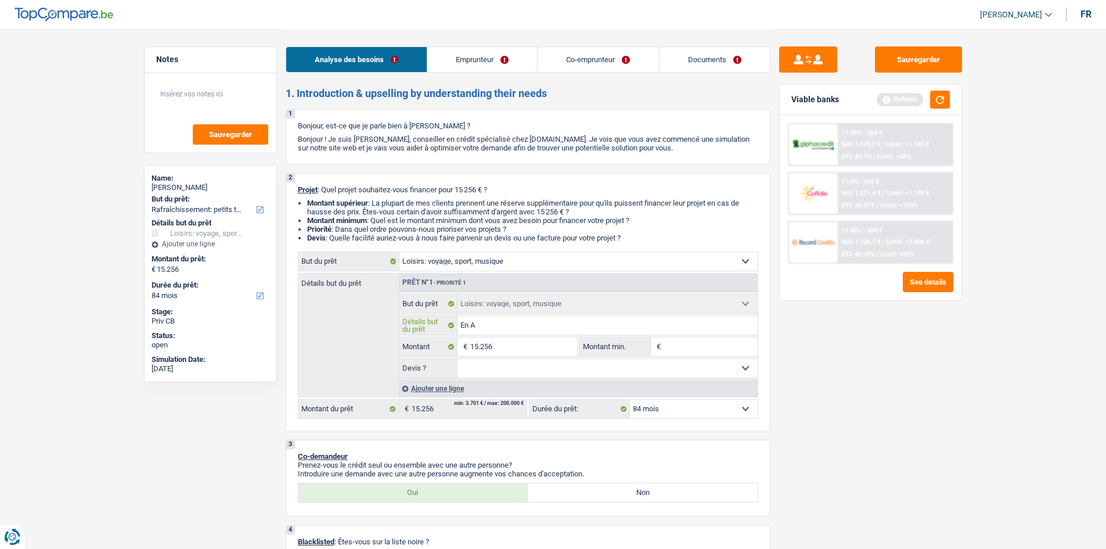
type input "En Al"
type input "En Alg"
type input "En Algé"
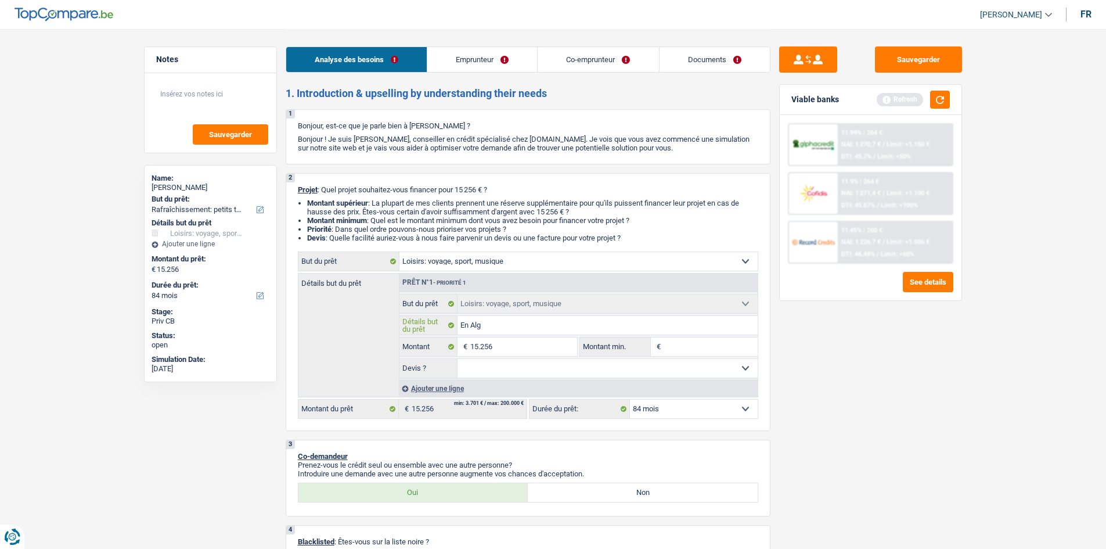
type input "En Algé"
type input "En Algér"
type input "En Algéri"
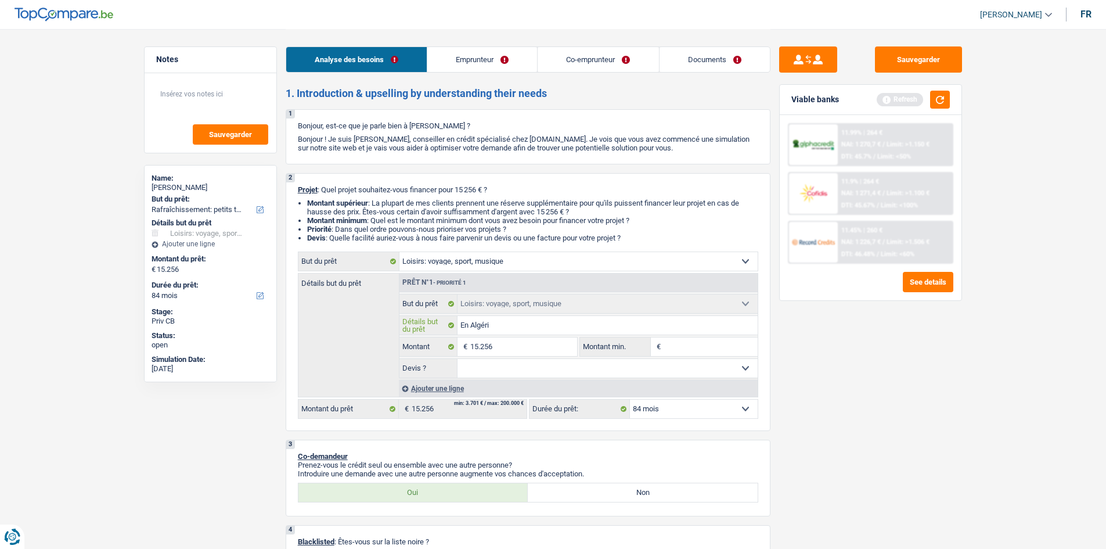
type input "En Algérie"
type input "En Algérie,"
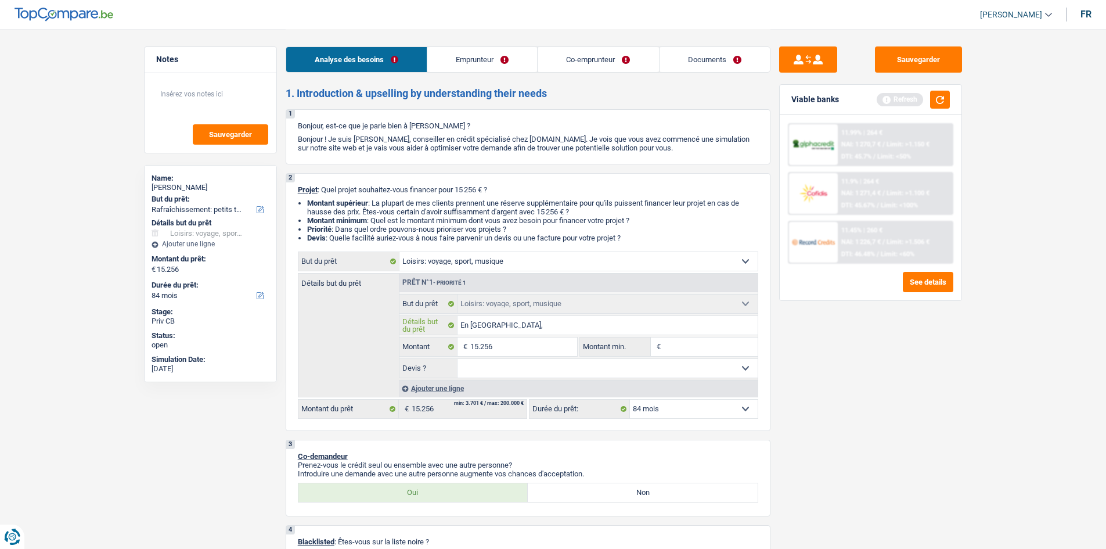
type input "En Algérie,"
type input "En Algérie, 2"
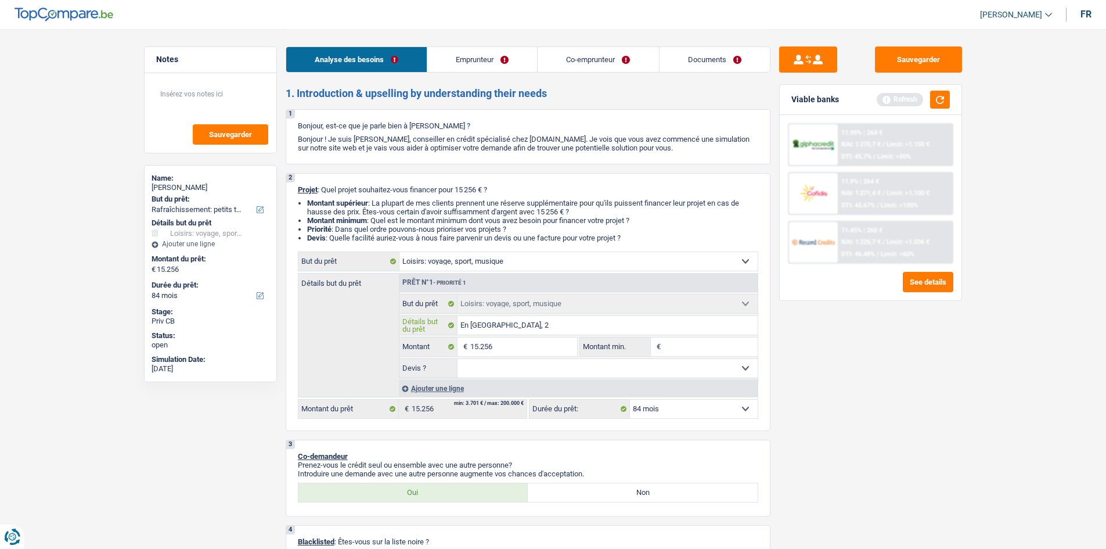
type input "En Algérie, 2 p"
type input "En Algérie, 2 pe"
type input "En Algérie, 2 per"
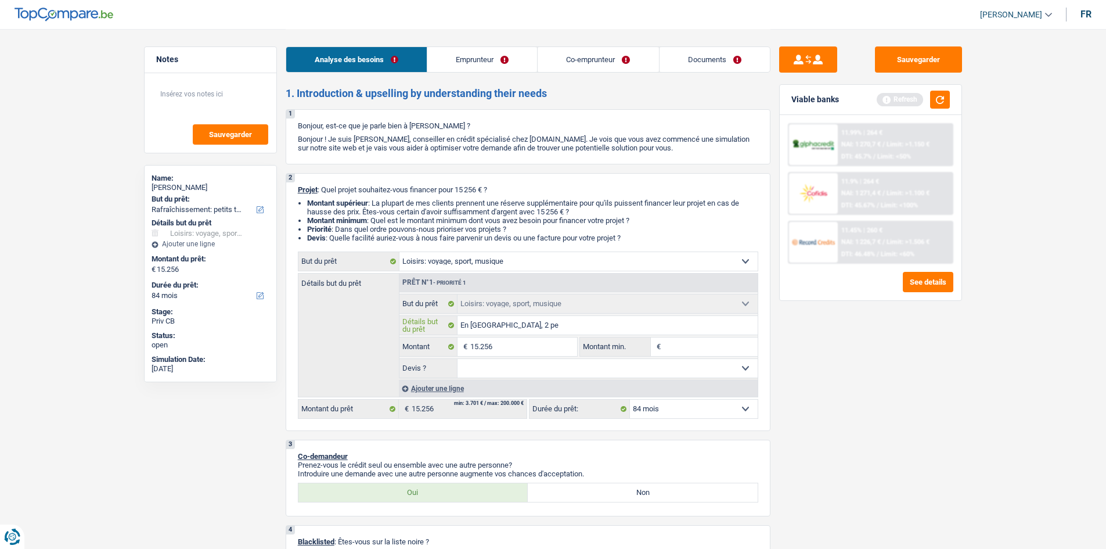
type input "En Algérie, 2 per"
type input "En Algérie, 2 pers"
type input "En Algérie, 2 perso"
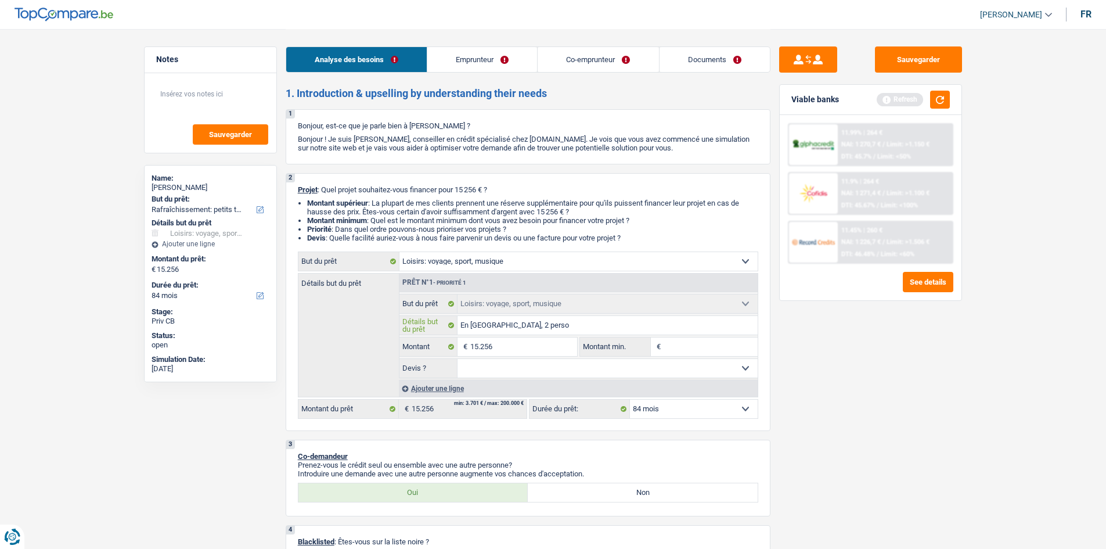
type input "En Algérie, 2 person"
type input "En Algérie, 2 personn"
type input "En Algérie, 2 personne"
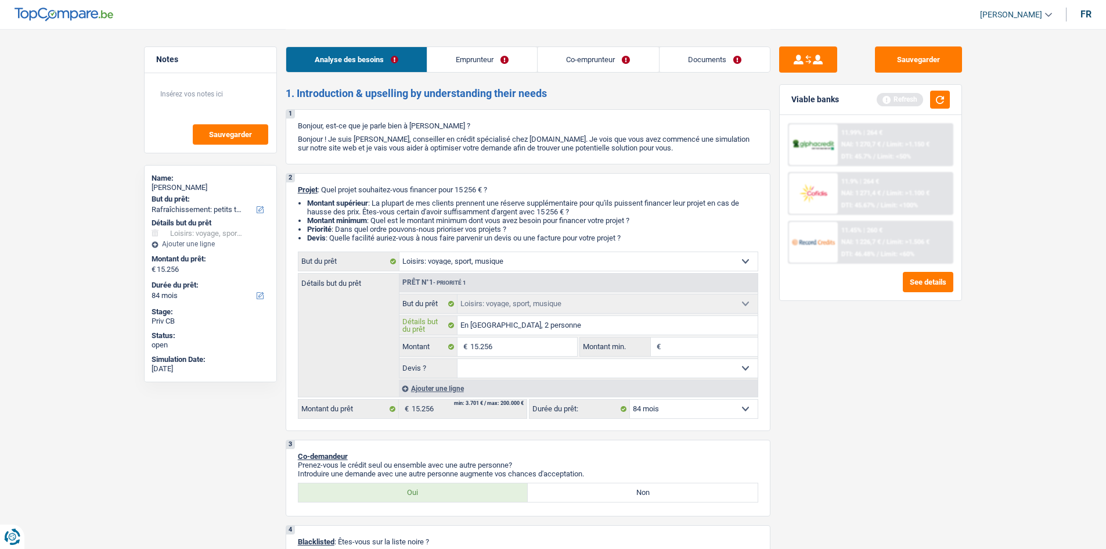
type input "En Algérie, 2 personne"
type input "En Algérie, 2 personnes"
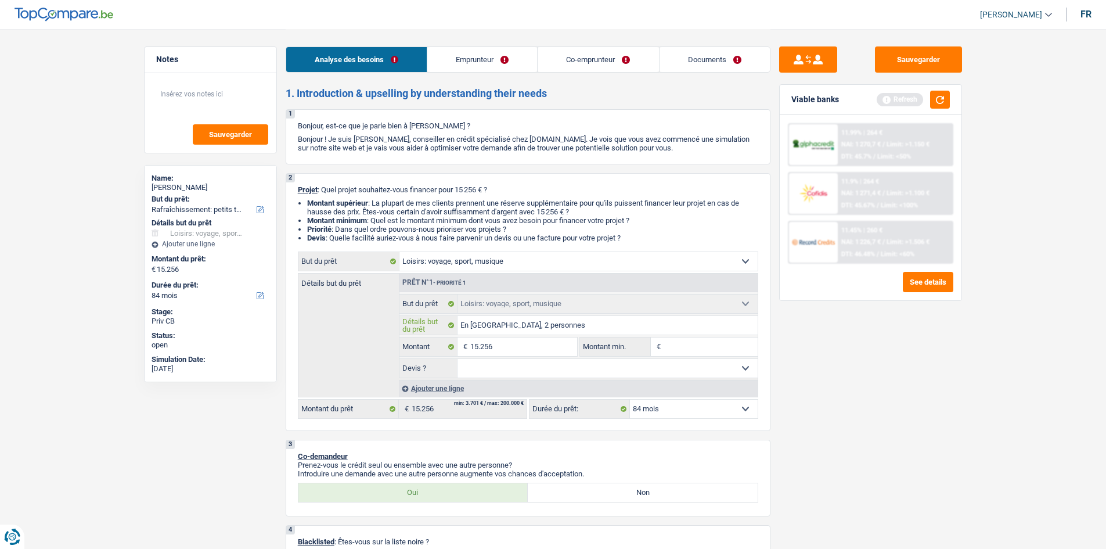
type input "En Algérie, 2 personnes"
click at [466, 87] on h2 "1. Introduction & upselling by understanding their needs" at bounding box center [528, 93] width 485 height 13
click at [473, 40] on div "Analyse des besoins Emprunteur Co-emprunteur Documents" at bounding box center [528, 53] width 485 height 49
click at [491, 48] on link "Emprunteur" at bounding box center [482, 59] width 110 height 25
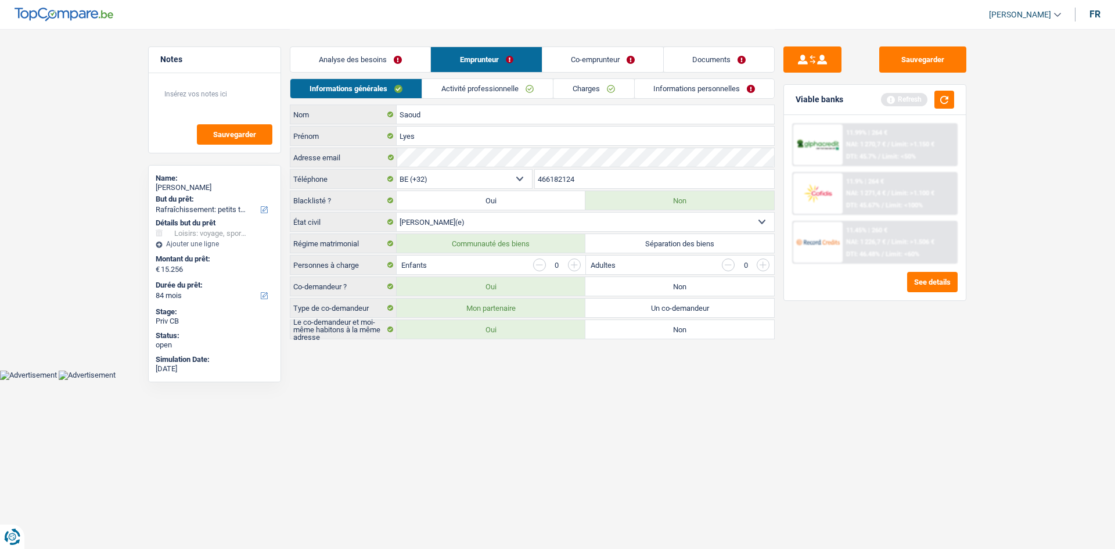
click at [498, 90] on link "Activité professionnelle" at bounding box center [487, 88] width 131 height 19
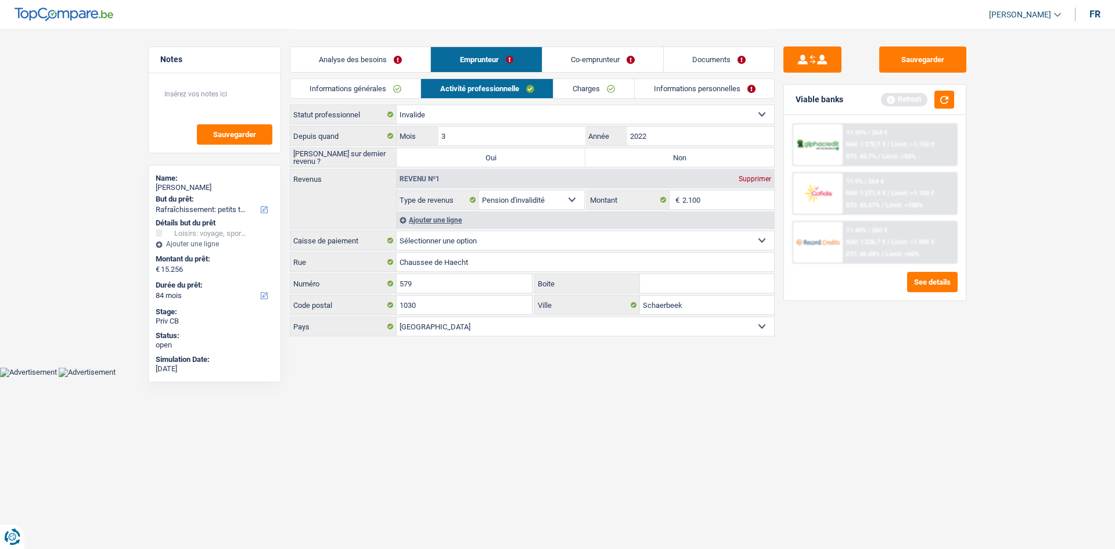
click at [547, 167] on div "Depuis quand 3 Mois / 2022 Année Saisie sur dernier revenu ? Oui Non Tous les c…" at bounding box center [532, 231] width 485 height 210
click at [547, 138] on input "2022" at bounding box center [700, 136] width 147 height 19
click at [547, 152] on label "Non" at bounding box center [679, 157] width 189 height 19
click at [547, 152] on input "Non" at bounding box center [679, 157] width 189 height 19
radio input "true"
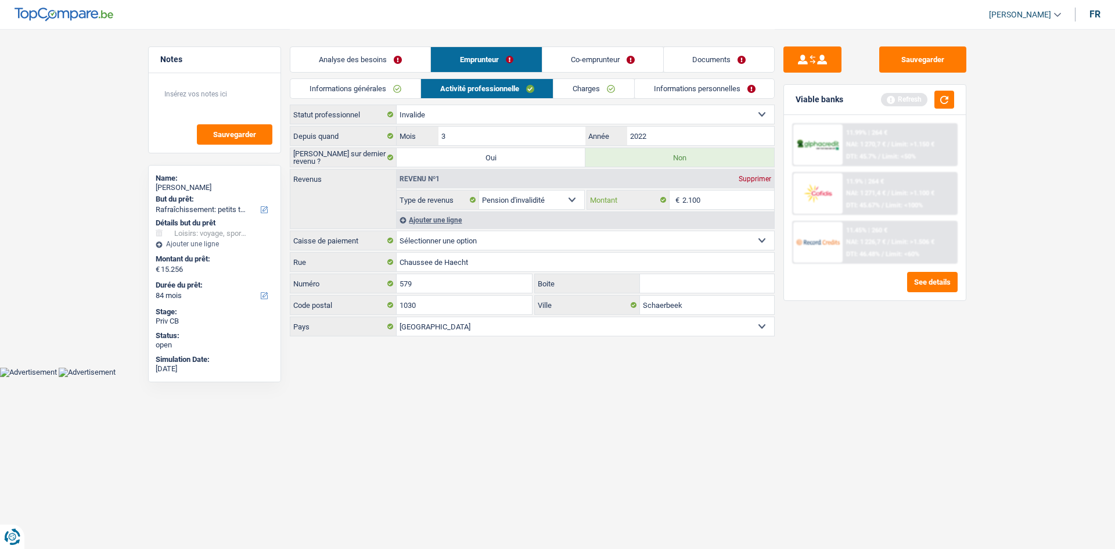
click at [547, 203] on input "2.100" at bounding box center [728, 199] width 92 height 19
click at [547, 85] on link "Charges" at bounding box center [593, 88] width 81 height 19
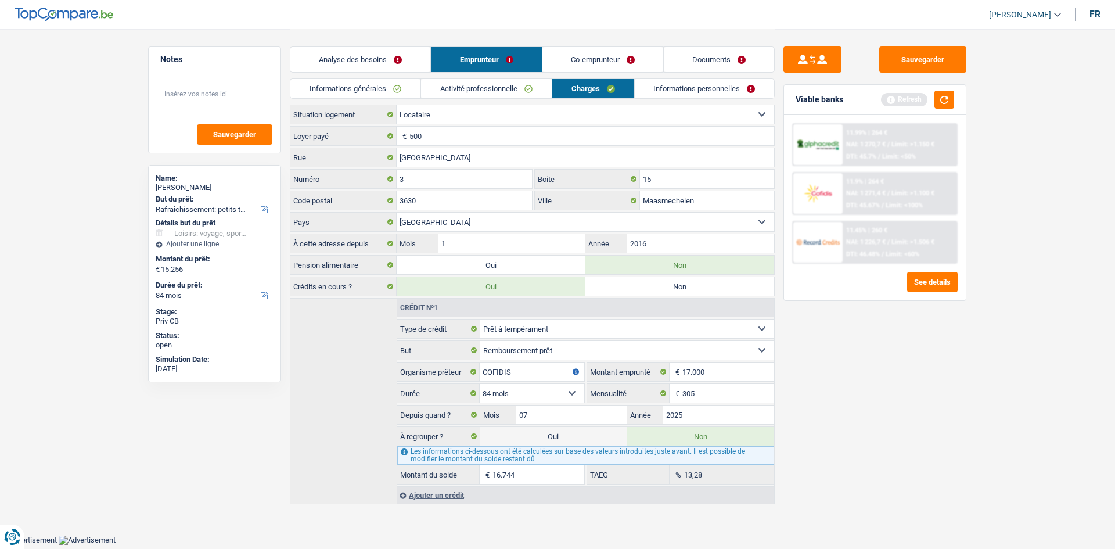
click at [547, 88] on link "Informations personnelles" at bounding box center [705, 88] width 140 height 19
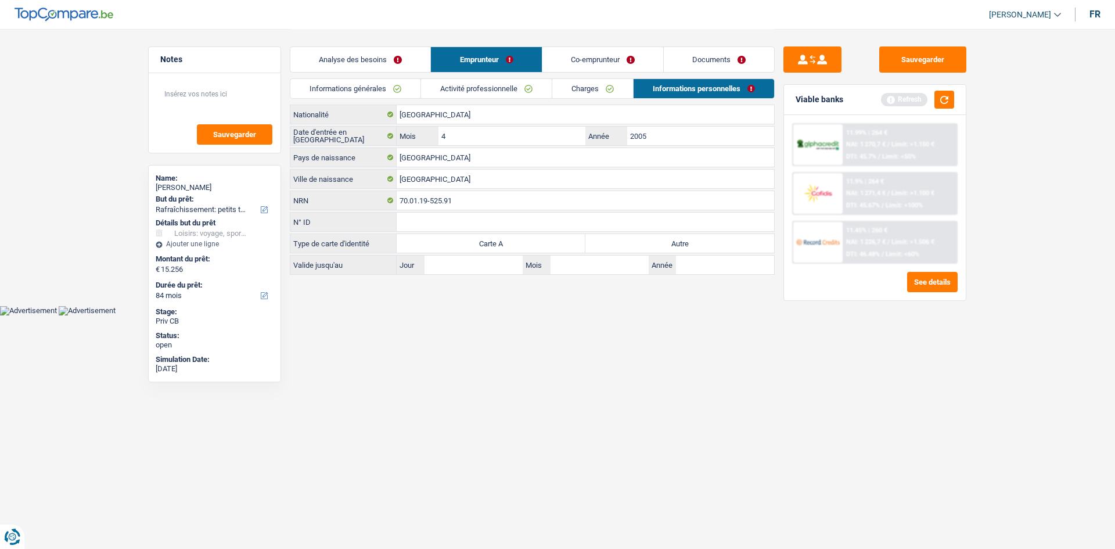
click at [547, 248] on div "Type de carte d'identité Carte A Autre Tous les champs sont obligatoires. Veuil…" at bounding box center [532, 243] width 485 height 20
click at [547, 243] on label "Autre" at bounding box center [679, 243] width 189 height 19
click at [547, 243] on input "Autre" at bounding box center [679, 243] width 189 height 19
radio input "true"
click at [547, 53] on link "Co-emprunteur" at bounding box center [602, 59] width 121 height 25
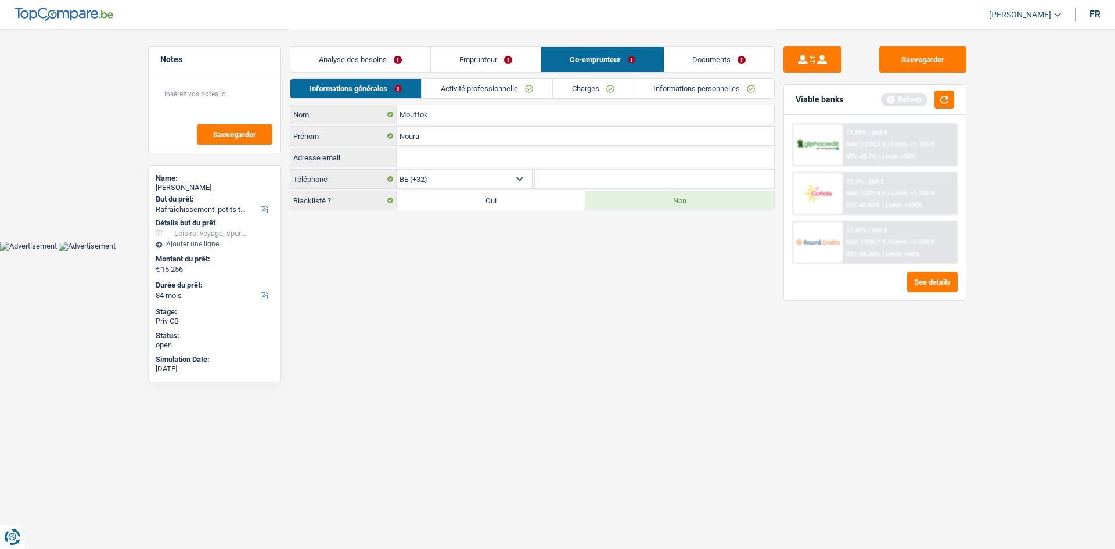
click at [503, 88] on link "Activité professionnelle" at bounding box center [487, 88] width 131 height 19
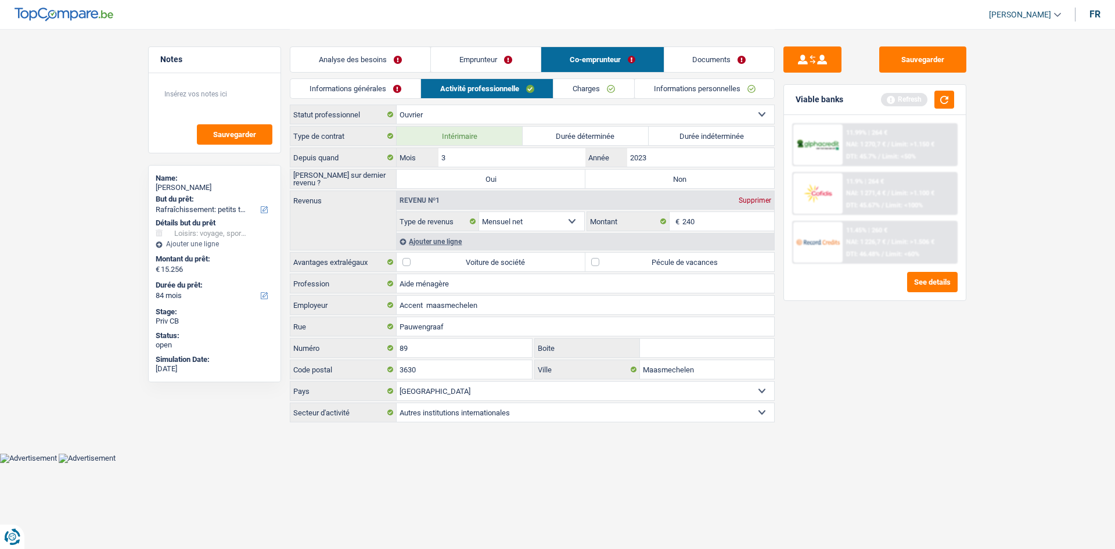
click at [547, 182] on label "Non" at bounding box center [679, 179] width 189 height 19
click at [547, 182] on input "Non" at bounding box center [679, 179] width 189 height 19
radio input "true"
click at [547, 154] on input "2023" at bounding box center [700, 157] width 147 height 19
click at [547, 248] on label "Pécule de vacances" at bounding box center [679, 262] width 189 height 19
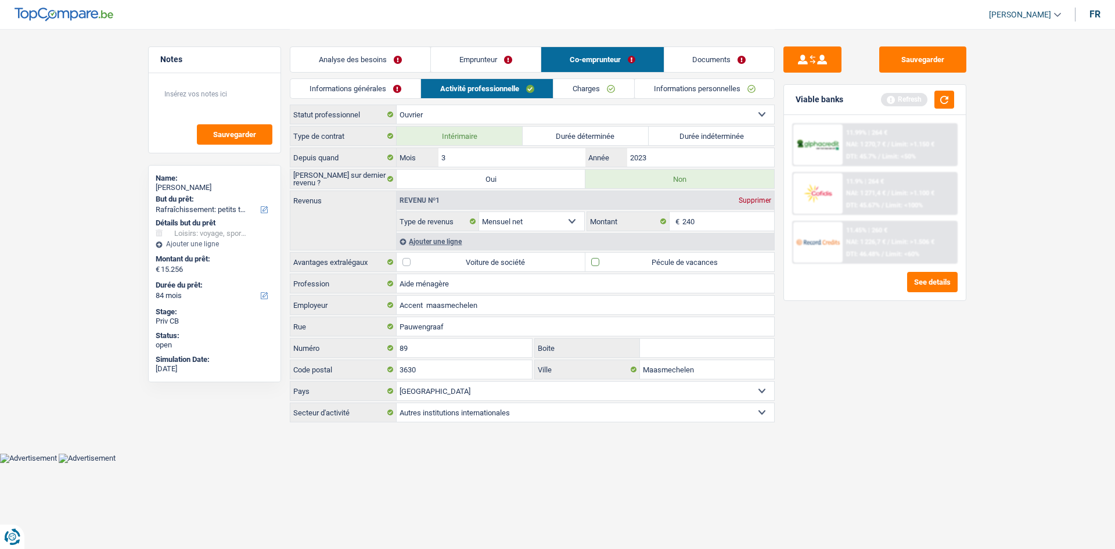
click at [547, 248] on input "Pécule de vacances" at bounding box center [679, 262] width 189 height 19
checkbox input "true"
click at [547, 226] on input "240" at bounding box center [728, 221] width 92 height 19
click at [547, 248] on main "Notes Sauvegarder Name: Lyes Saoud But du prêt: Confort maison: meubles, textil…" at bounding box center [557, 226] width 1115 height 453
click at [547, 225] on input "240" at bounding box center [728, 221] width 92 height 19
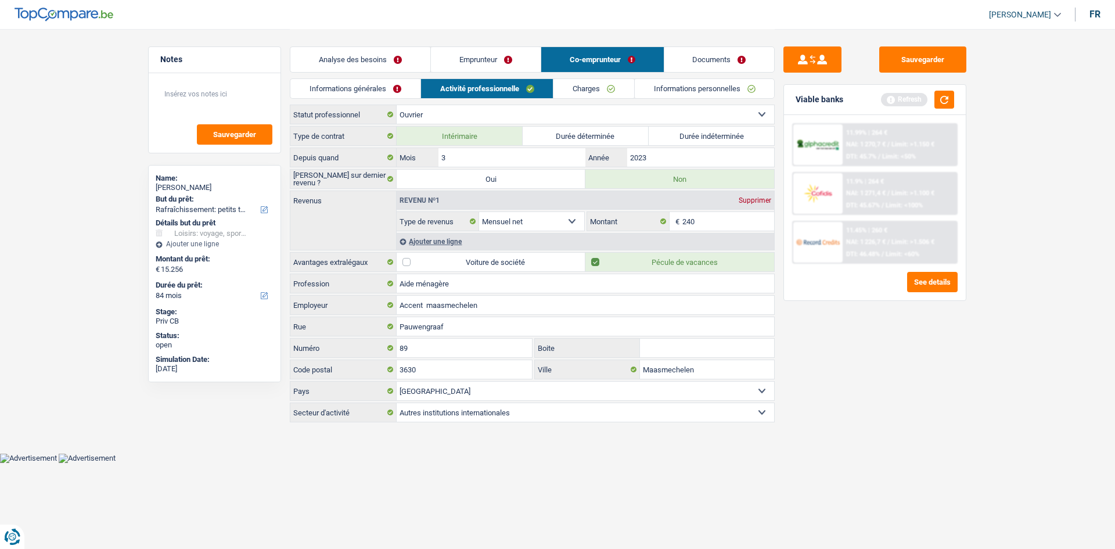
click at [547, 95] on link "Charges" at bounding box center [593, 88] width 81 height 19
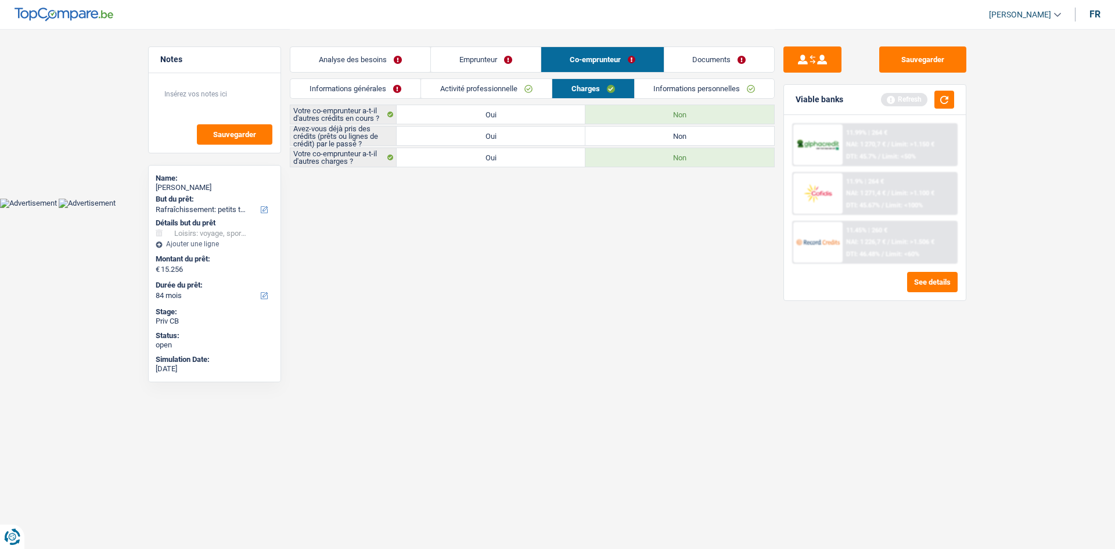
drag, startPoint x: 559, startPoint y: 140, endPoint x: 578, endPoint y: 131, distance: 20.5
click at [547, 140] on label "Oui" at bounding box center [491, 136] width 189 height 19
click at [547, 140] on input "Oui" at bounding box center [491, 136] width 189 height 19
radio input "true"
click at [547, 98] on link "Informations personnelles" at bounding box center [705, 88] width 140 height 19
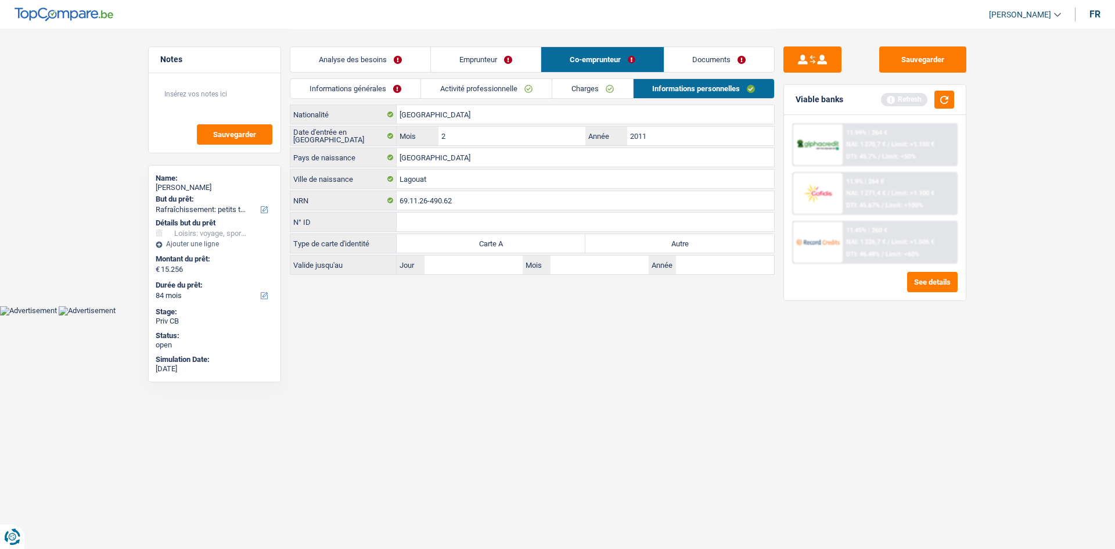
click at [547, 248] on label "Autre" at bounding box center [679, 243] width 189 height 19
click at [547, 248] on input "Autre" at bounding box center [679, 243] width 189 height 19
radio input "true"
drag, startPoint x: 425, startPoint y: 59, endPoint x: 415, endPoint y: 59, distance: 10.5
click at [424, 59] on link "Analyse des besoins" at bounding box center [360, 59] width 140 height 25
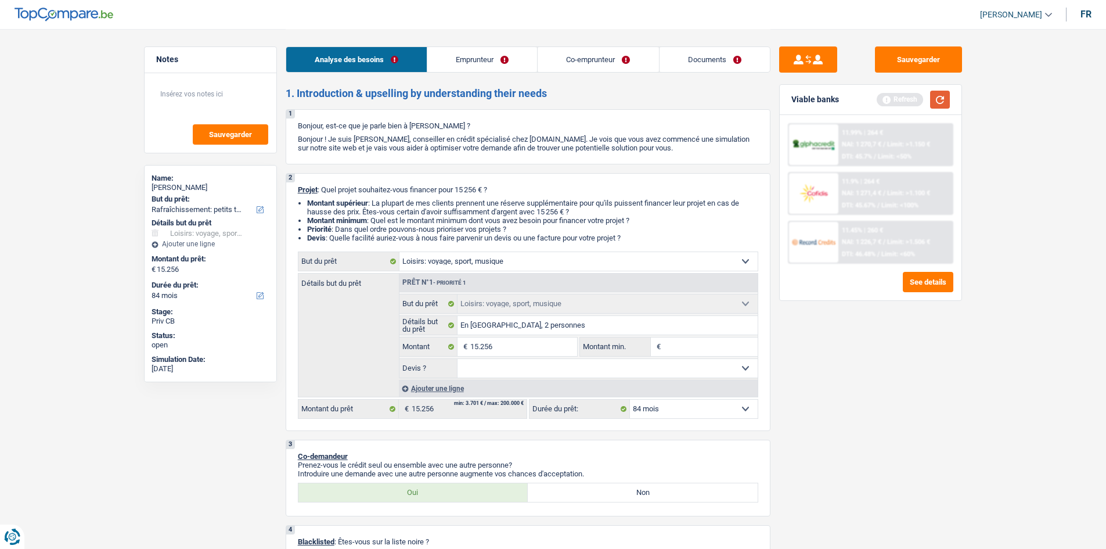
click at [547, 102] on button "button" at bounding box center [940, 100] width 20 height 18
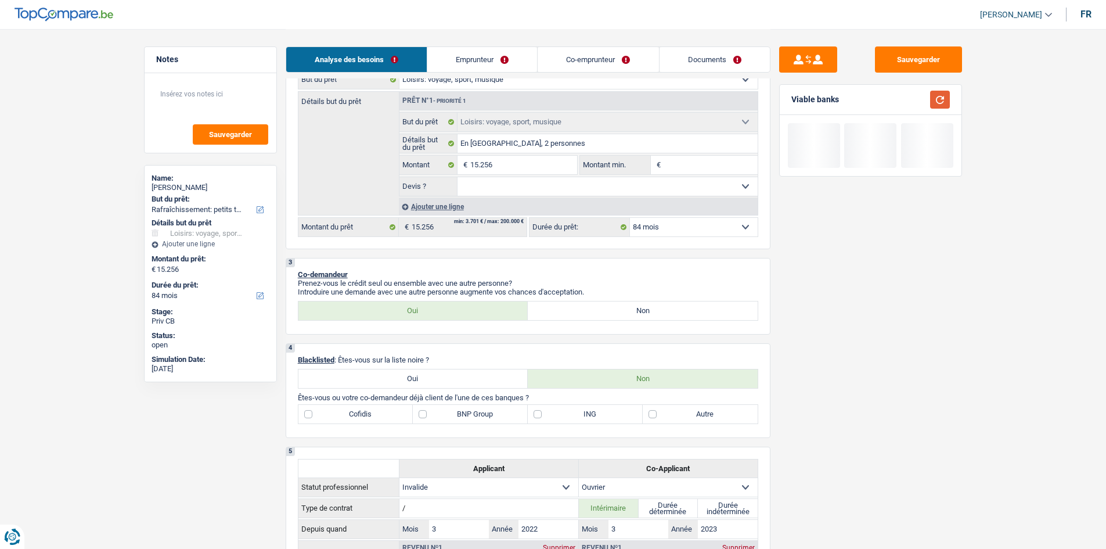
scroll to position [174, 0]
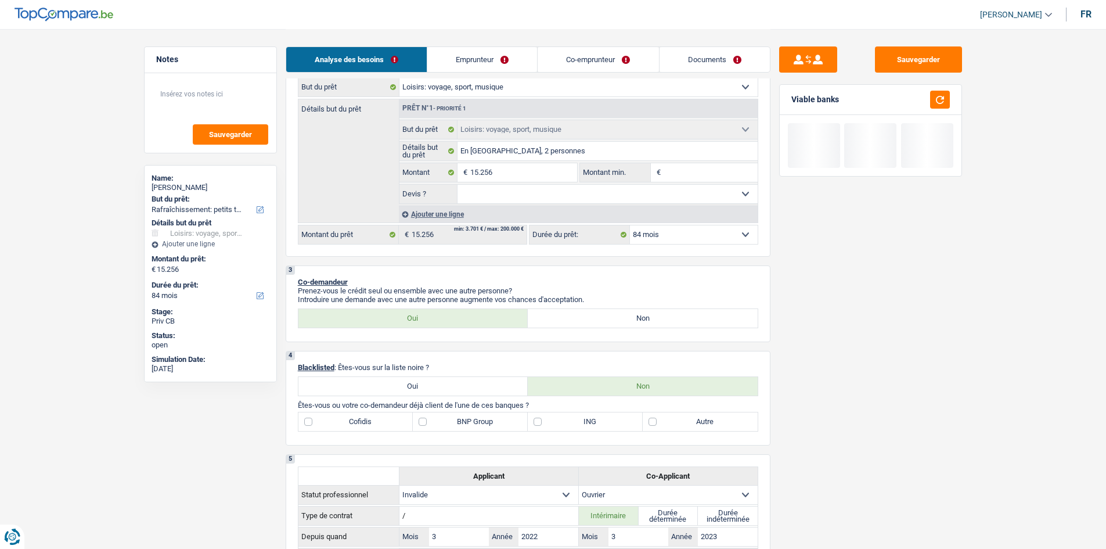
drag, startPoint x: 511, startPoint y: 196, endPoint x: 460, endPoint y: 193, distance: 50.6
click at [506, 194] on select "Oui Non Non répondu Sélectionner une option" at bounding box center [608, 194] width 300 height 19
select select "yes"
click at [458, 185] on select "Oui Non Non répondu Sélectionner une option" at bounding box center [608, 194] width 300 height 19
select select "yes"
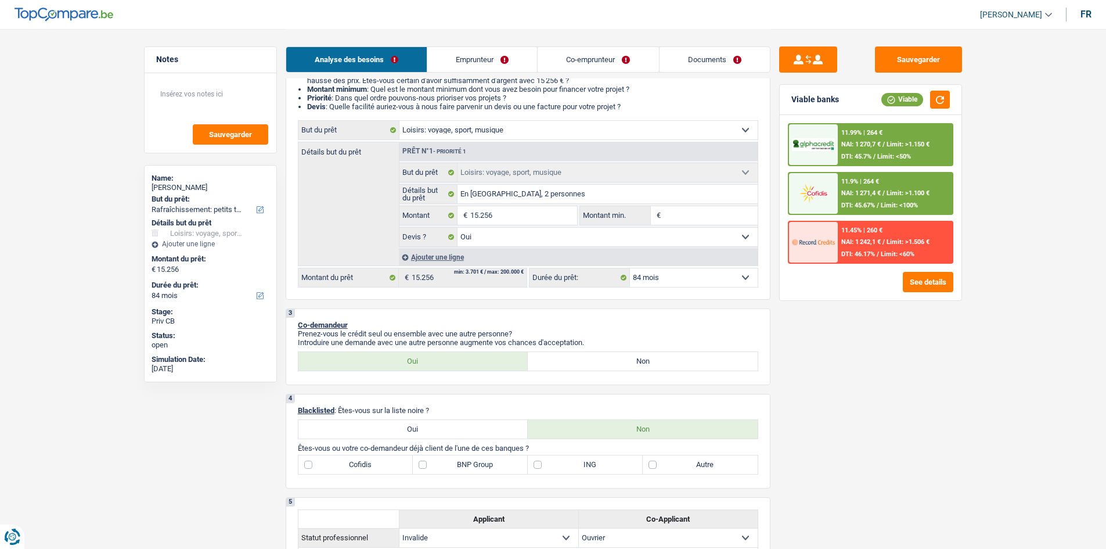
scroll to position [116, 0]
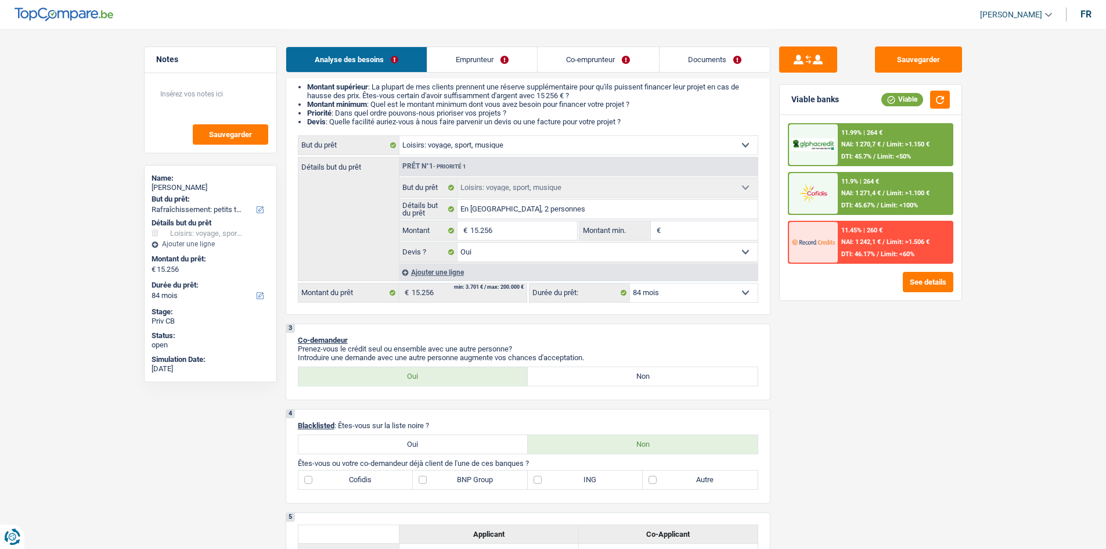
drag, startPoint x: 372, startPoint y: 478, endPoint x: 350, endPoint y: 493, distance: 26.4
click at [372, 248] on label "Cofidis" at bounding box center [355, 479] width 115 height 19
click at [372, 248] on input "Cofidis" at bounding box center [355, 479] width 115 height 19
checkbox input "true"
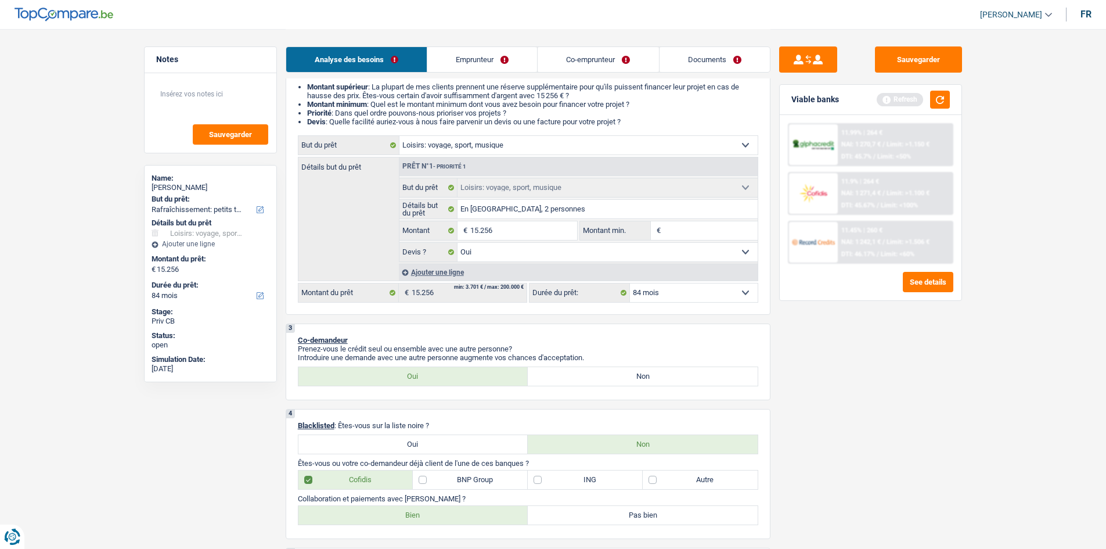
drag, startPoint x: 358, startPoint y: 517, endPoint x: 382, endPoint y: 503, distance: 27.1
click at [361, 248] on label "Bien" at bounding box center [413, 515] width 230 height 19
click at [361, 248] on input "Bien" at bounding box center [413, 515] width 230 height 19
radio input "true"
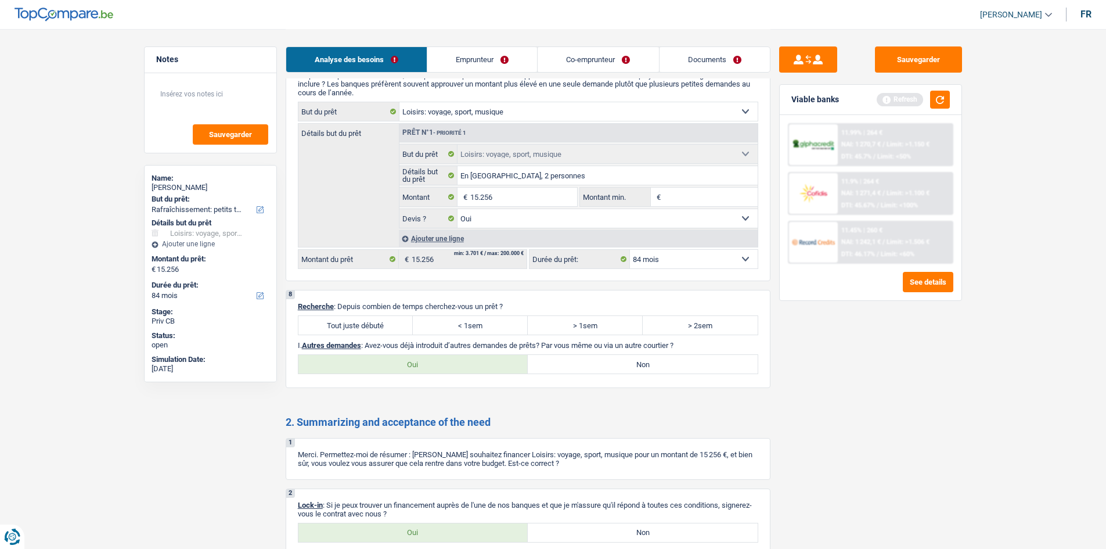
scroll to position [1374, 0]
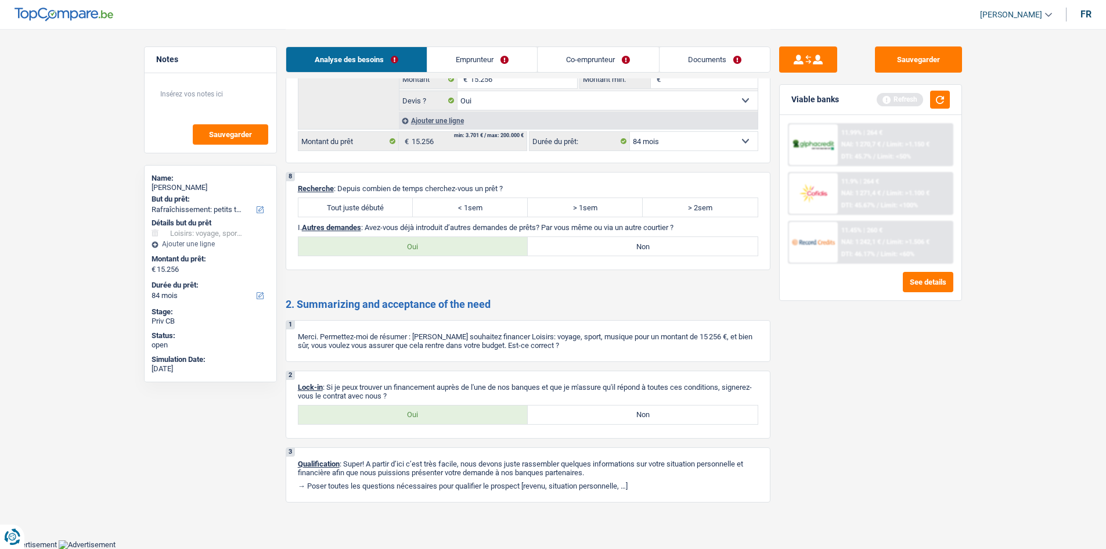
click at [379, 216] on label "Tout juste débuté" at bounding box center [355, 207] width 115 height 19
click at [379, 216] on input "Tout juste débuté" at bounding box center [355, 207] width 115 height 19
radio input "true"
click at [406, 248] on label "Oui" at bounding box center [413, 414] width 230 height 19
click at [406, 248] on input "Oui" at bounding box center [413, 414] width 230 height 19
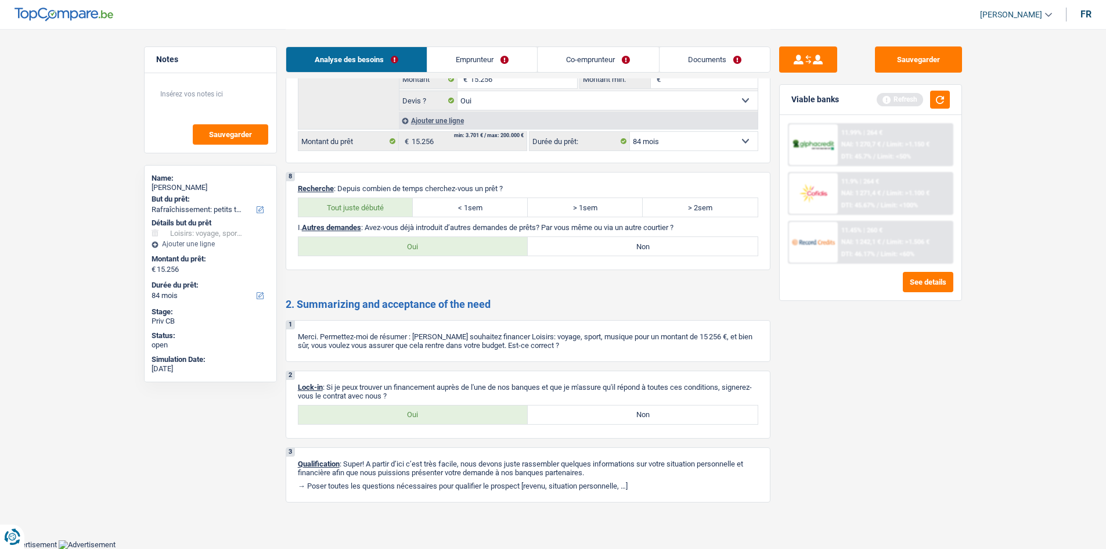
radio input "true"
click at [547, 248] on div "Oui Non Tous les champs sont obligatoires. Veuillez sélectionner une option" at bounding box center [528, 246] width 460 height 20
click at [547, 243] on label "Non" at bounding box center [643, 246] width 230 height 19
click at [547, 243] on input "Non" at bounding box center [643, 246] width 230 height 19
radio input "true"
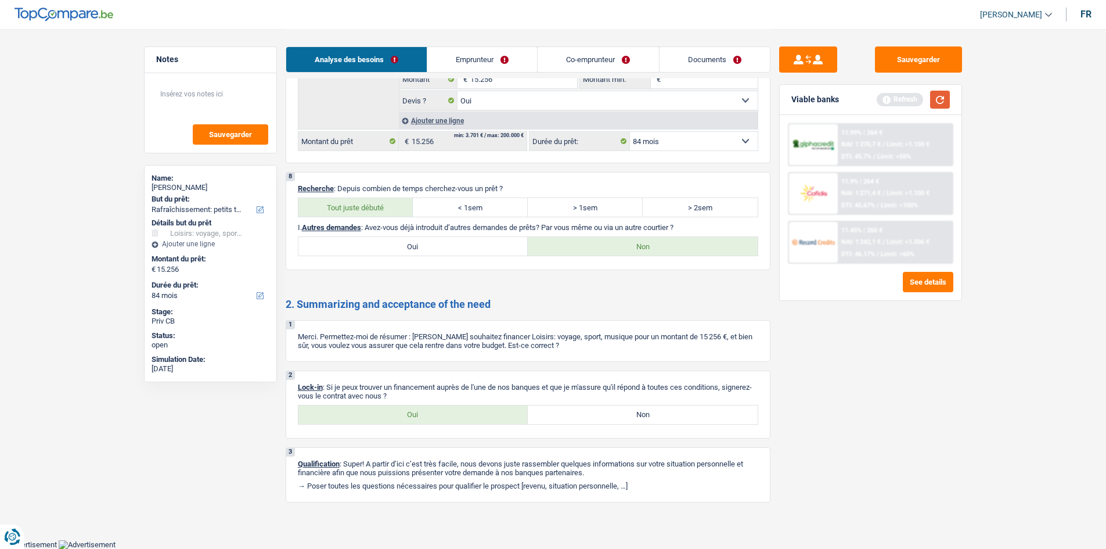
click at [547, 91] on button "button" at bounding box center [940, 100] width 20 height 18
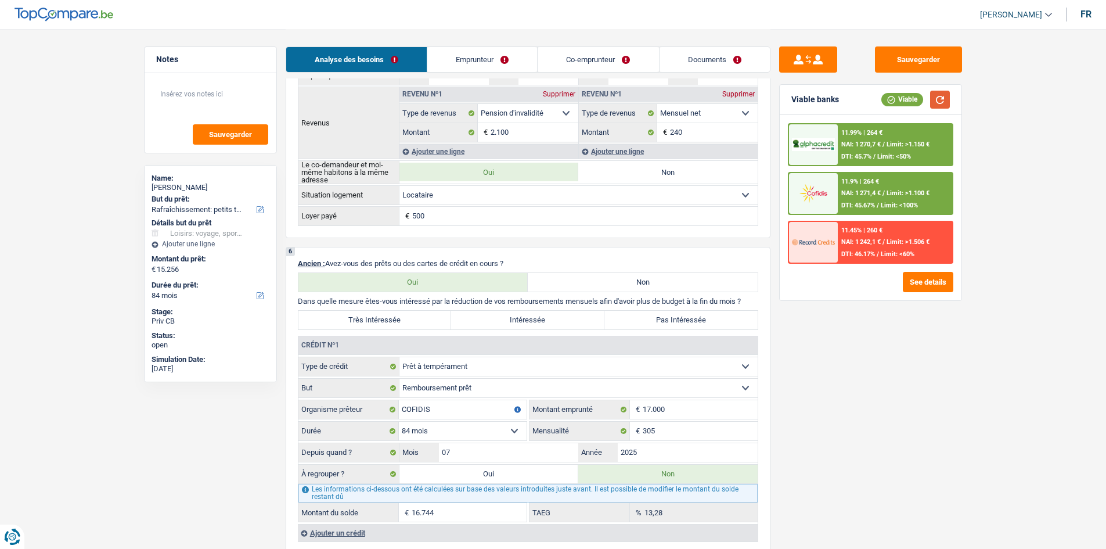
scroll to position [793, 0]
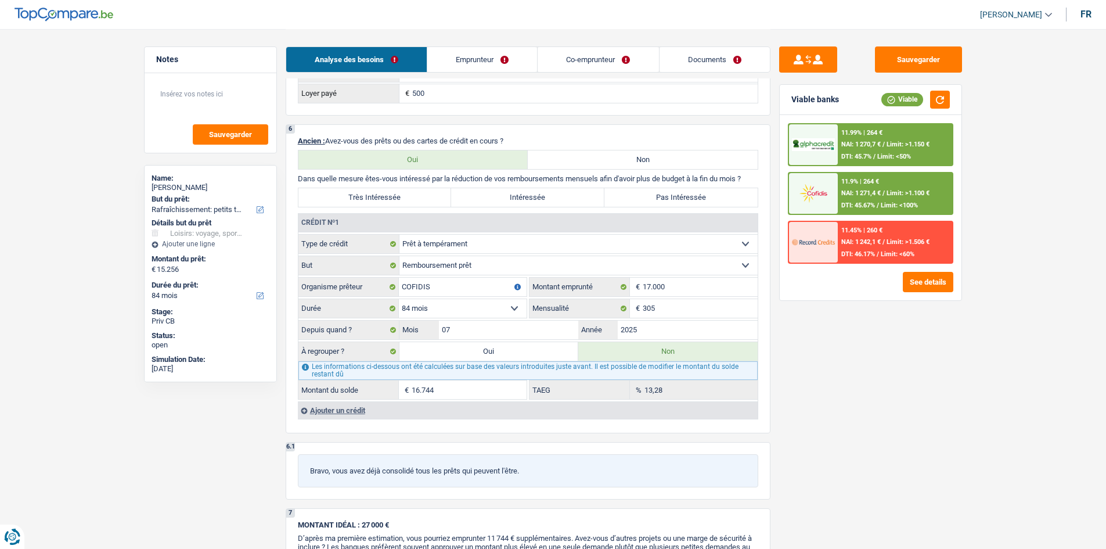
click at [459, 248] on input "16.744" at bounding box center [469, 389] width 115 height 19
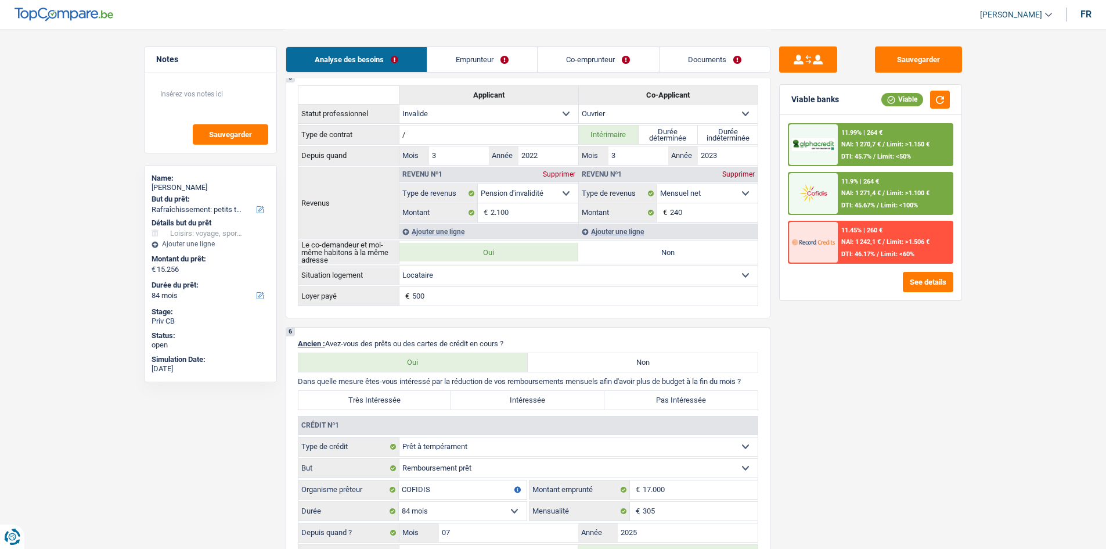
scroll to position [677, 0]
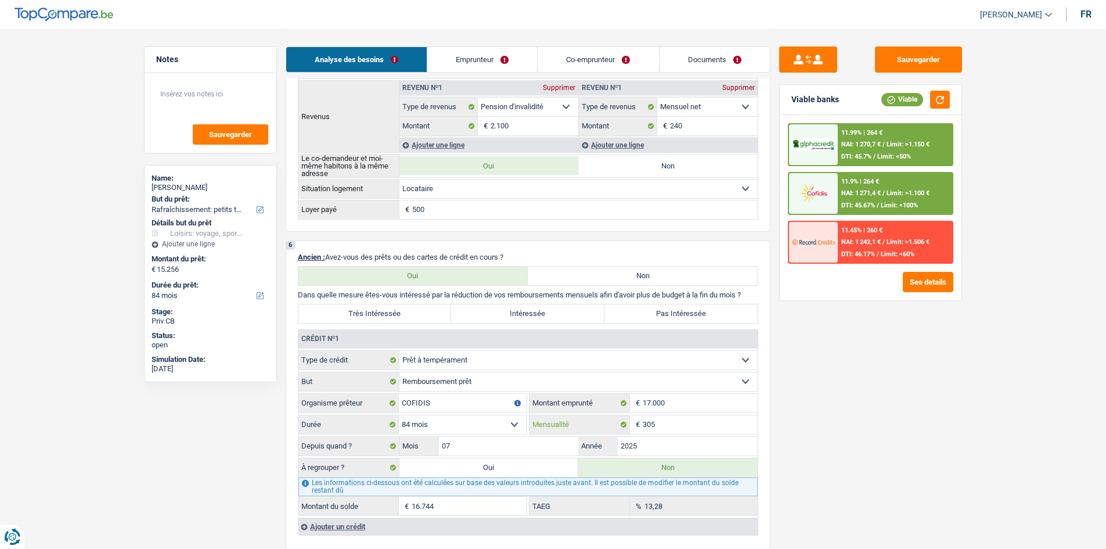
click at [547, 248] on input "305" at bounding box center [700, 424] width 115 height 19
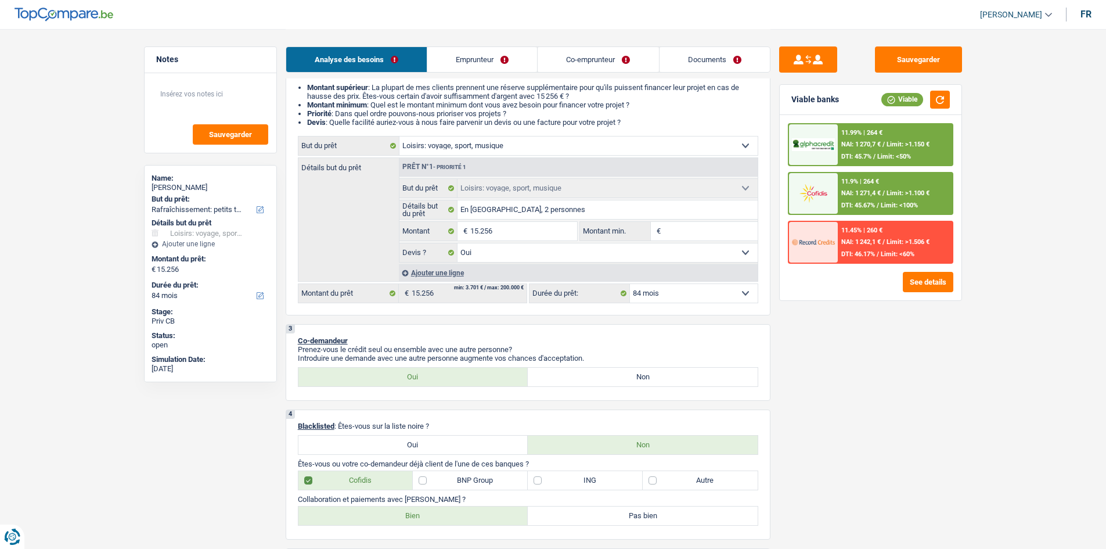
scroll to position [0, 0]
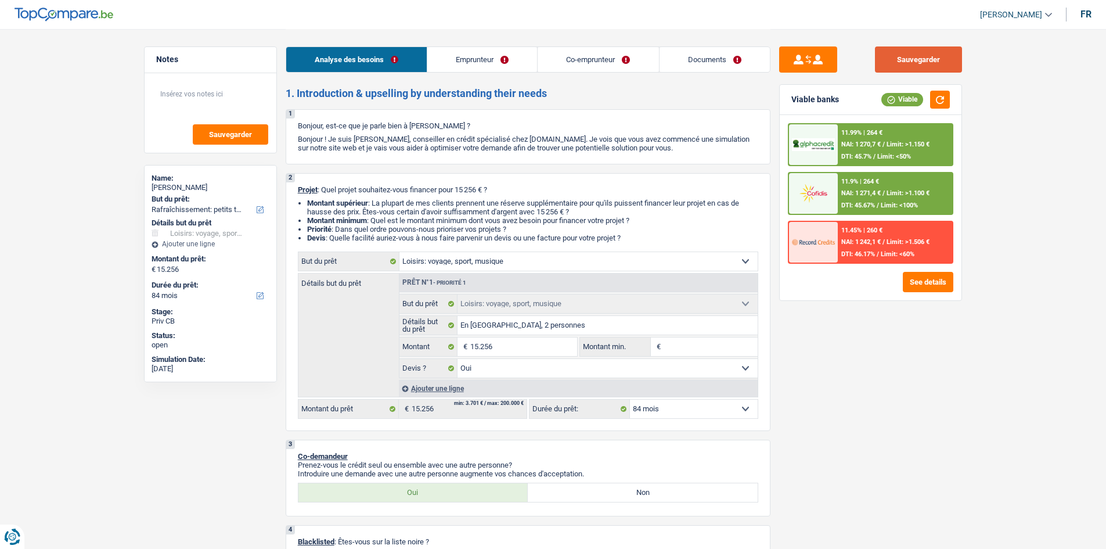
drag, startPoint x: 930, startPoint y: 63, endPoint x: 923, endPoint y: 72, distance: 11.3
click at [547, 63] on button "Sauvegarder" at bounding box center [918, 59] width 87 height 26
click at [547, 55] on link "Documents" at bounding box center [715, 59] width 110 height 25
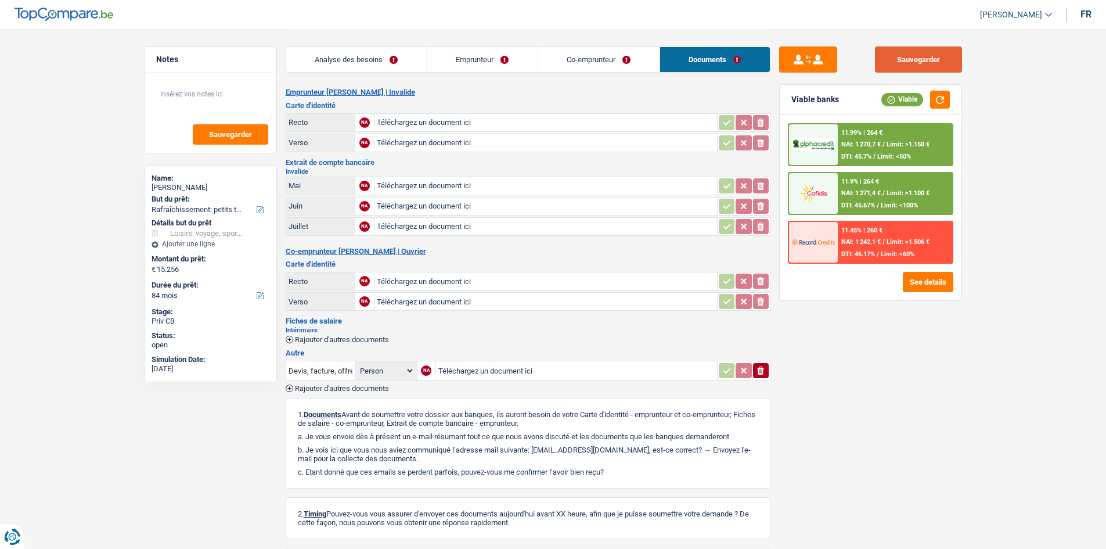
click at [547, 72] on button "Sauvegarder" at bounding box center [918, 59] width 87 height 26
